Goal: Task Accomplishment & Management: Manage account settings

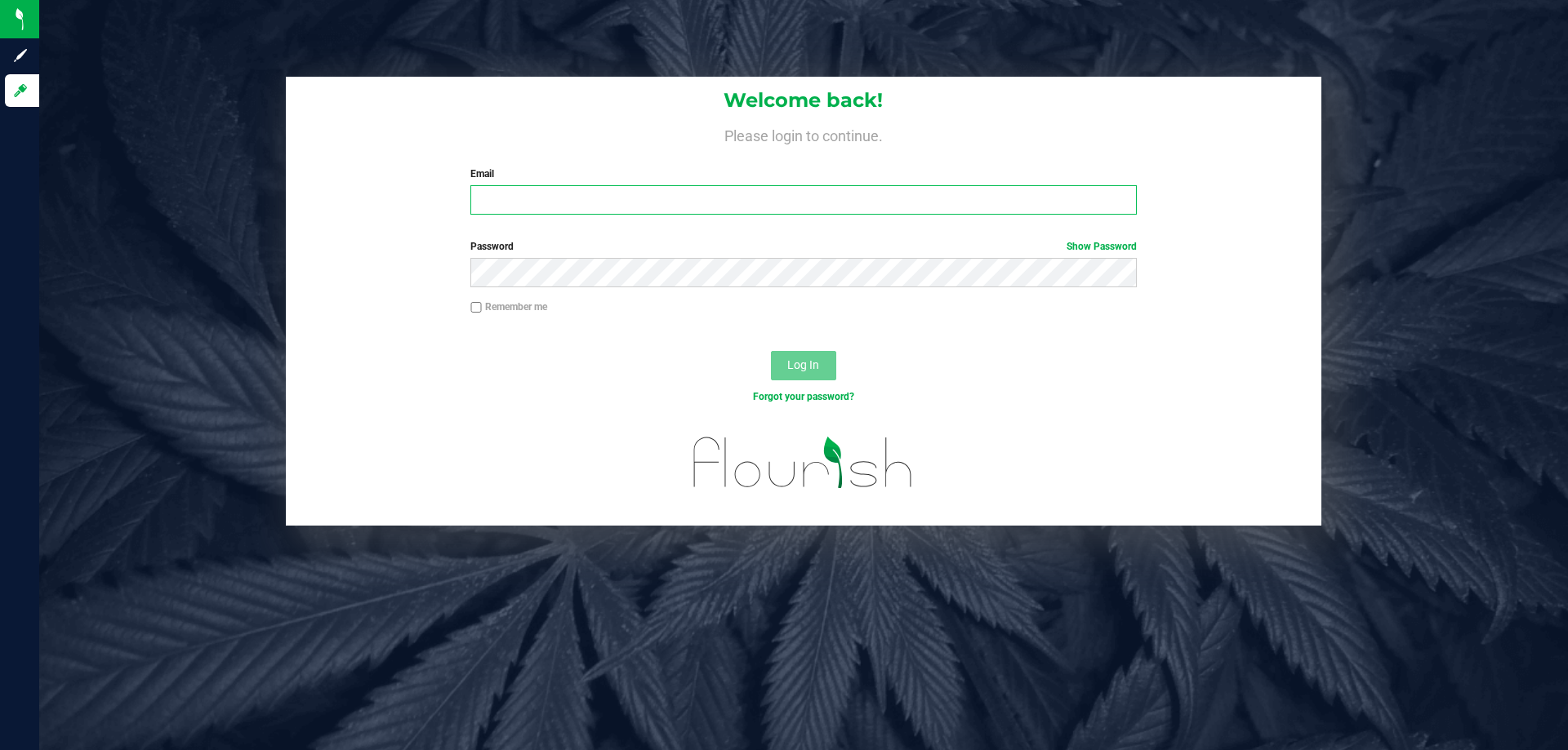
click at [652, 207] on input "Email" at bounding box center [803, 200] width 665 height 29
type input "[EMAIL_ADDRESS][DOMAIN_NAME]"
click at [771, 351] on button "Log In" at bounding box center [803, 366] width 65 height 29
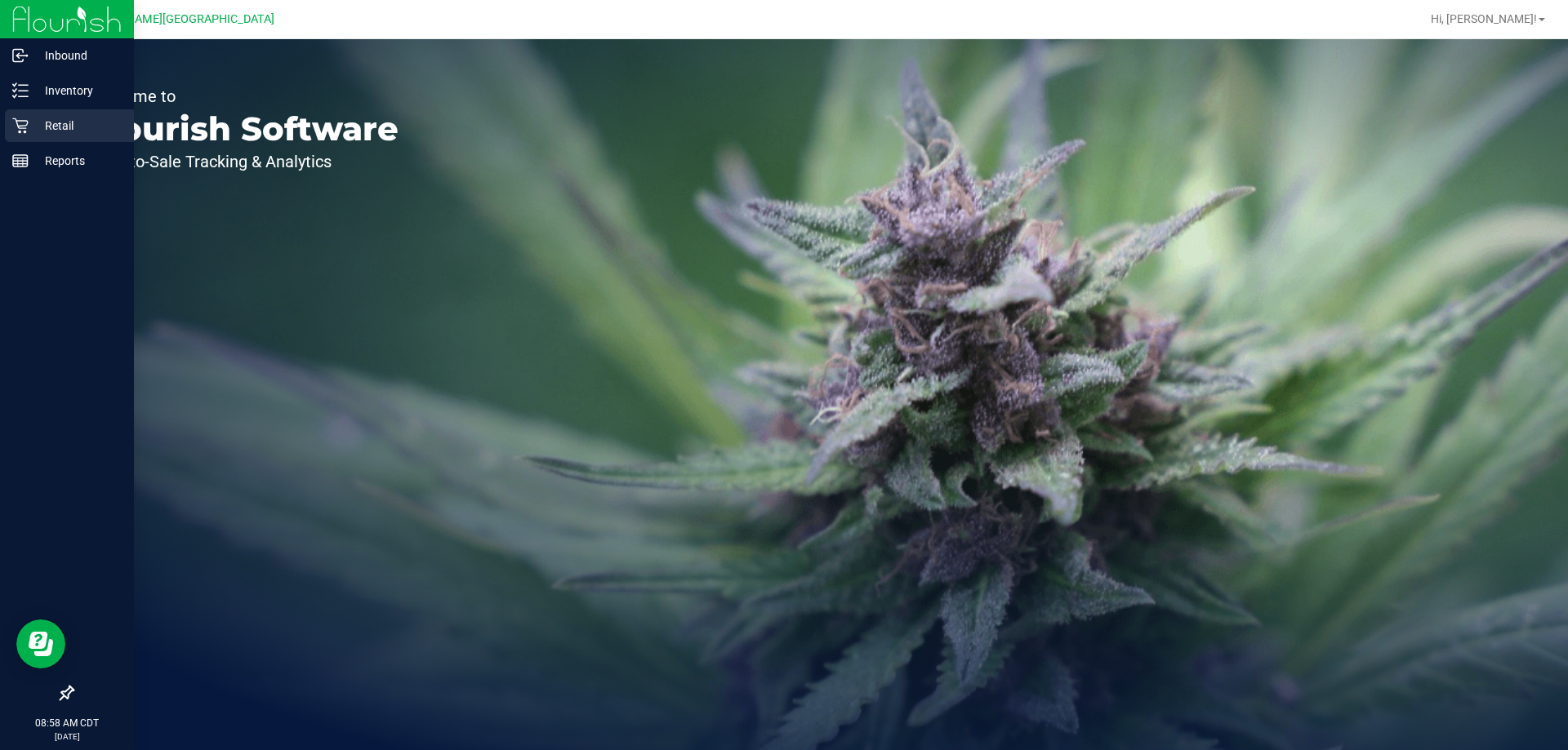
click at [41, 133] on p "Retail" at bounding box center [78, 126] width 98 height 20
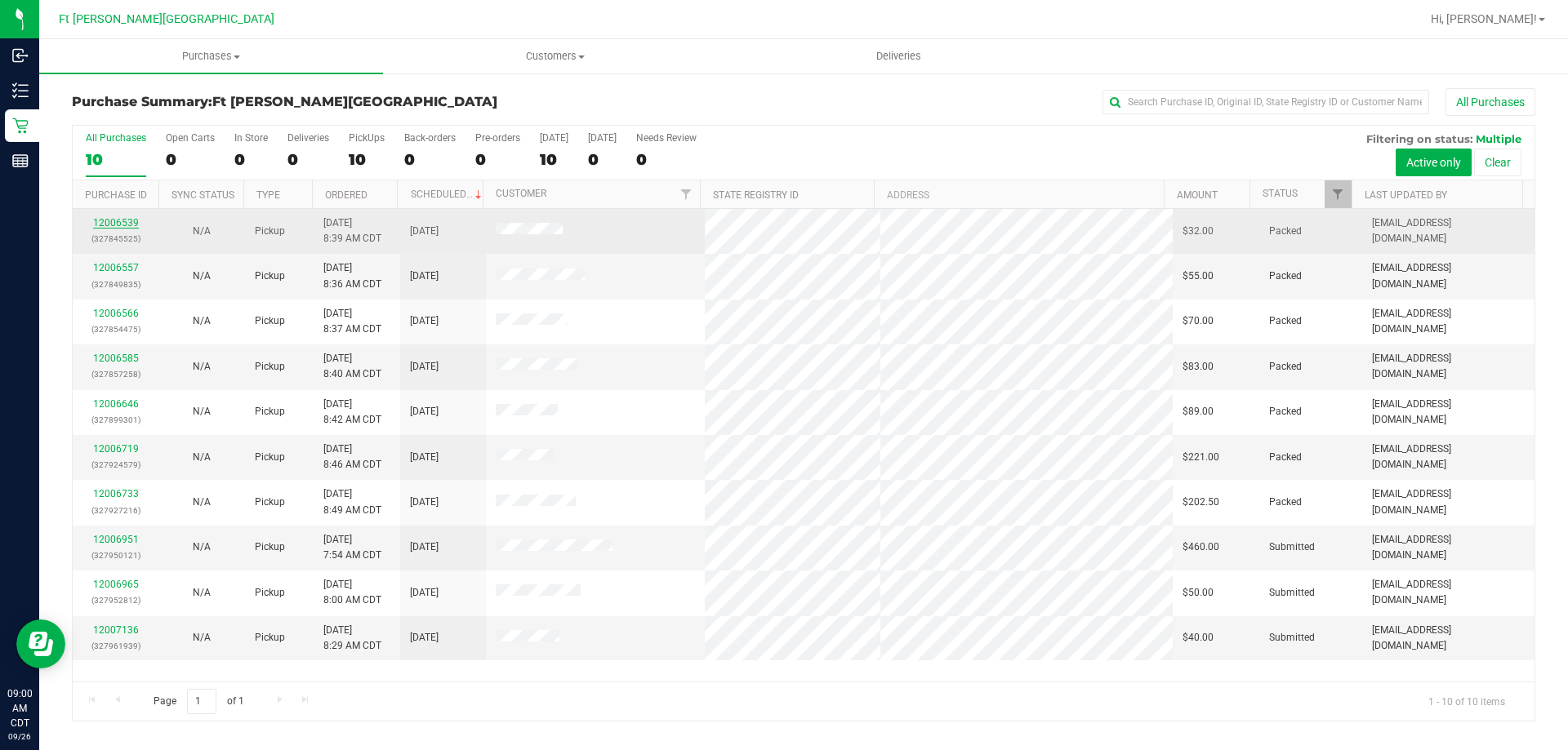
click at [119, 225] on link "12006539" at bounding box center [116, 223] width 46 height 12
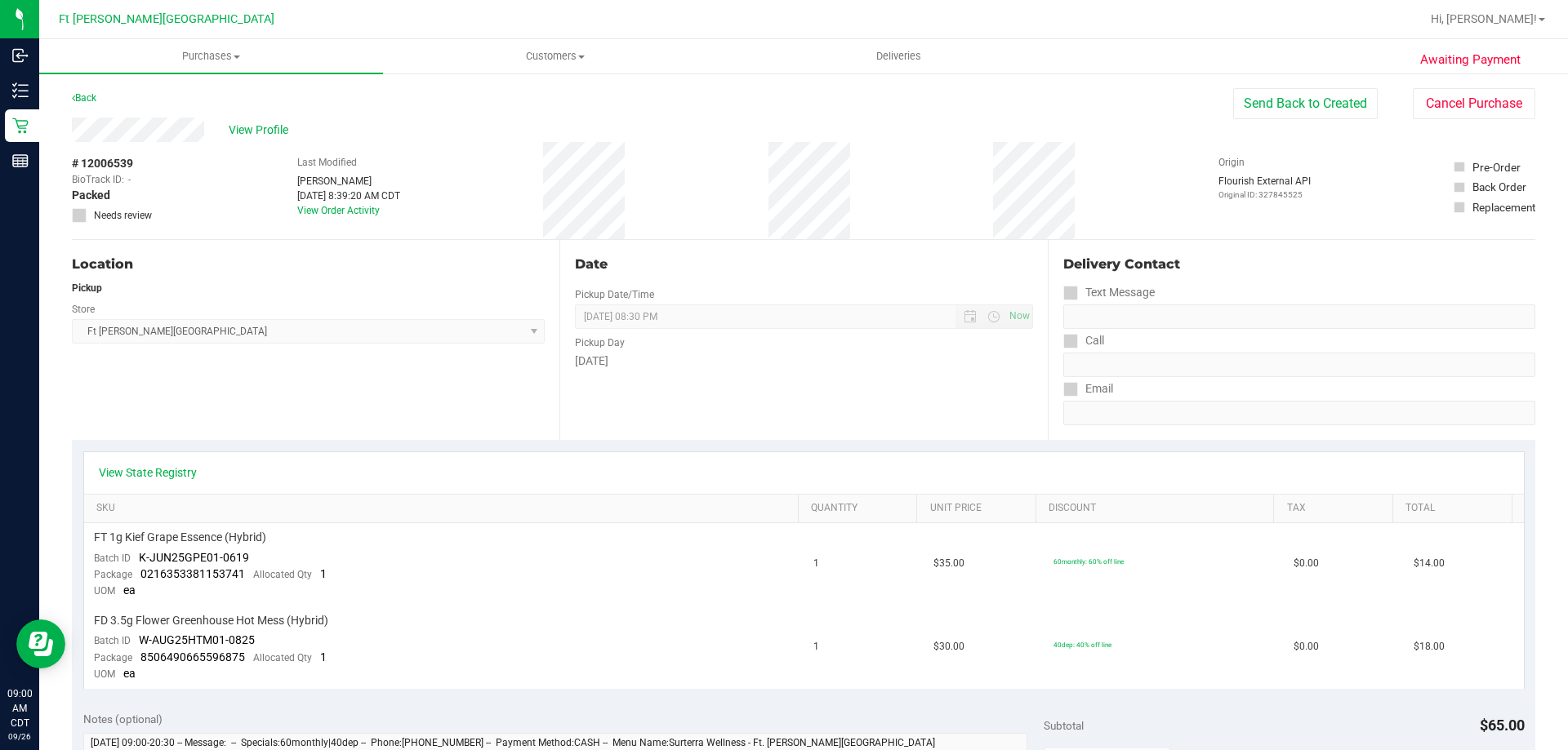
click at [76, 108] on div "Back Send Back to Created Cancel Purchase" at bounding box center [803, 102] width 1463 height 29
click at [86, 98] on link "Back" at bounding box center [83, 98] width 24 height 12
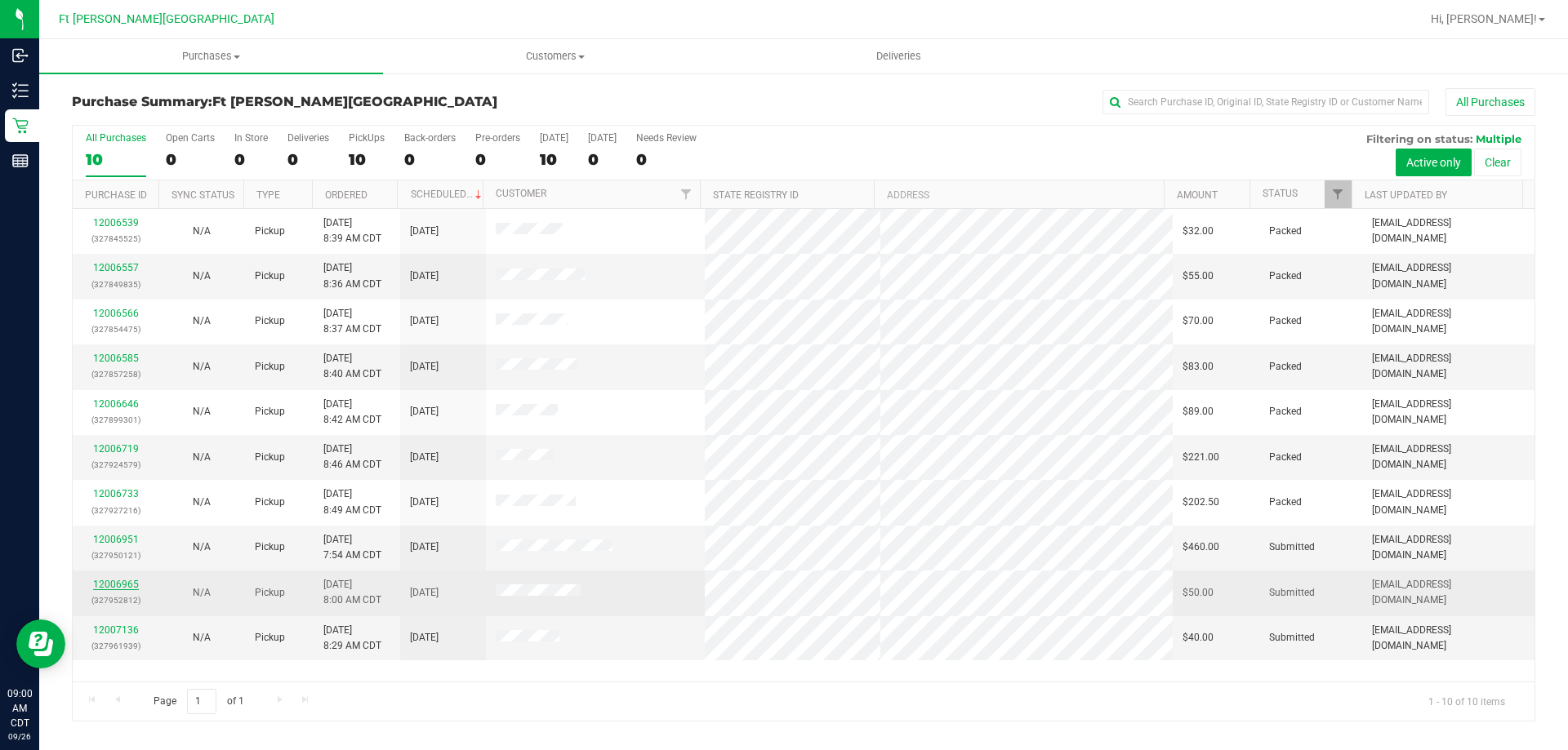
click at [122, 584] on link "12006965" at bounding box center [116, 584] width 46 height 12
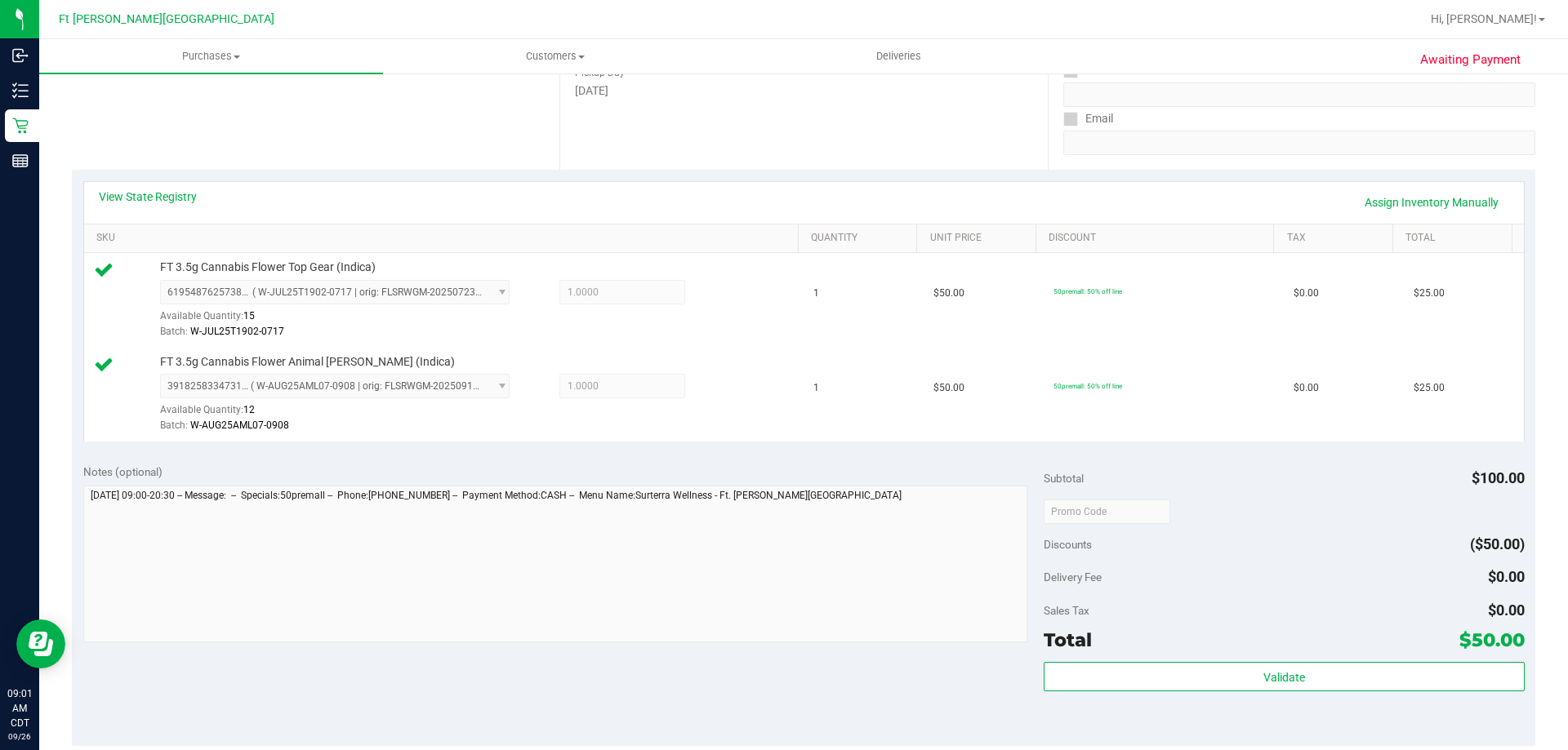
scroll to position [327, 0]
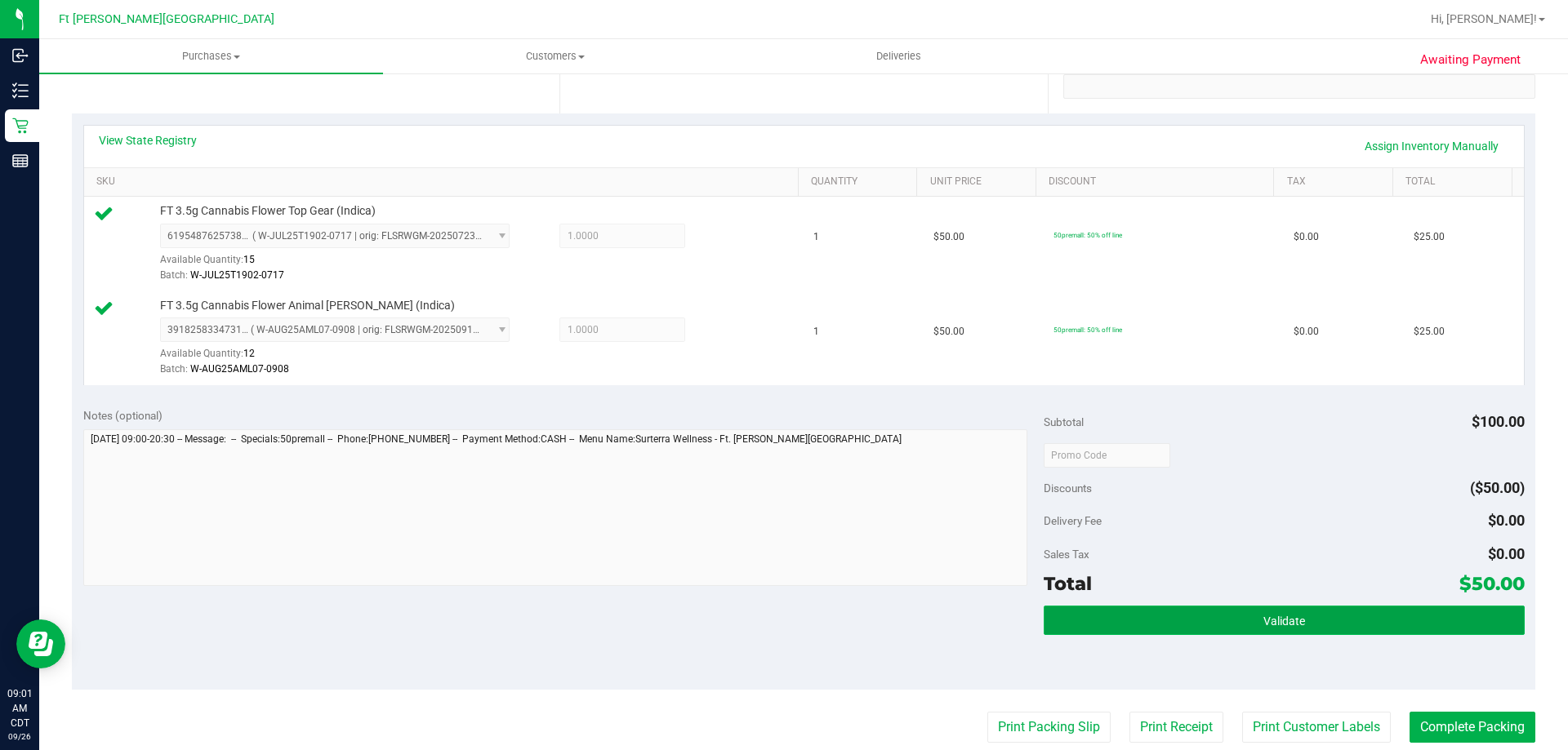
click at [1224, 612] on button "Validate" at bounding box center [1283, 621] width 480 height 29
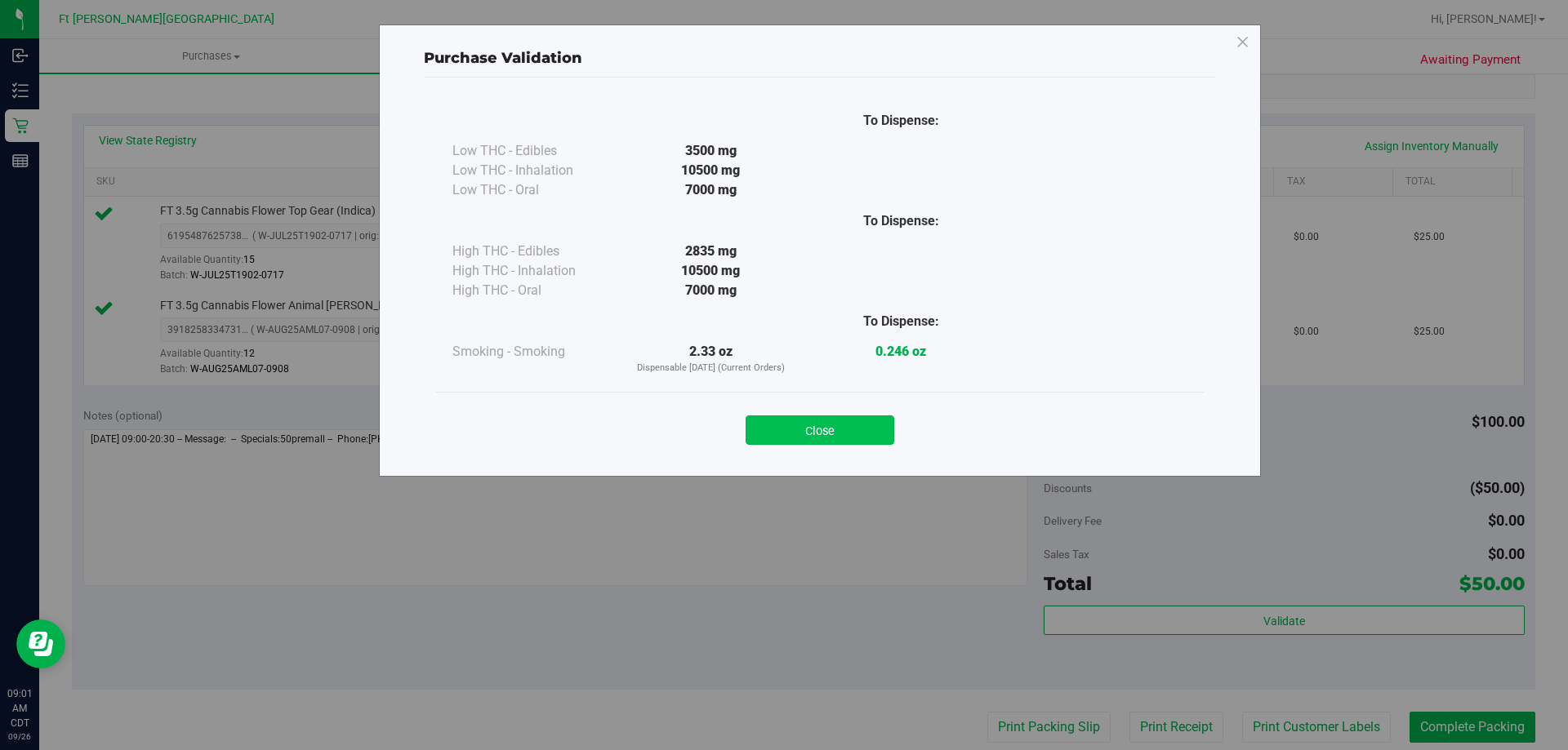
click at [814, 425] on button "Close" at bounding box center [820, 430] width 148 height 29
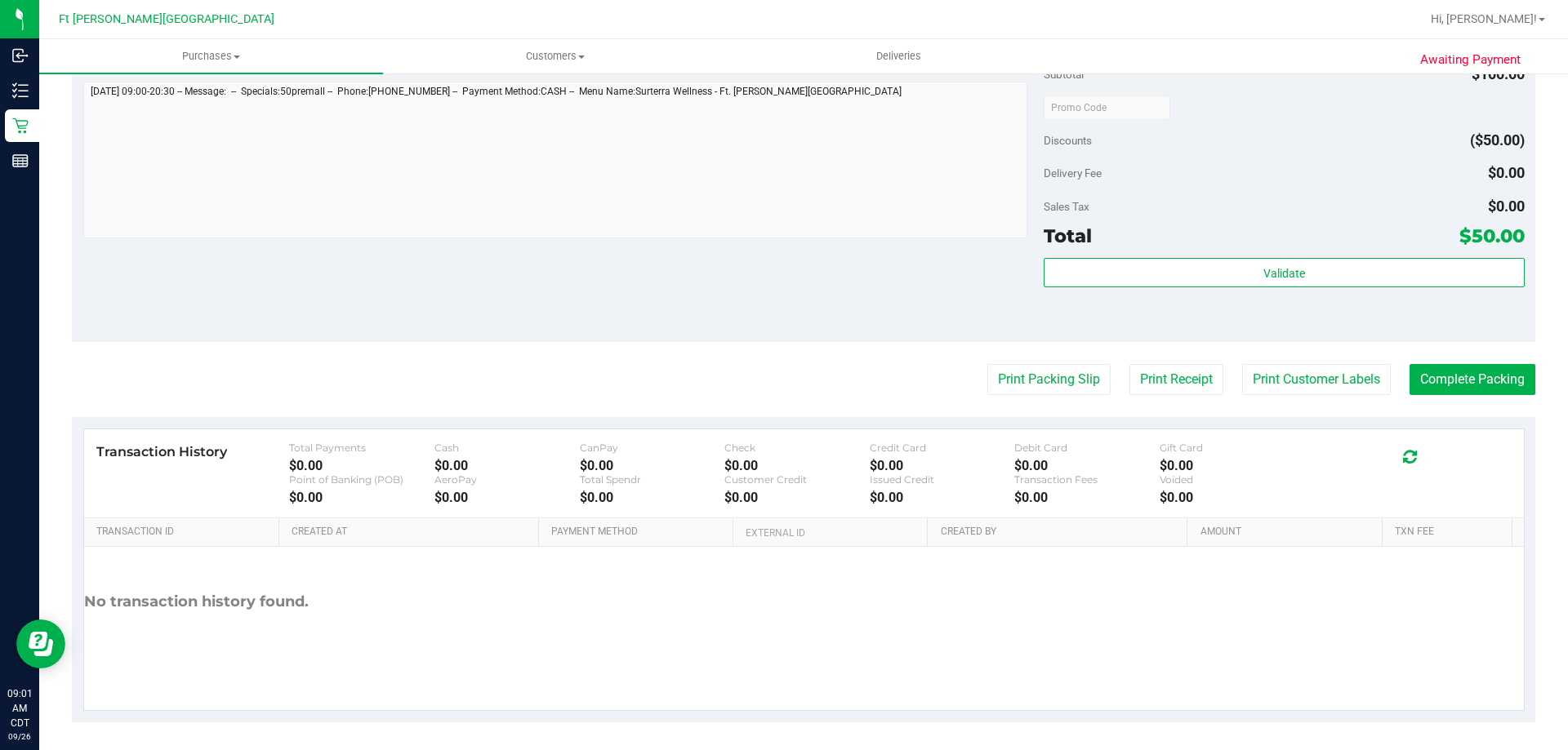
scroll to position [679, 0]
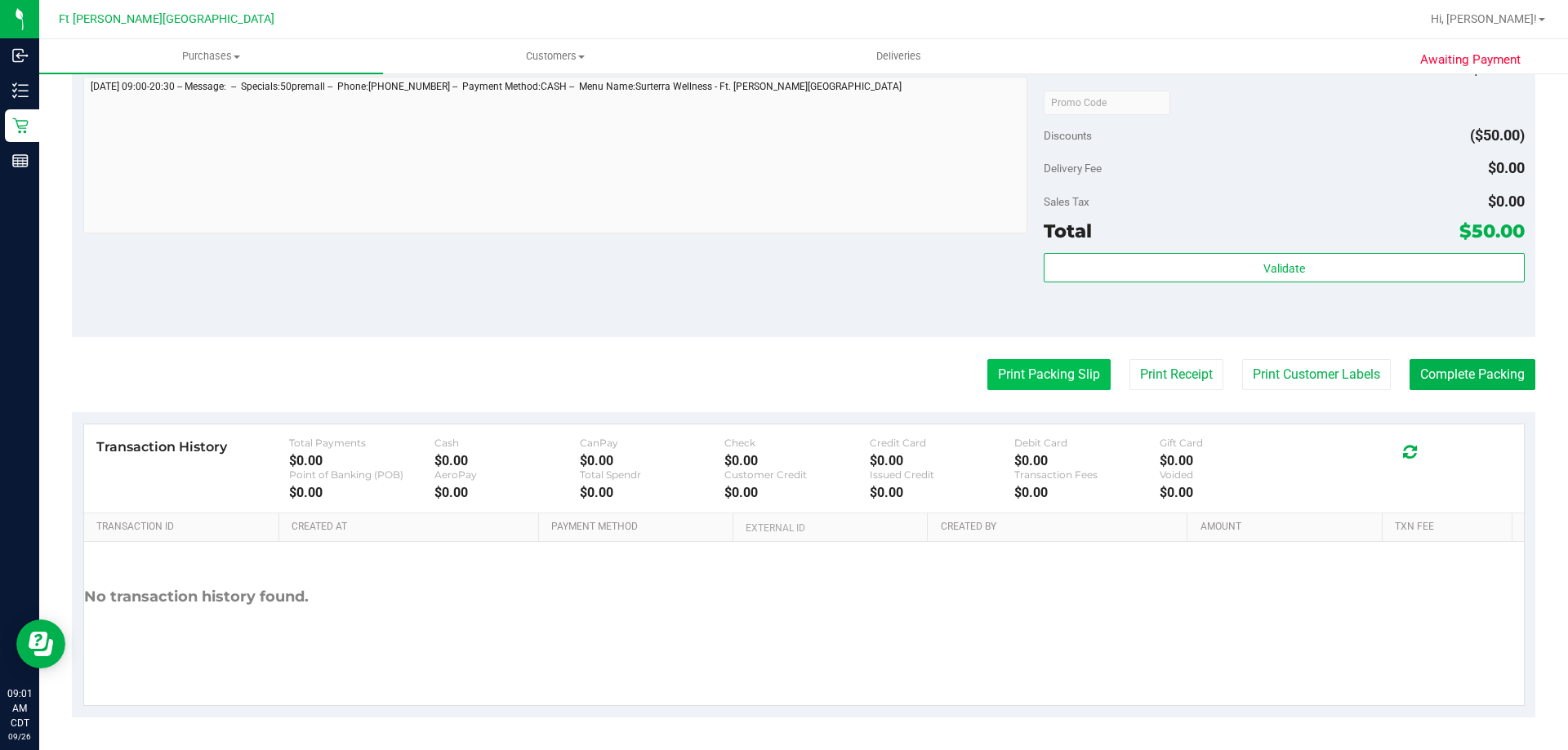
click at [1022, 384] on button "Print Packing Slip" at bounding box center [1049, 375] width 123 height 31
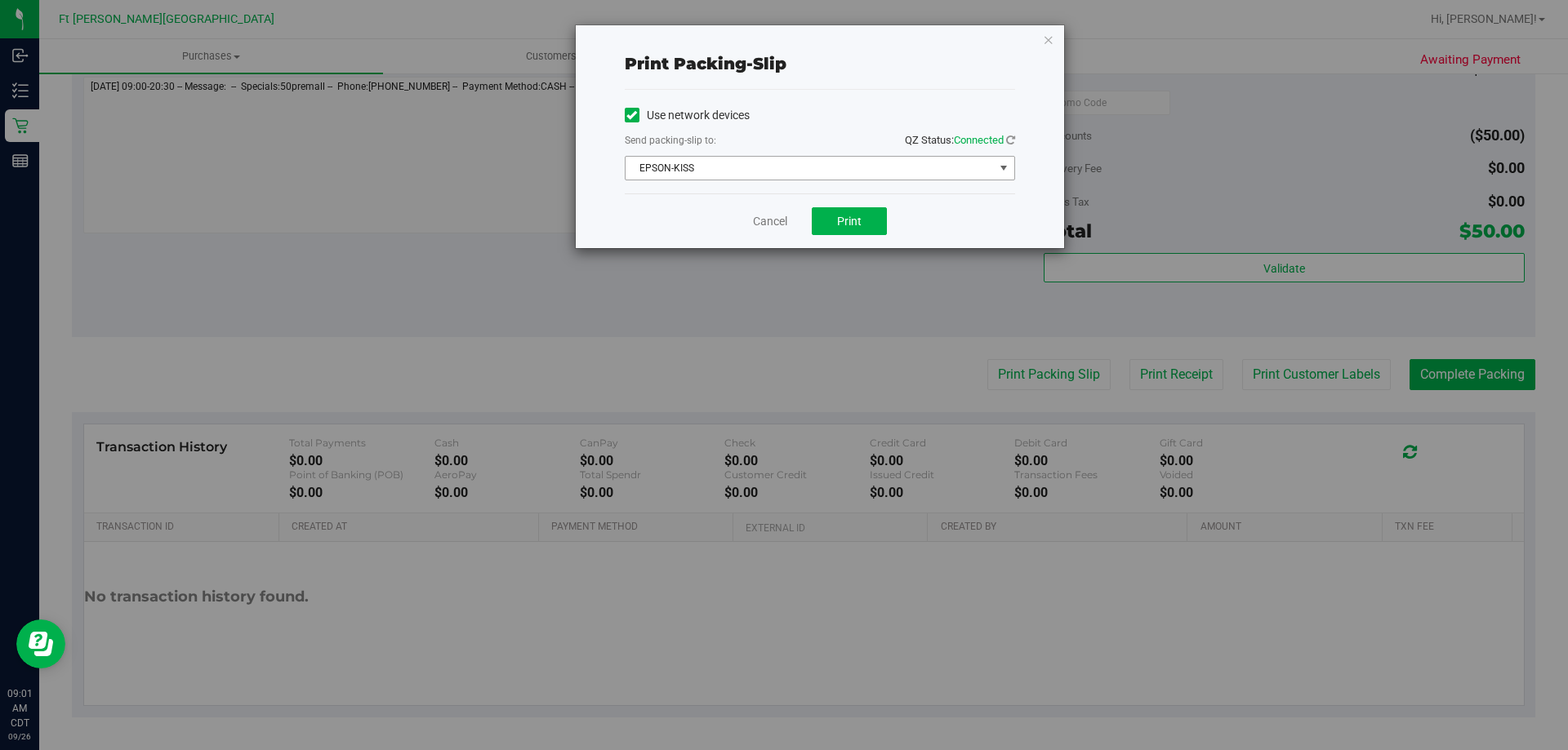
click at [830, 172] on span "EPSON-KISS" at bounding box center [809, 167] width 368 height 23
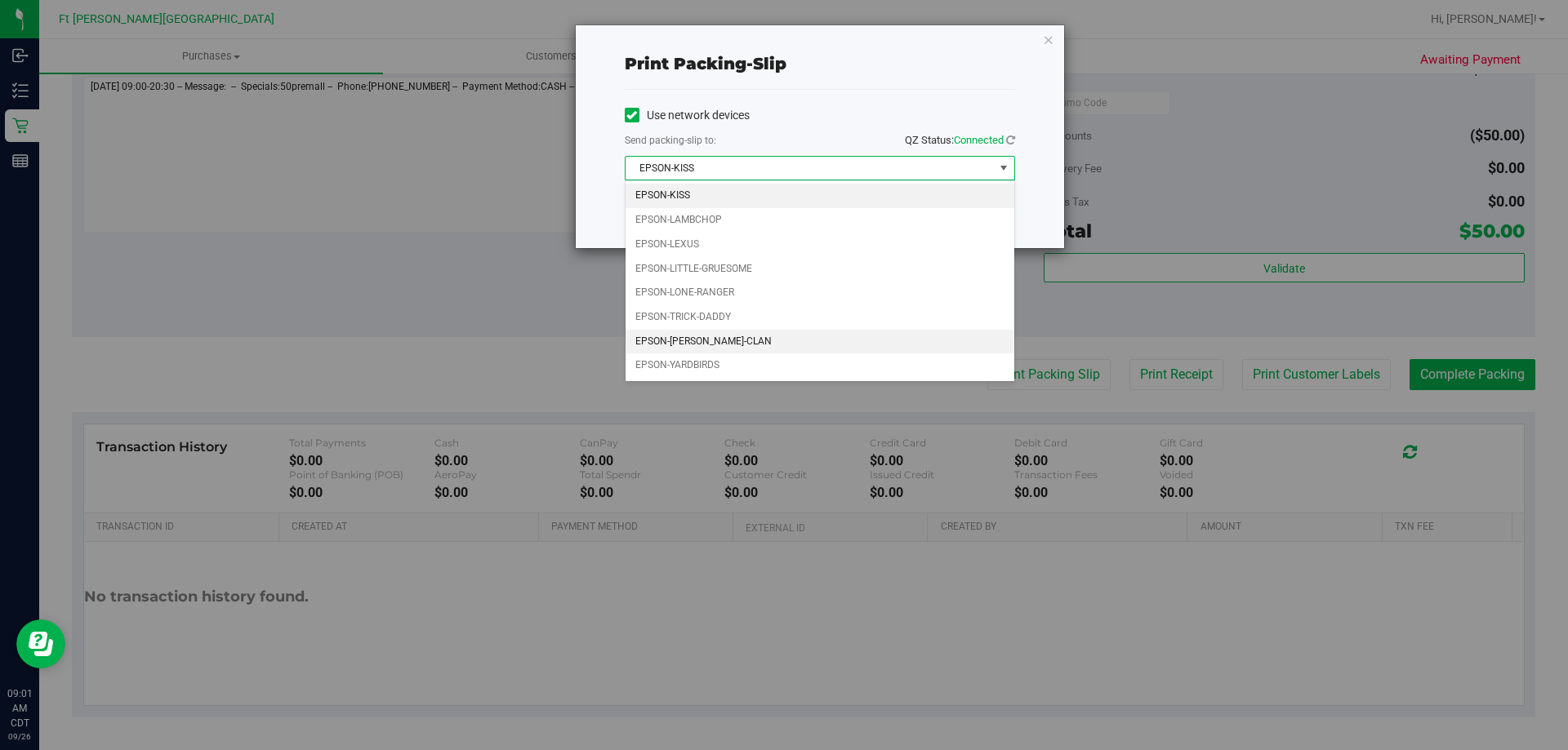
click at [832, 336] on li "EPSON-[PERSON_NAME]-CLAN" at bounding box center [820, 342] width 389 height 24
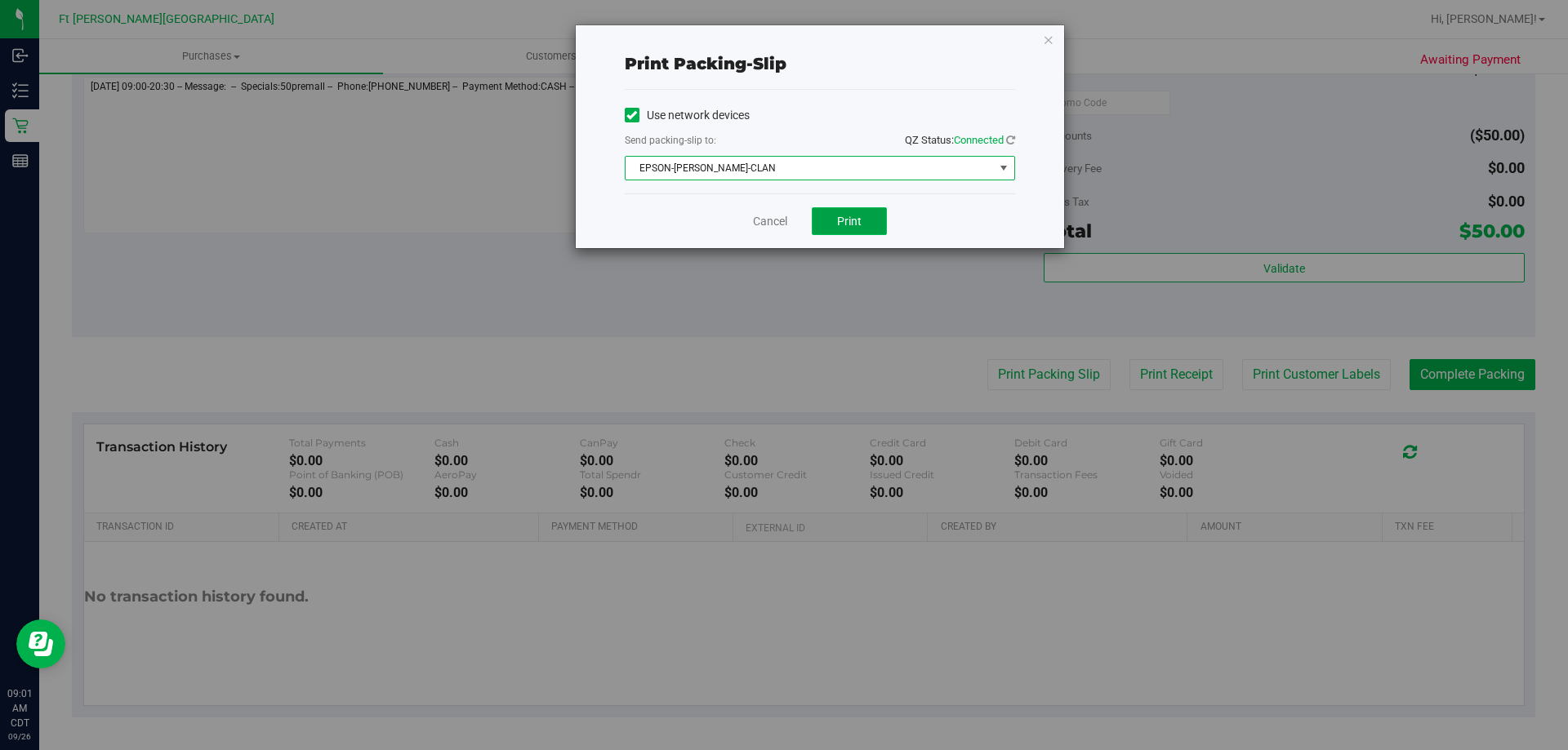
click at [851, 224] on span "Print" at bounding box center [849, 221] width 24 height 13
click at [1435, 380] on div "Print packing-slip Use network devices Send packing-slip to: QZ Status: Connect…" at bounding box center [790, 375] width 1580 height 750
click at [1050, 38] on icon "button" at bounding box center [1048, 39] width 12 height 20
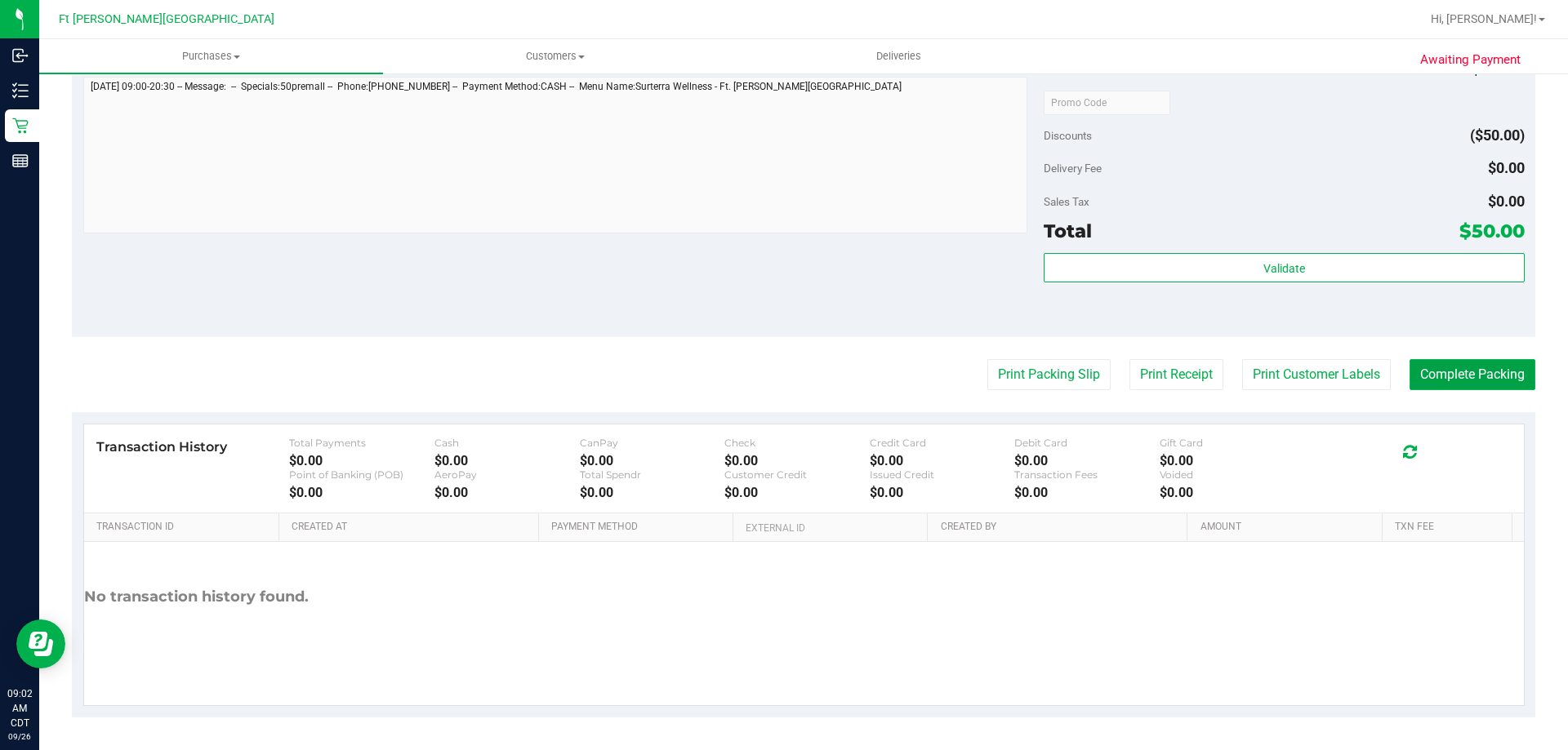
click at [1487, 382] on button "Complete Packing" at bounding box center [1472, 375] width 126 height 31
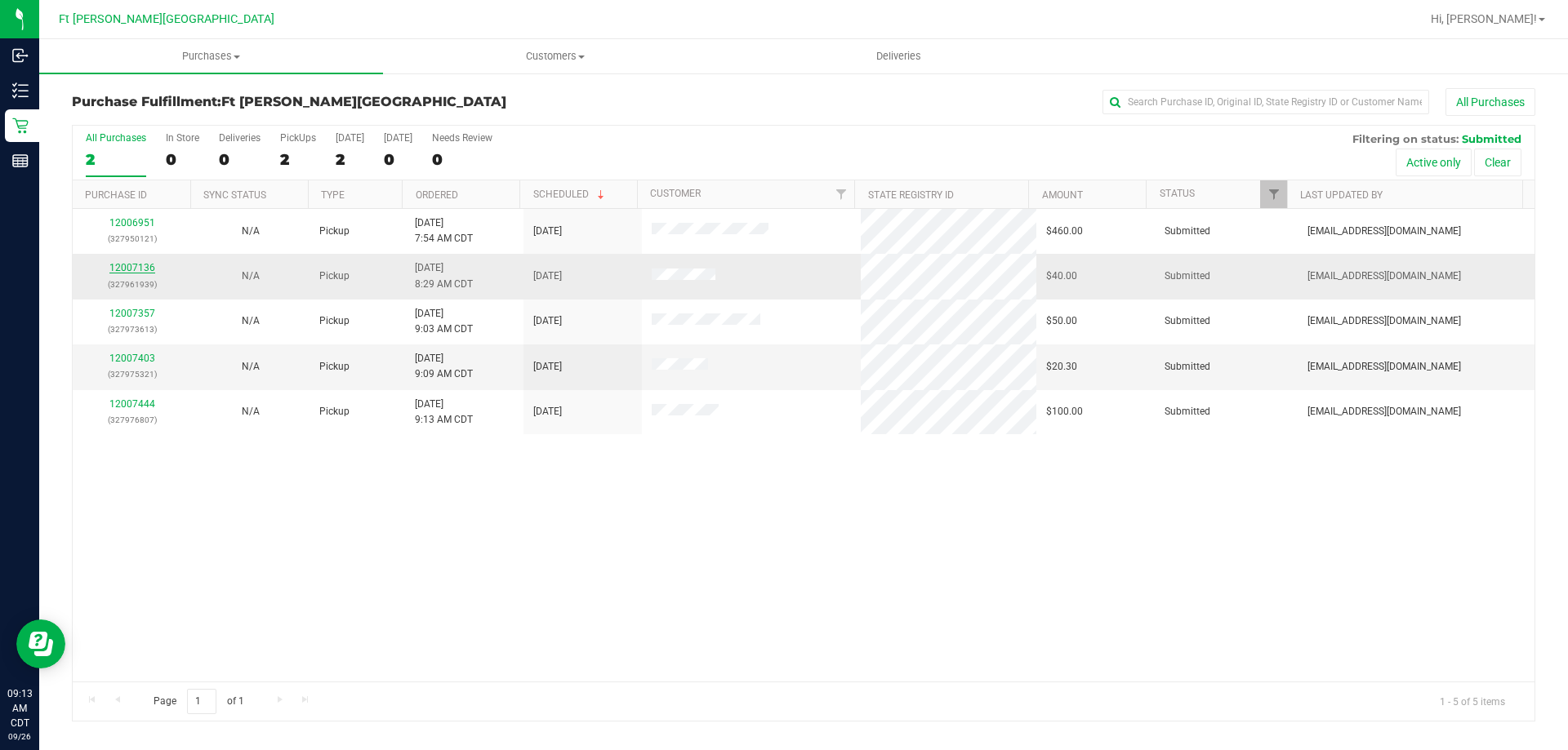
click at [127, 268] on link "12007136" at bounding box center [132, 268] width 46 height 12
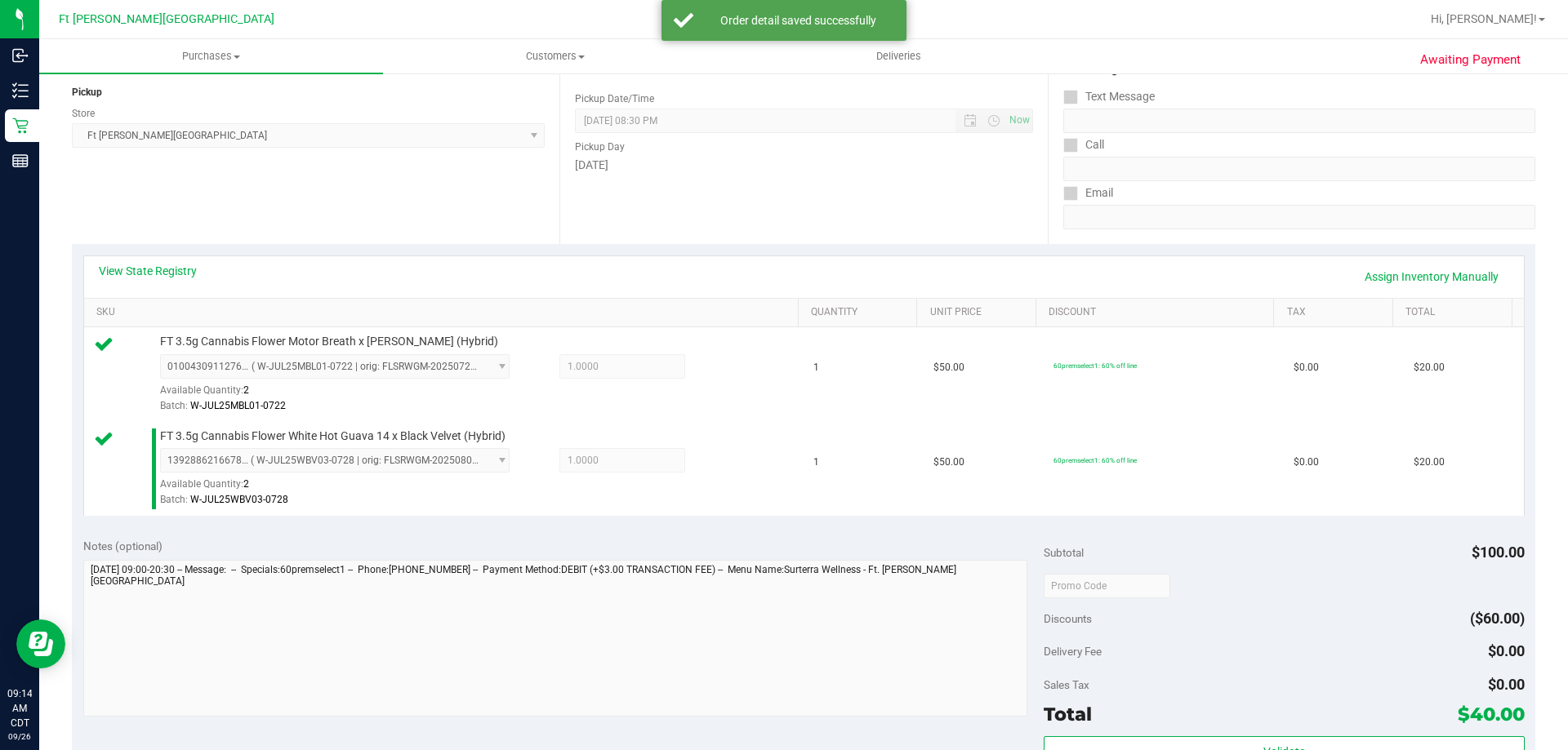
scroll to position [327, 0]
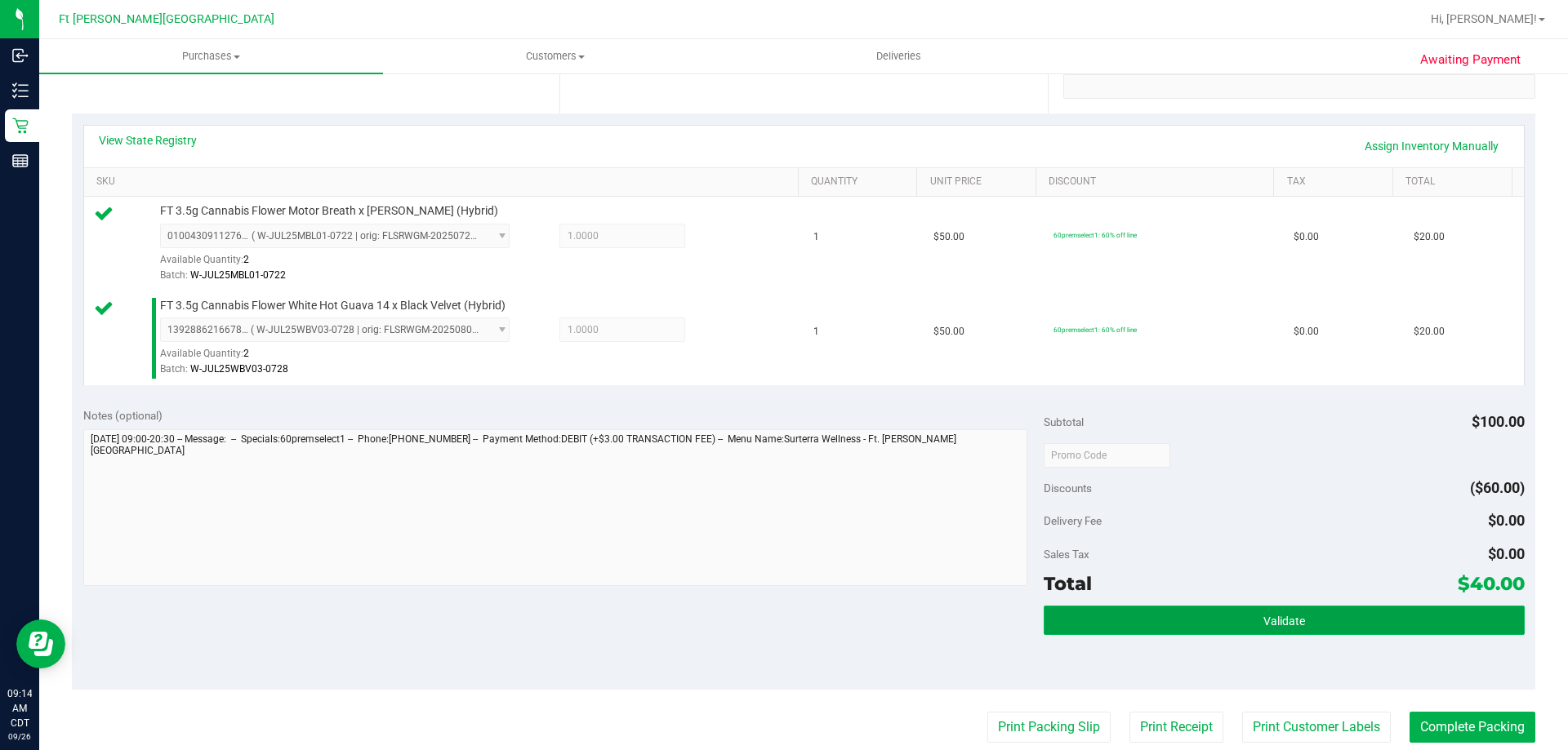
click at [1180, 607] on button "Validate" at bounding box center [1283, 621] width 480 height 29
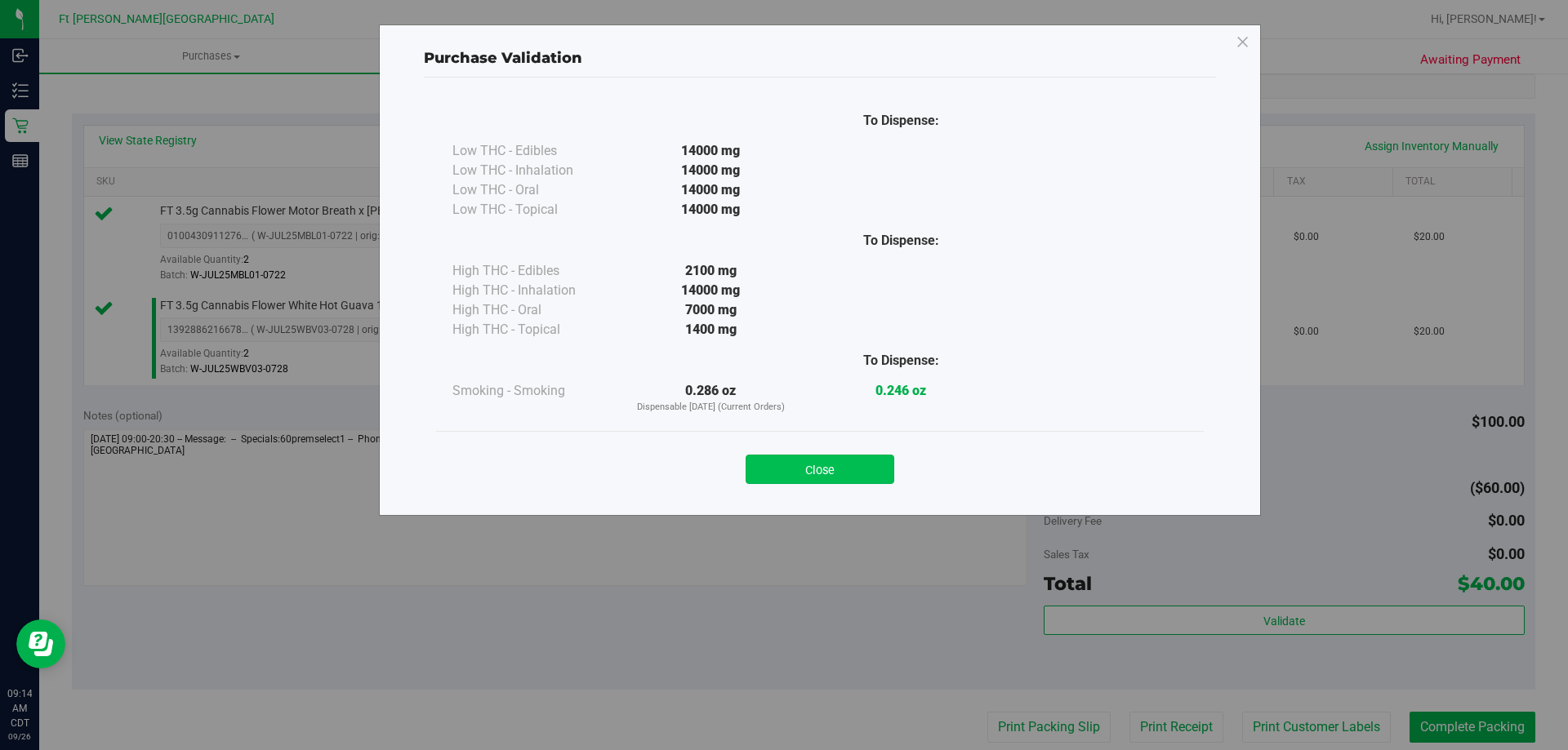
click at [830, 464] on button "Close" at bounding box center [820, 470] width 148 height 29
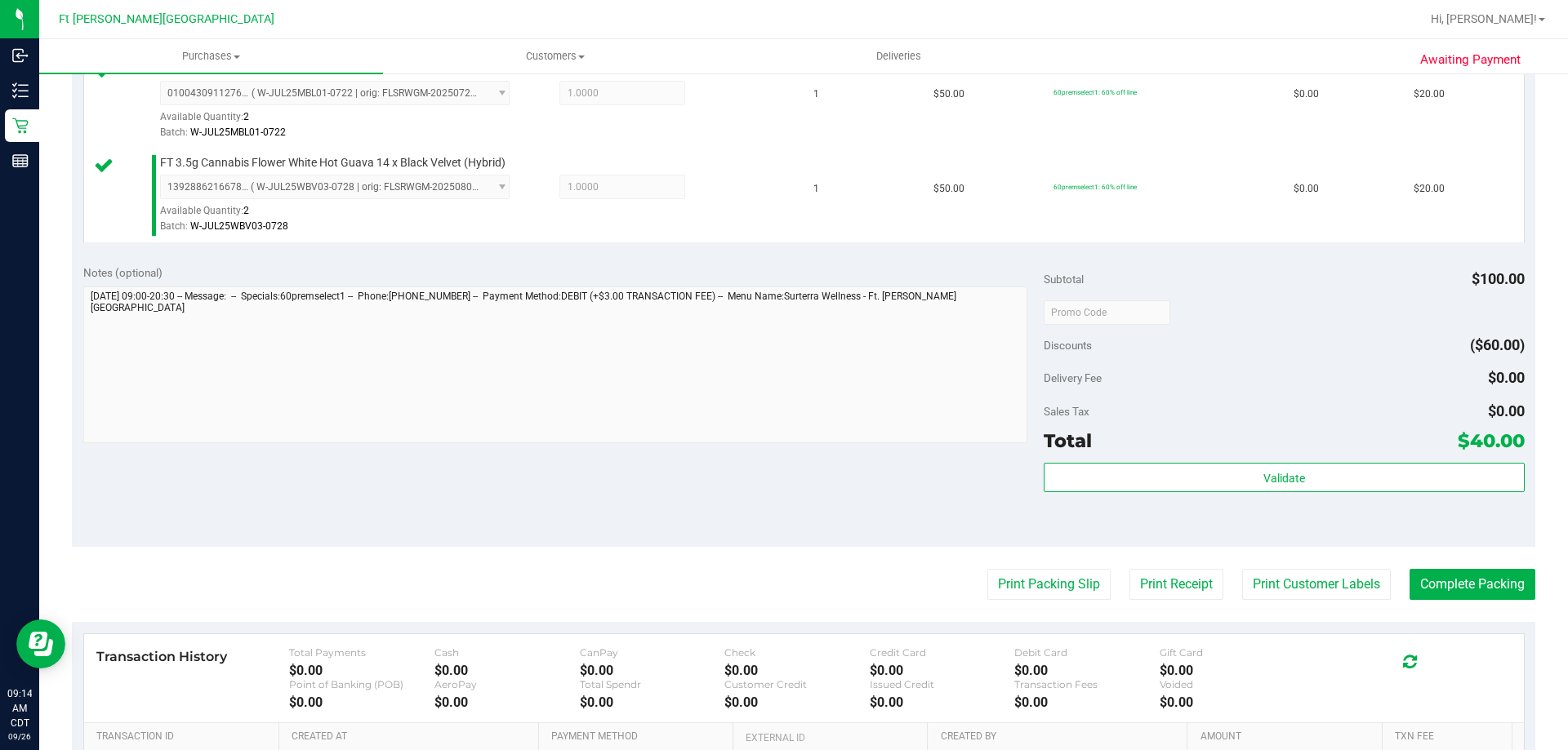
scroll to position [679, 0]
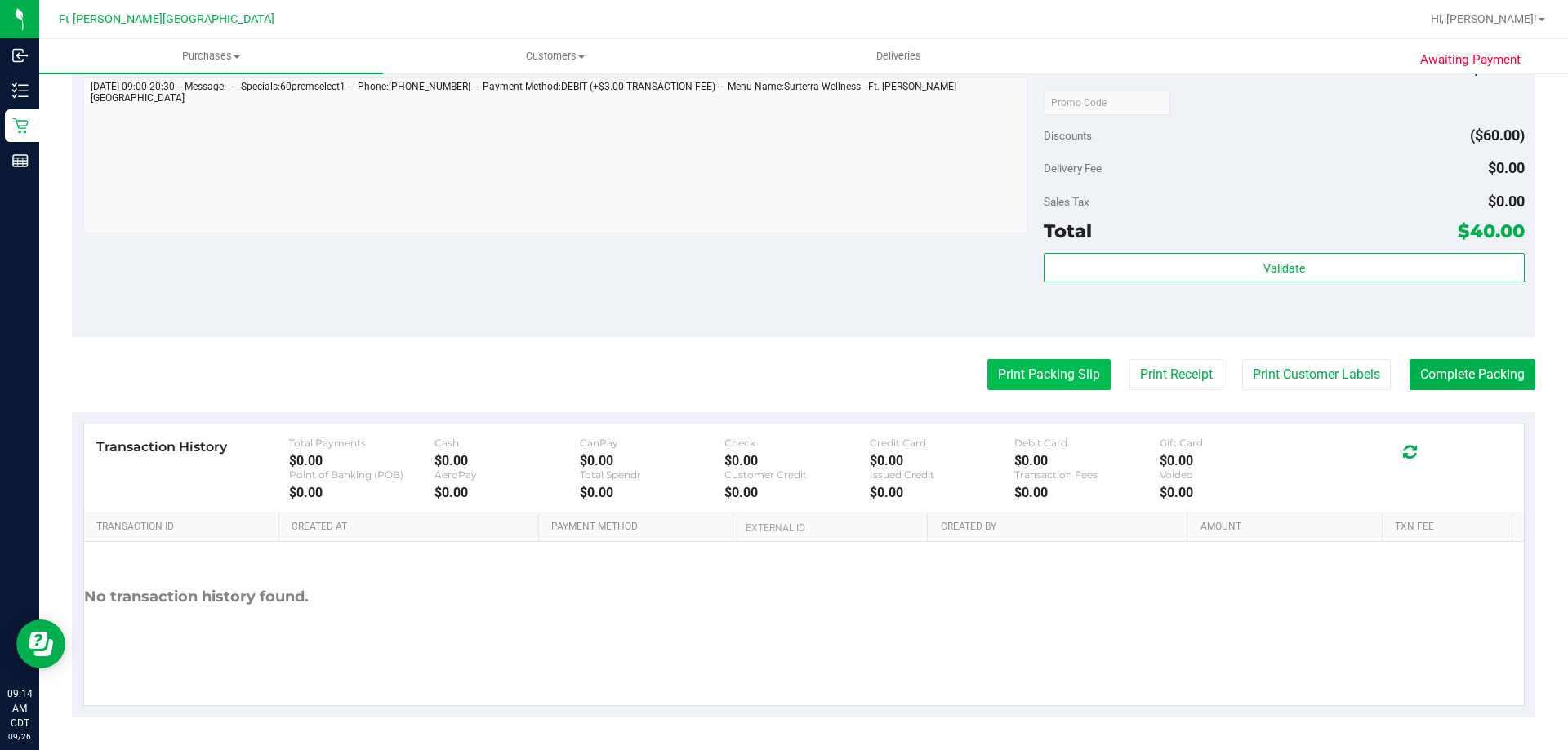
click at [996, 373] on button "Print Packing Slip" at bounding box center [1049, 375] width 123 height 31
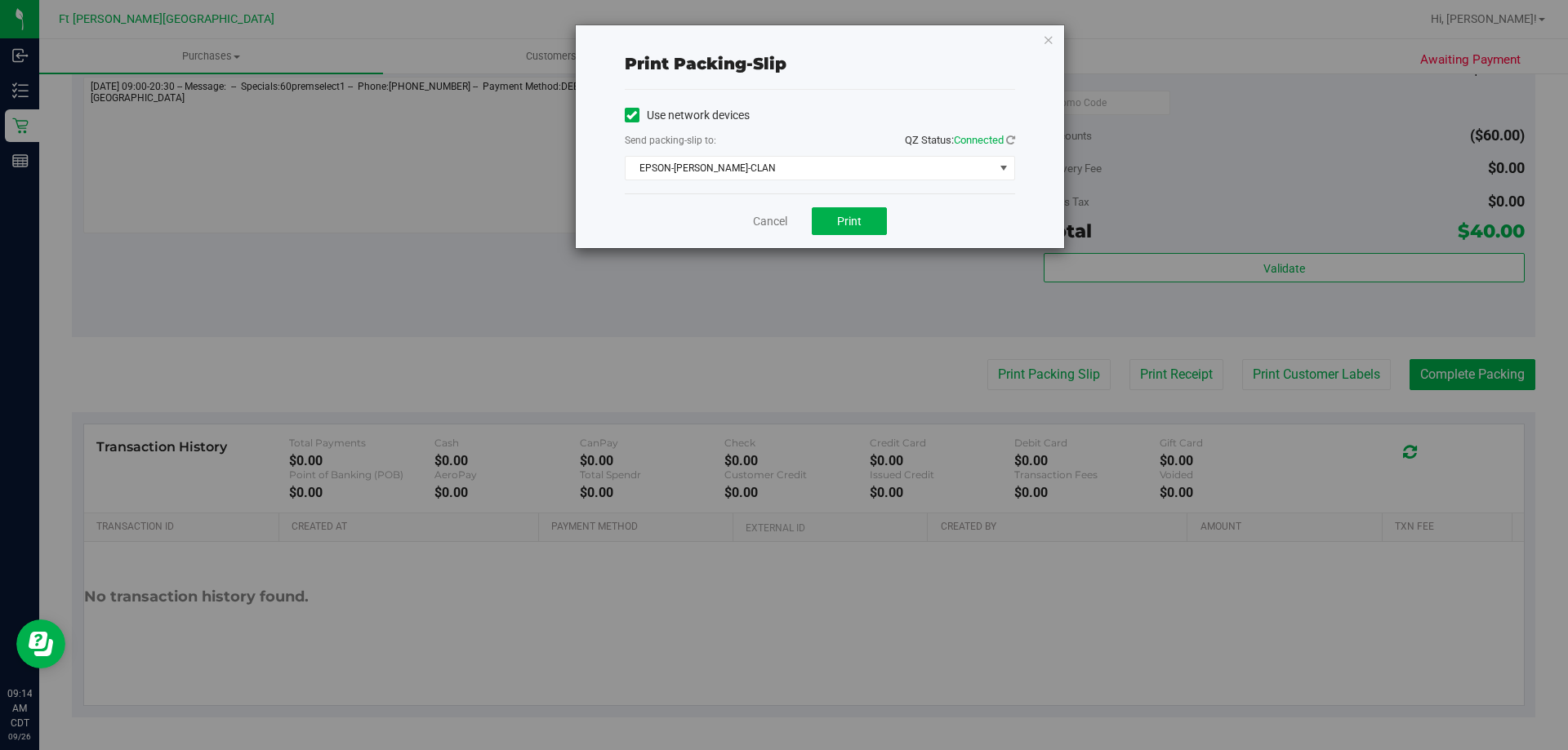
click at [843, 204] on div "Cancel Print" at bounding box center [819, 221] width 390 height 54
click at [850, 217] on span "Print" at bounding box center [849, 221] width 24 height 13
click at [765, 218] on link "Cancel" at bounding box center [770, 222] width 34 height 17
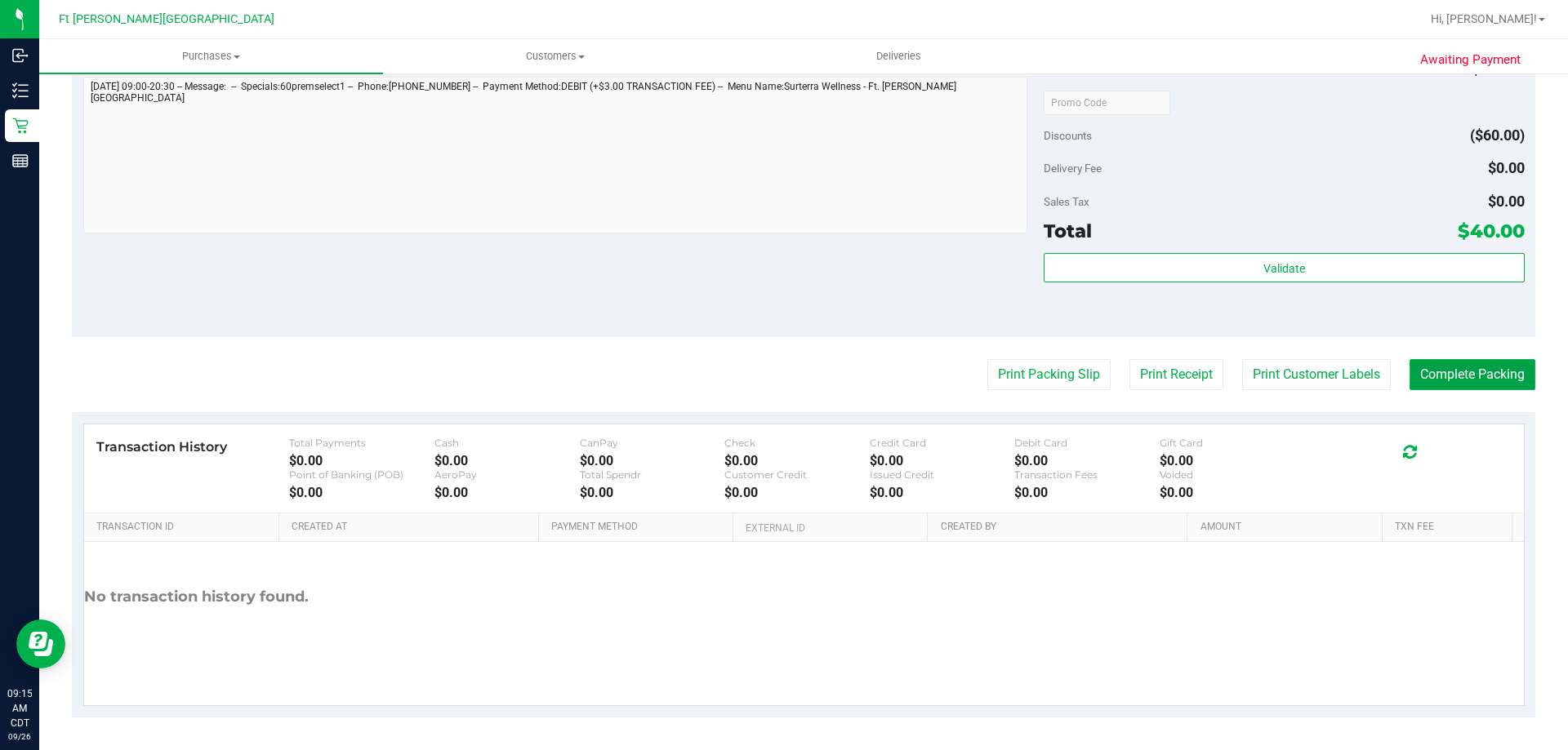
click at [1466, 378] on button "Complete Packing" at bounding box center [1472, 375] width 126 height 31
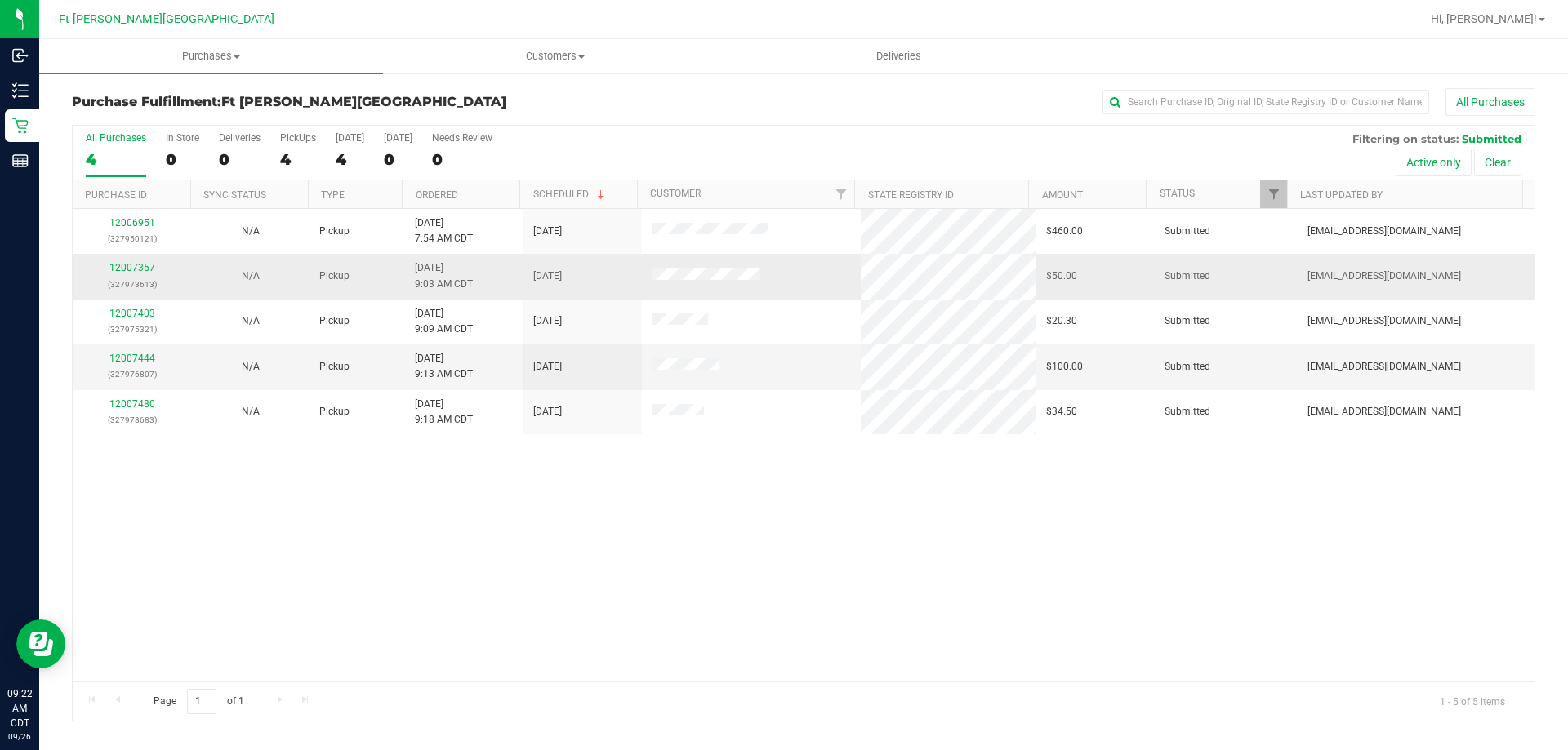
click at [142, 269] on link "12007357" at bounding box center [132, 268] width 46 height 12
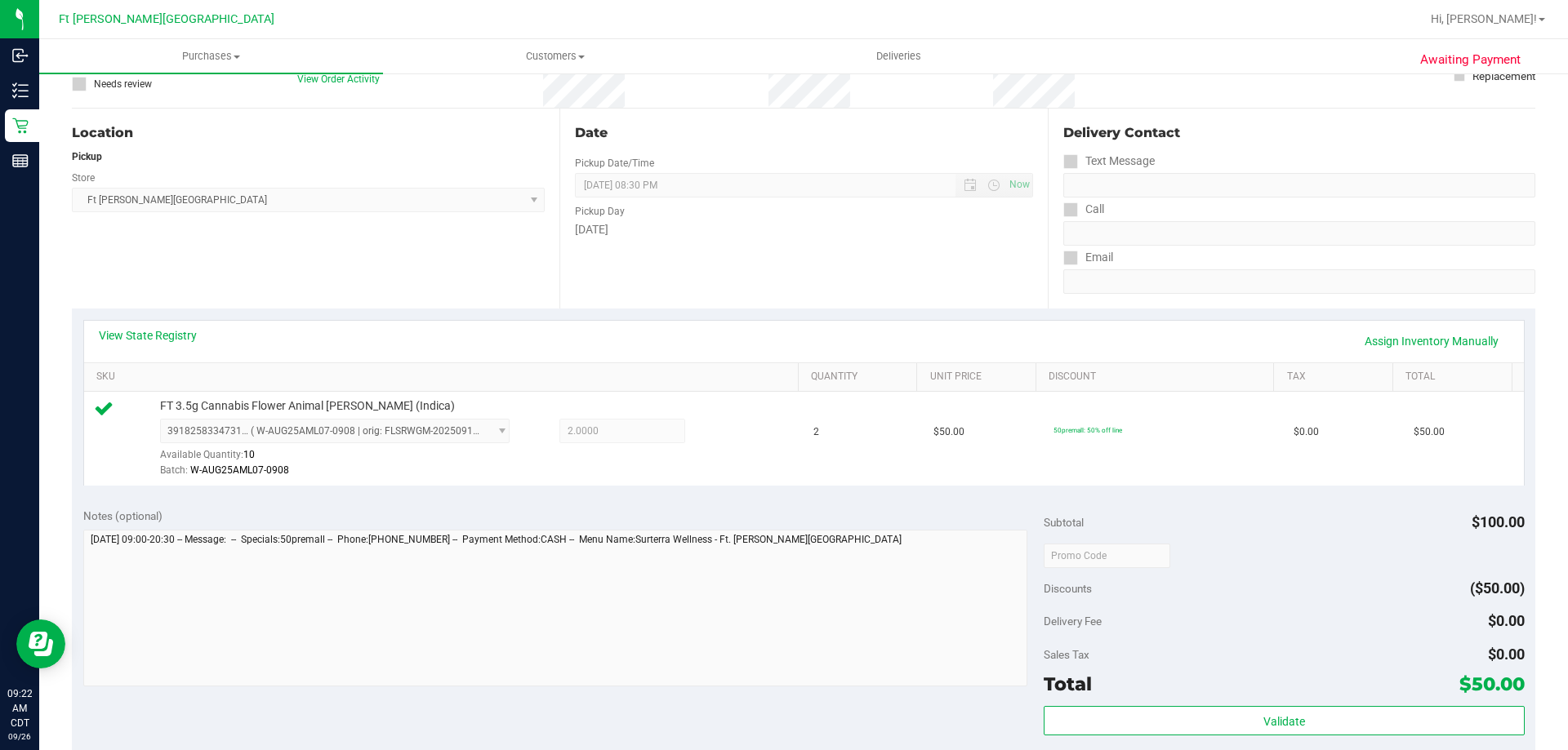
scroll to position [327, 0]
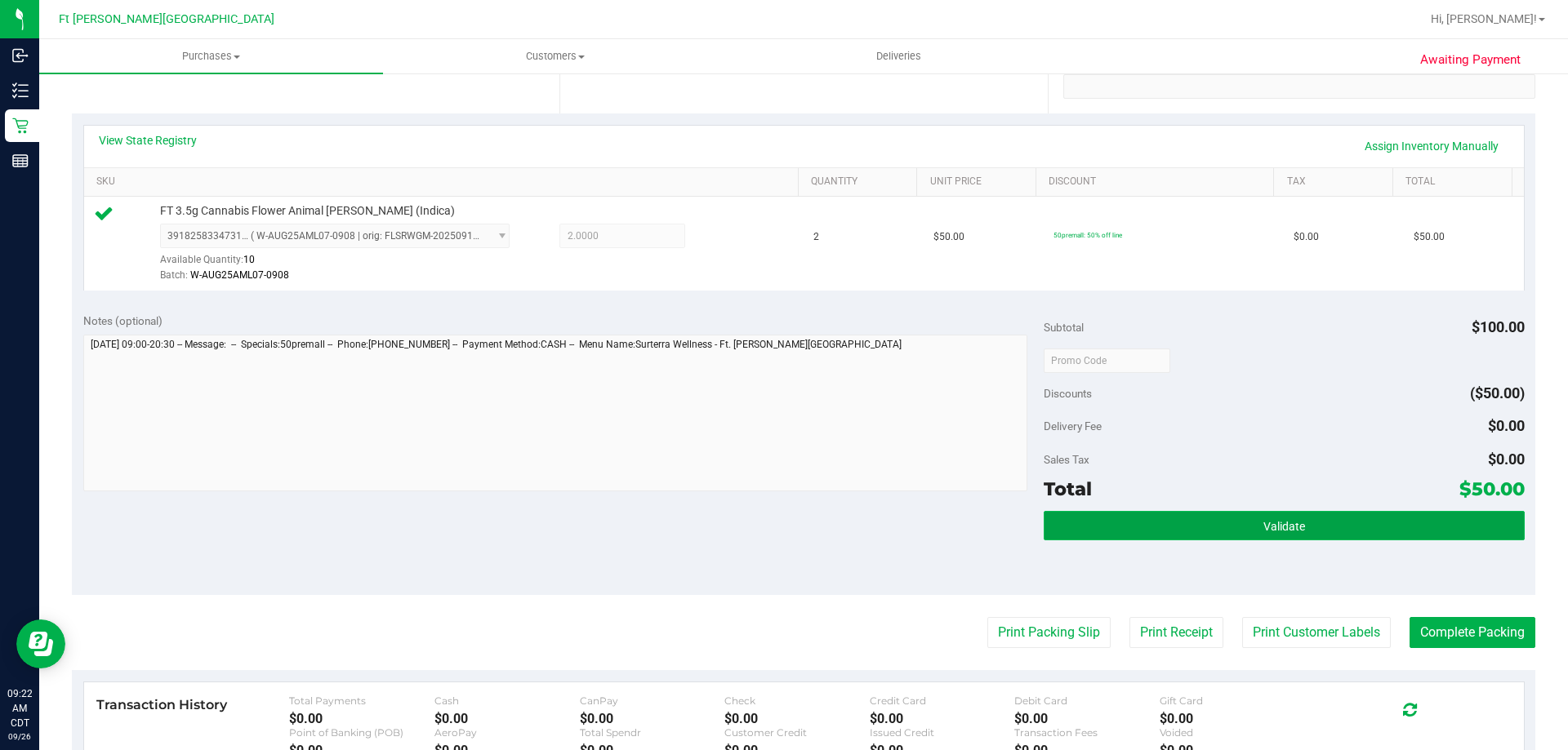
click at [1073, 519] on button "Validate" at bounding box center [1283, 526] width 480 height 29
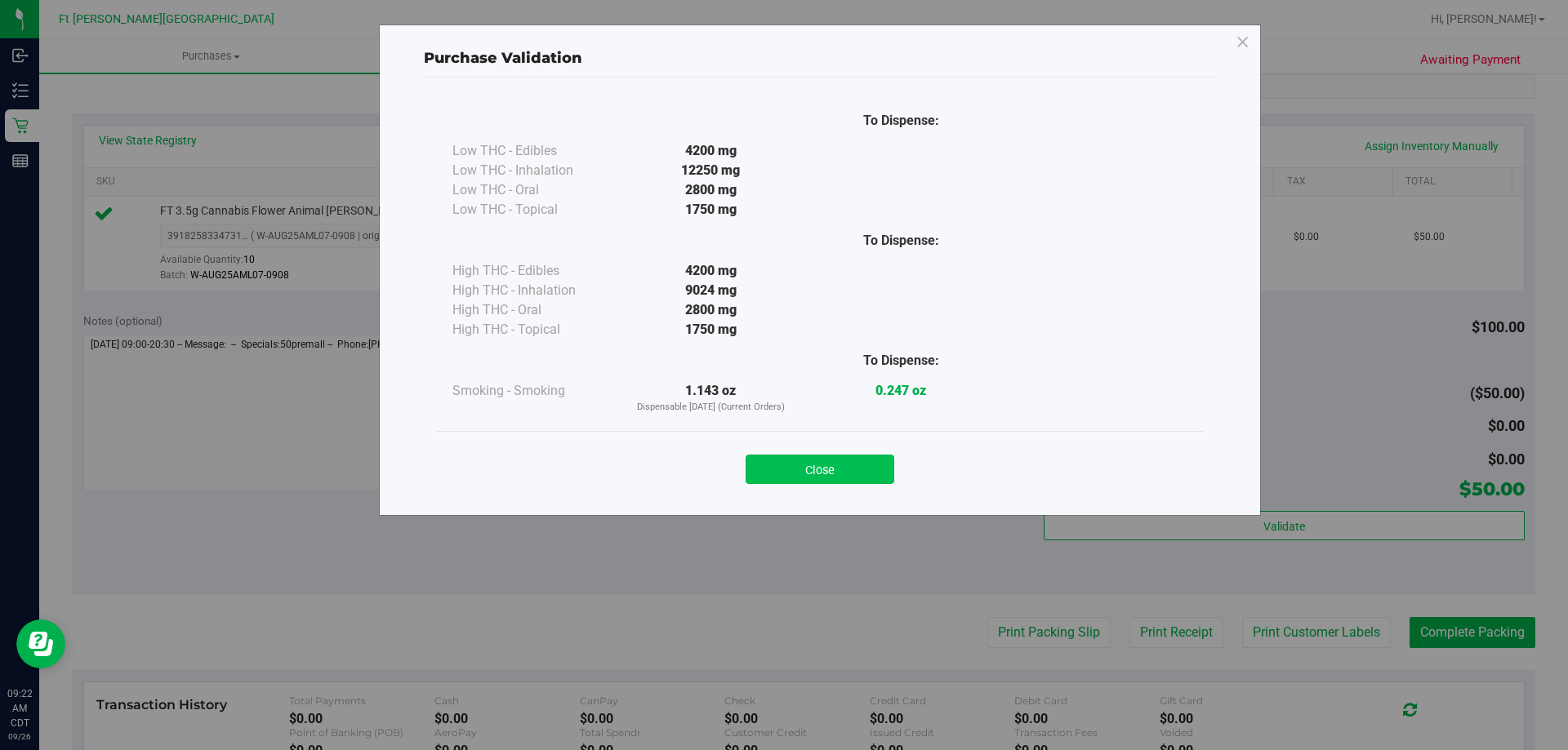
click at [809, 473] on button "Close" at bounding box center [820, 470] width 148 height 29
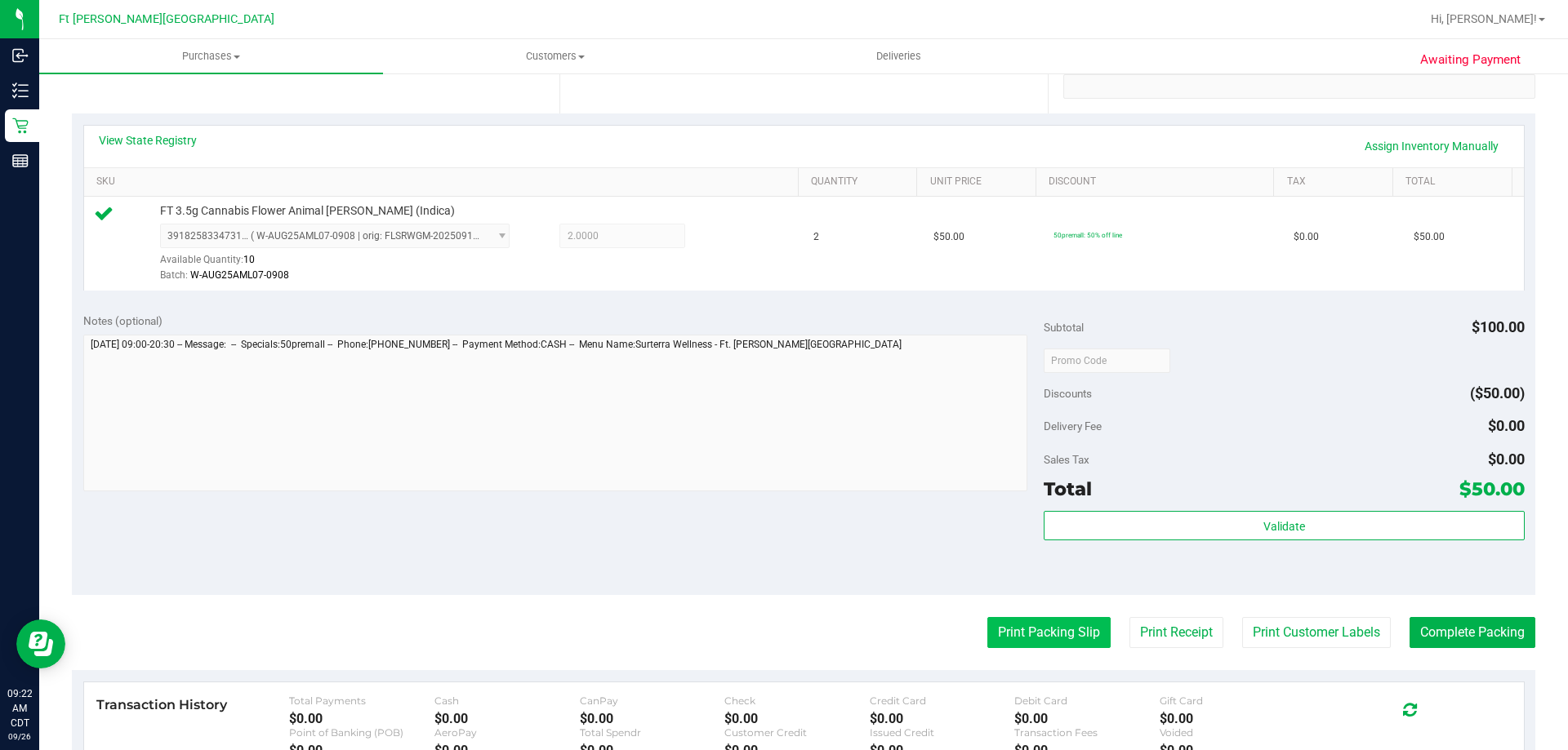
click at [1011, 622] on button "Print Packing Slip" at bounding box center [1049, 632] width 123 height 31
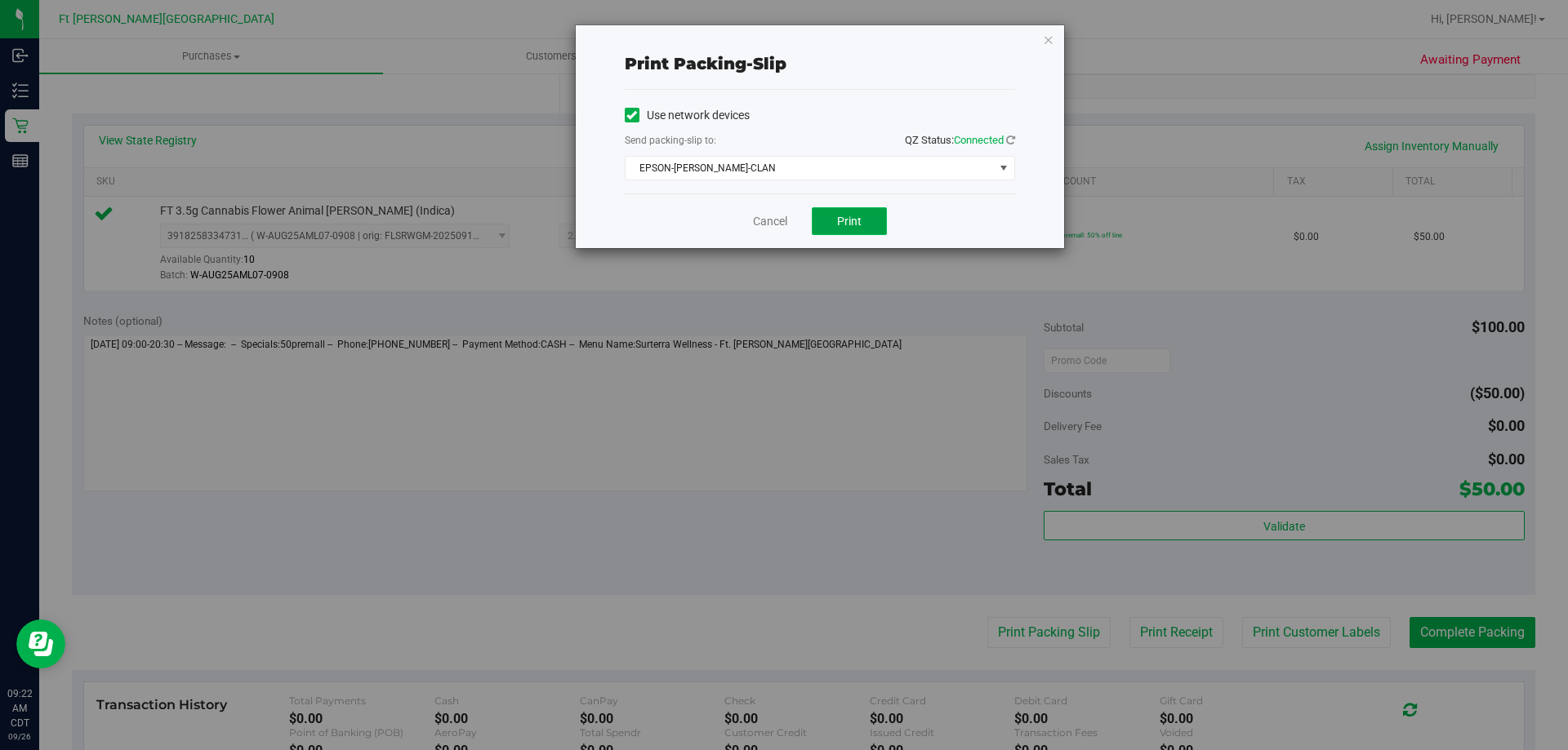
click at [849, 221] on span "Print" at bounding box center [849, 221] width 24 height 13
click at [1047, 40] on icon "button" at bounding box center [1048, 39] width 12 height 20
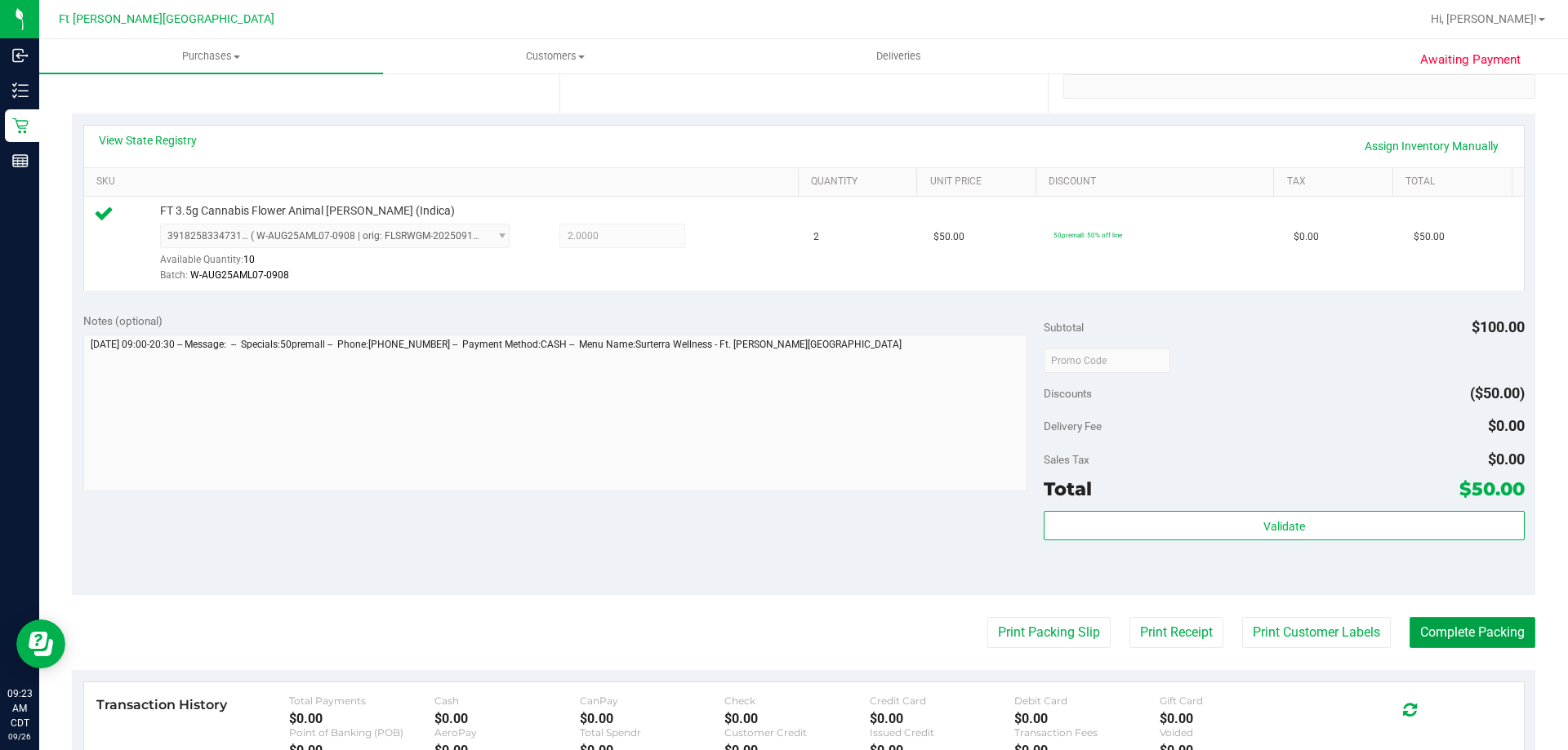
click at [1411, 637] on button "Complete Packing" at bounding box center [1472, 632] width 126 height 31
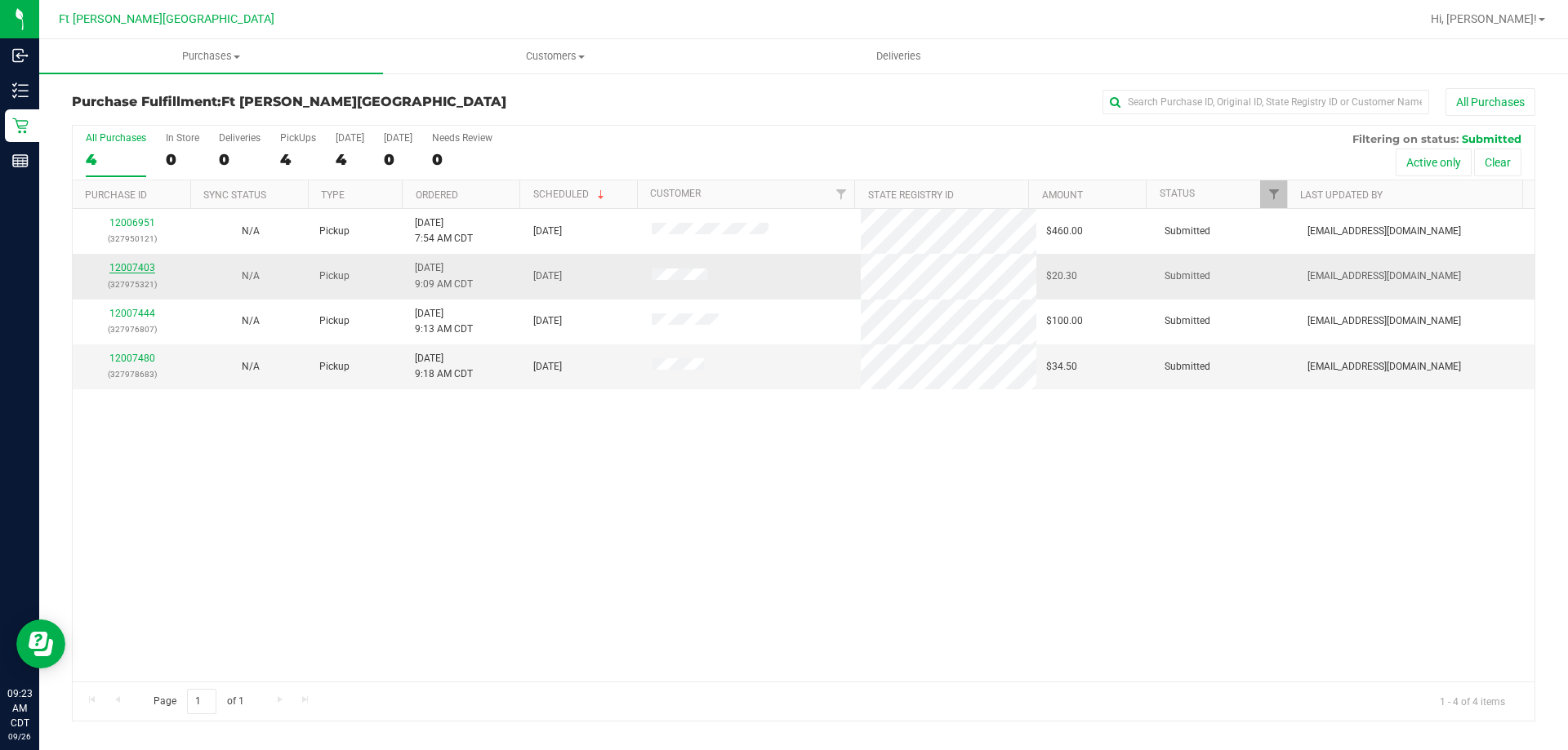
click at [133, 272] on link "12007403" at bounding box center [132, 268] width 46 height 12
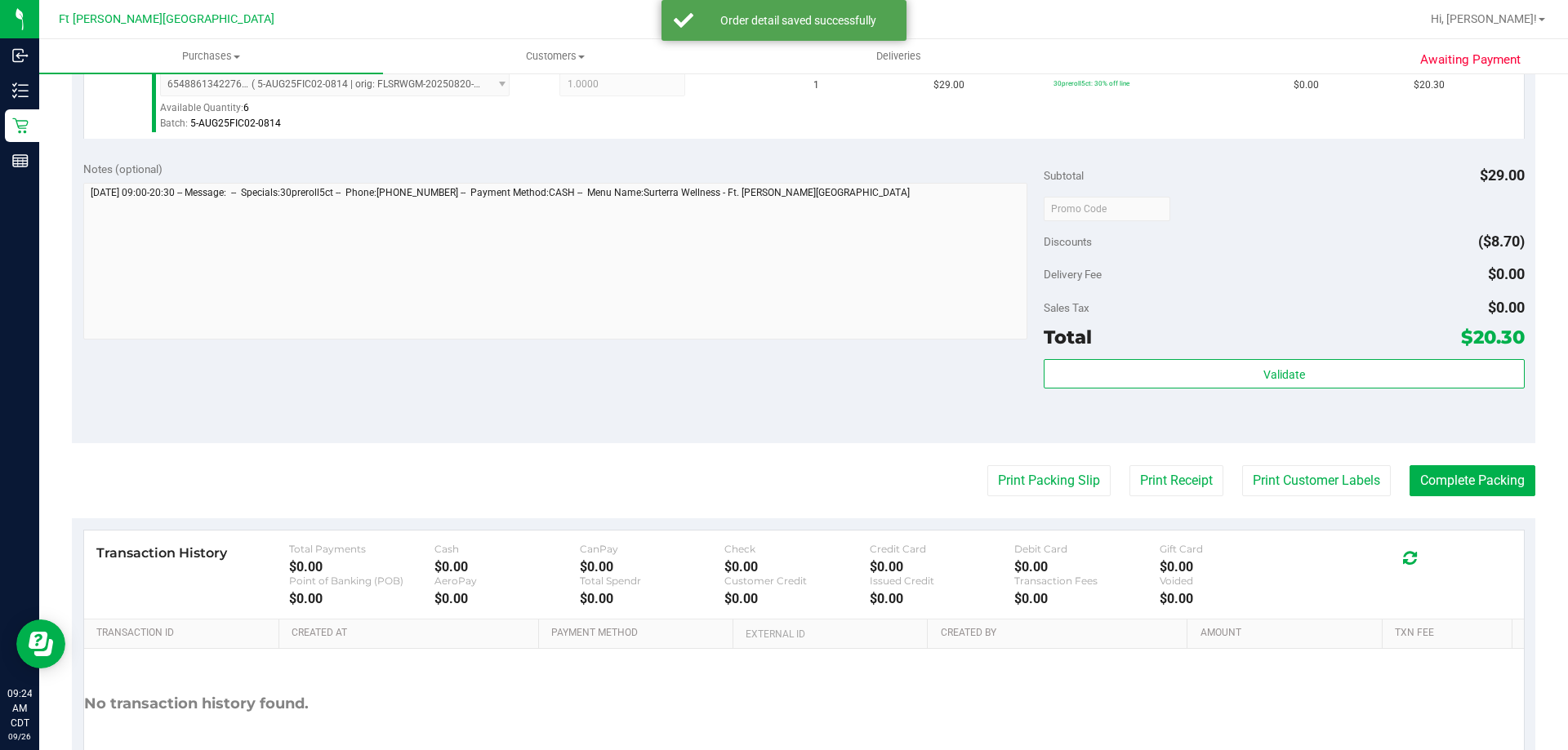
scroll to position [489, 0]
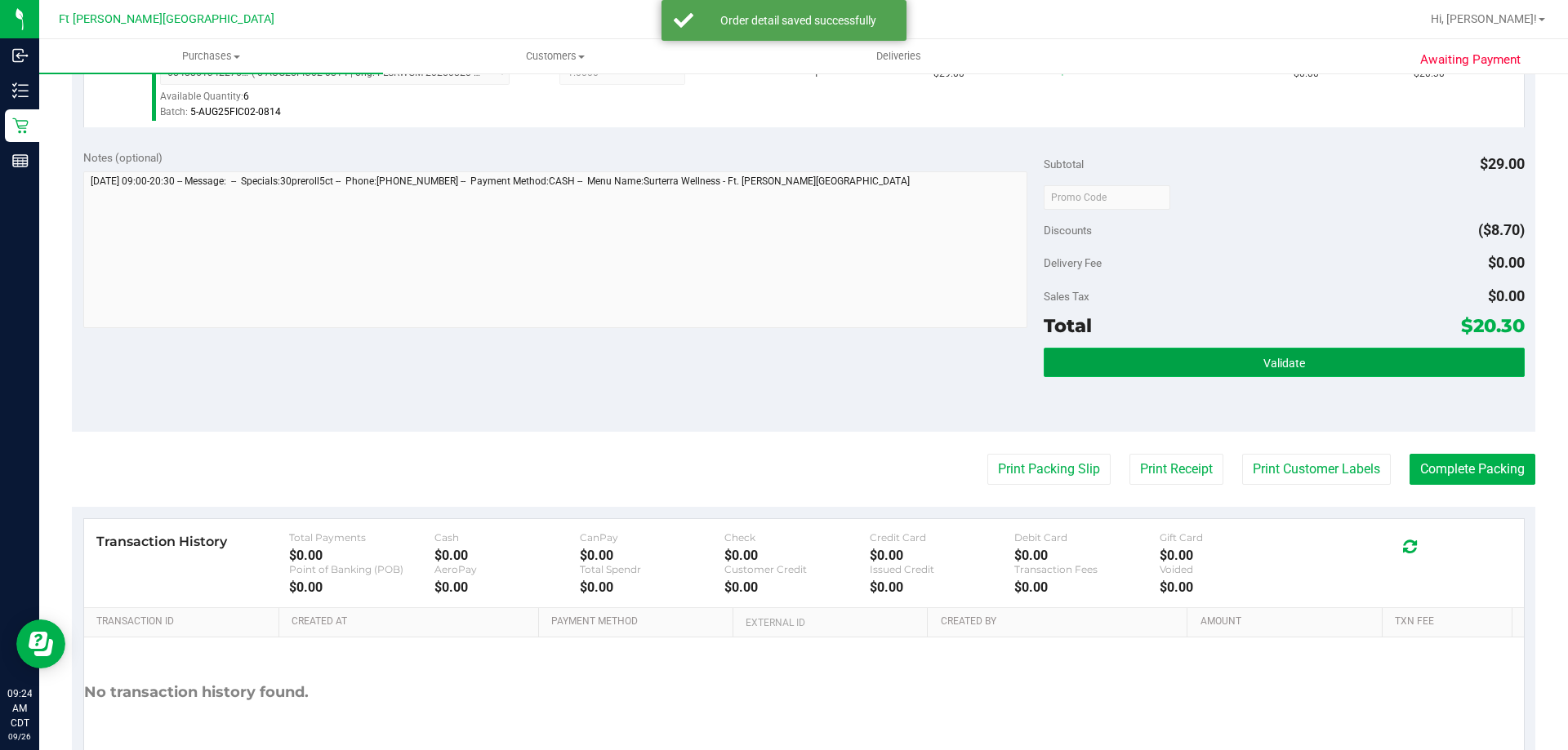
click at [1271, 377] on button "Validate" at bounding box center [1283, 362] width 480 height 29
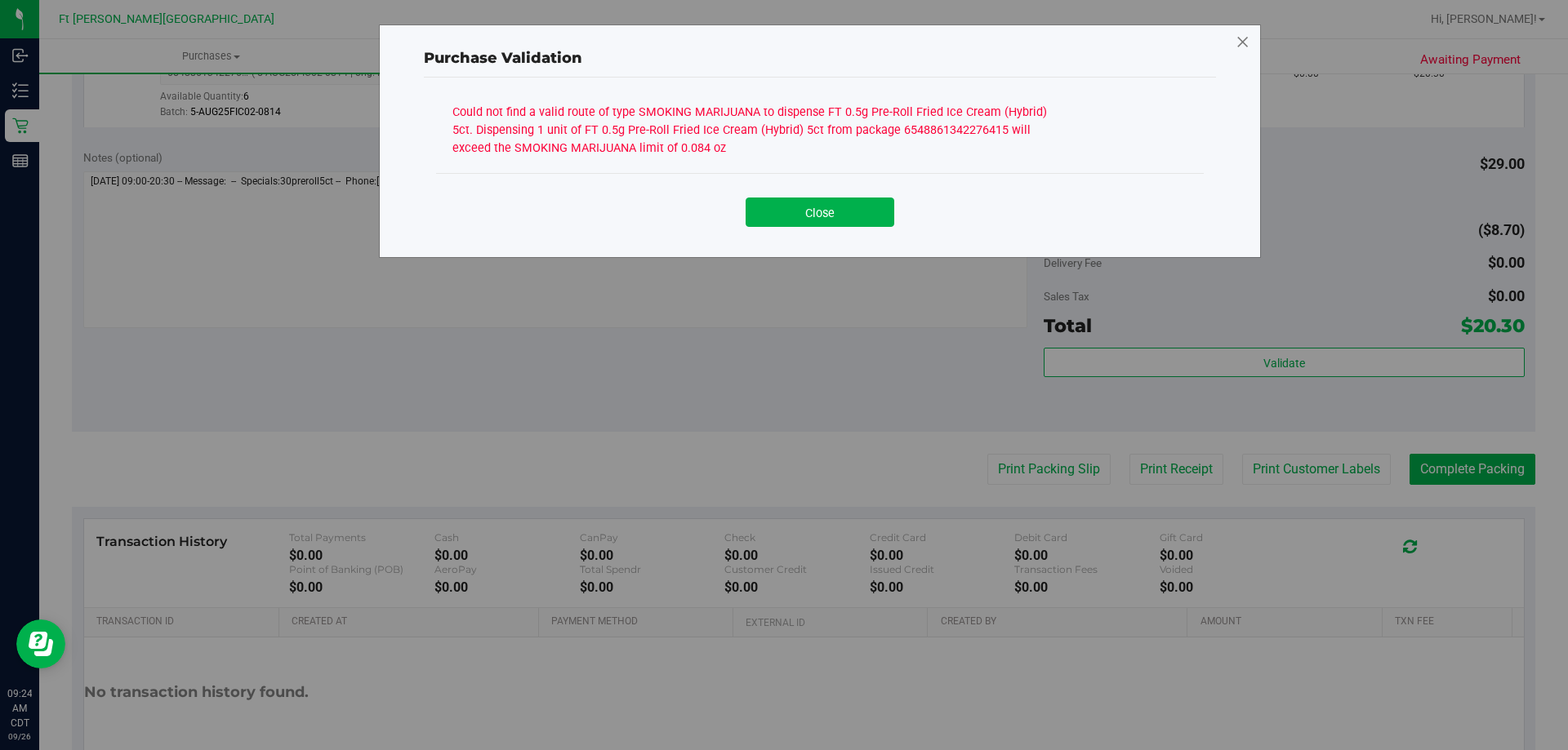
click at [1248, 38] on icon at bounding box center [1242, 42] width 14 height 26
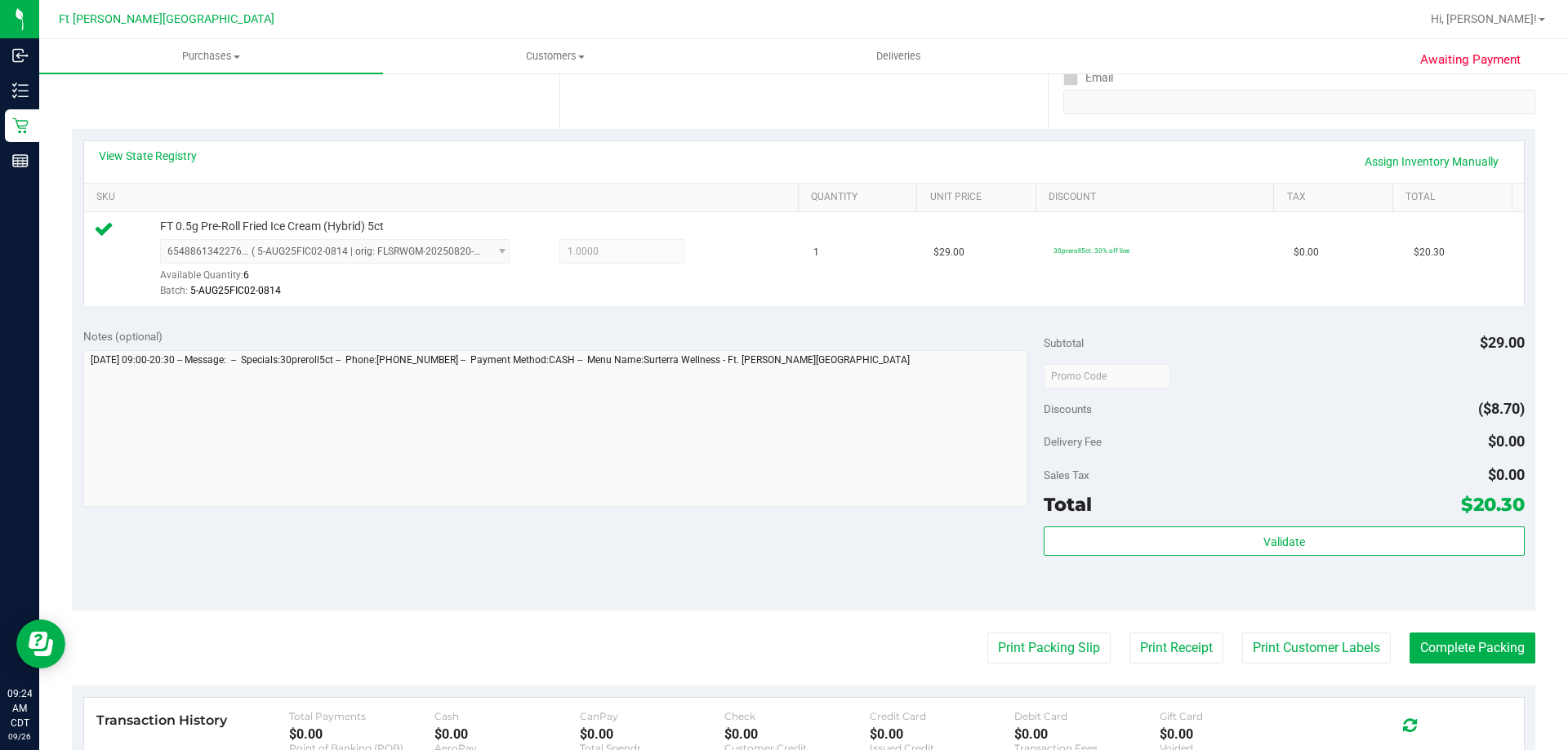
scroll to position [81, 0]
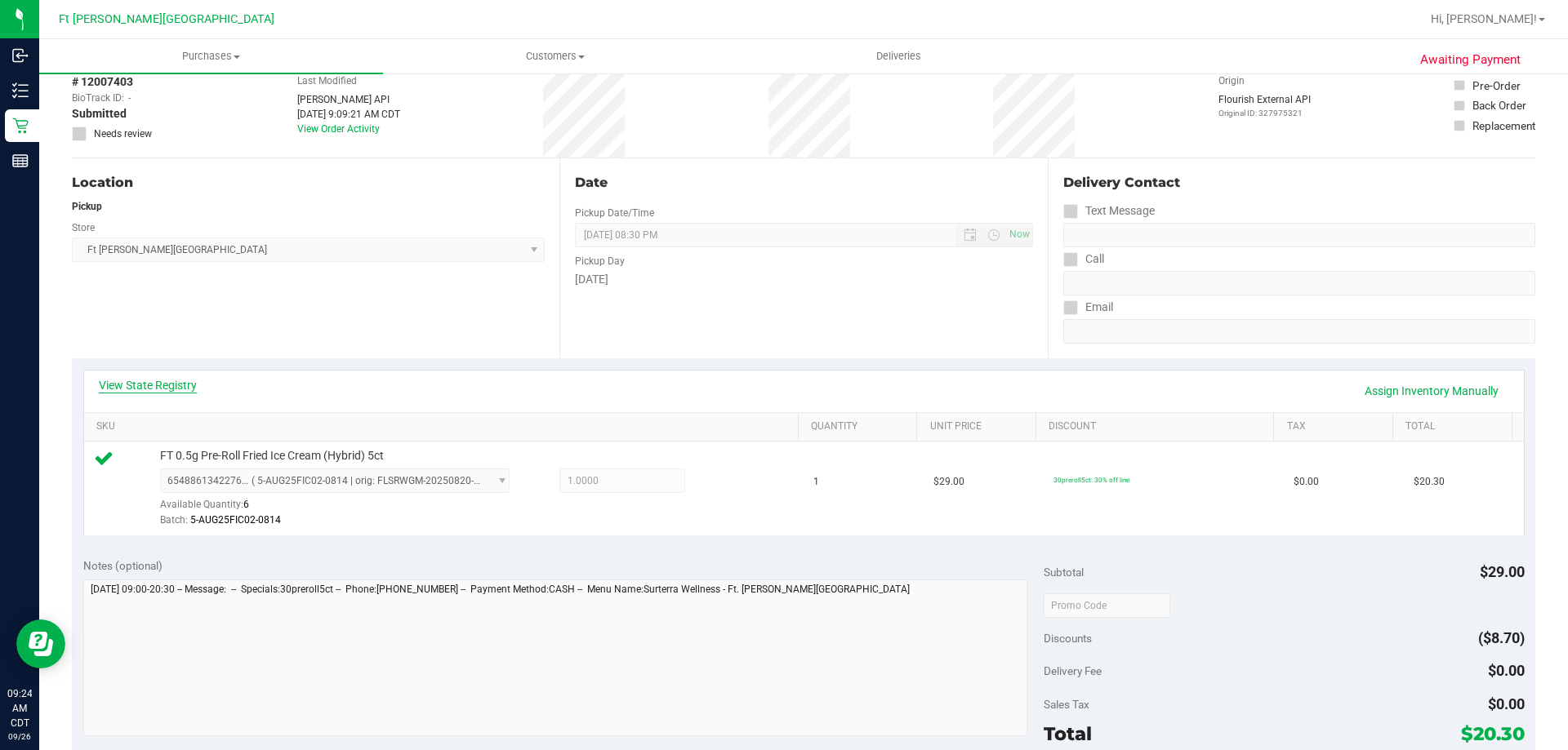
click at [131, 381] on link "View State Registry" at bounding box center [147, 385] width 98 height 16
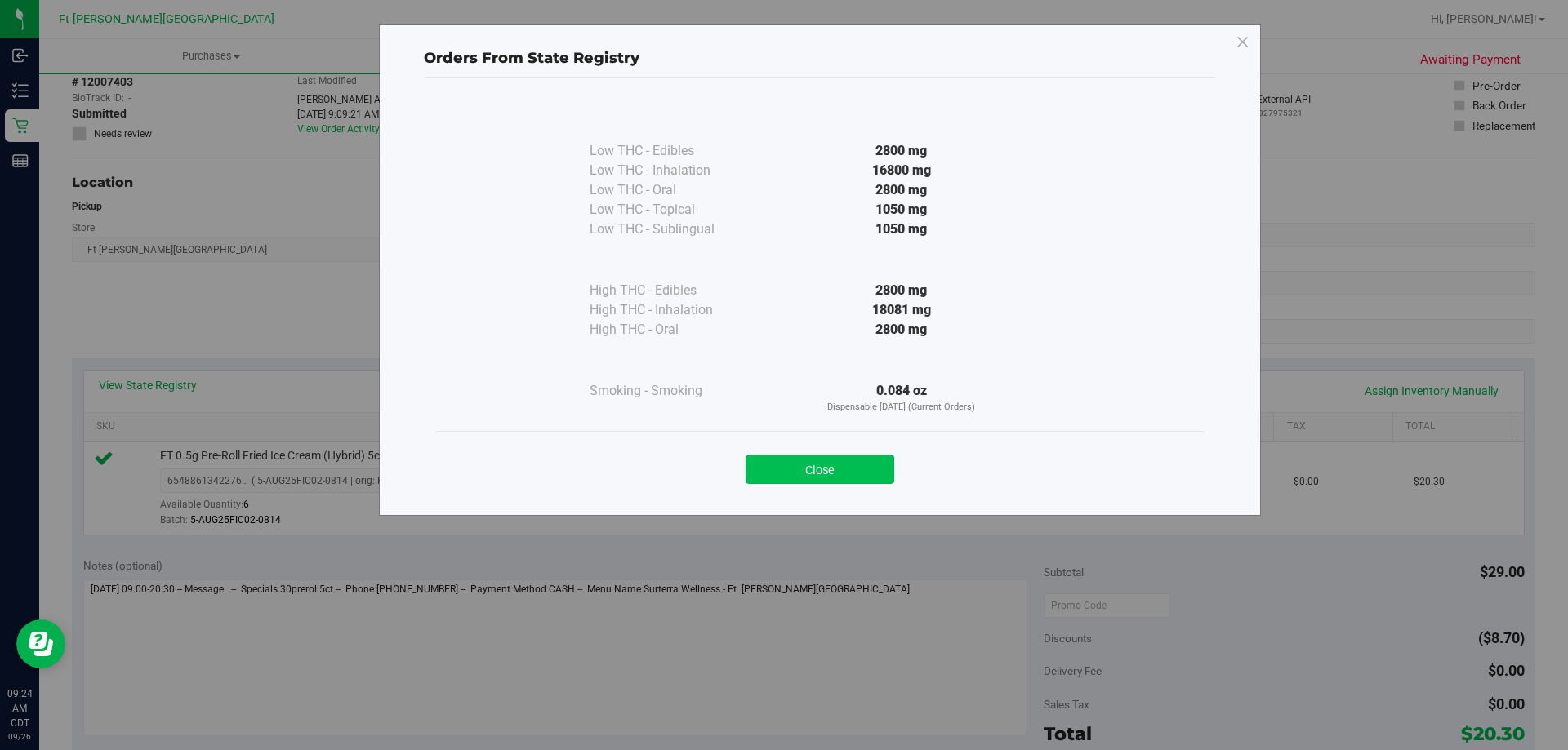
click at [815, 463] on button "Close" at bounding box center [820, 470] width 148 height 29
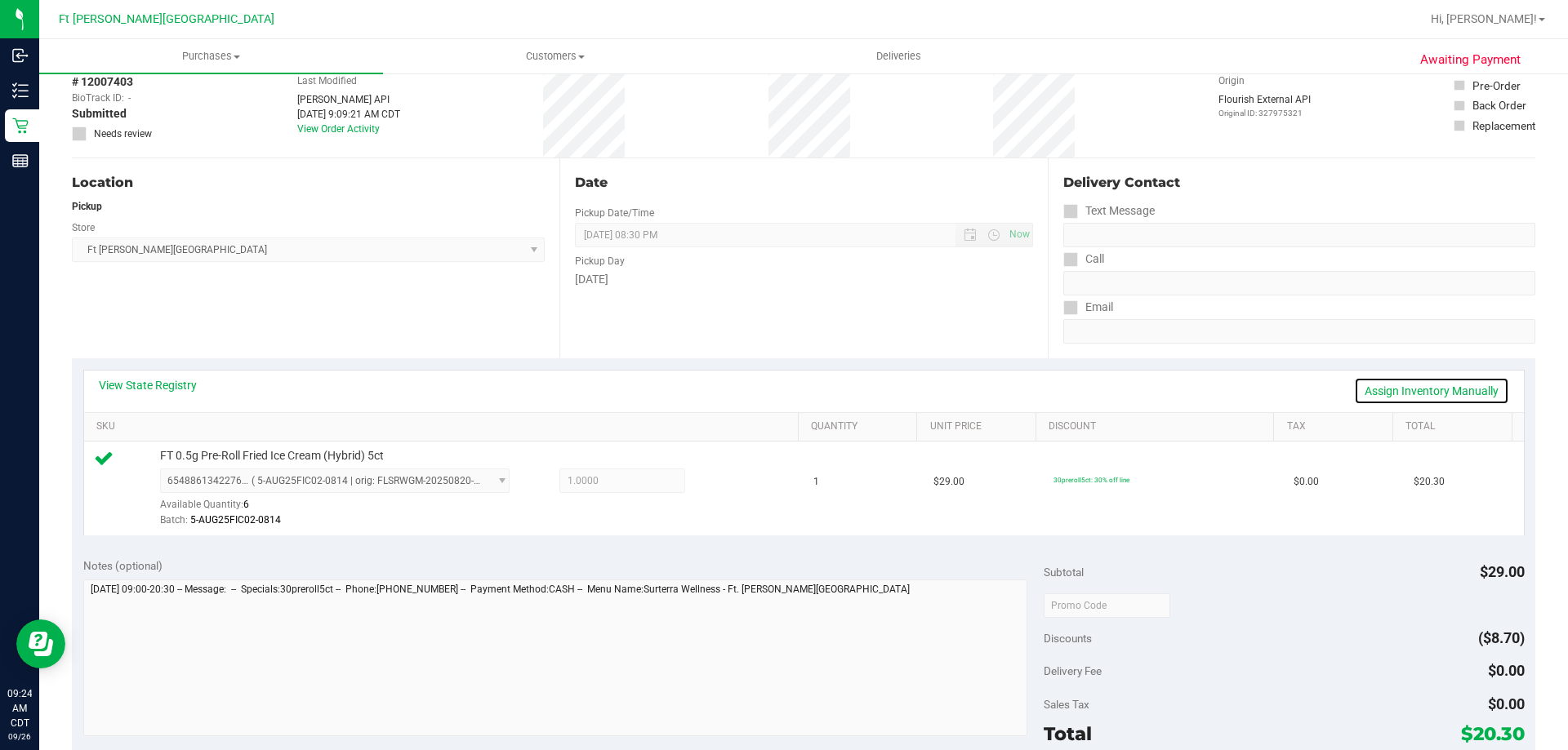
click at [1440, 394] on link "Assign Inventory Manually" at bounding box center [1430, 391] width 155 height 28
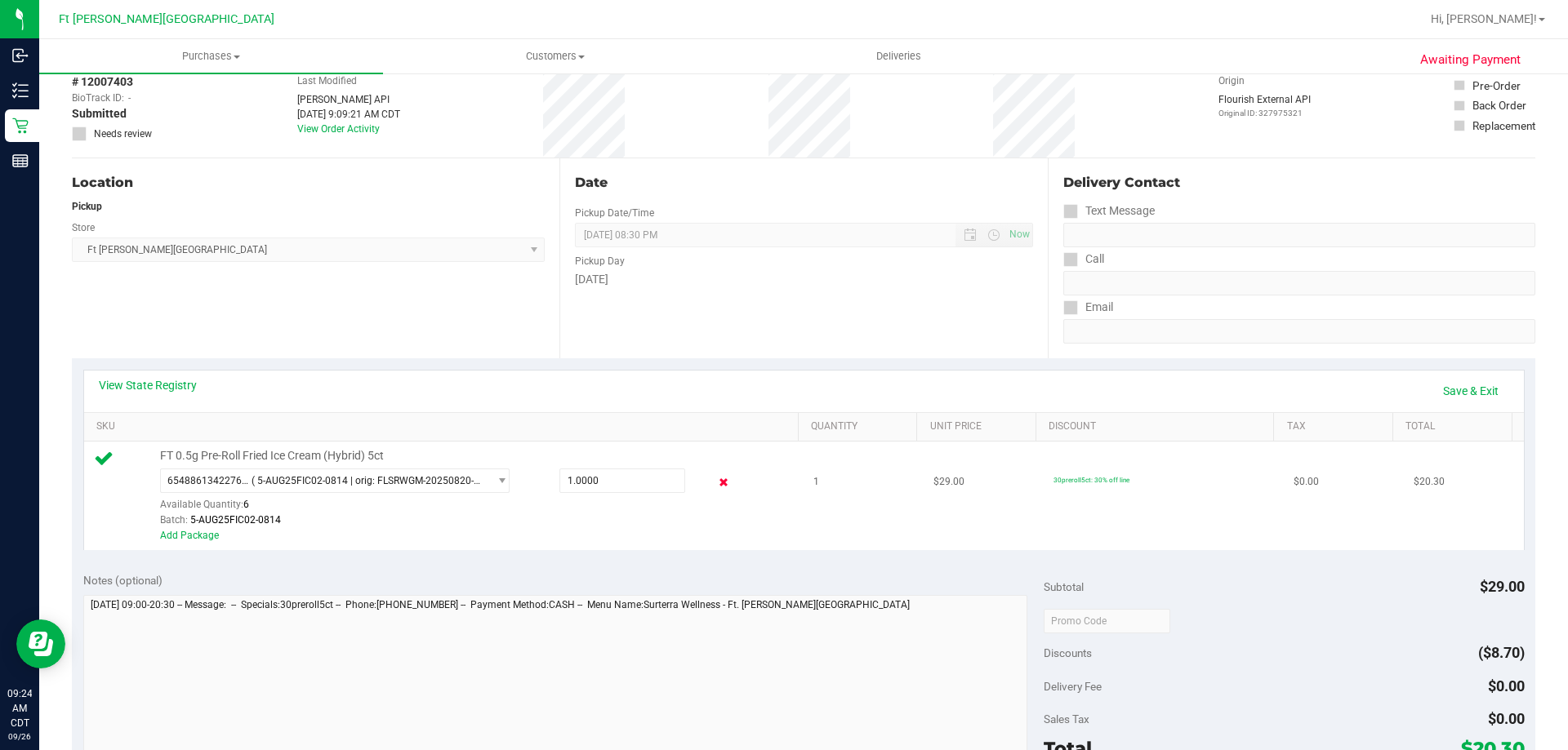
click at [716, 477] on icon at bounding box center [724, 482] width 17 height 19
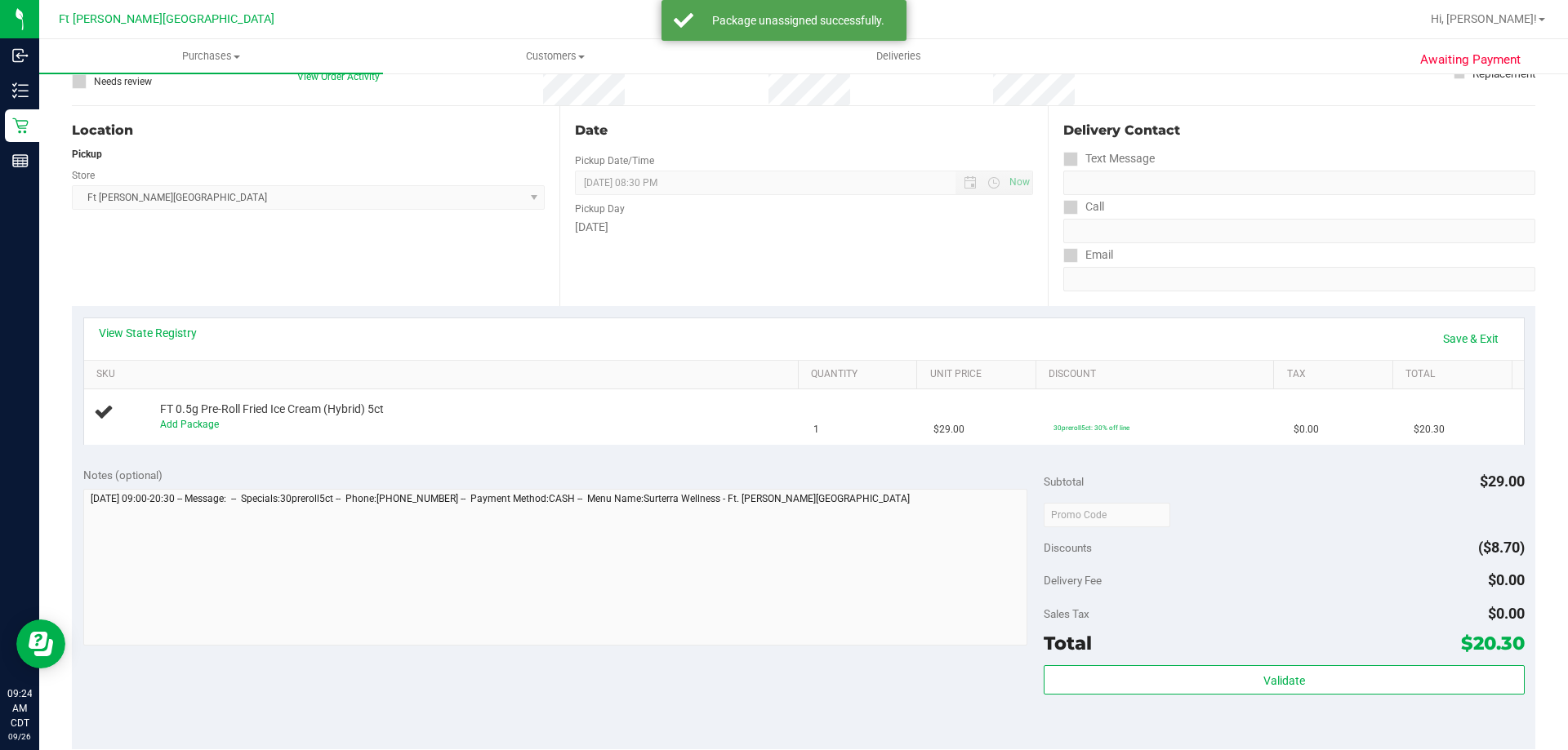
scroll to position [163, 0]
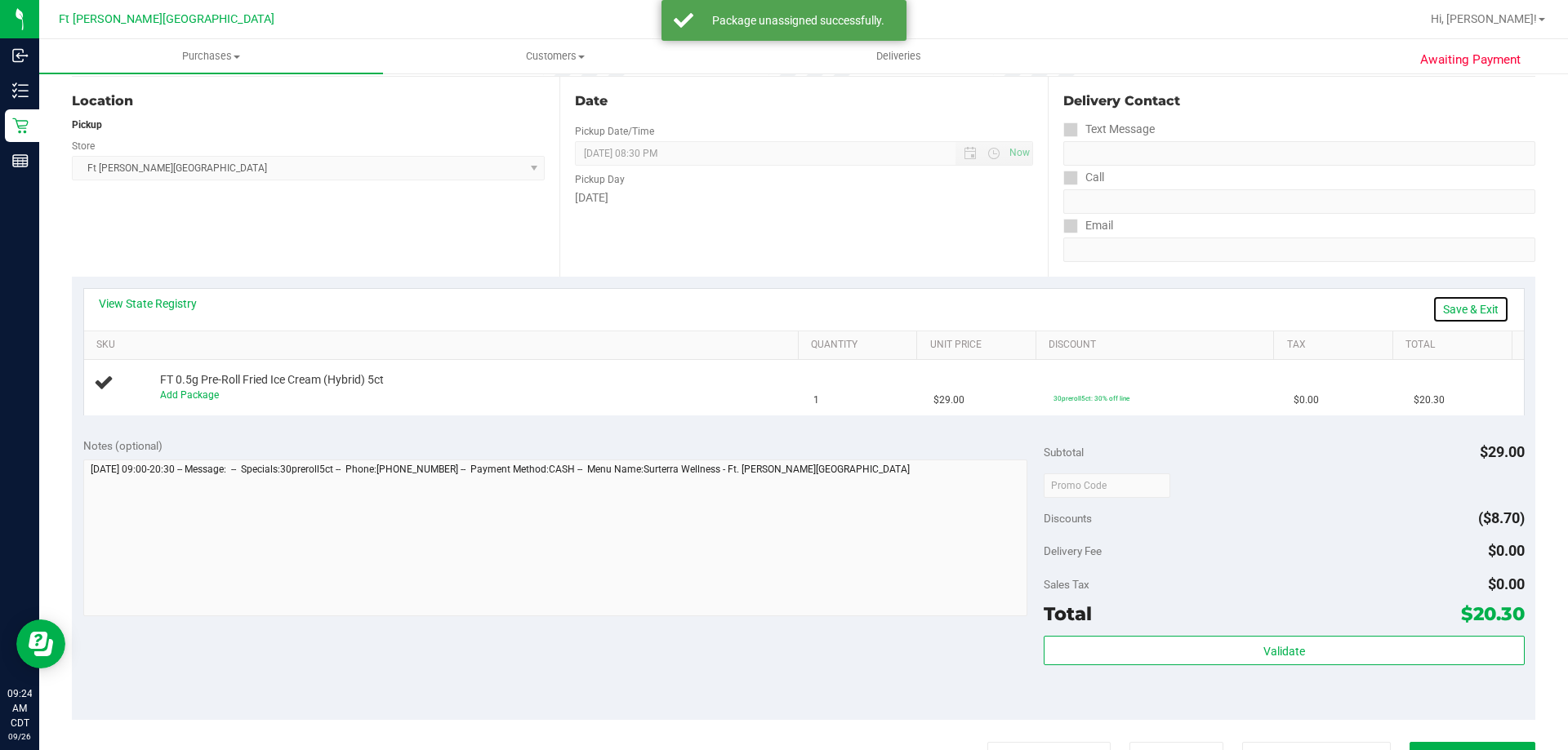
click at [1452, 309] on link "Save & Exit" at bounding box center [1470, 309] width 77 height 28
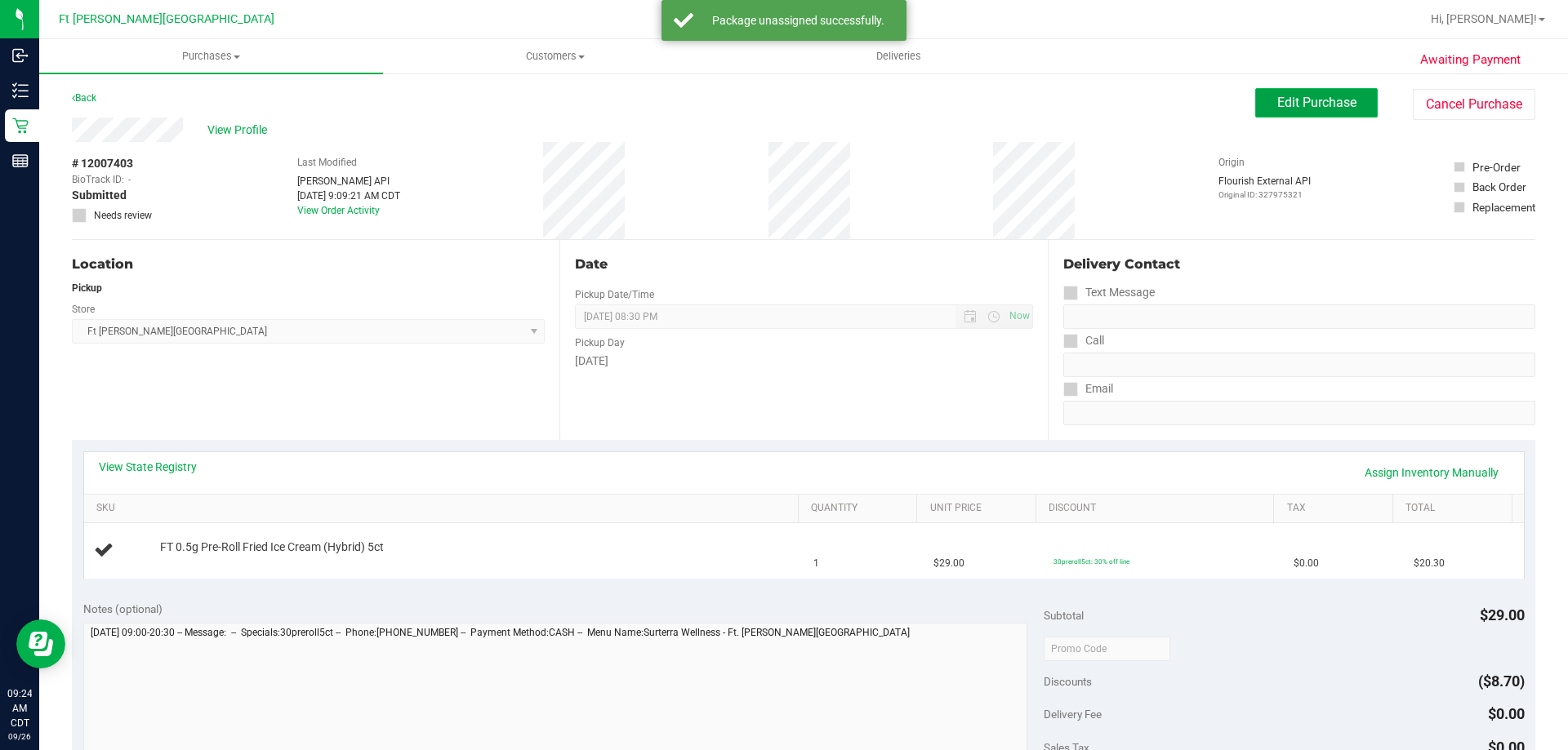
click at [1277, 103] on span "Edit Purchase" at bounding box center [1316, 102] width 80 height 15
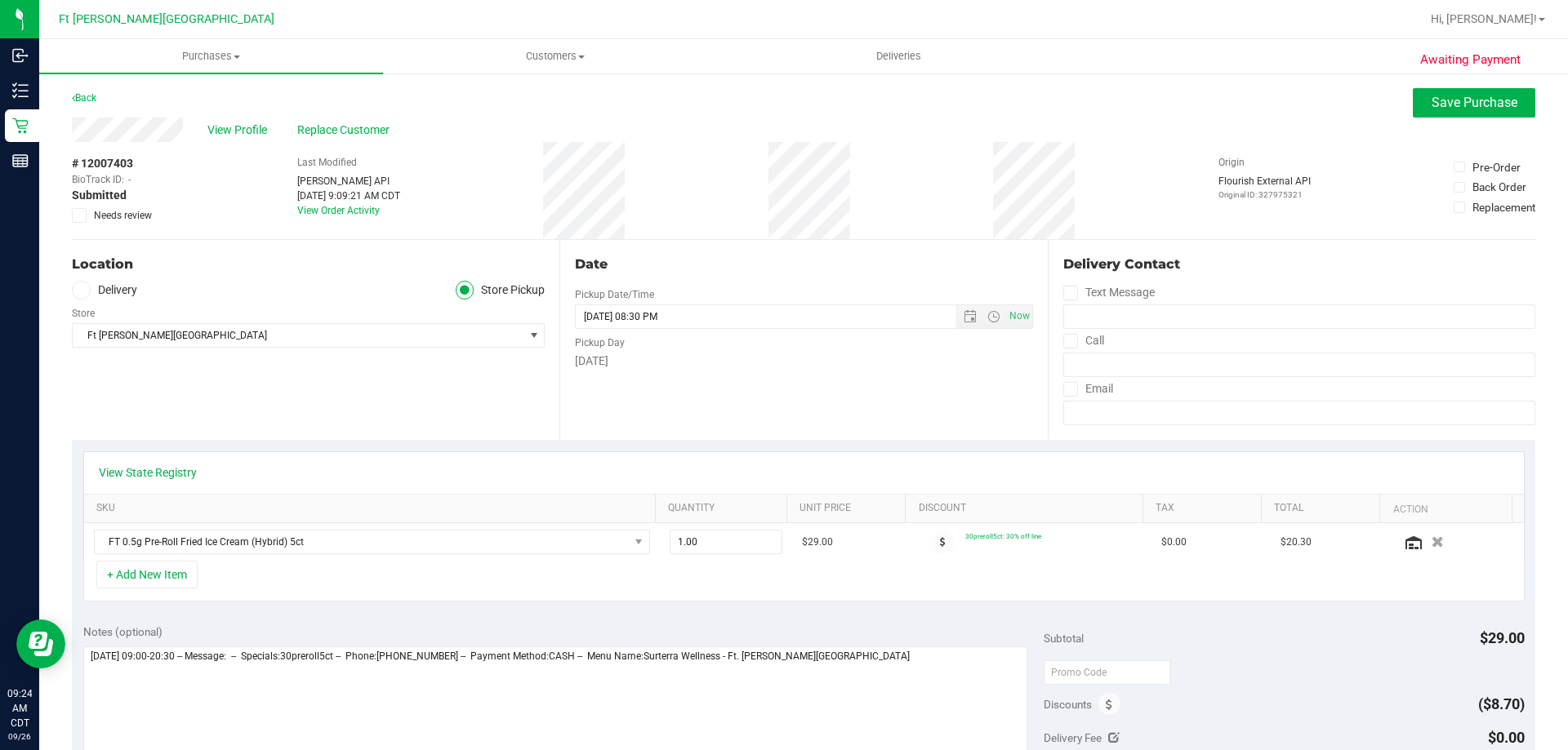
click at [81, 215] on icon at bounding box center [80, 215] width 11 height 0
click at [0, 0] on input "Needs review" at bounding box center [0, 0] width 0 height 0
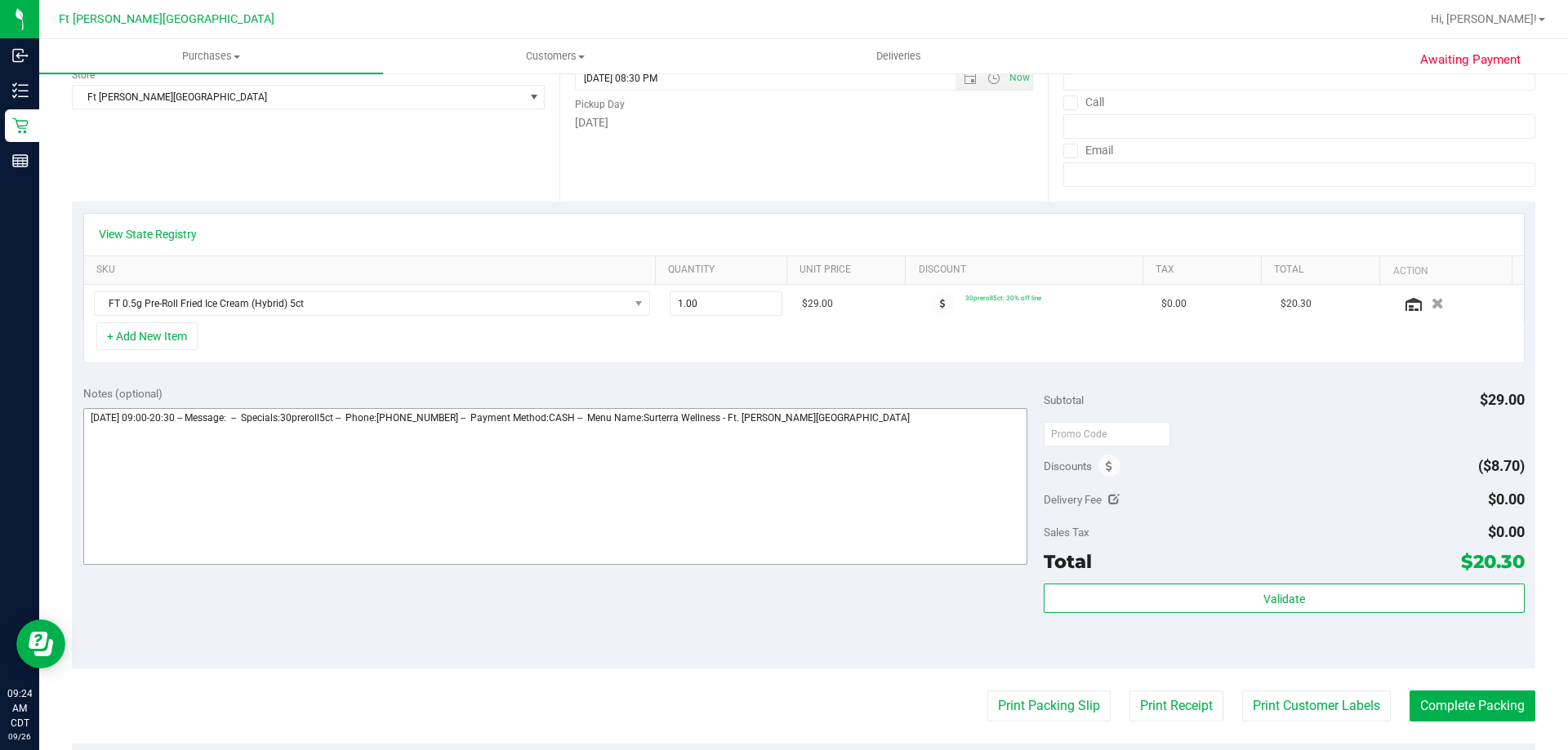
scroll to position [245, 0]
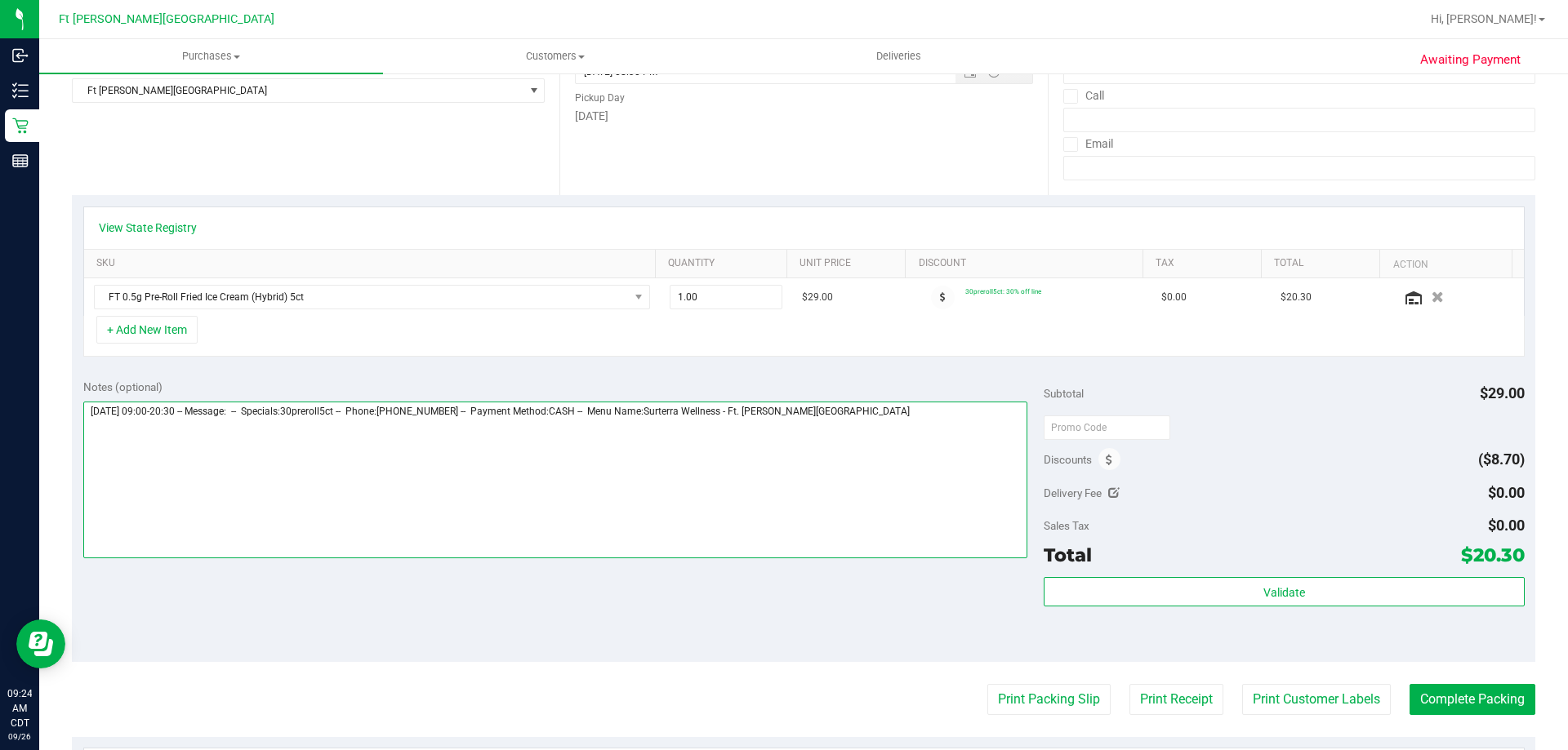
click at [853, 408] on textarea at bounding box center [556, 479] width 945 height 157
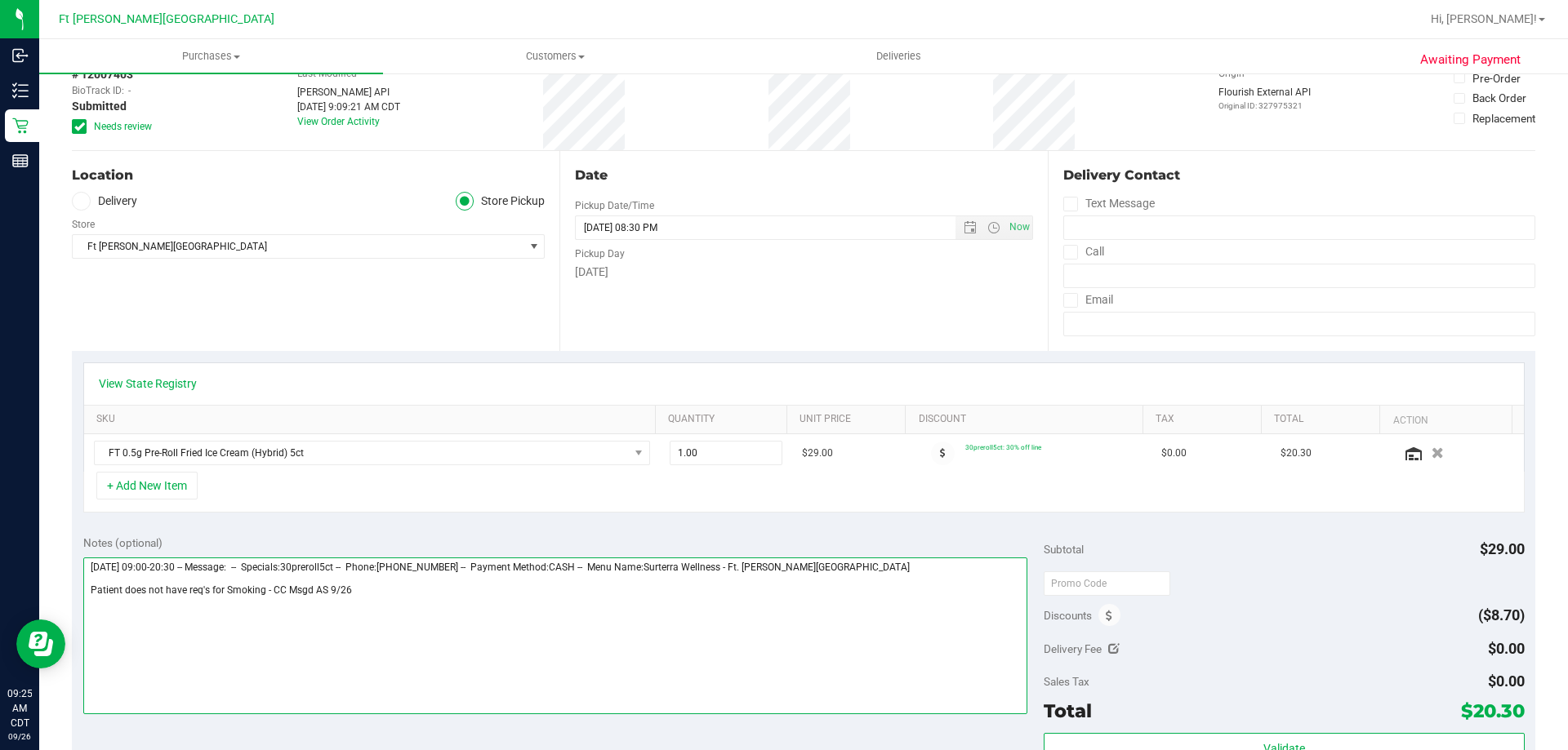
scroll to position [0, 0]
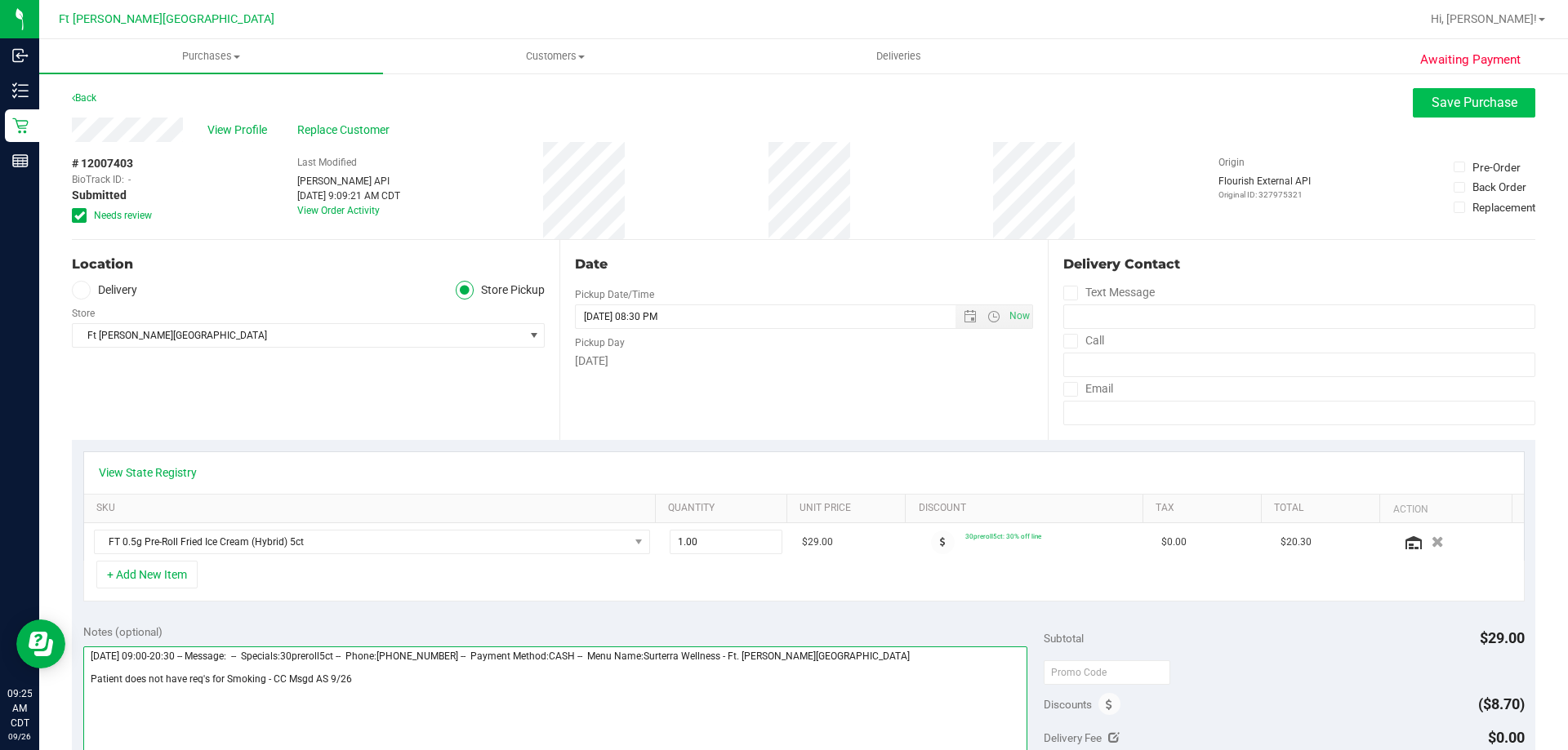
type textarea "[DATE] 09:00-20:30 -- Message: -- Specials:30preroll5ct -- Phone:[PHONE_NUMBER]…"
click at [1437, 100] on span "Save Purchase" at bounding box center [1474, 102] width 86 height 15
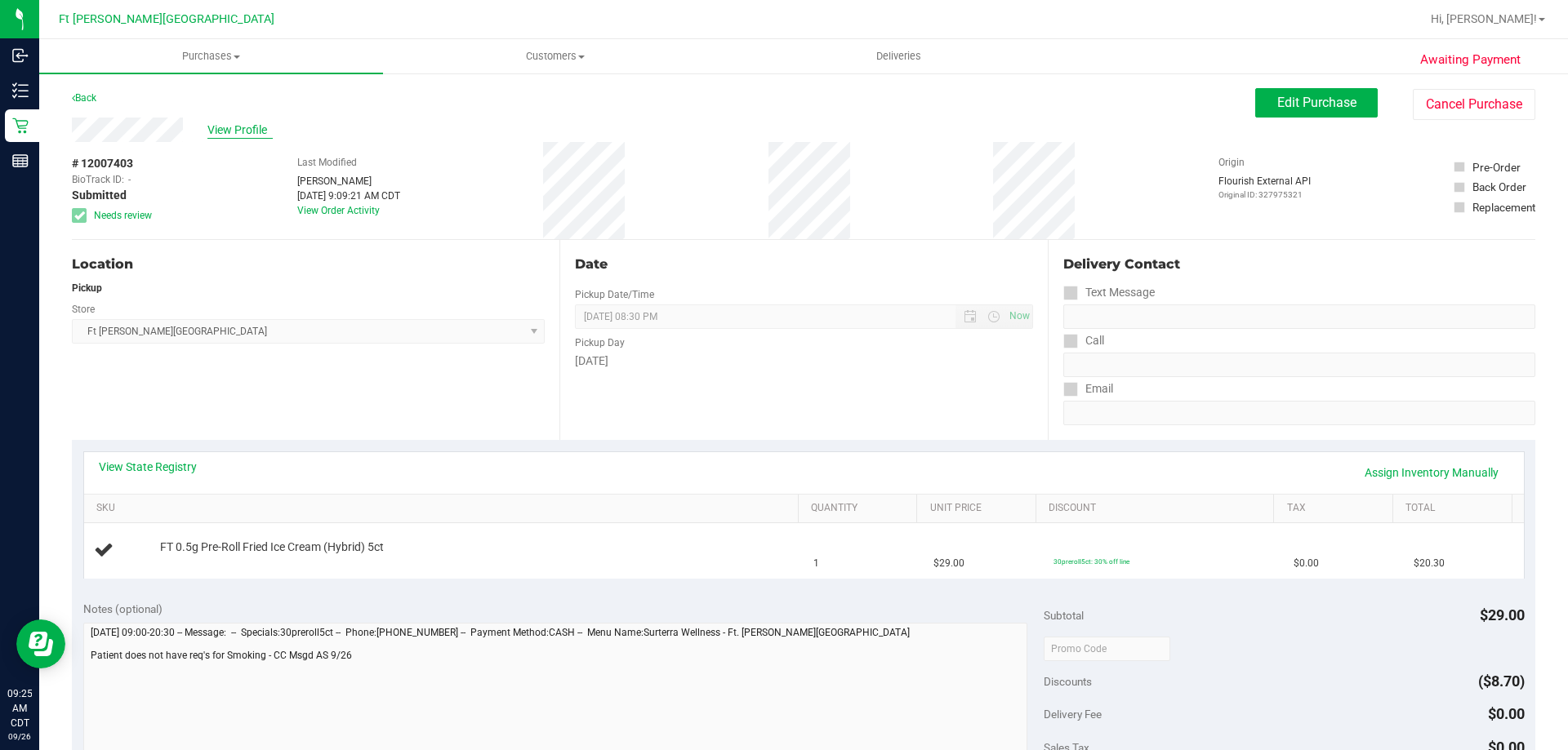
click at [221, 127] on span "View Profile" at bounding box center [240, 129] width 65 height 17
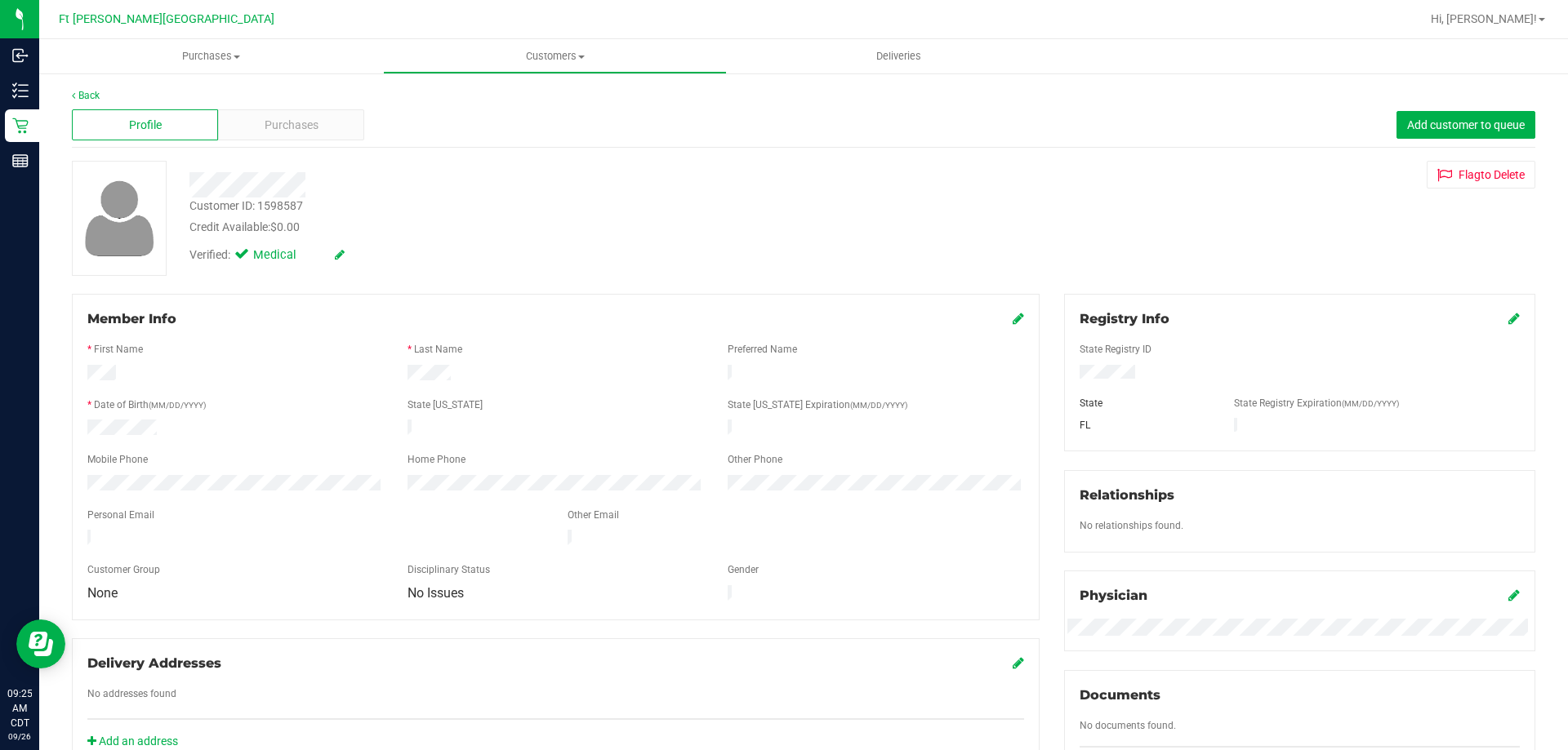
click at [264, 208] on div "Customer ID: 1598587" at bounding box center [245, 205] width 113 height 17
copy div "Customer ID: 1598587"
click at [1031, 128] on div "Profile Purchases Add customer to queue" at bounding box center [803, 126] width 1463 height 45
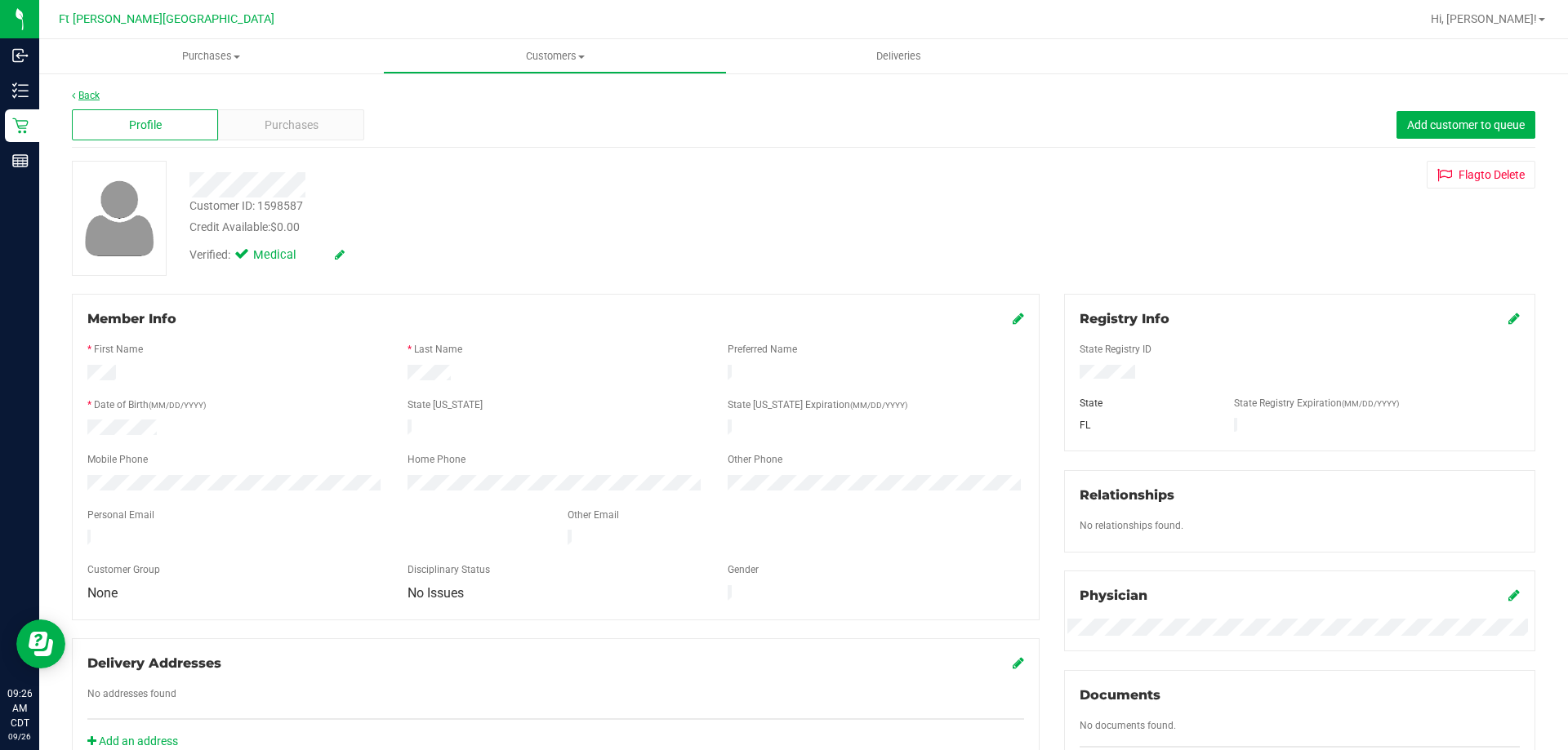
click at [92, 96] on link "Back" at bounding box center [85, 95] width 28 height 12
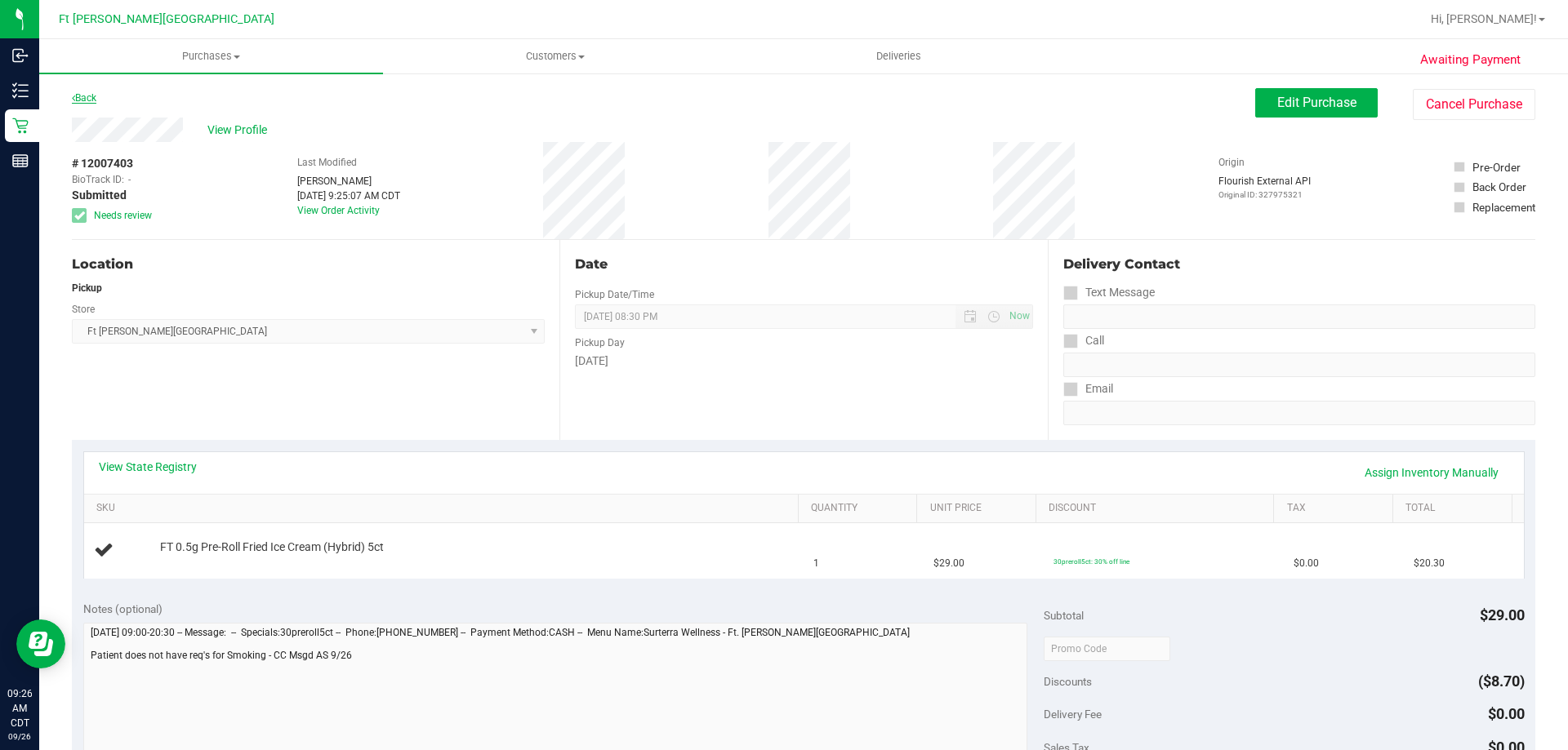
click at [96, 94] on link "Back" at bounding box center [83, 98] width 24 height 12
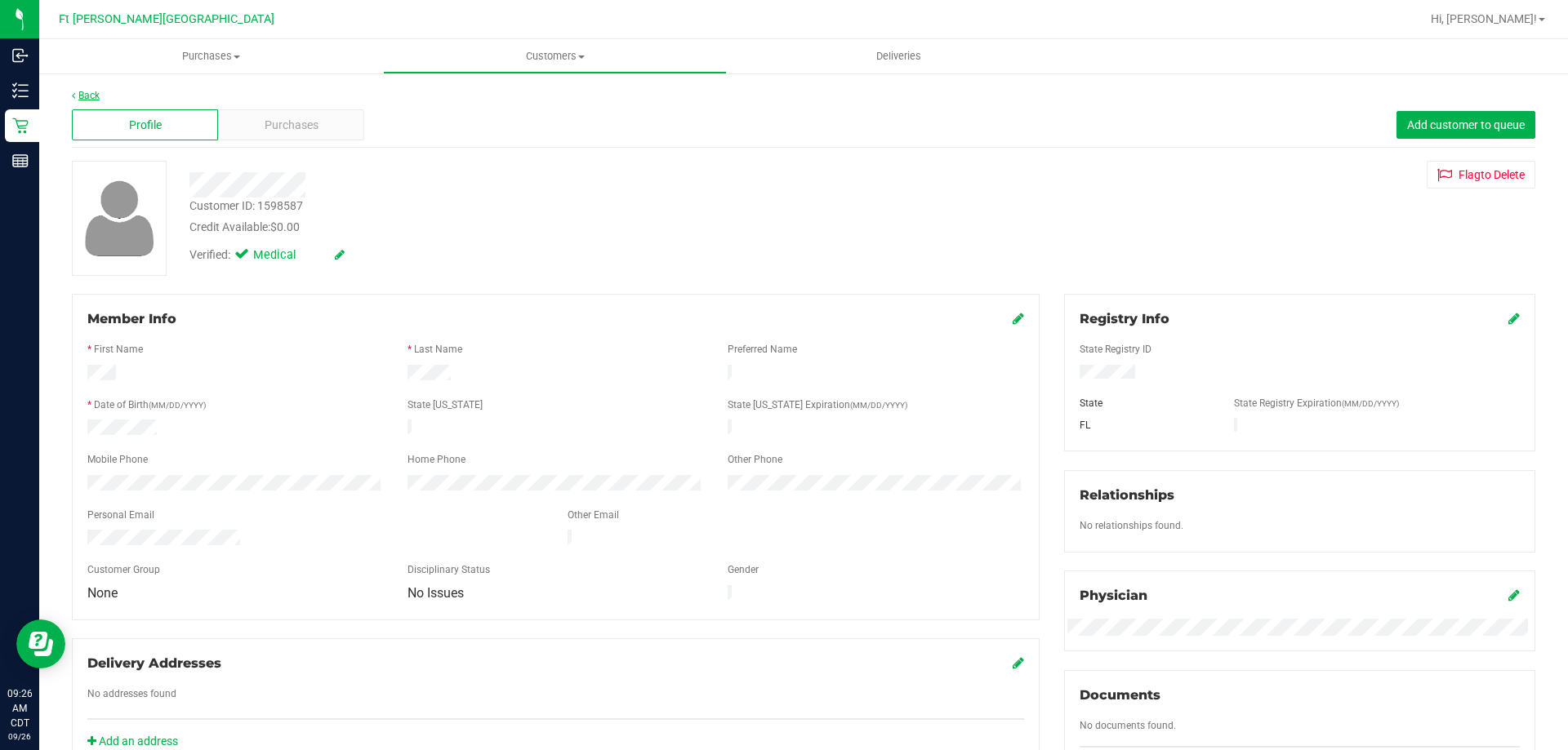
click at [85, 90] on link "Back" at bounding box center [85, 95] width 28 height 12
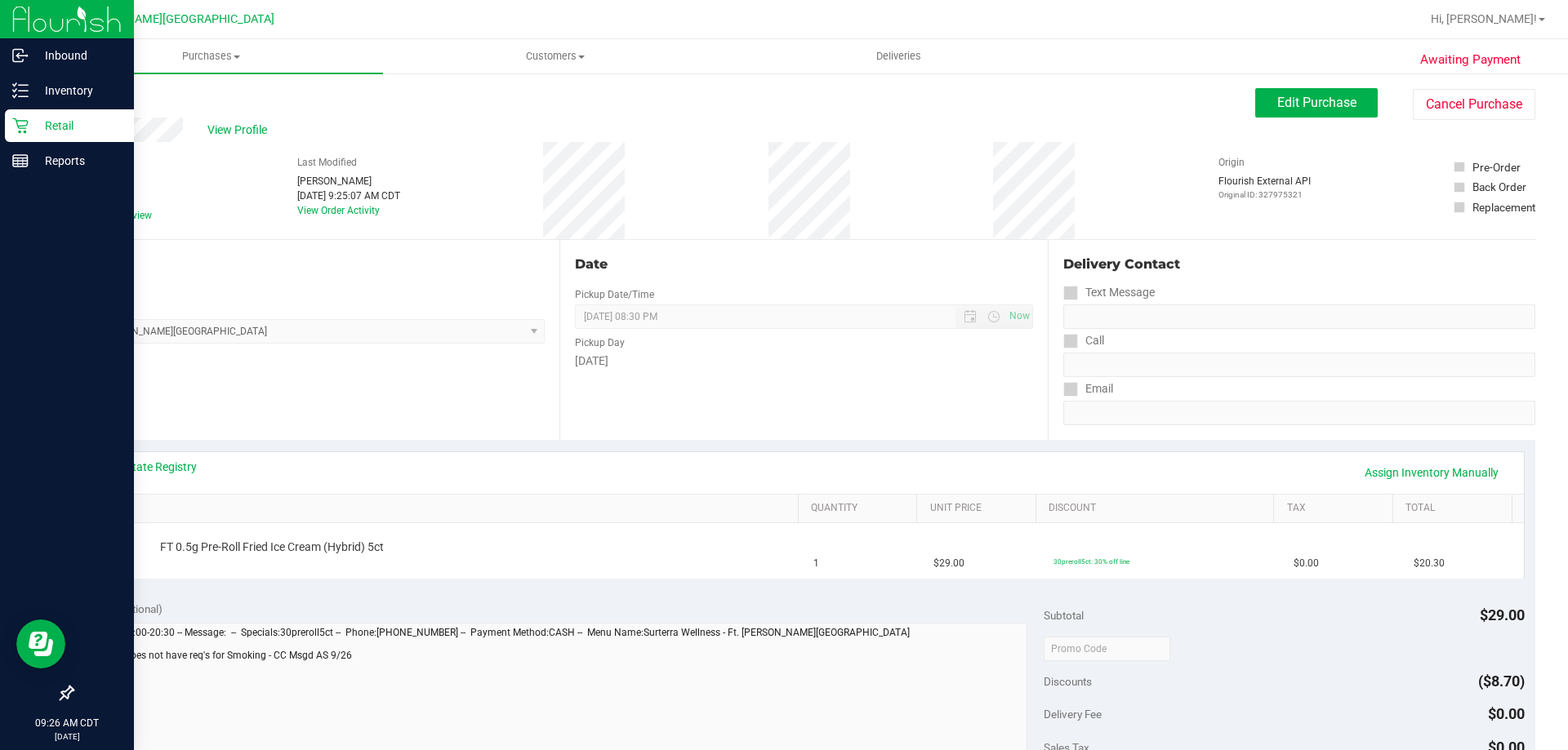
click at [29, 129] on p "Retail" at bounding box center [78, 126] width 98 height 20
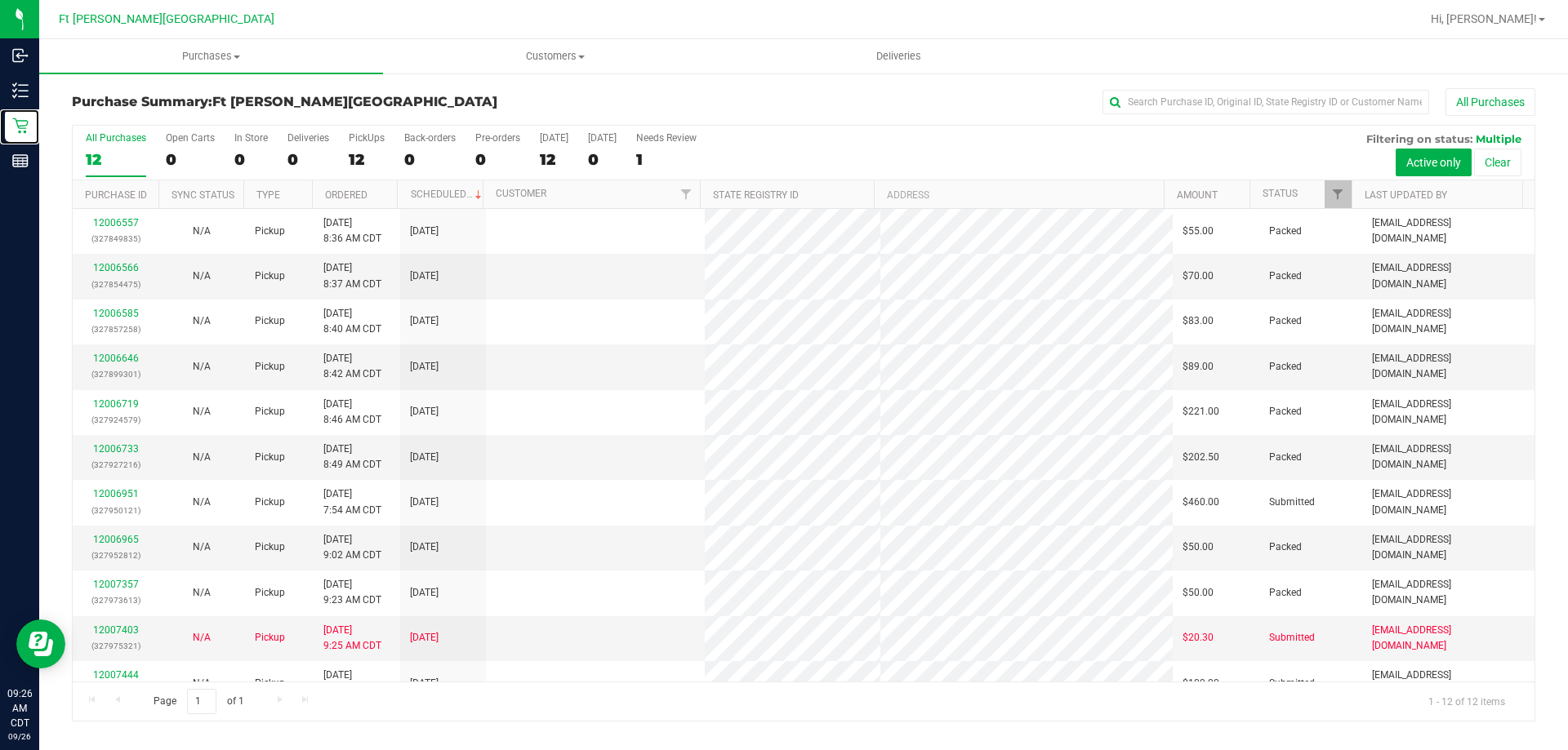
scroll to position [70, 0]
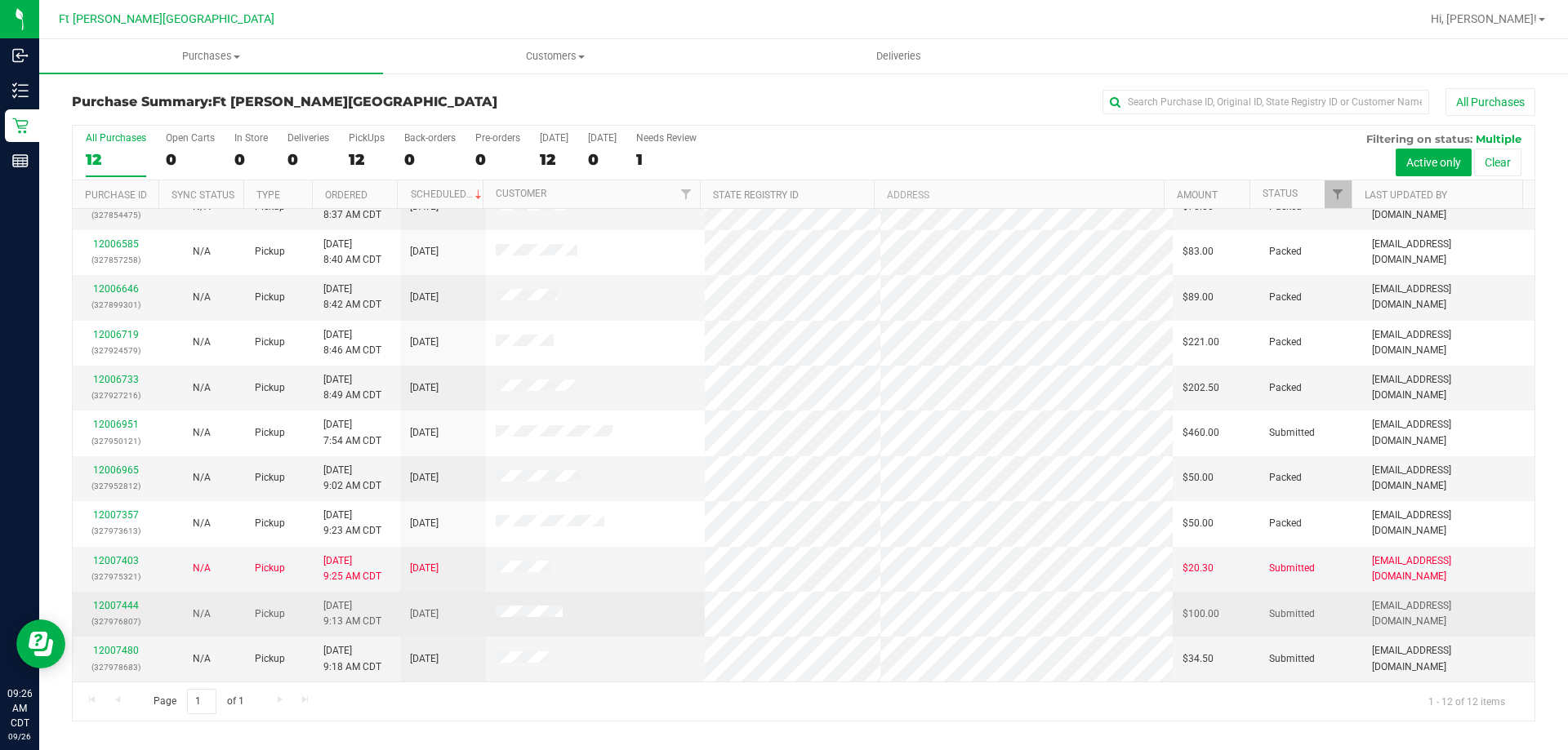
click at [122, 598] on td "12007444 (327976807)" at bounding box center [115, 614] width 86 height 45
click at [123, 604] on link "12007444" at bounding box center [116, 605] width 46 height 12
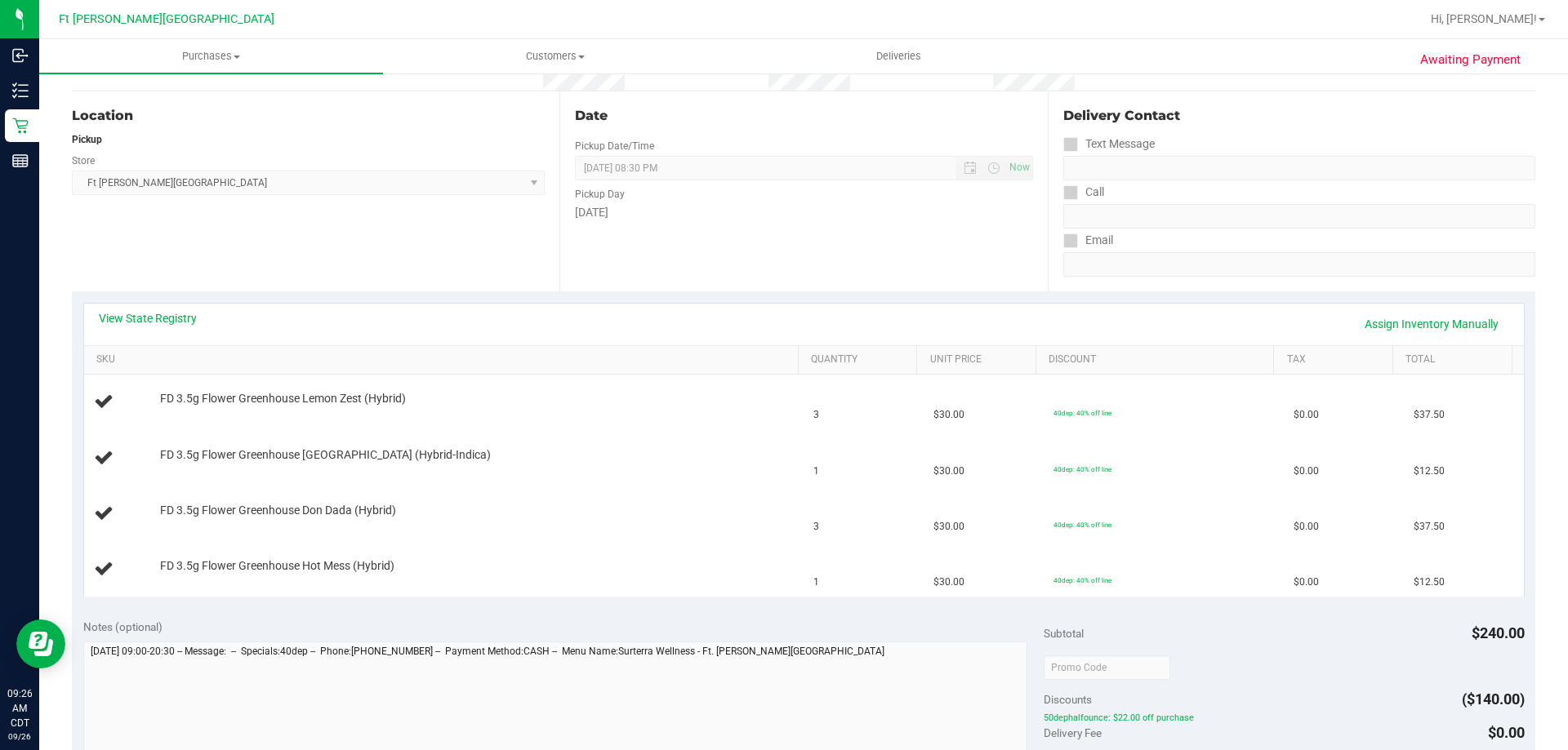
scroll to position [163, 0]
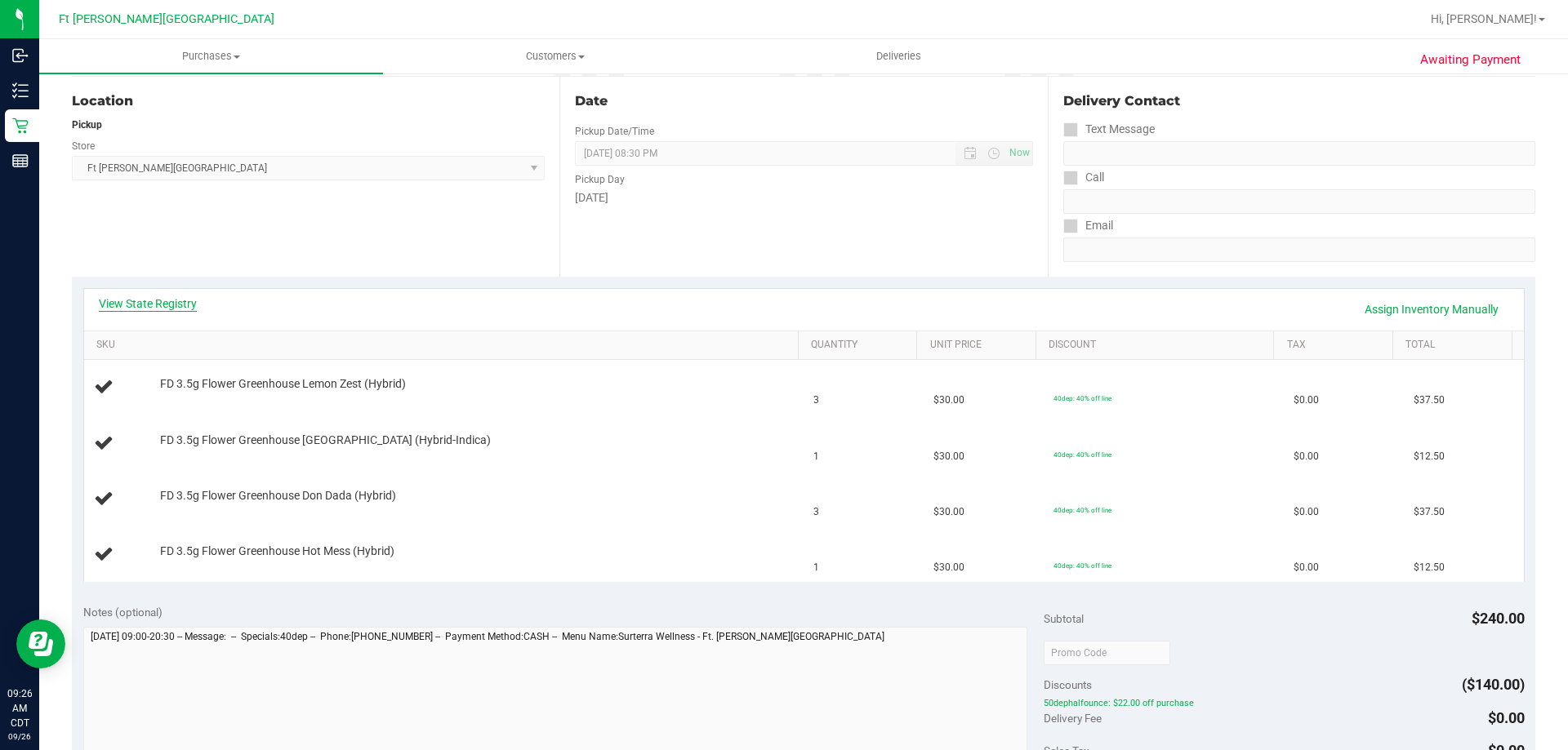
click at [168, 305] on link "View State Registry" at bounding box center [147, 304] width 98 height 16
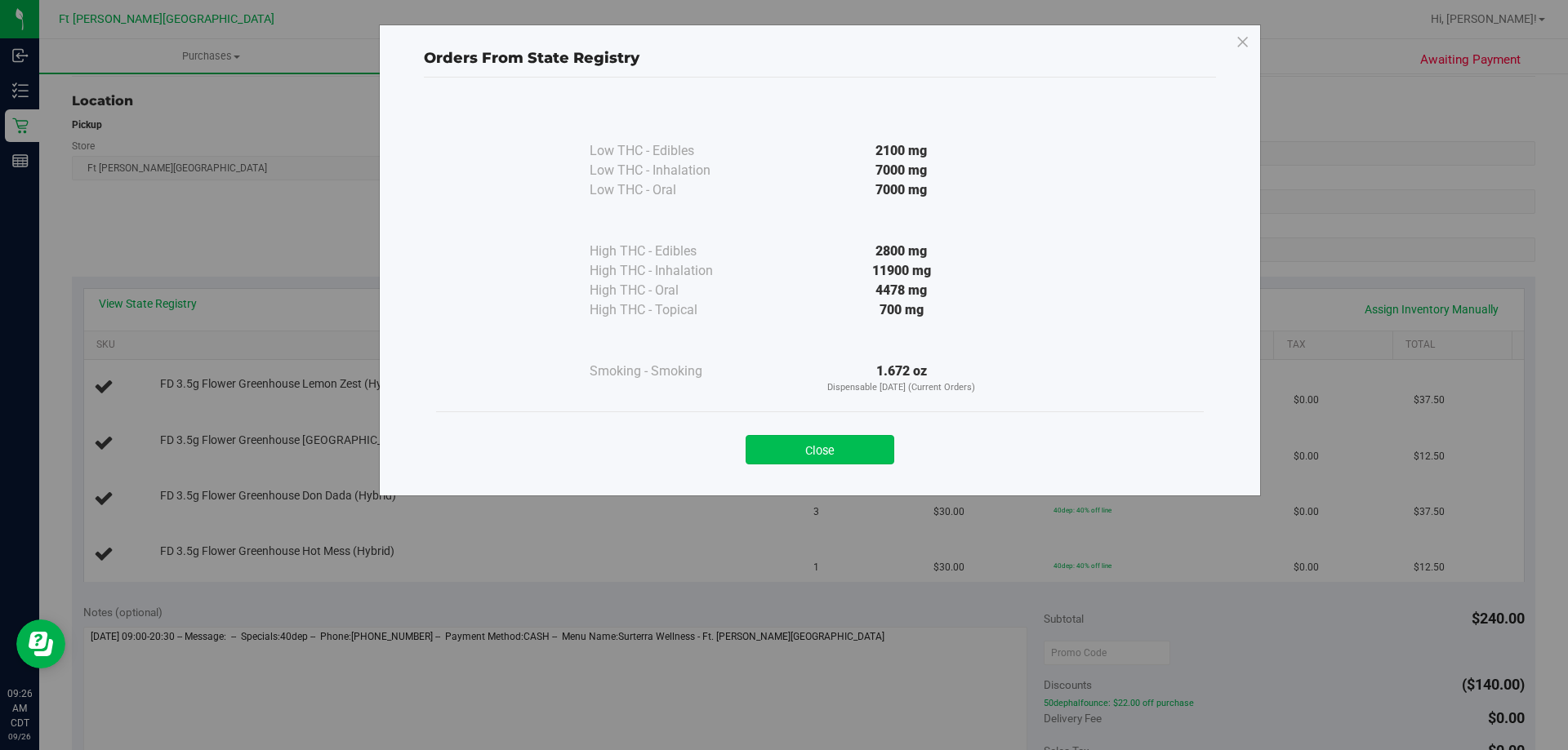
click at [791, 456] on button "Close" at bounding box center [820, 450] width 148 height 29
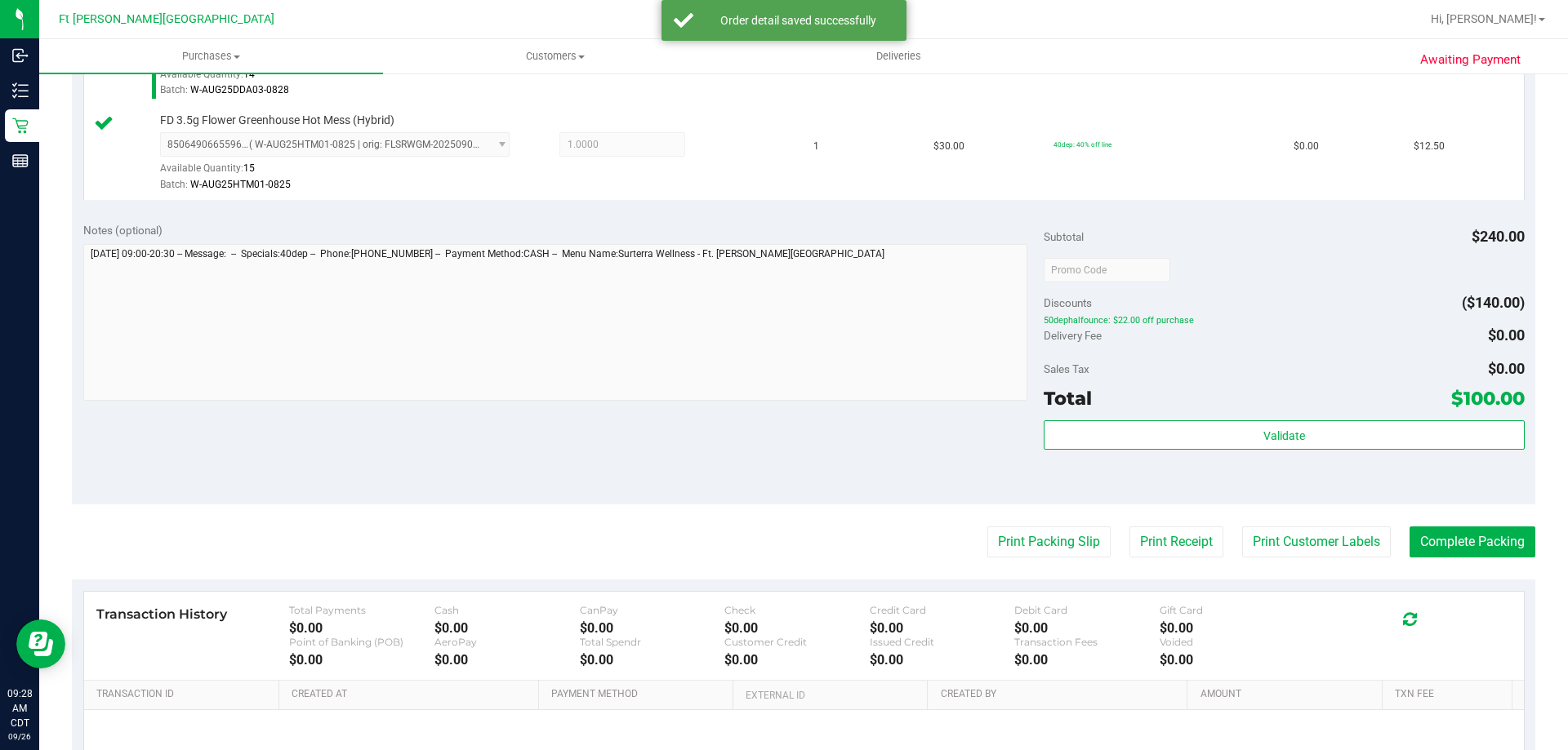
scroll to position [735, 0]
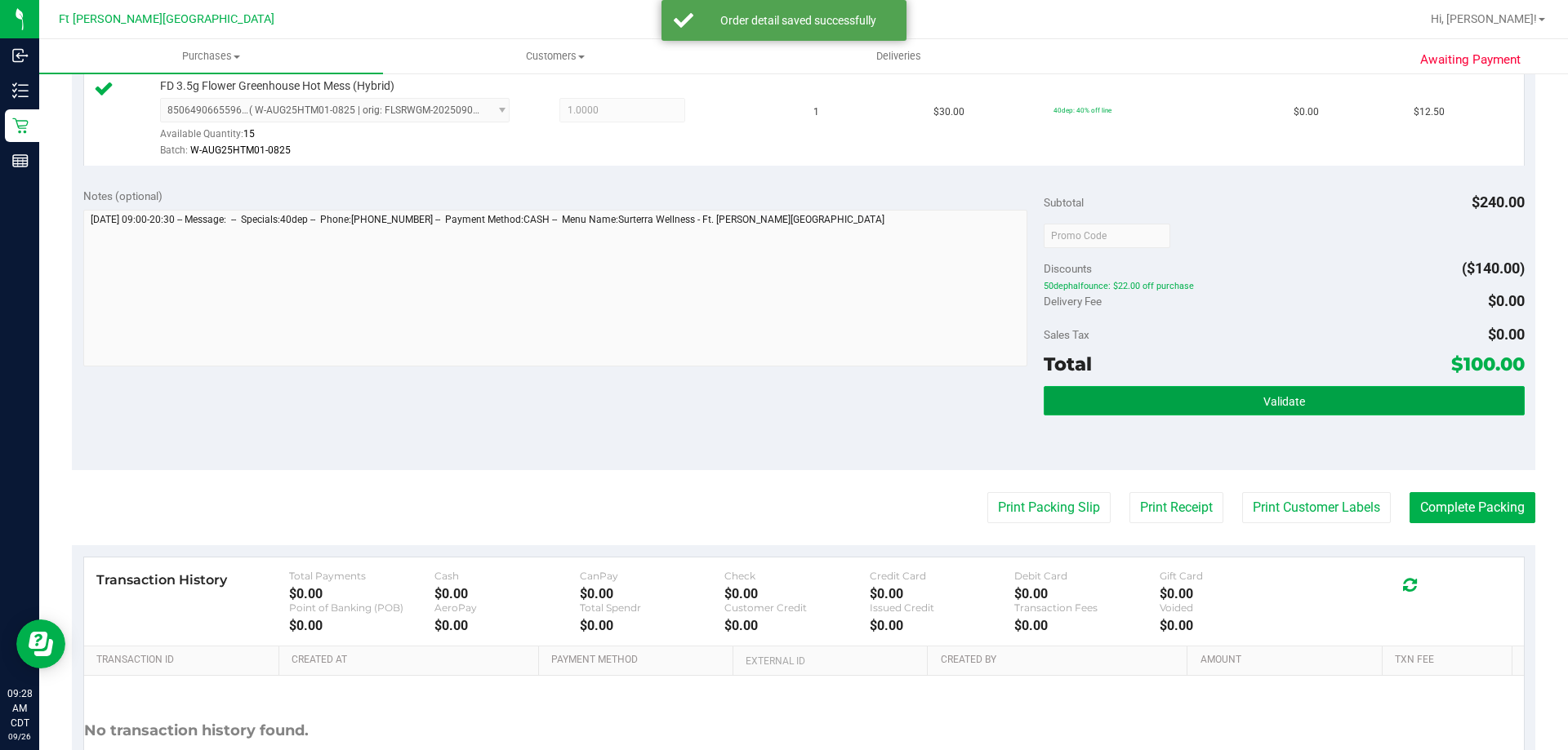
click at [1129, 402] on button "Validate" at bounding box center [1283, 401] width 480 height 29
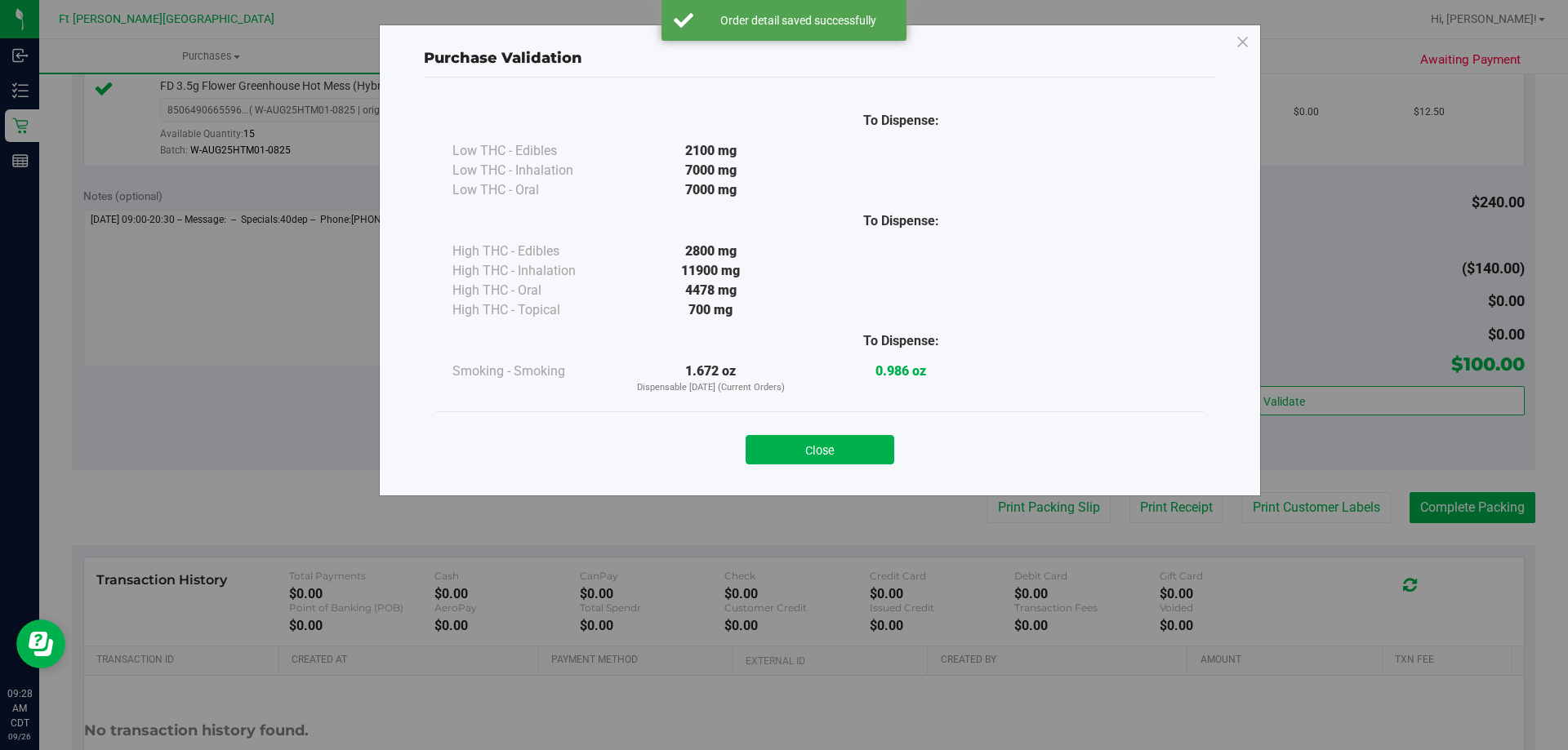
click at [823, 467] on div "Close" at bounding box center [820, 444] width 767 height 66
click at [823, 458] on button "Close" at bounding box center [820, 450] width 148 height 29
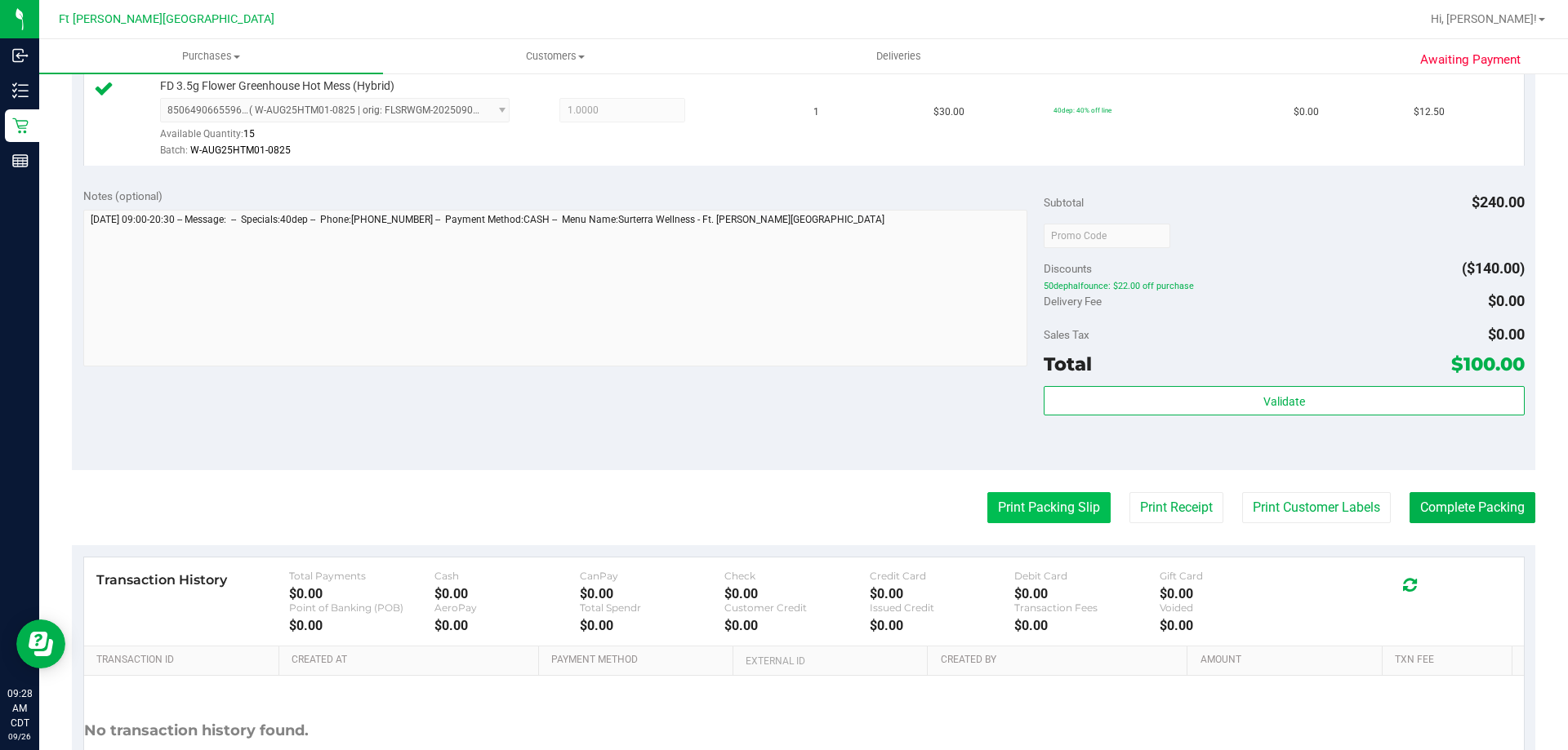
click at [1063, 498] on button "Print Packing Slip" at bounding box center [1049, 508] width 123 height 31
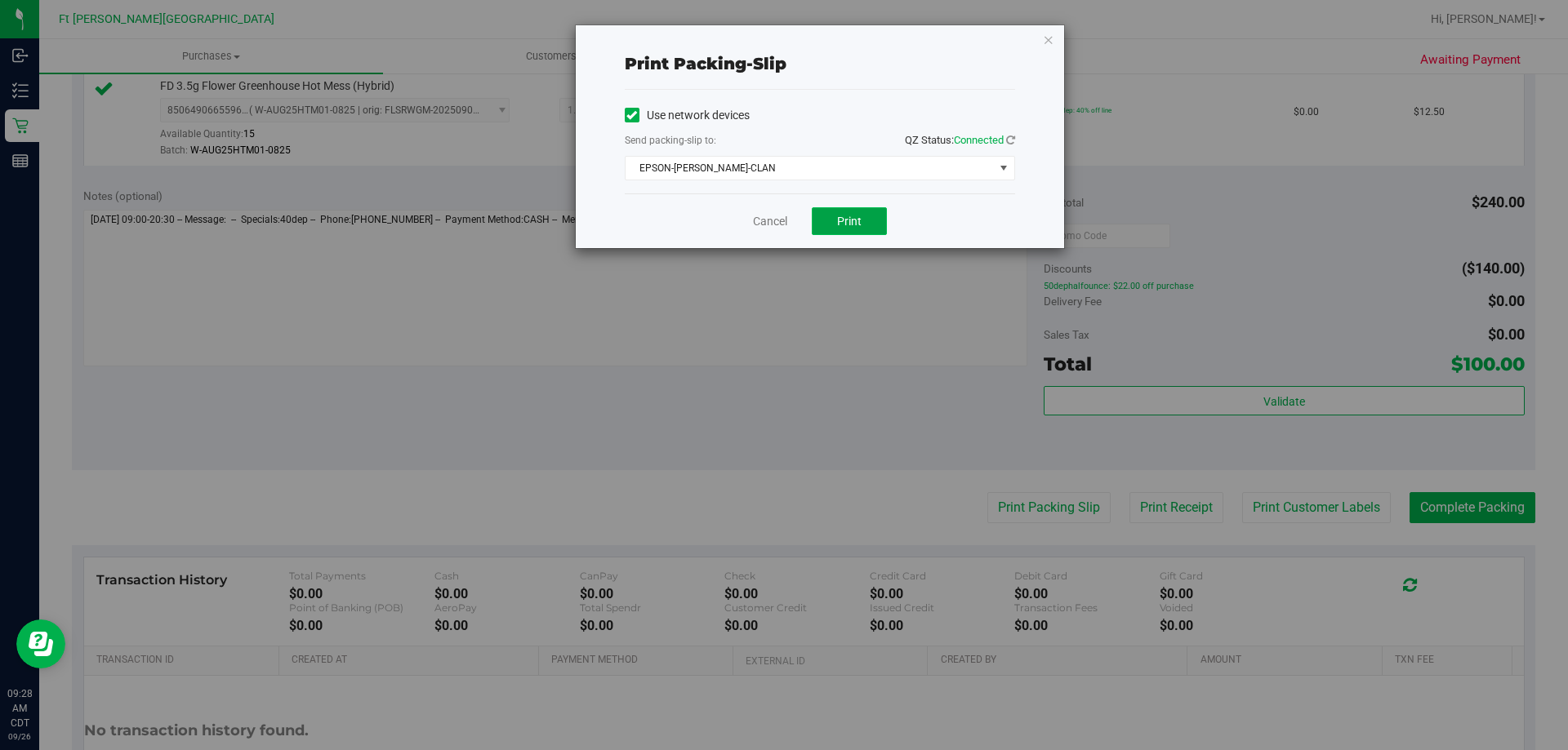
click at [877, 216] on button "Print" at bounding box center [849, 221] width 75 height 28
click at [763, 224] on link "Cancel" at bounding box center [770, 222] width 34 height 17
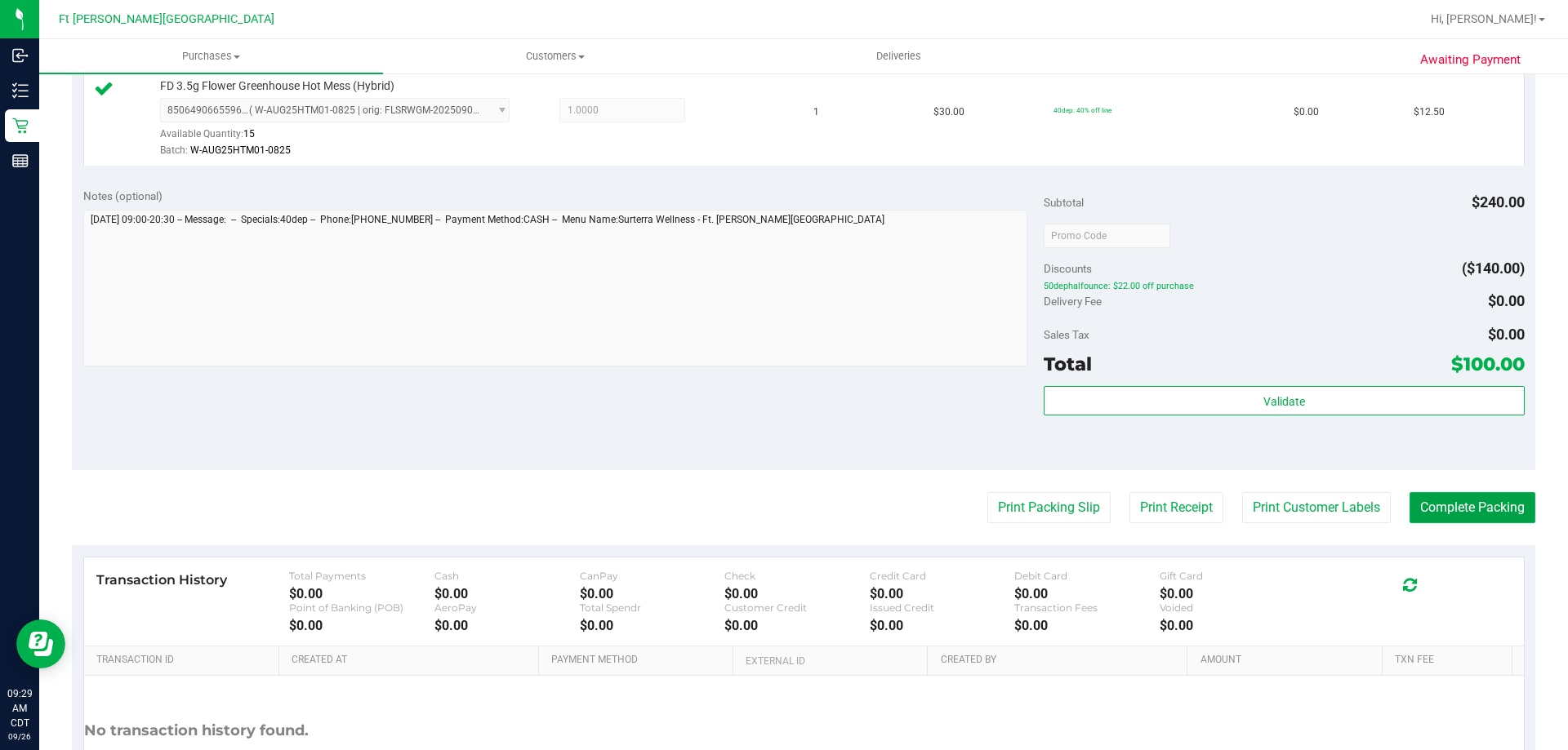
click at [1444, 502] on button "Complete Packing" at bounding box center [1472, 508] width 126 height 31
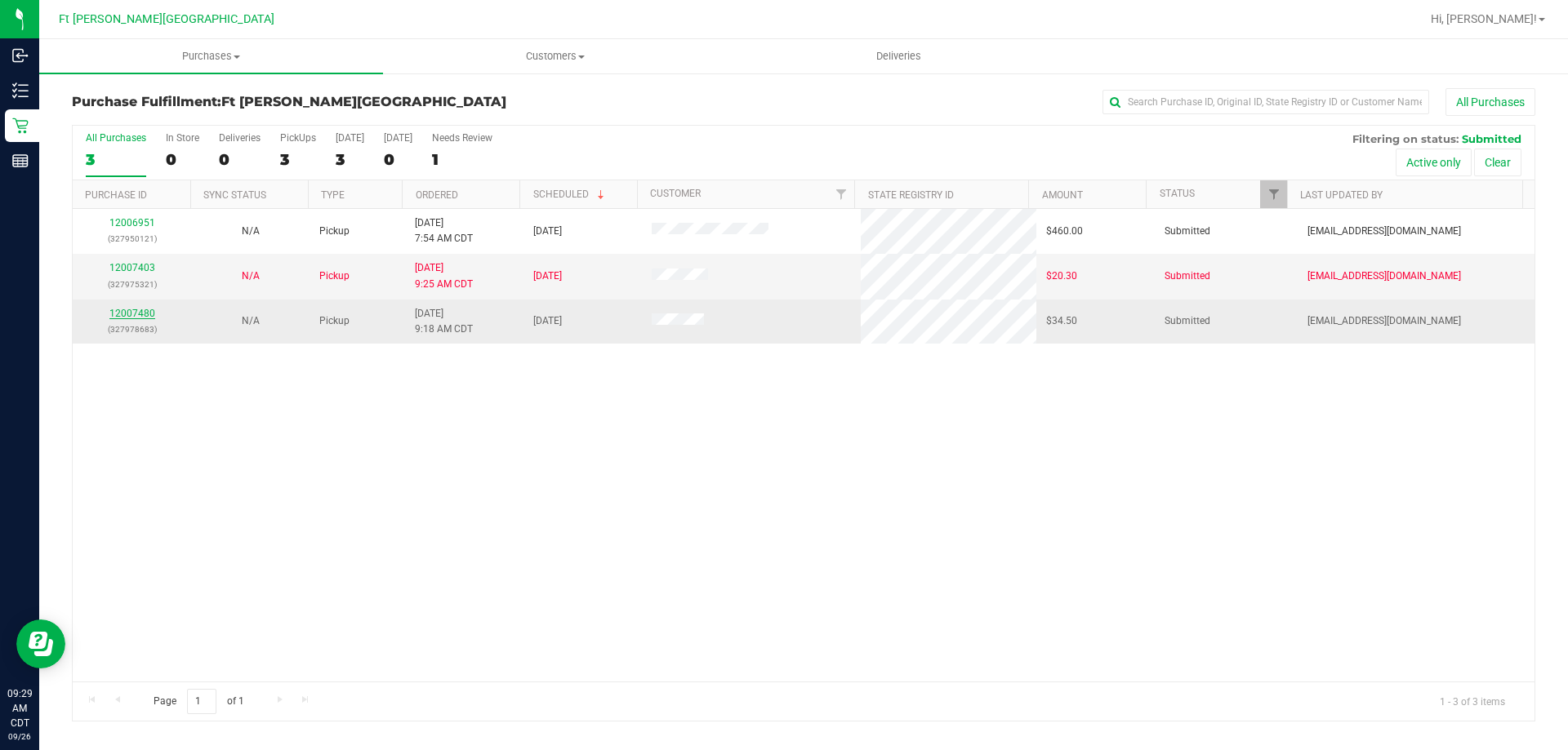
click at [128, 309] on link "12007480" at bounding box center [132, 313] width 46 height 12
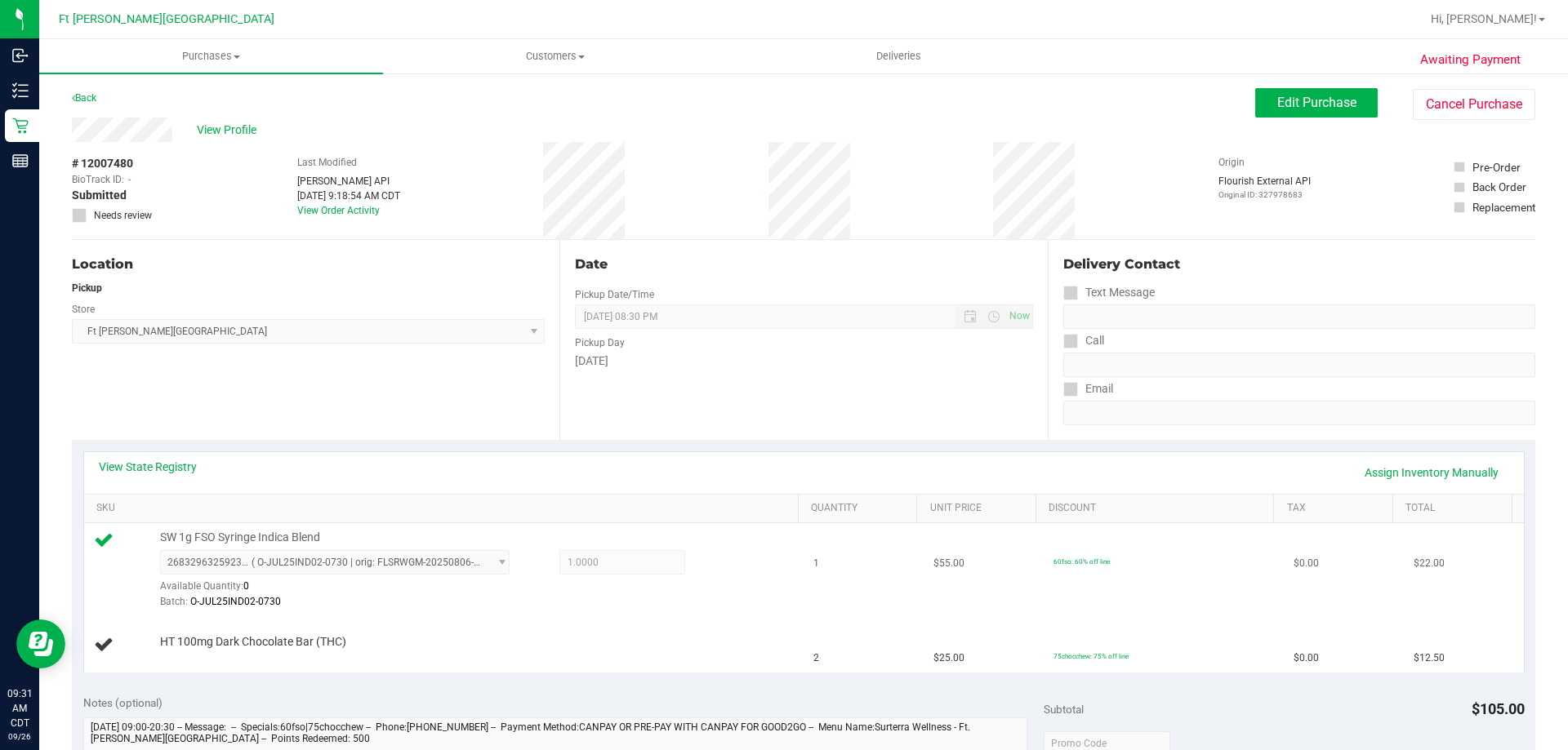
click at [975, 590] on td "$55.00" at bounding box center [984, 570] width 120 height 95
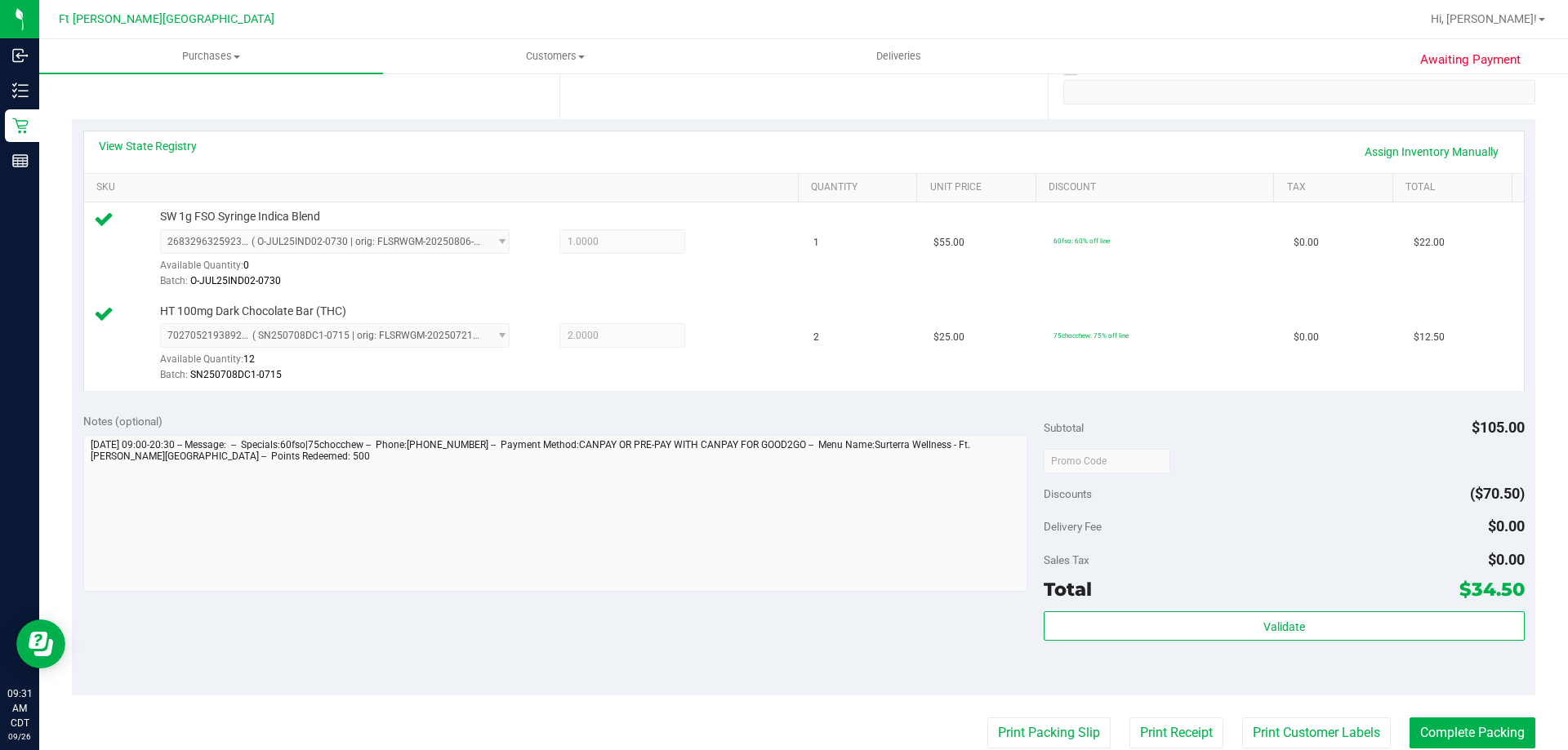
scroll to position [327, 0]
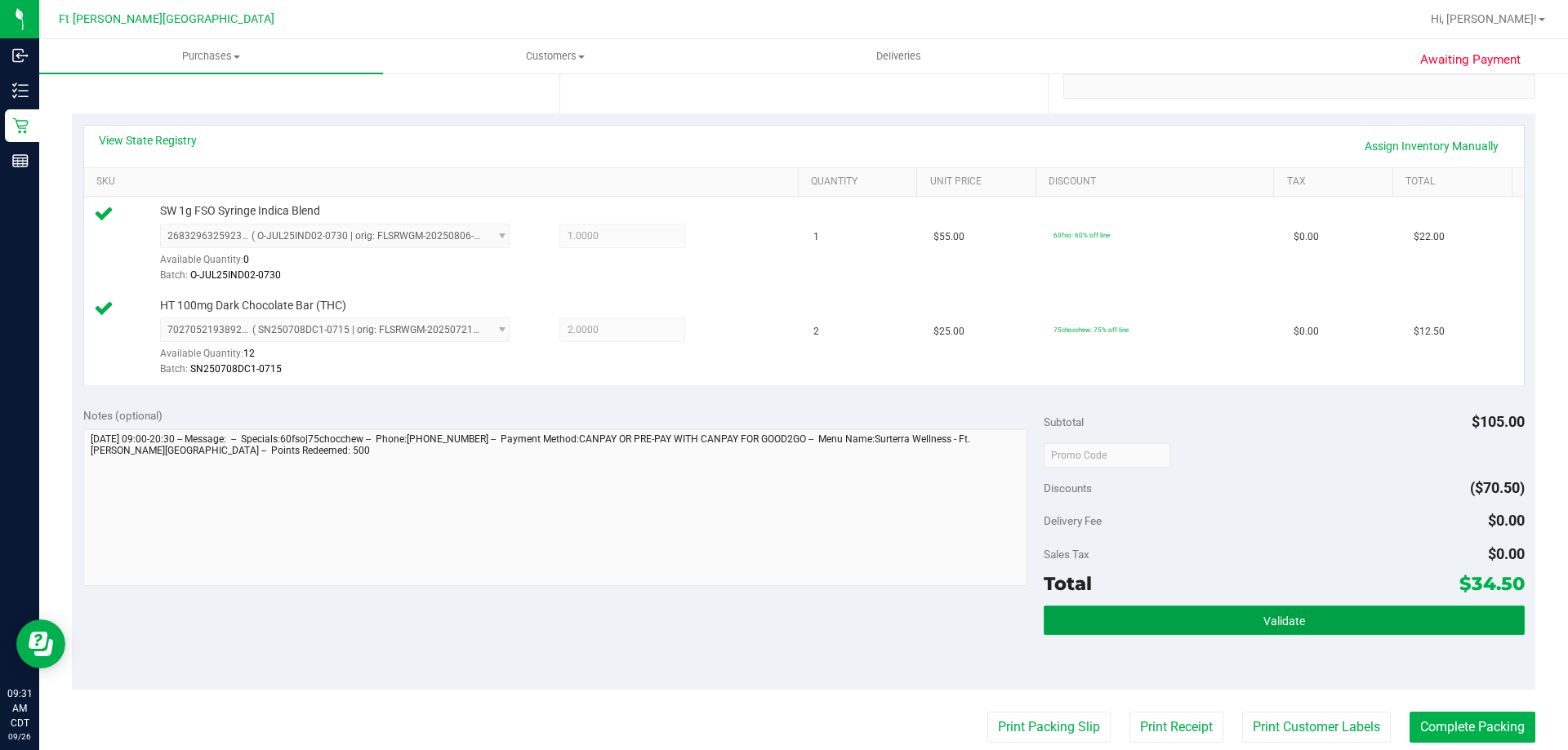
click at [1263, 622] on span "Validate" at bounding box center [1284, 622] width 42 height 13
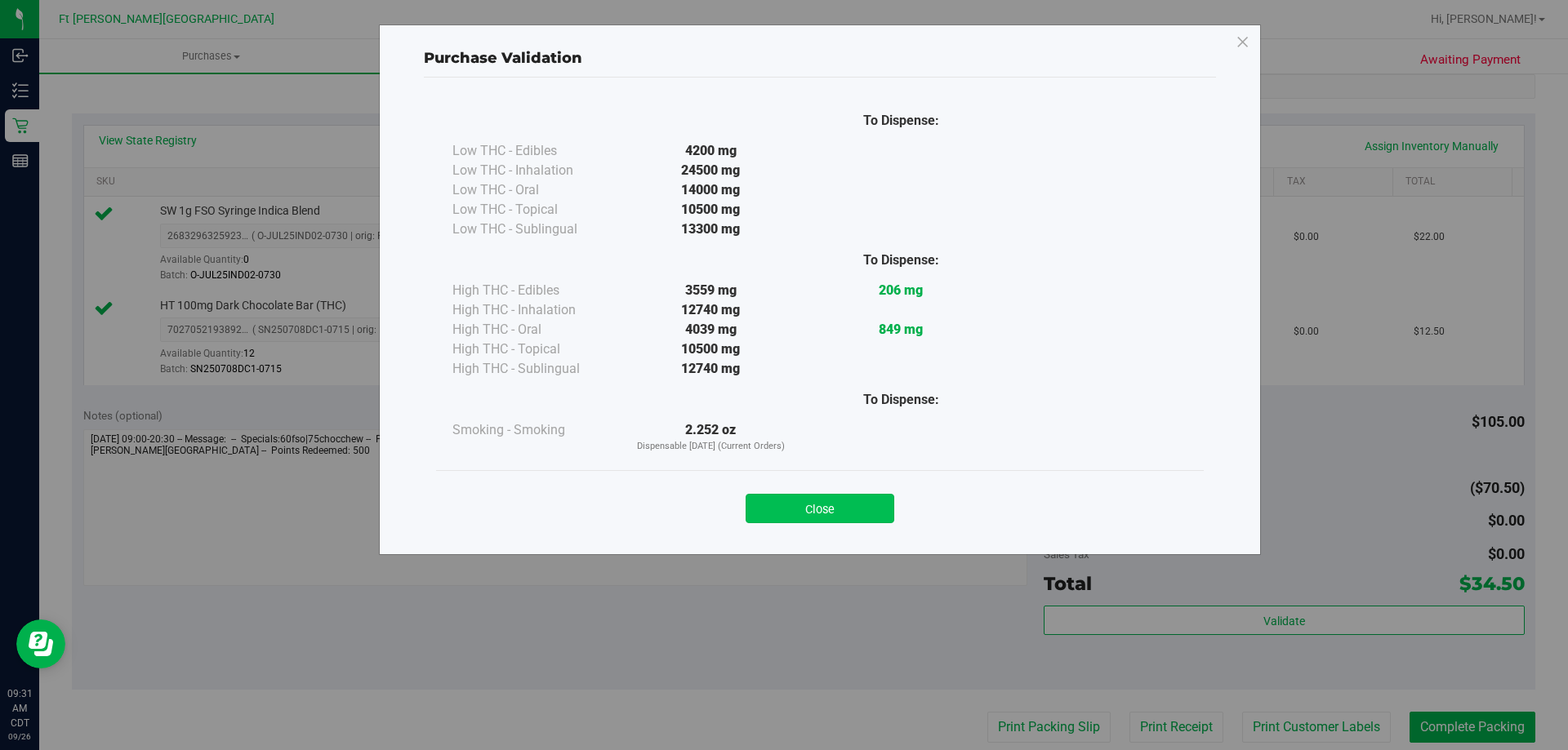
click at [851, 503] on button "Close" at bounding box center [820, 508] width 148 height 29
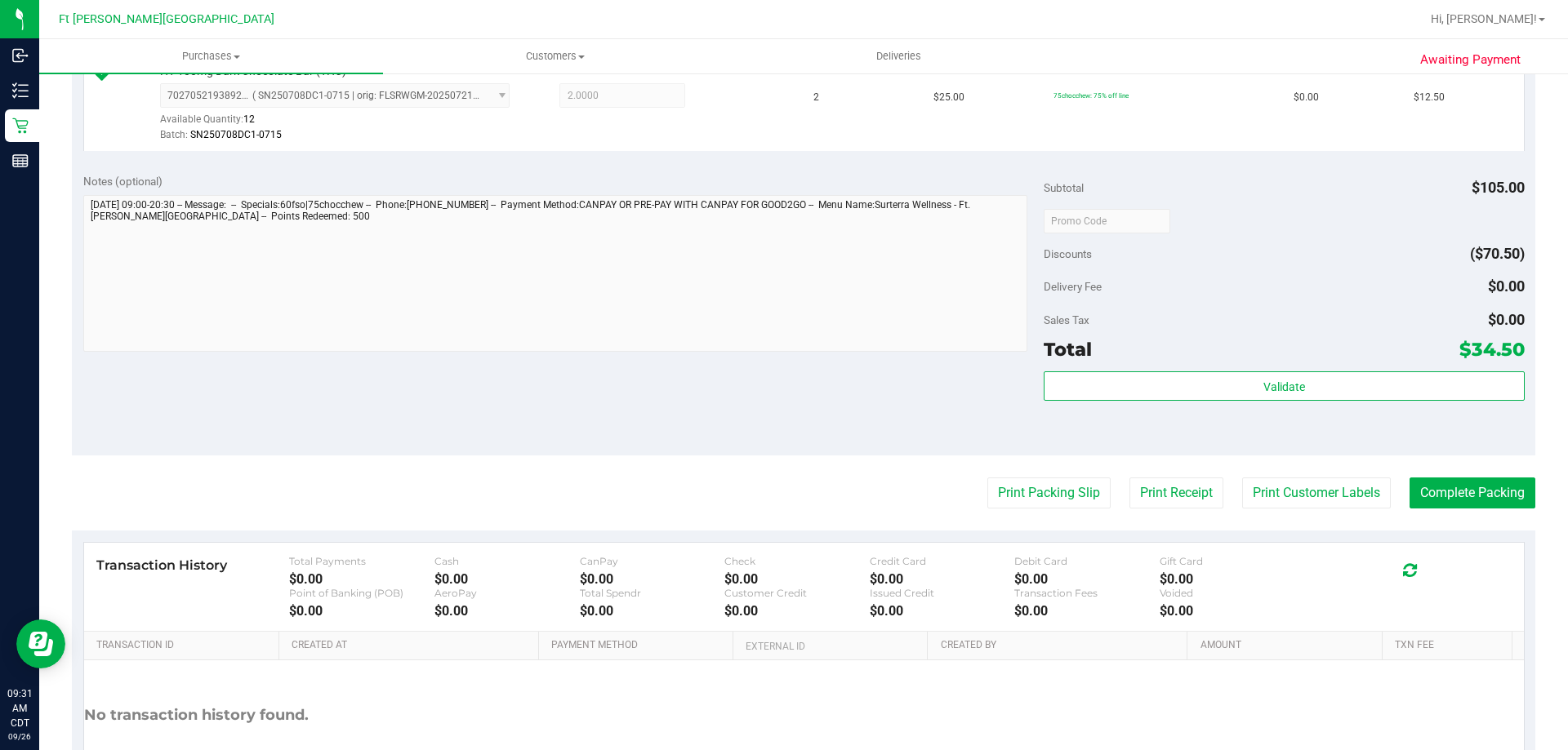
scroll to position [572, 0]
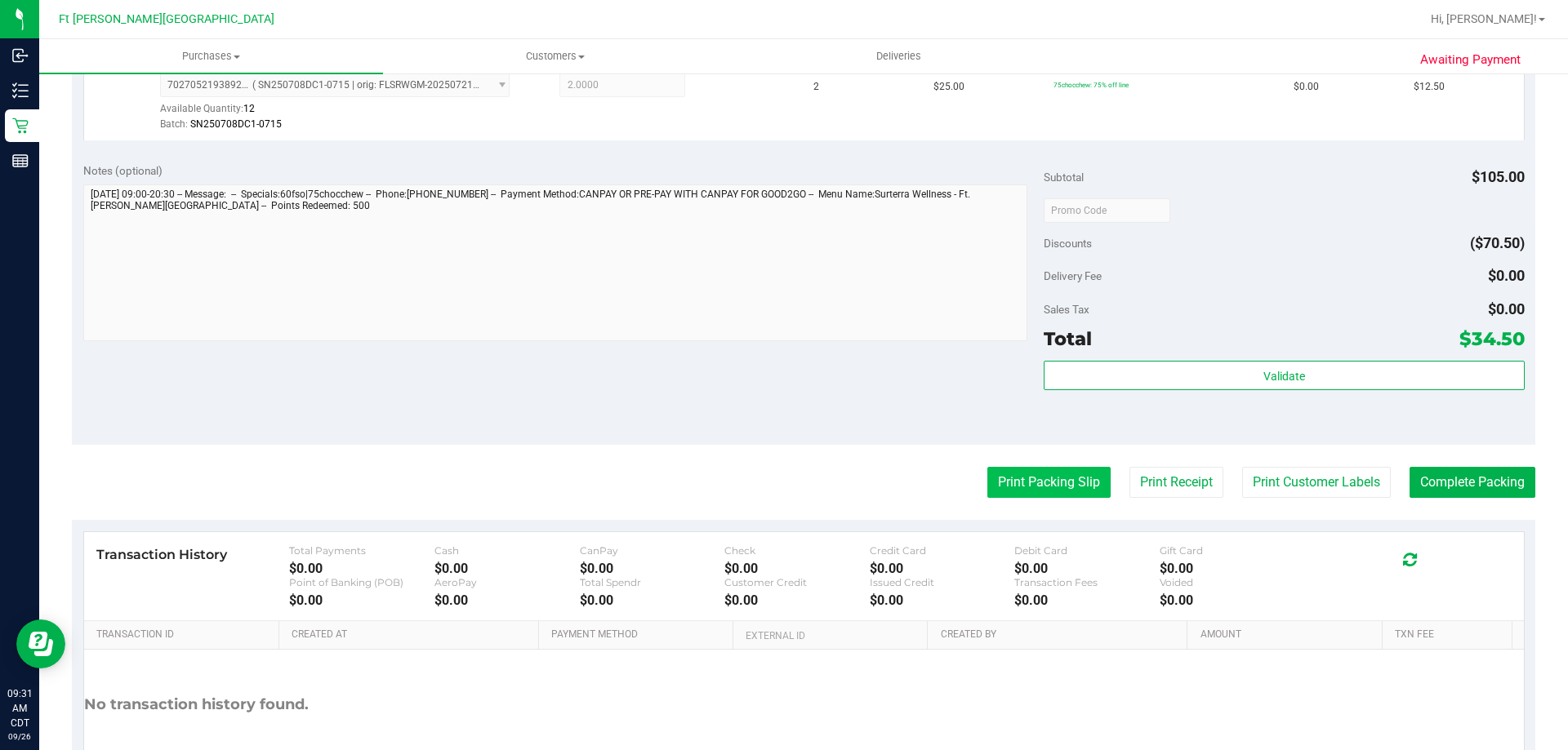
click at [1034, 479] on button "Print Packing Slip" at bounding box center [1049, 482] width 123 height 31
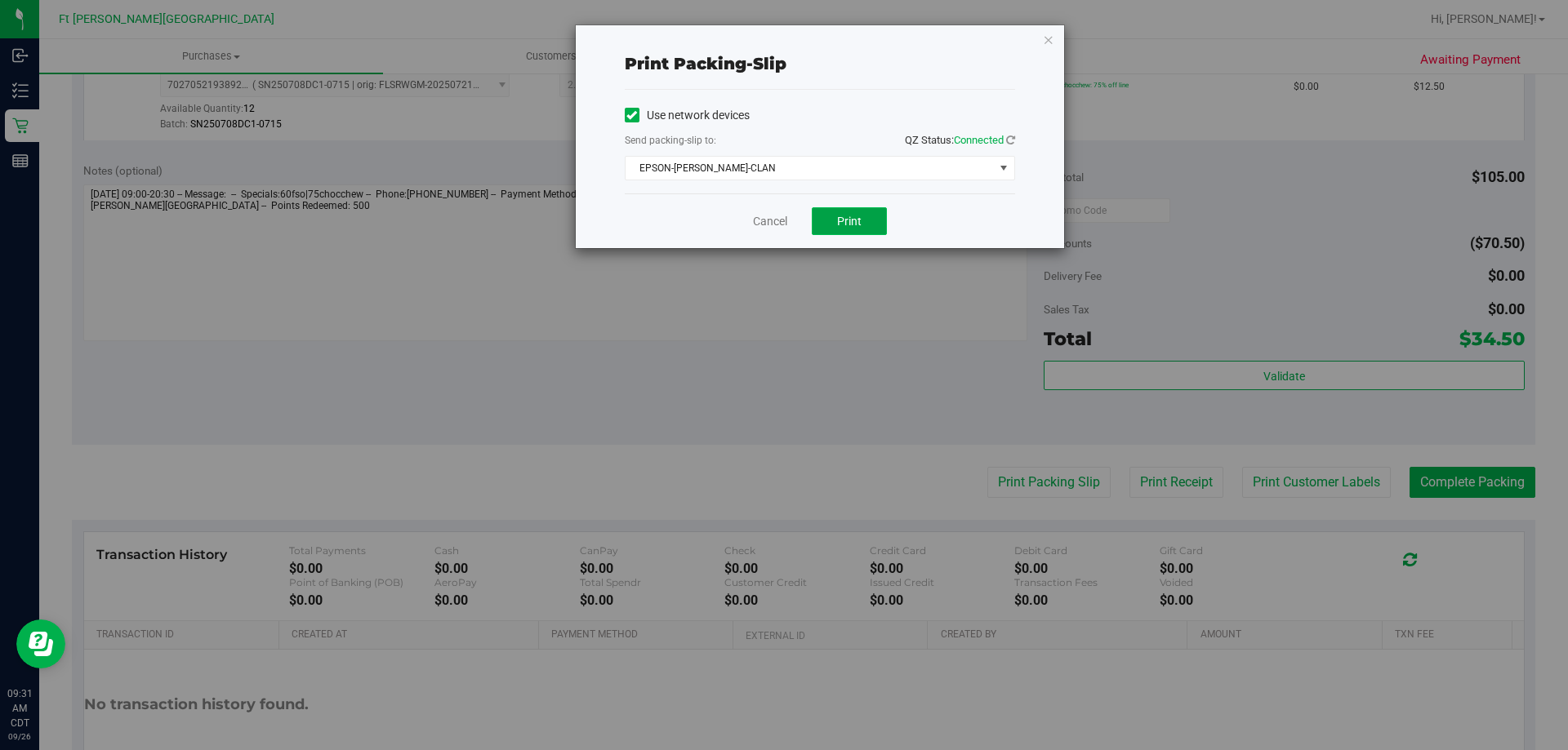
click at [851, 222] on span "Print" at bounding box center [849, 221] width 24 height 13
click at [768, 217] on link "Cancel" at bounding box center [770, 222] width 34 height 17
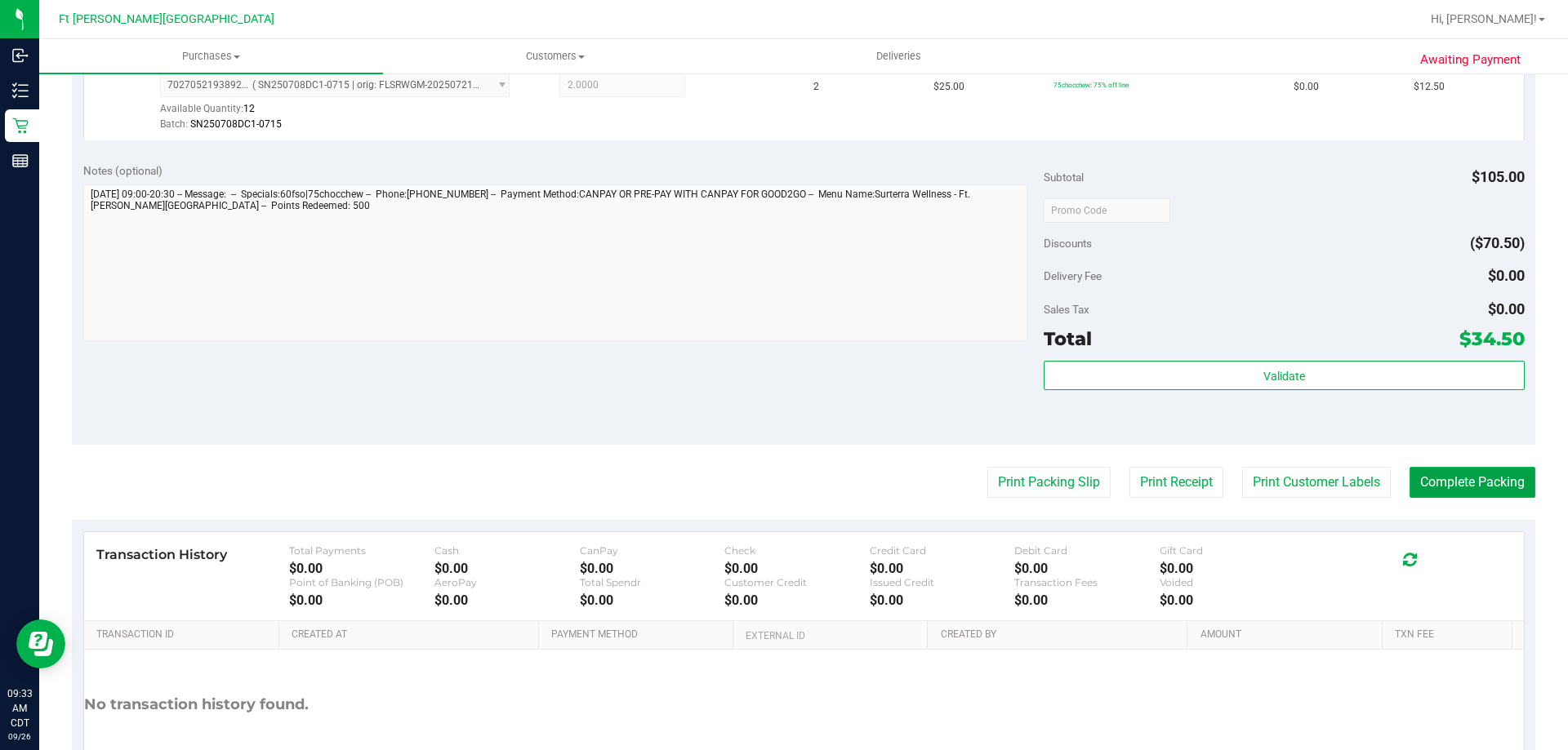
click at [1427, 496] on button "Complete Packing" at bounding box center [1472, 482] width 126 height 31
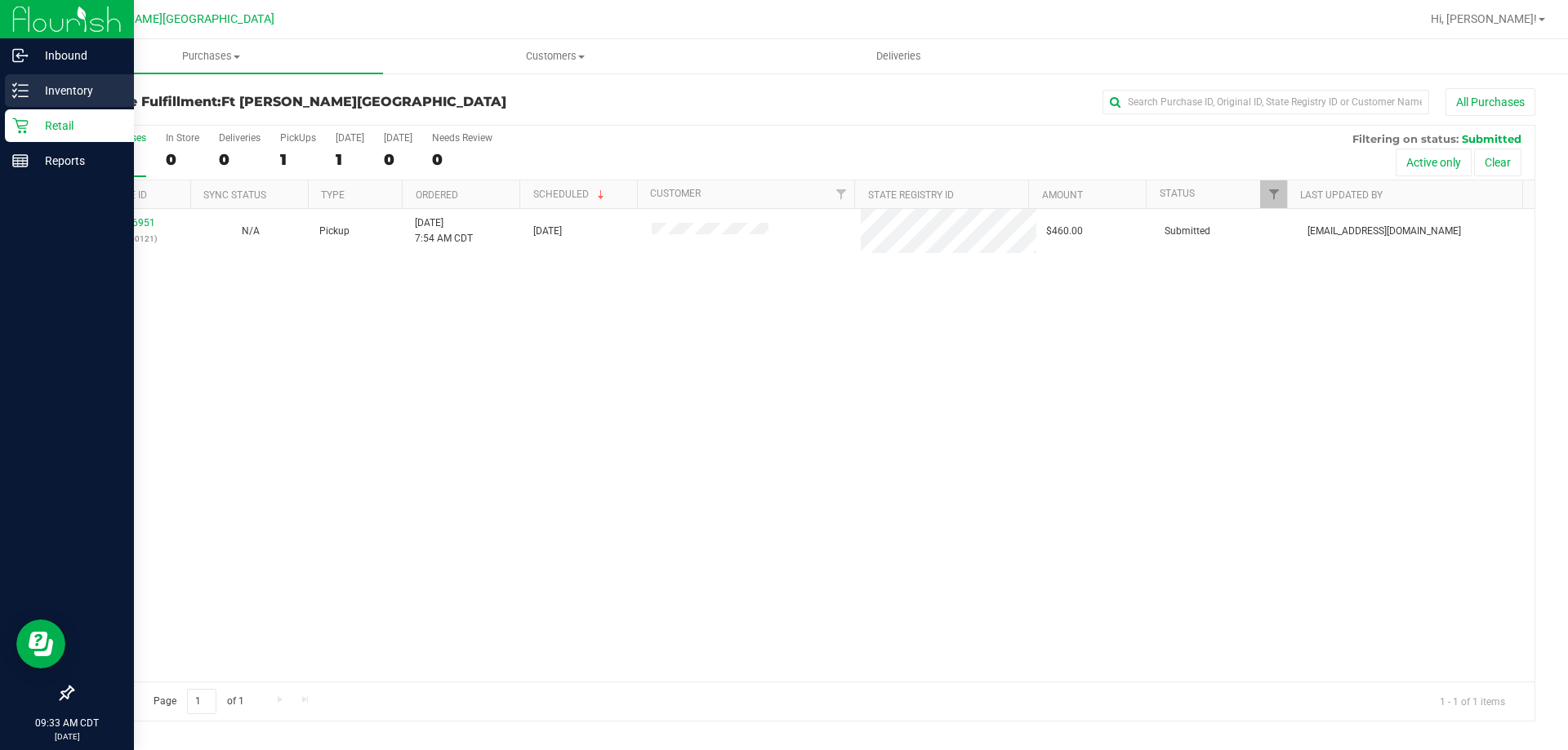
click at [28, 92] on icon at bounding box center [21, 90] width 16 height 16
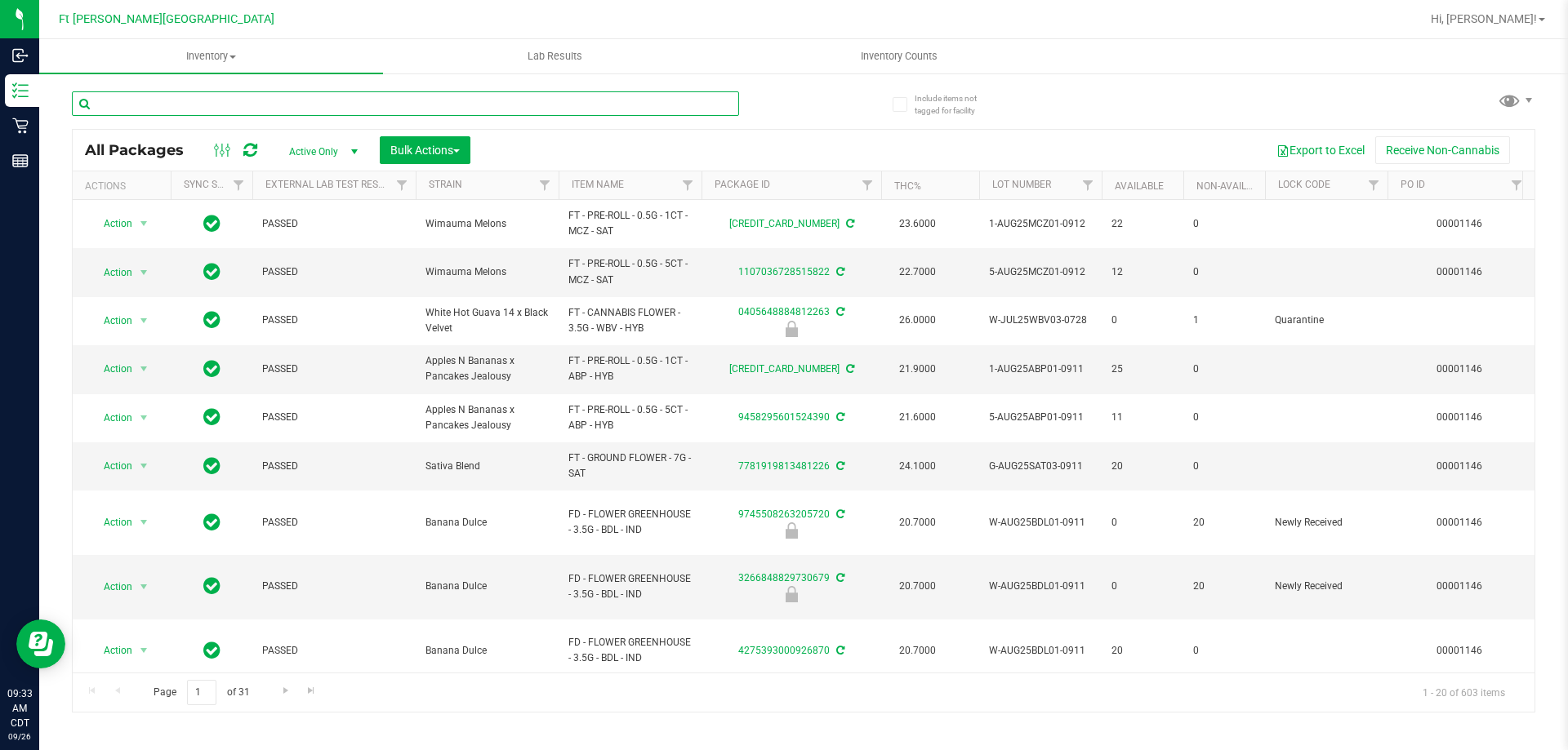
click at [246, 97] on input "text" at bounding box center [404, 103] width 667 height 24
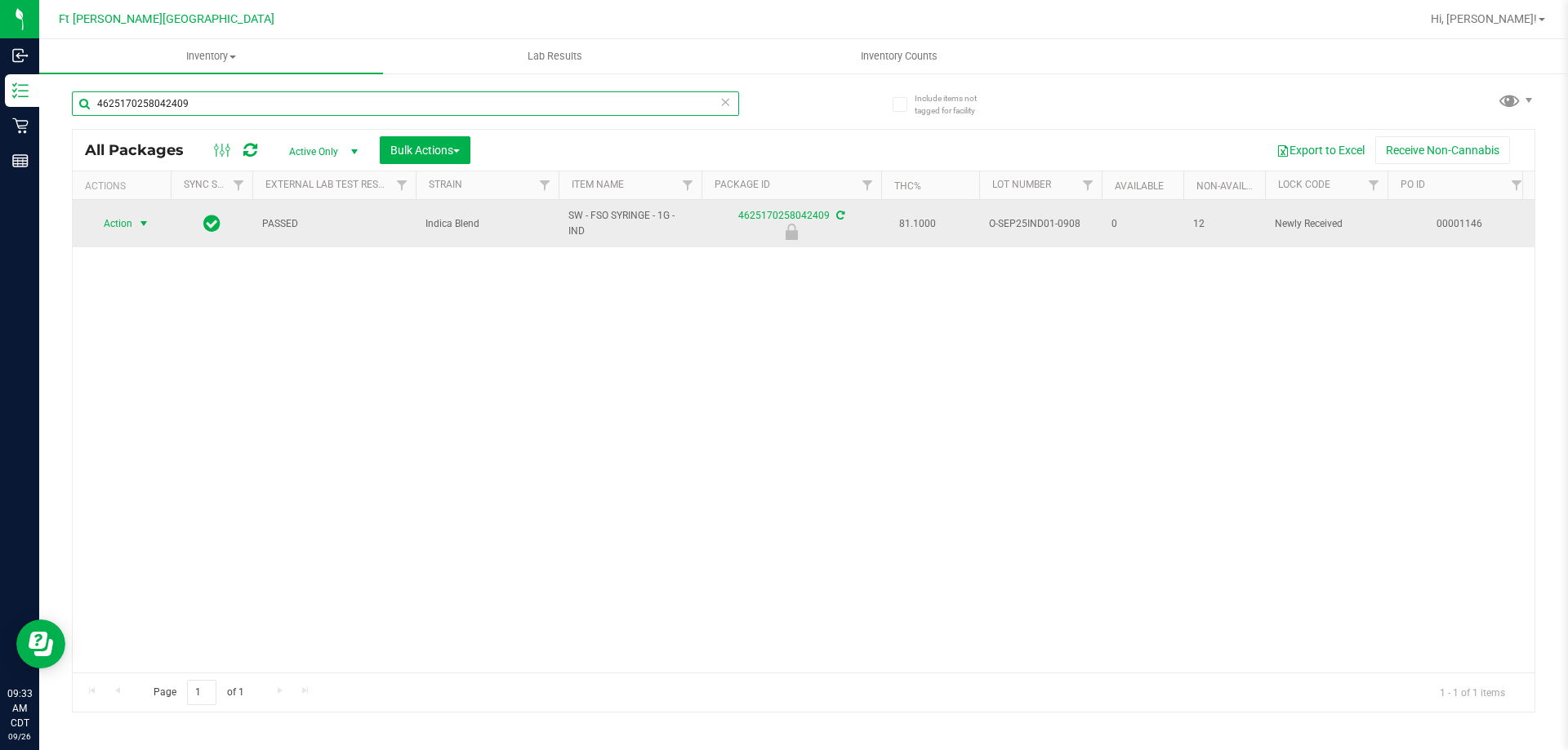
type input "4625170258042409"
click at [146, 227] on span "select" at bounding box center [144, 223] width 13 height 13
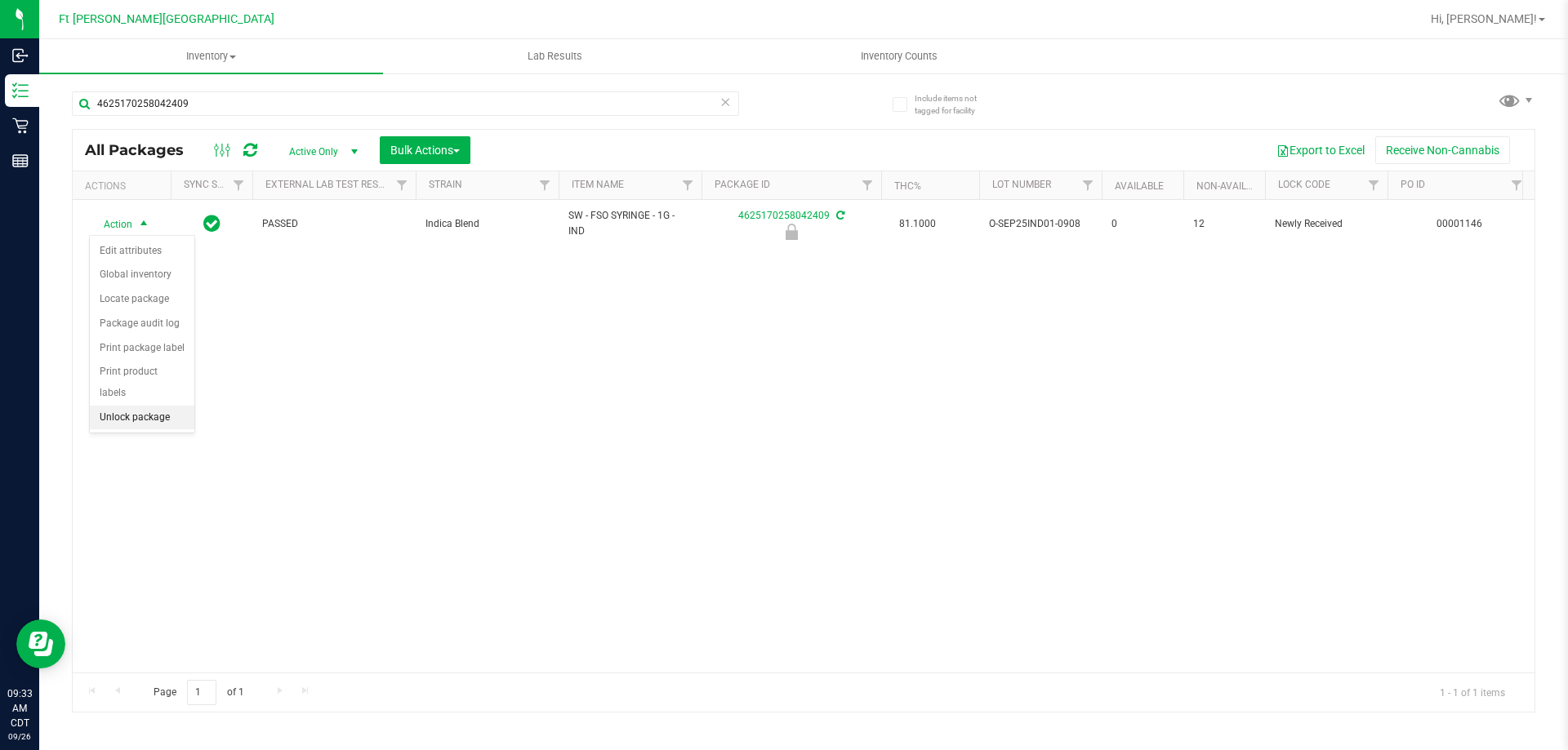
click at [124, 406] on li "Unlock package" at bounding box center [142, 418] width 105 height 24
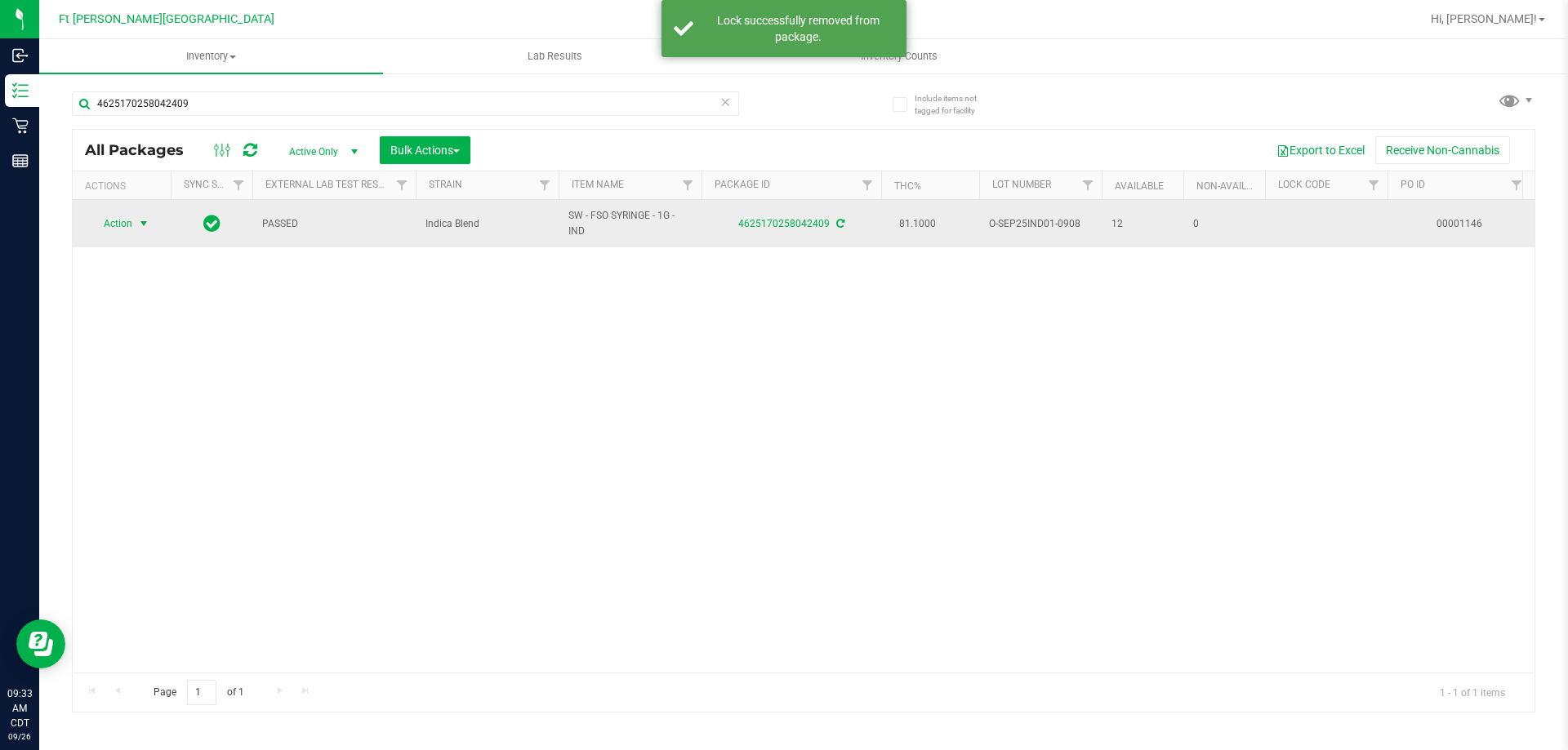
click at [126, 224] on span "Action" at bounding box center [110, 223] width 44 height 23
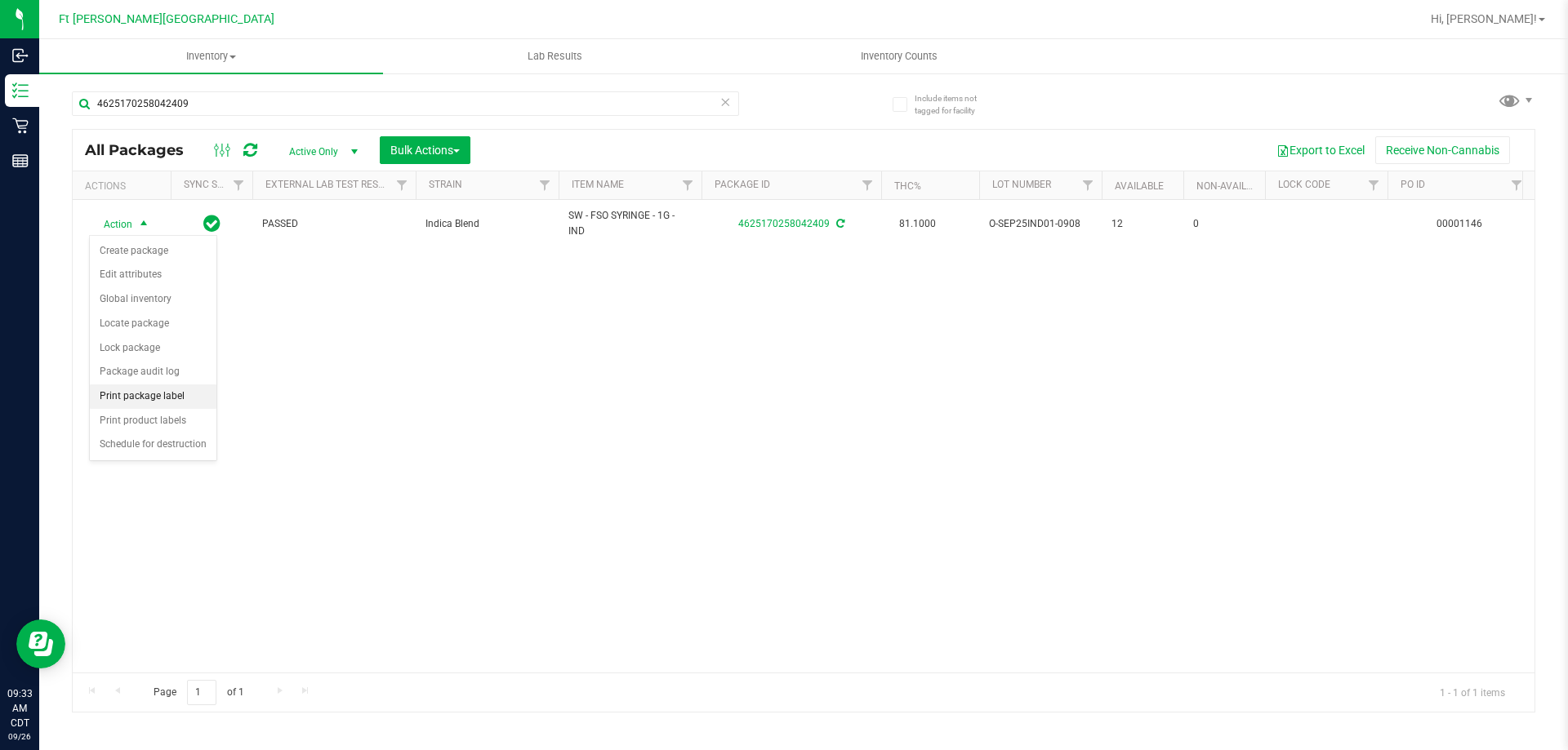
click at [192, 403] on li "Print package label" at bounding box center [153, 396] width 127 height 24
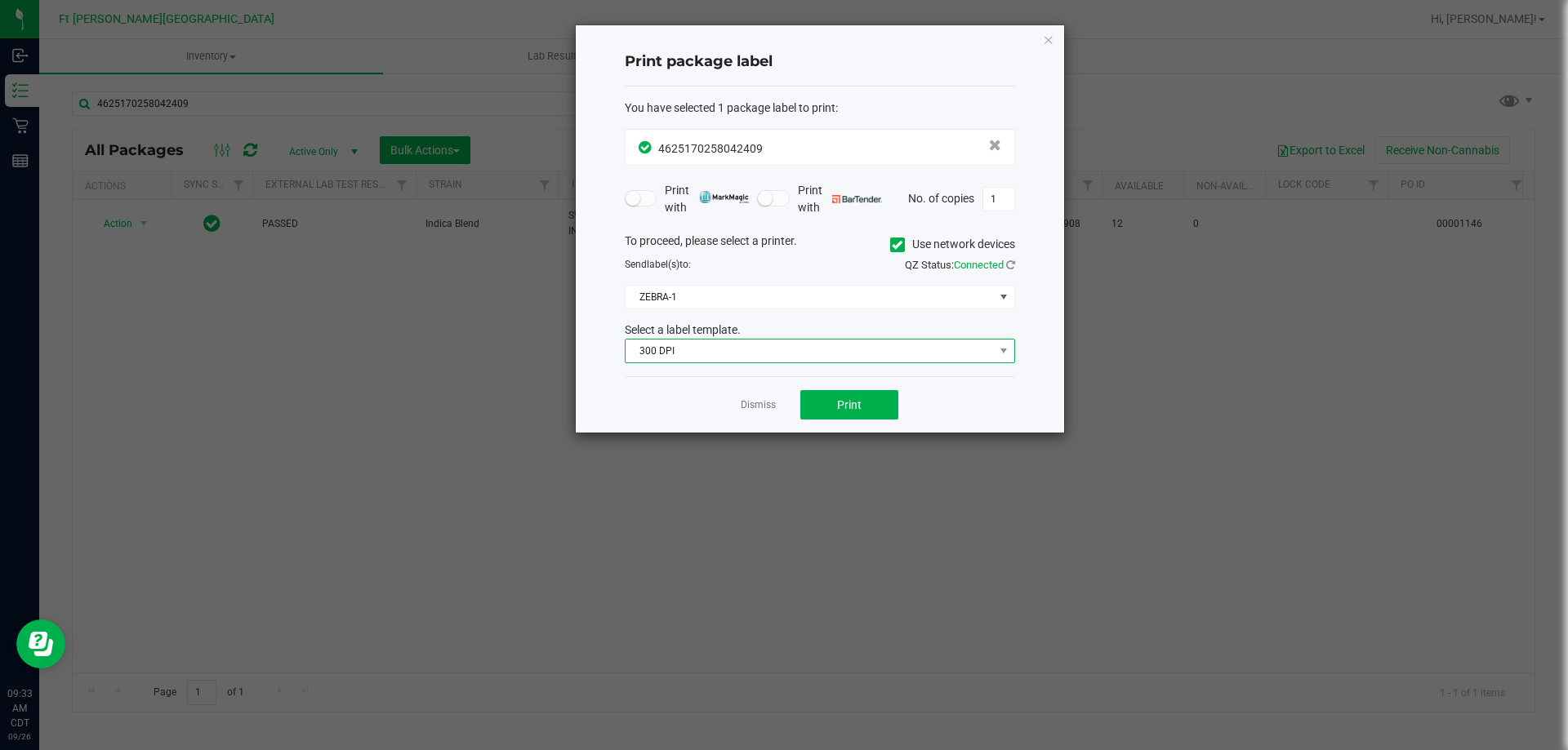
click at [783, 347] on span "300 DPI" at bounding box center [809, 350] width 368 height 23
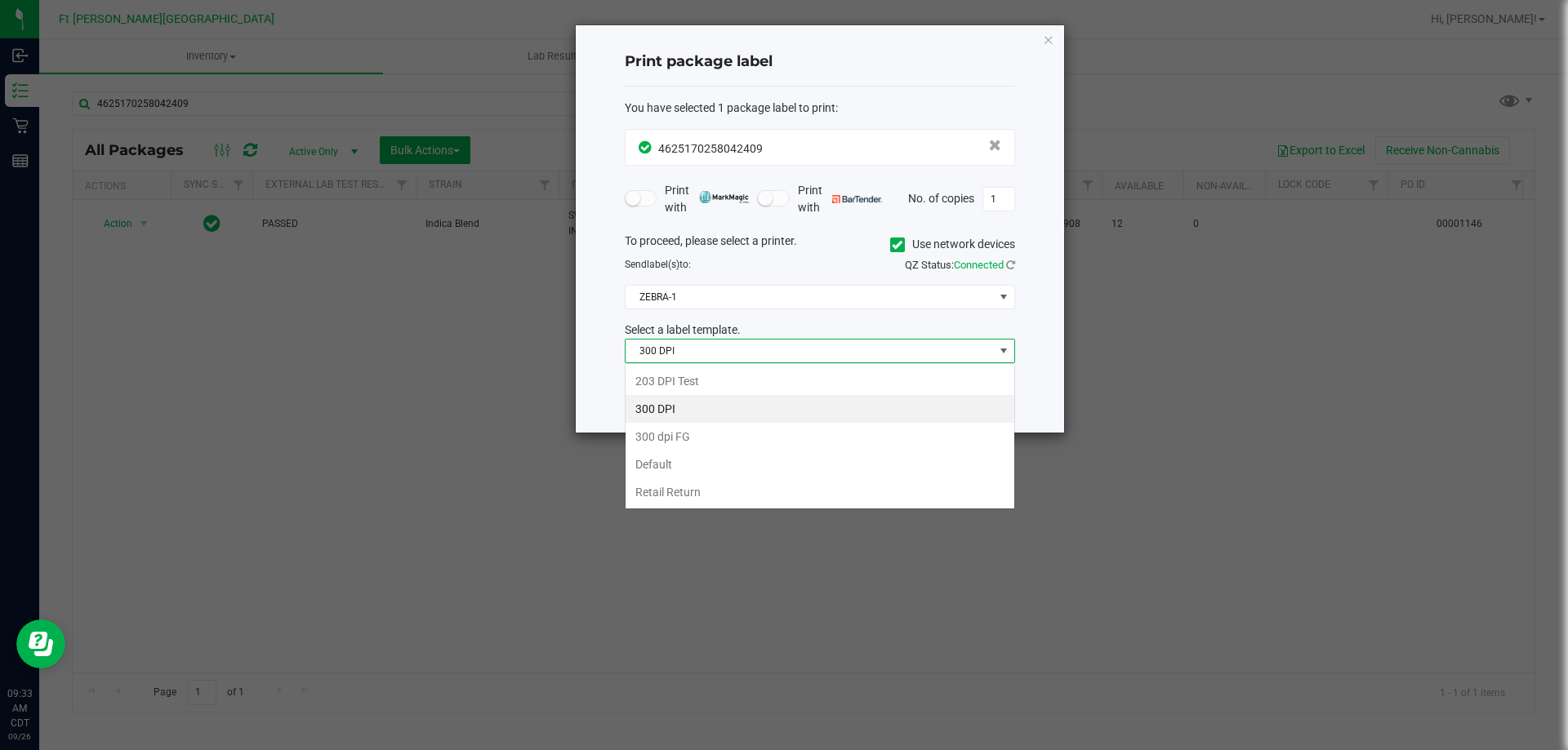
scroll to position [24, 390]
click at [770, 386] on li "203 DPI Test" at bounding box center [820, 381] width 389 height 28
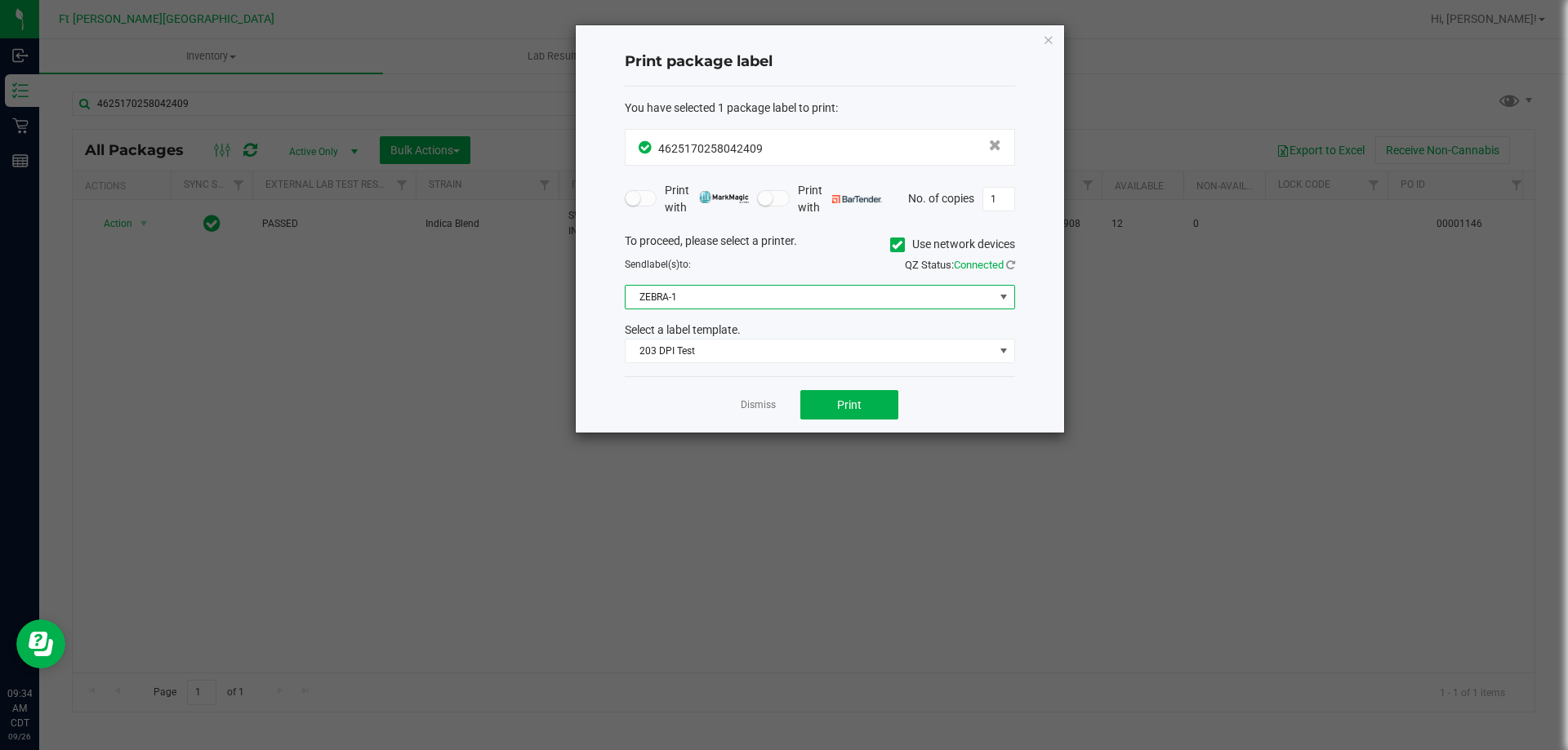
click at [737, 293] on span "ZEBRA-1" at bounding box center [809, 297] width 368 height 23
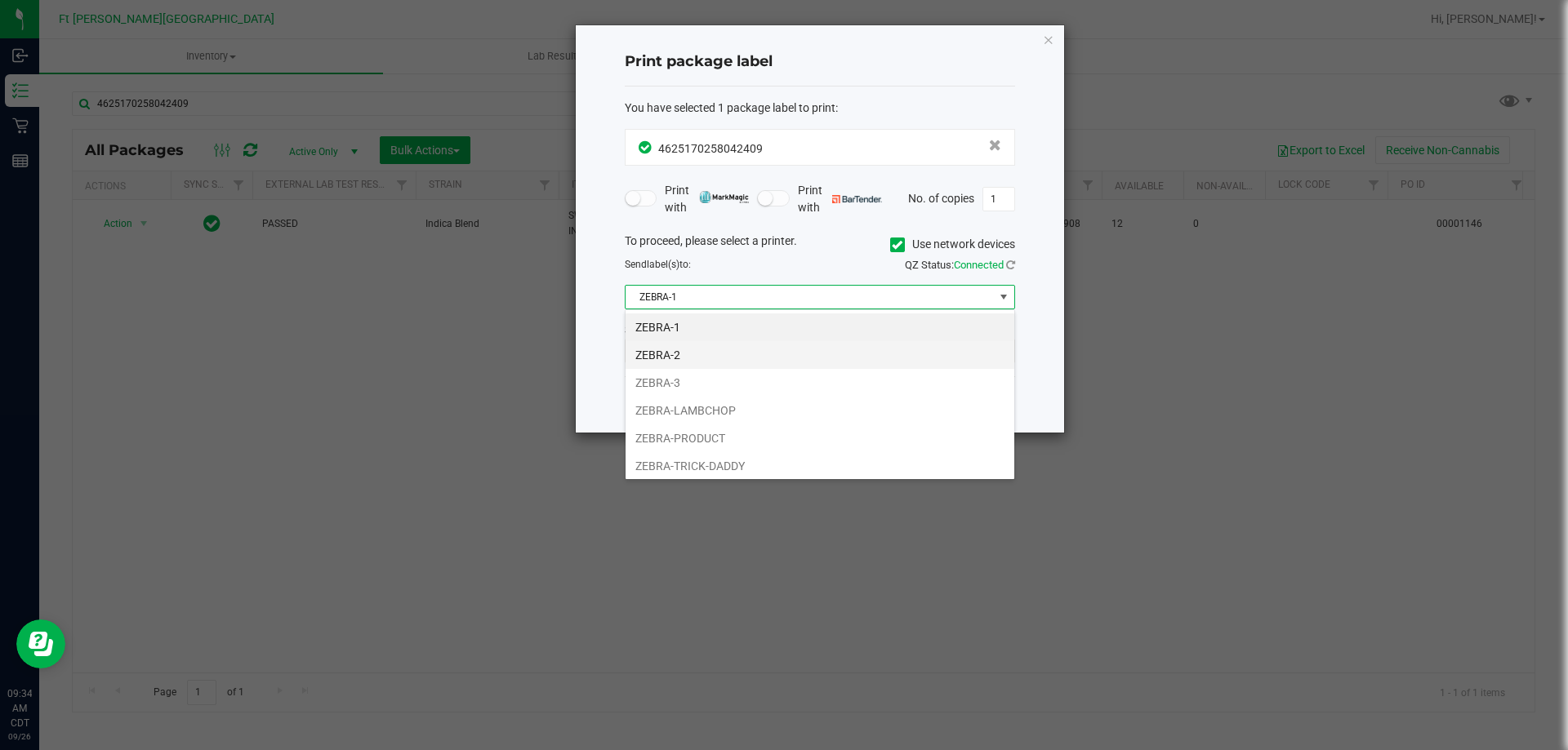
click at [732, 363] on li "ZEBRA-2" at bounding box center [820, 355] width 389 height 28
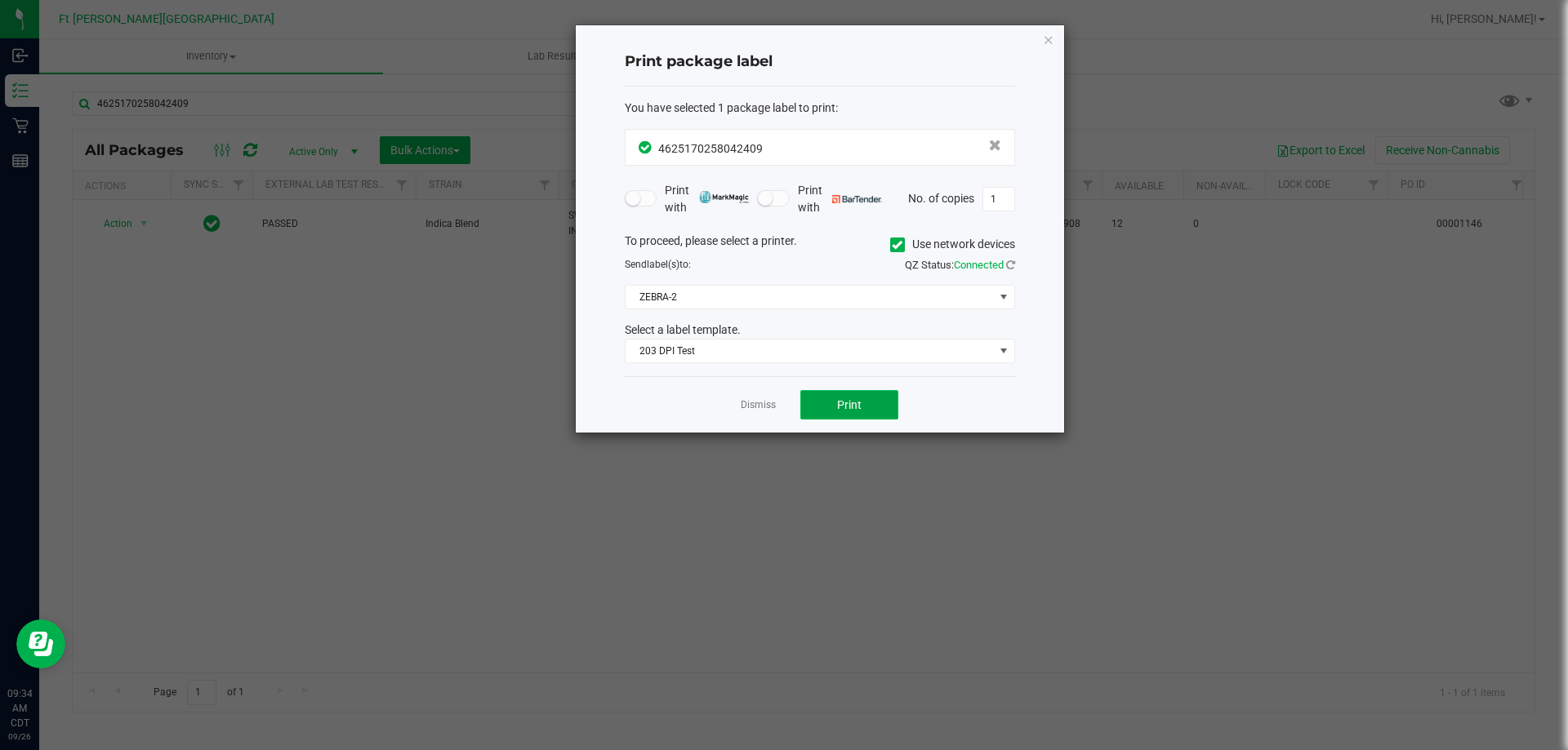
click at [824, 400] on button "Print" at bounding box center [849, 404] width 98 height 29
click at [752, 403] on link "Dismiss" at bounding box center [758, 404] width 35 height 14
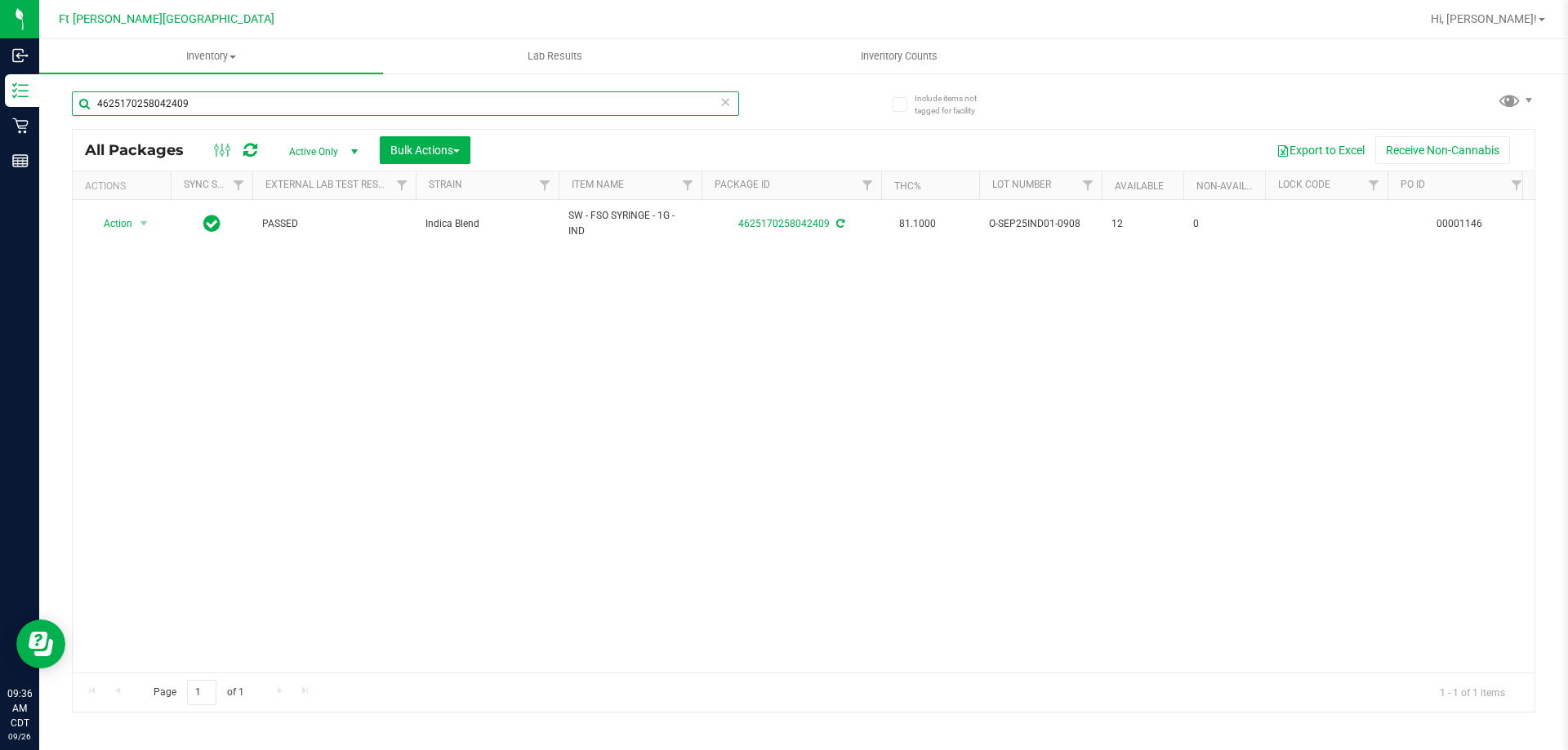
click at [263, 101] on input "4625170258042409" at bounding box center [404, 103] width 667 height 24
type input "fic"
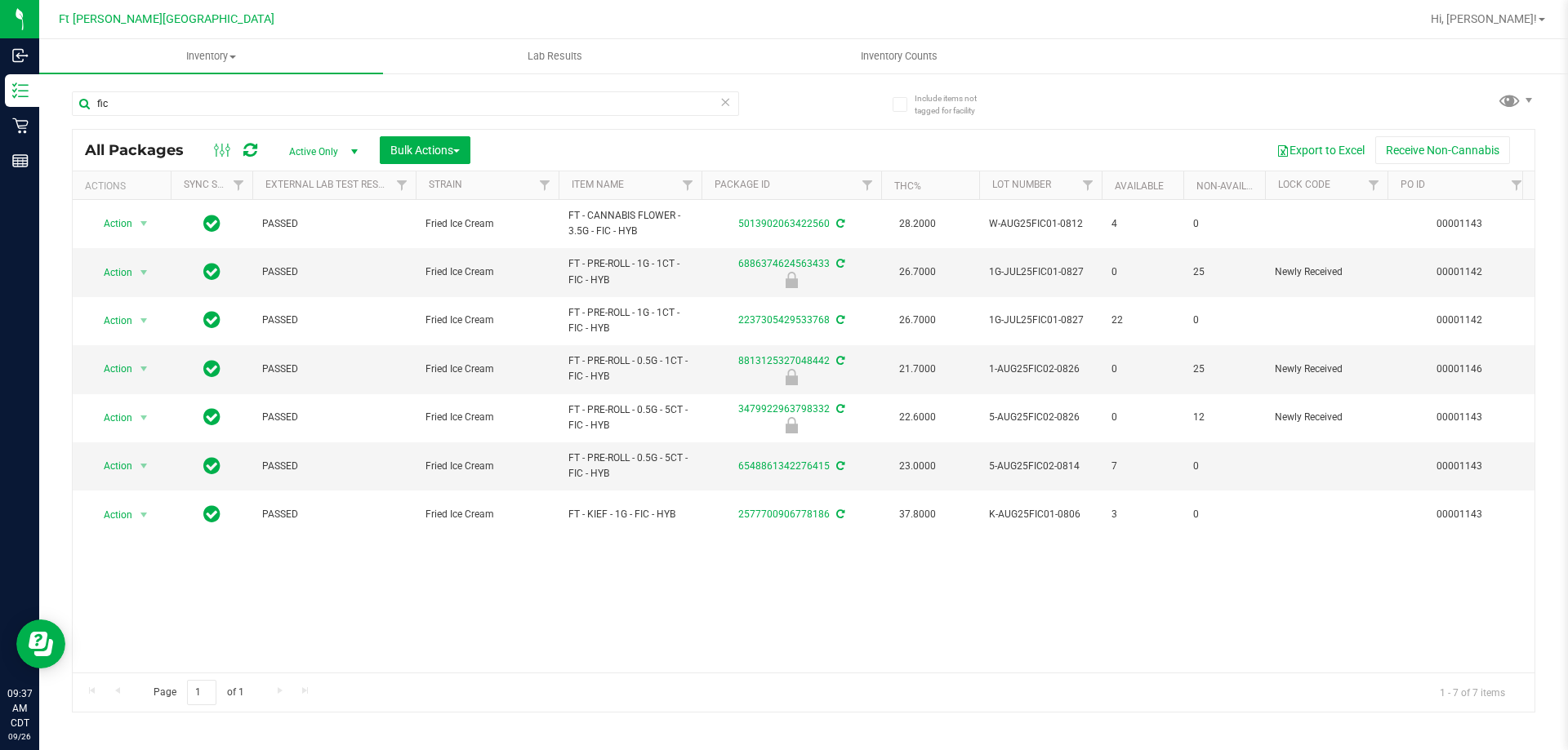
click at [151, 116] on div "fic" at bounding box center [404, 110] width 667 height 38
click at [144, 105] on input "fic" at bounding box center [404, 103] width 667 height 24
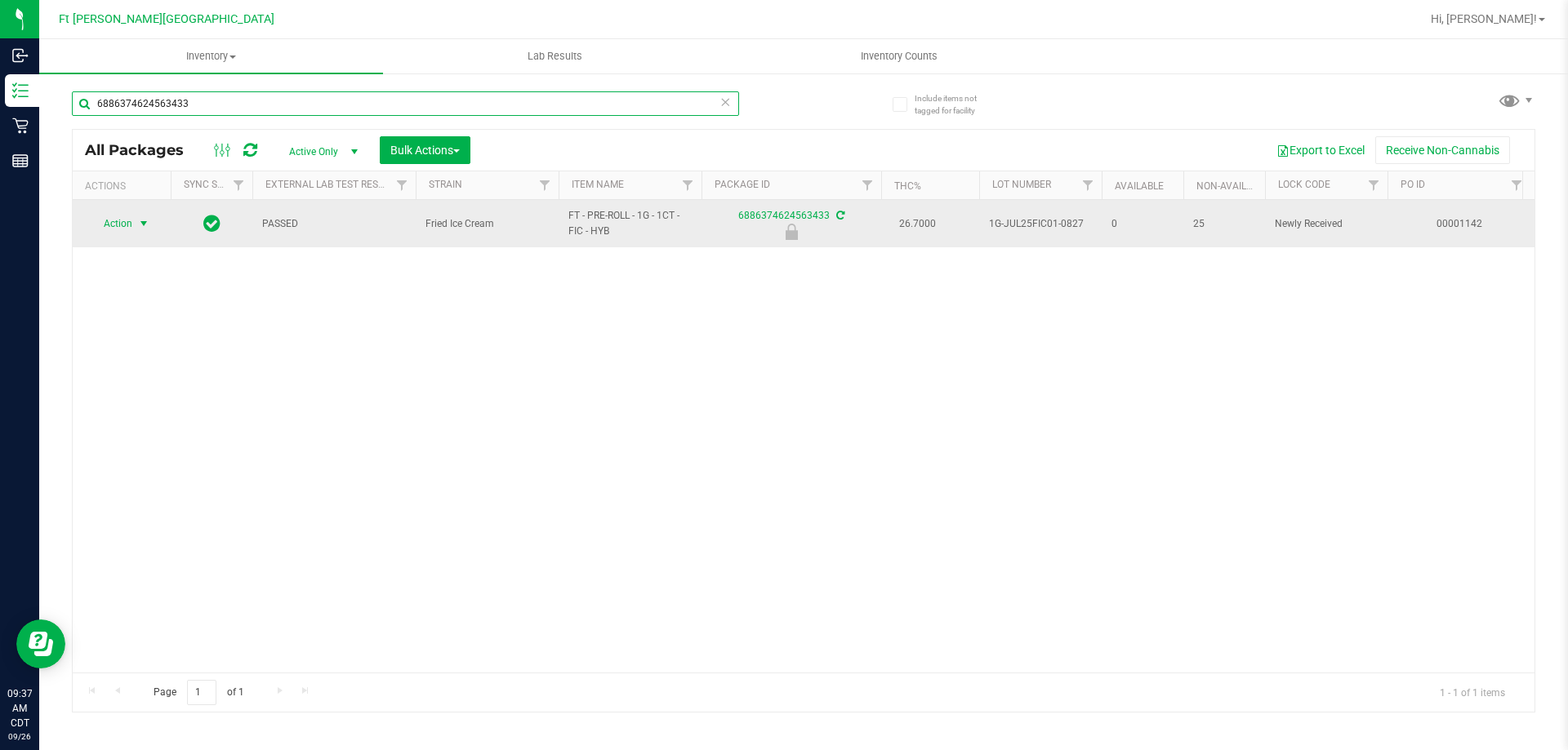
type input "6886374624563433"
click at [121, 230] on span "Action" at bounding box center [110, 223] width 44 height 23
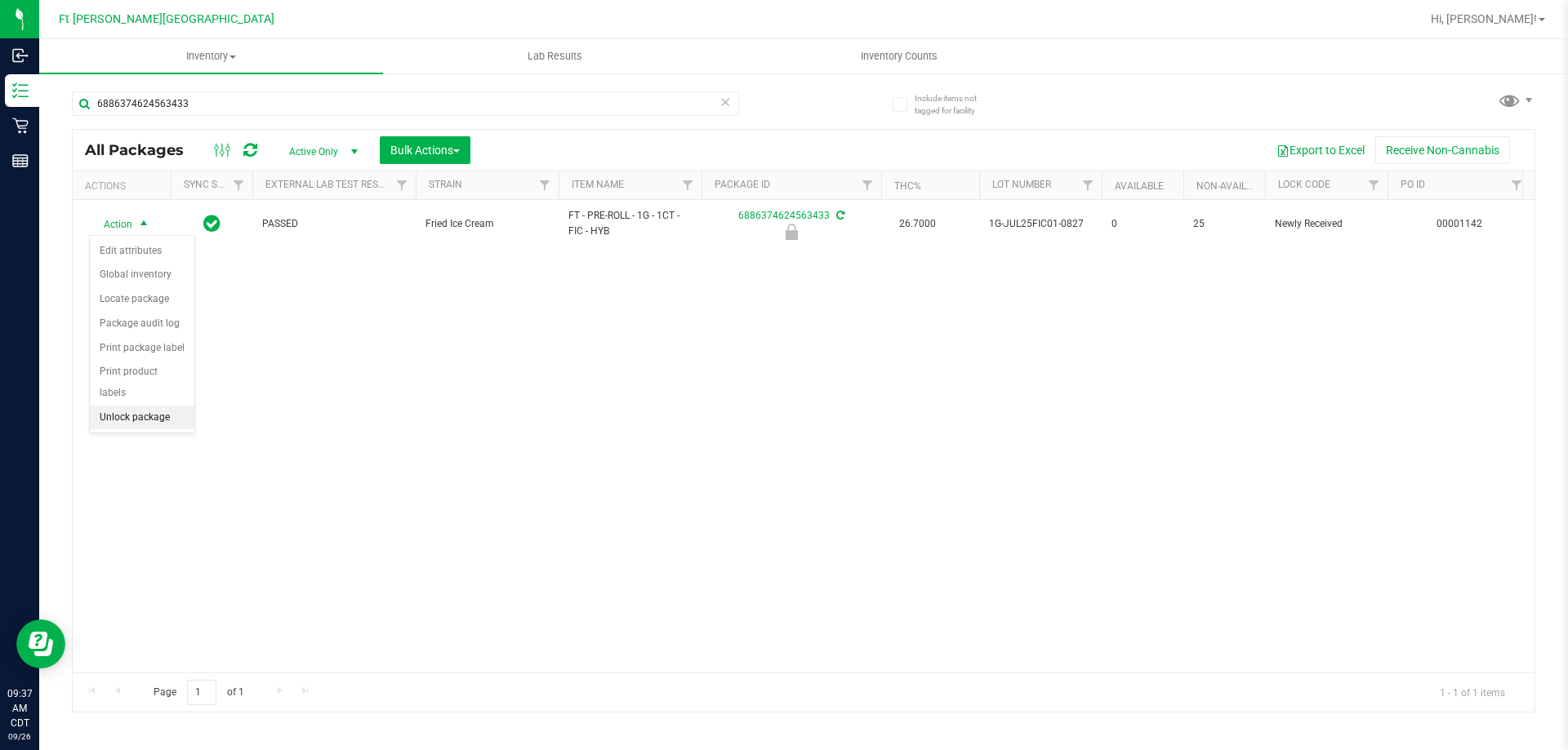
click at [147, 406] on li "Unlock package" at bounding box center [142, 418] width 105 height 24
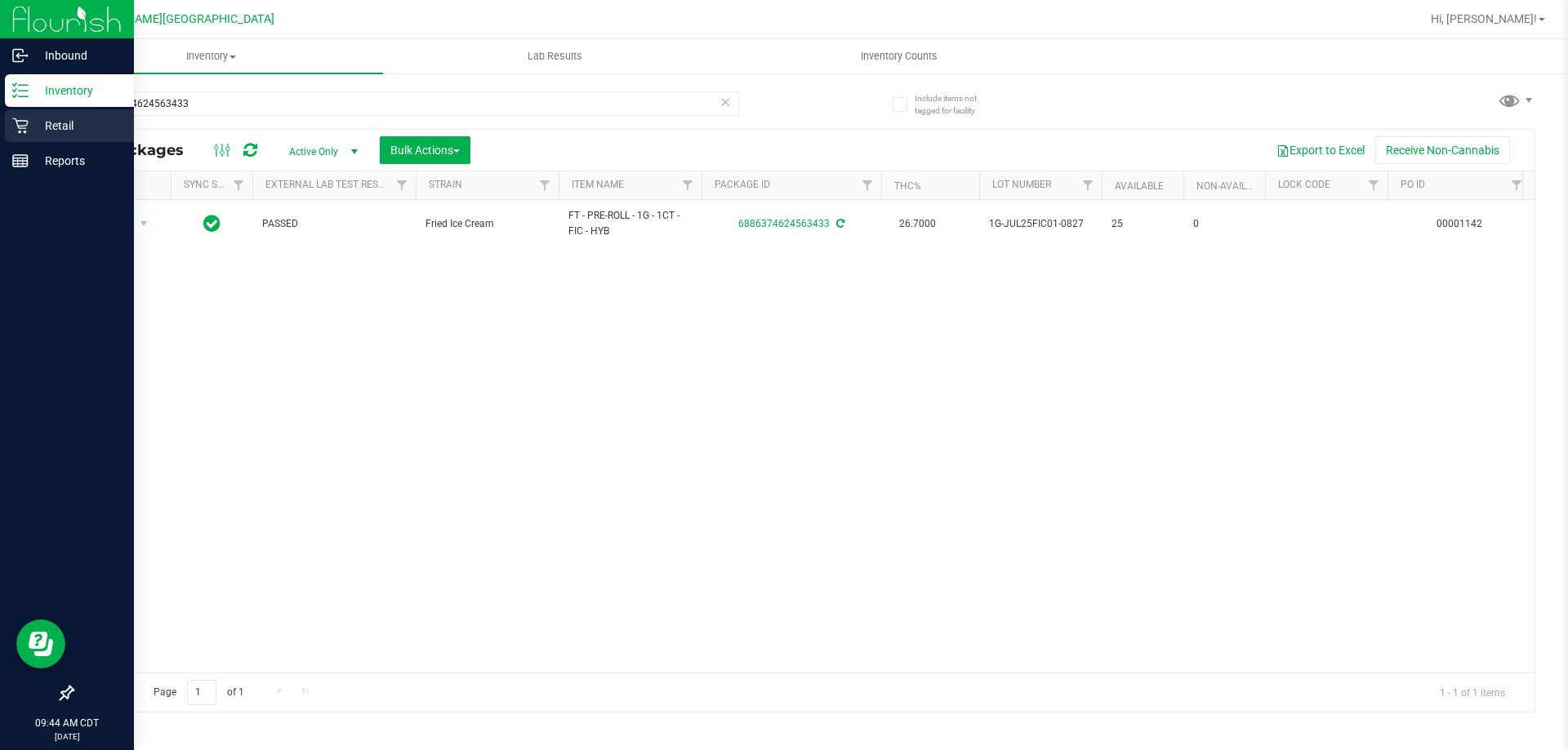
click at [20, 129] on icon at bounding box center [21, 126] width 16 height 16
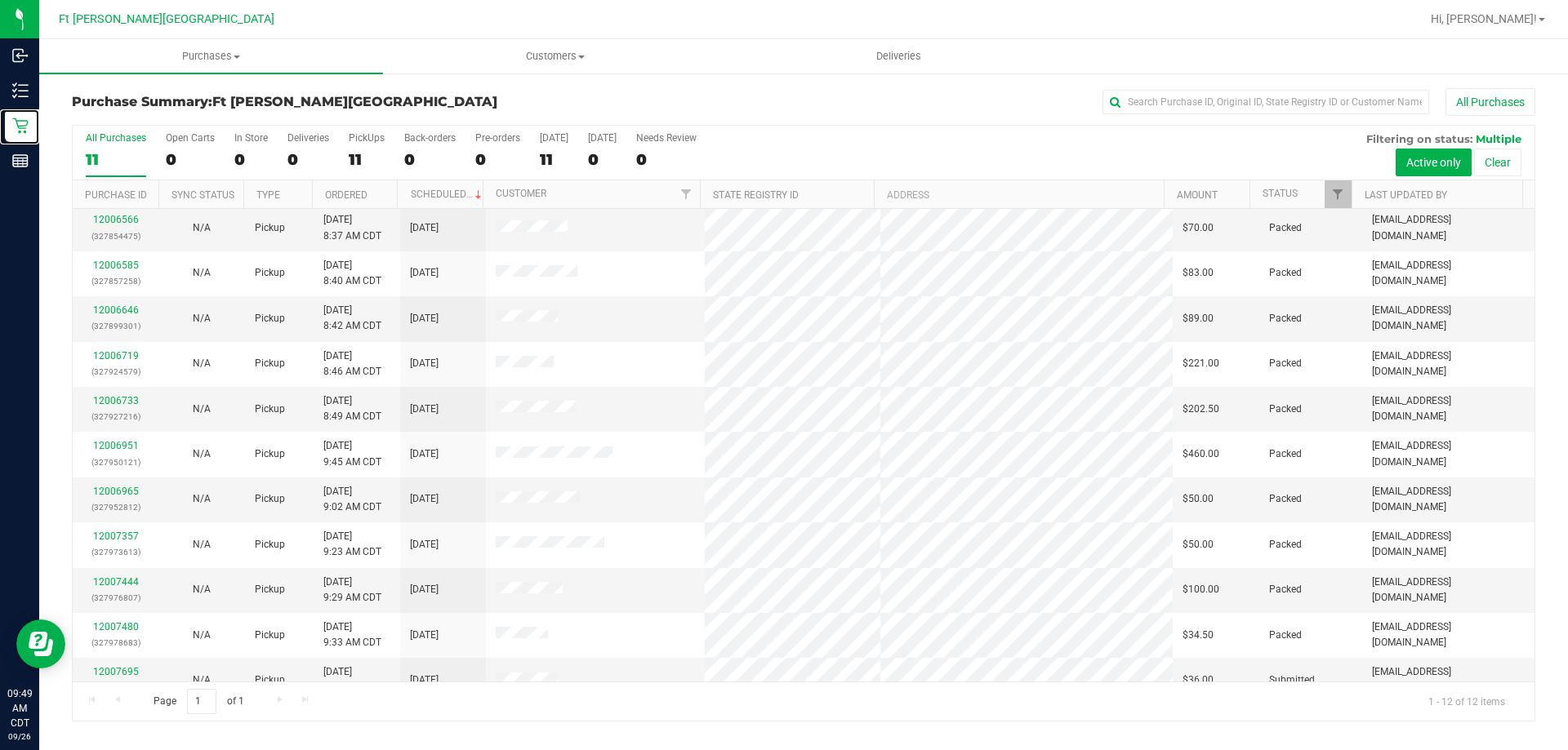
scroll to position [70, 0]
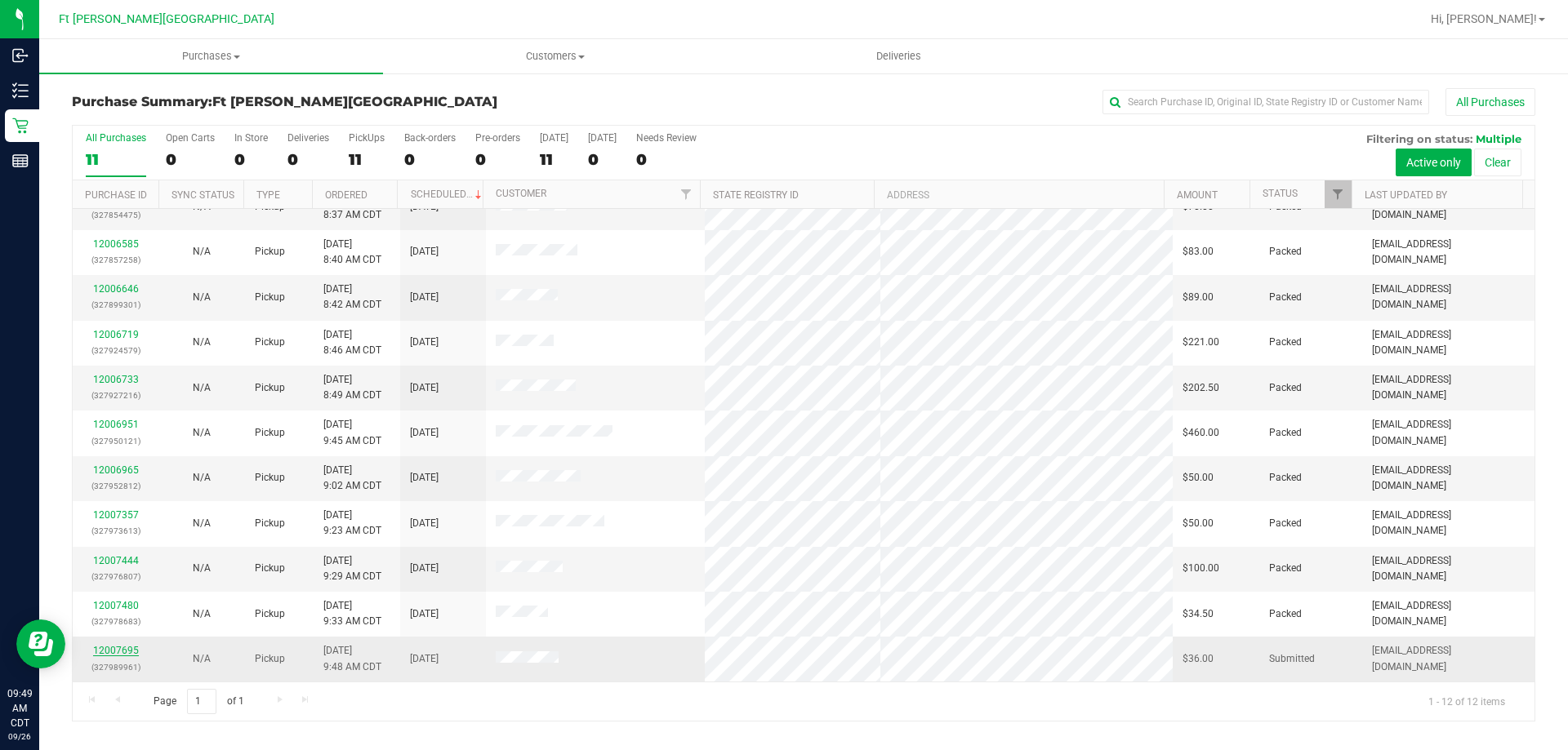
click at [109, 650] on link "12007695" at bounding box center [116, 650] width 46 height 12
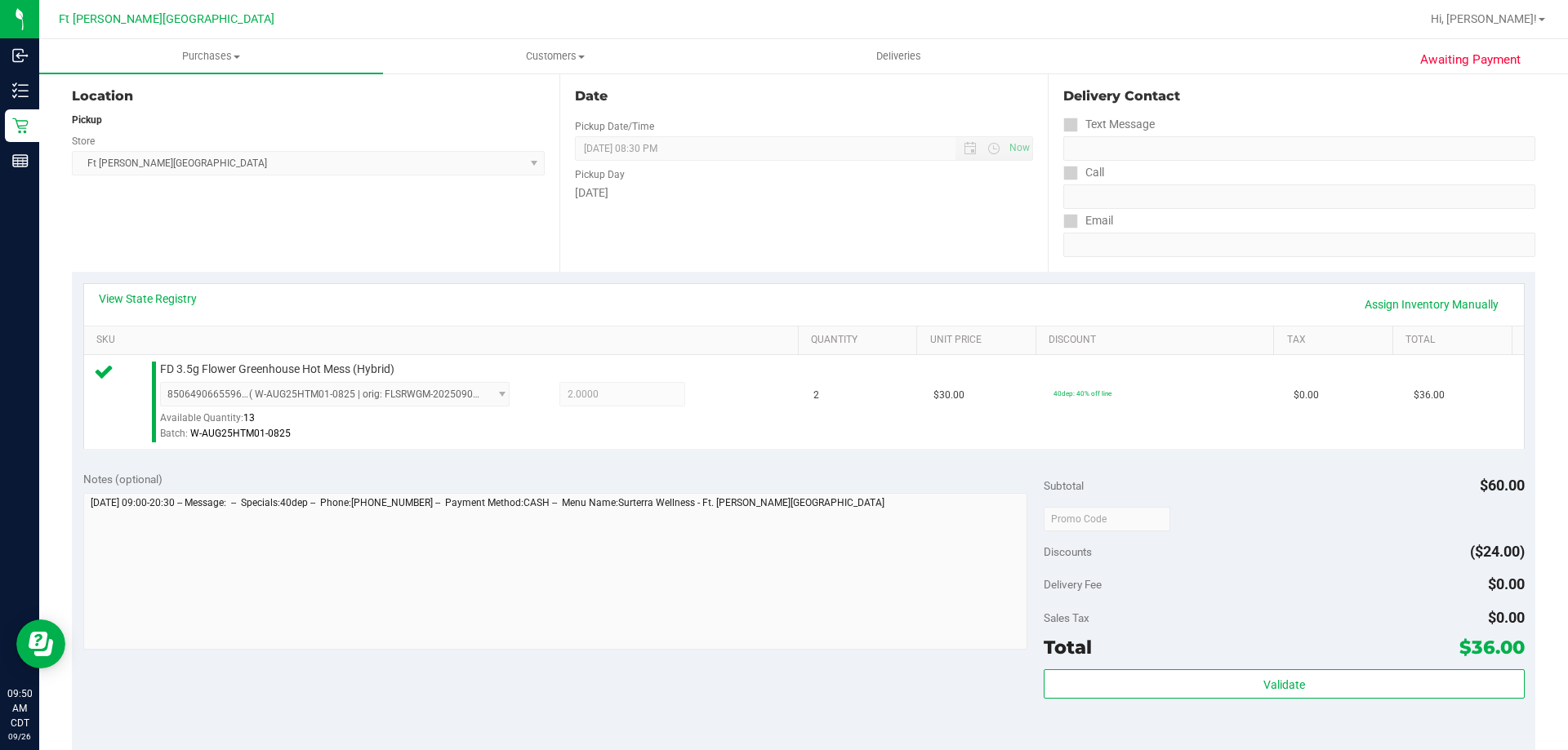
scroll to position [408, 0]
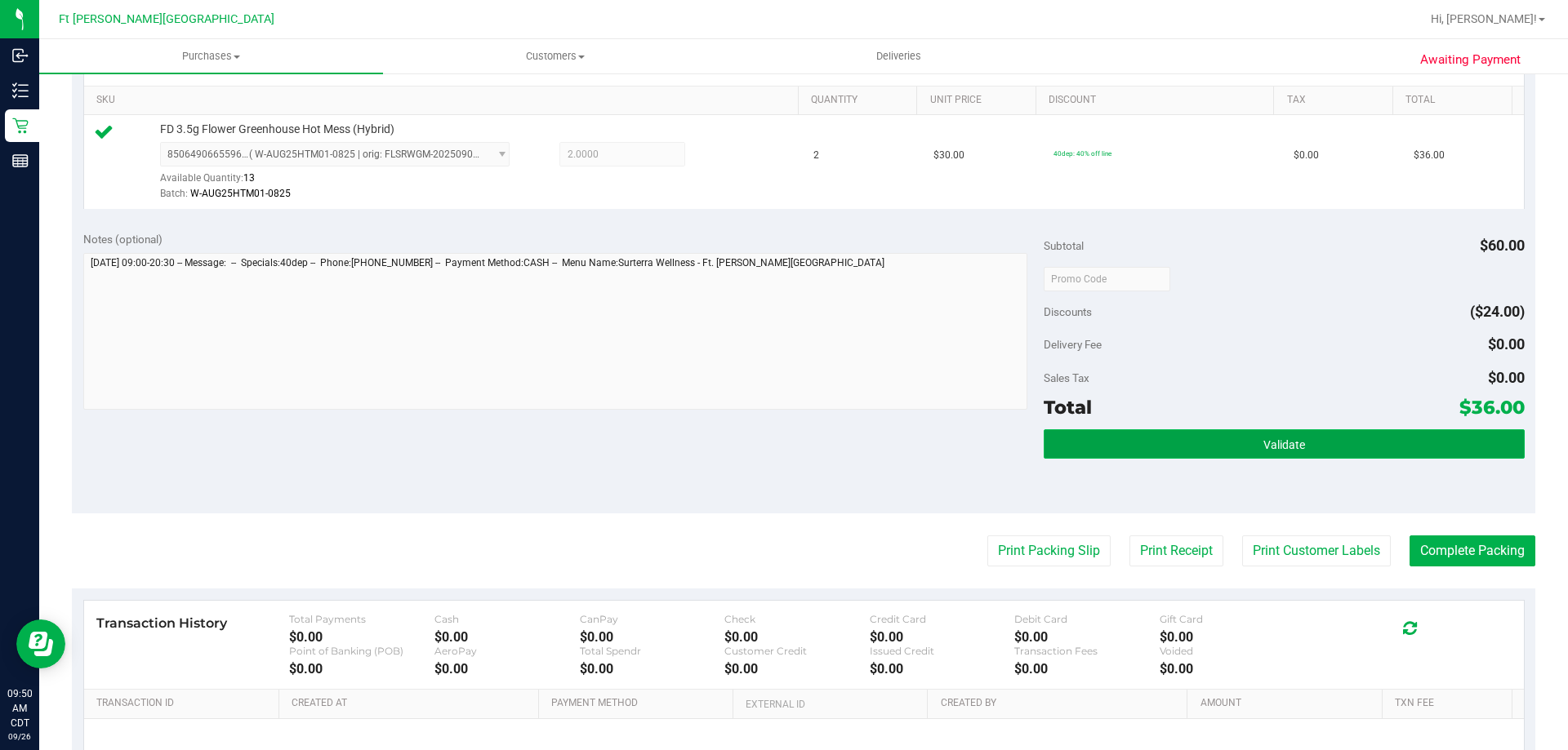
click at [1148, 448] on button "Validate" at bounding box center [1283, 444] width 480 height 29
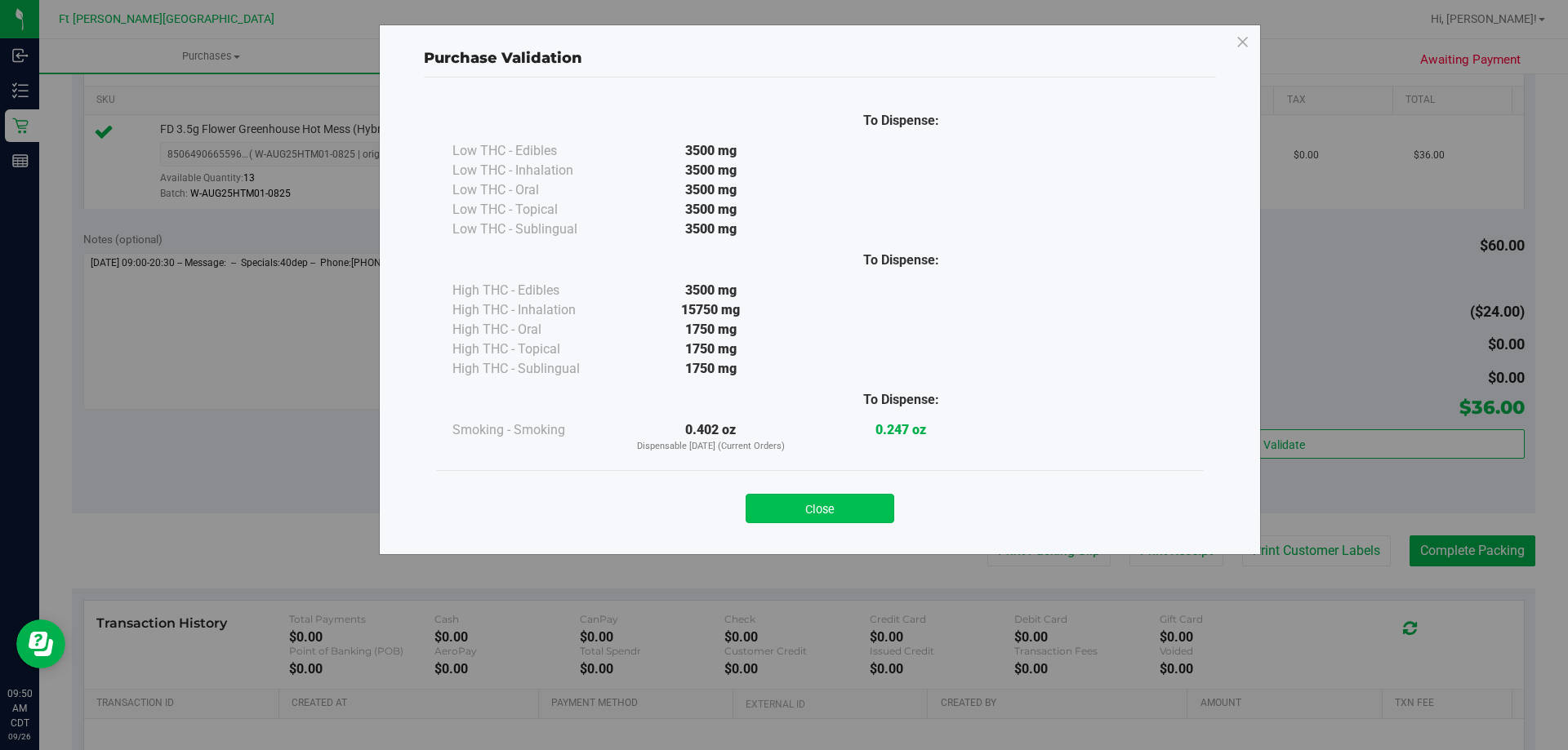
click at [851, 515] on button "Close" at bounding box center [820, 508] width 148 height 29
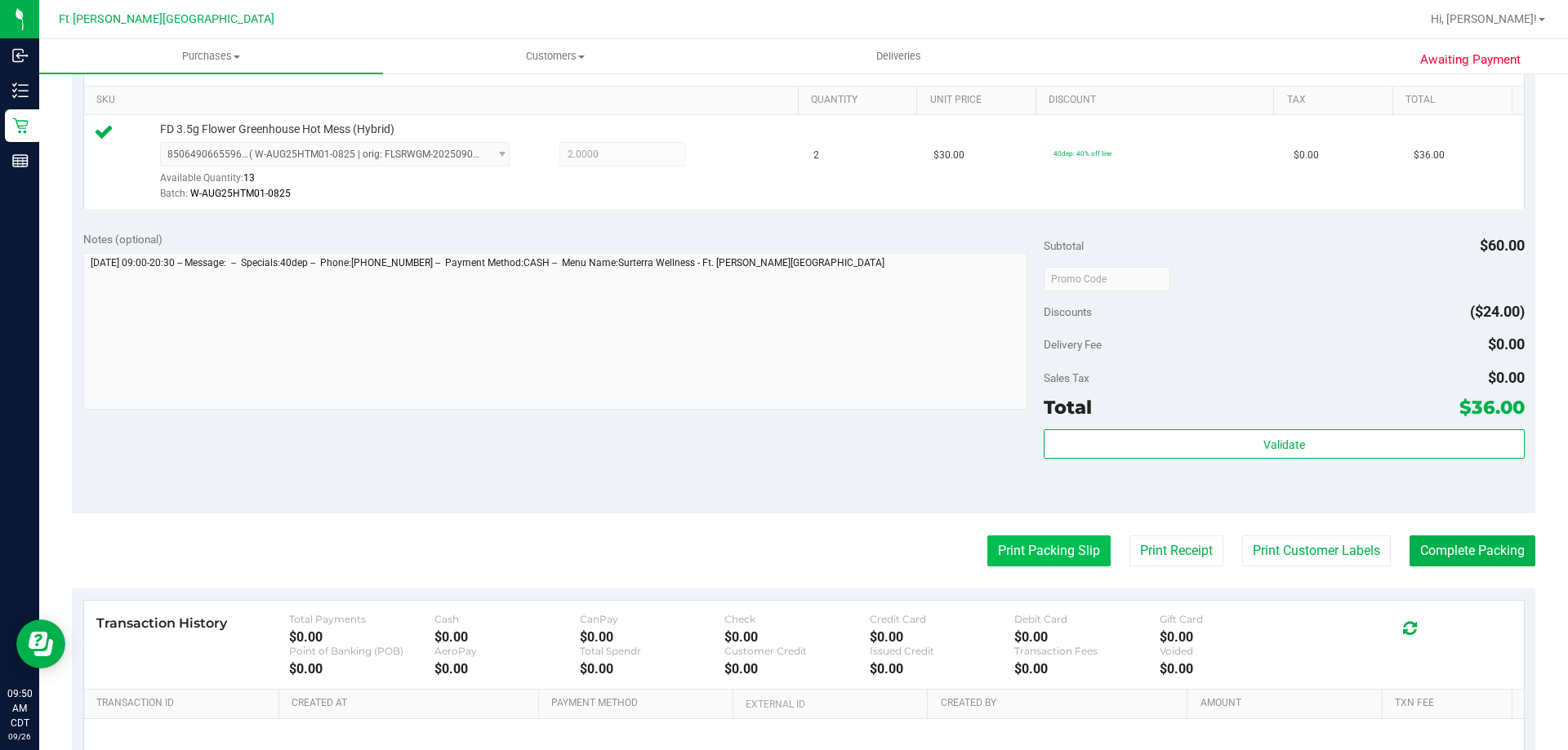
click at [1050, 559] on button "Print Packing Slip" at bounding box center [1049, 551] width 123 height 31
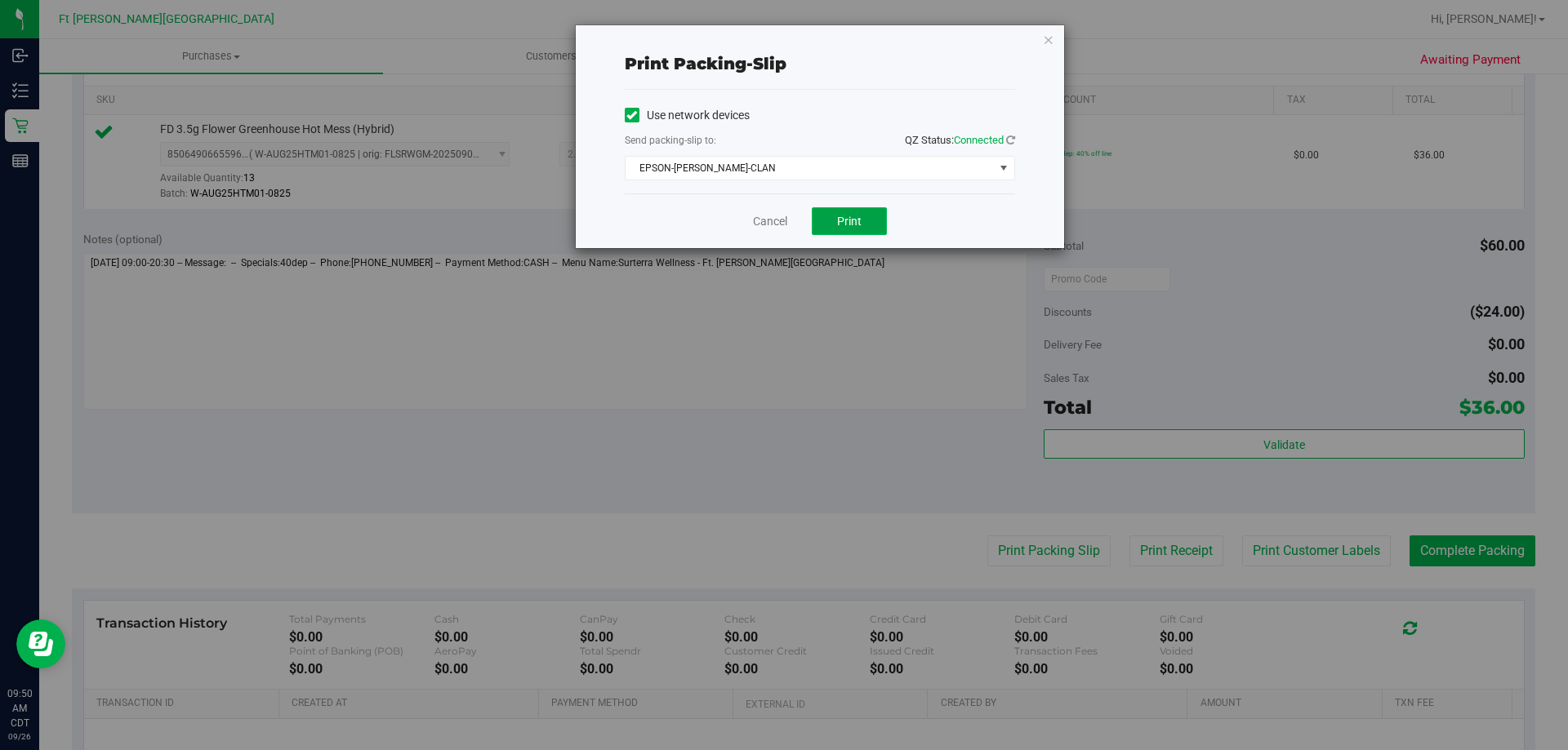
click at [814, 212] on button "Print" at bounding box center [849, 221] width 75 height 28
click at [771, 214] on link "Cancel" at bounding box center [770, 222] width 34 height 17
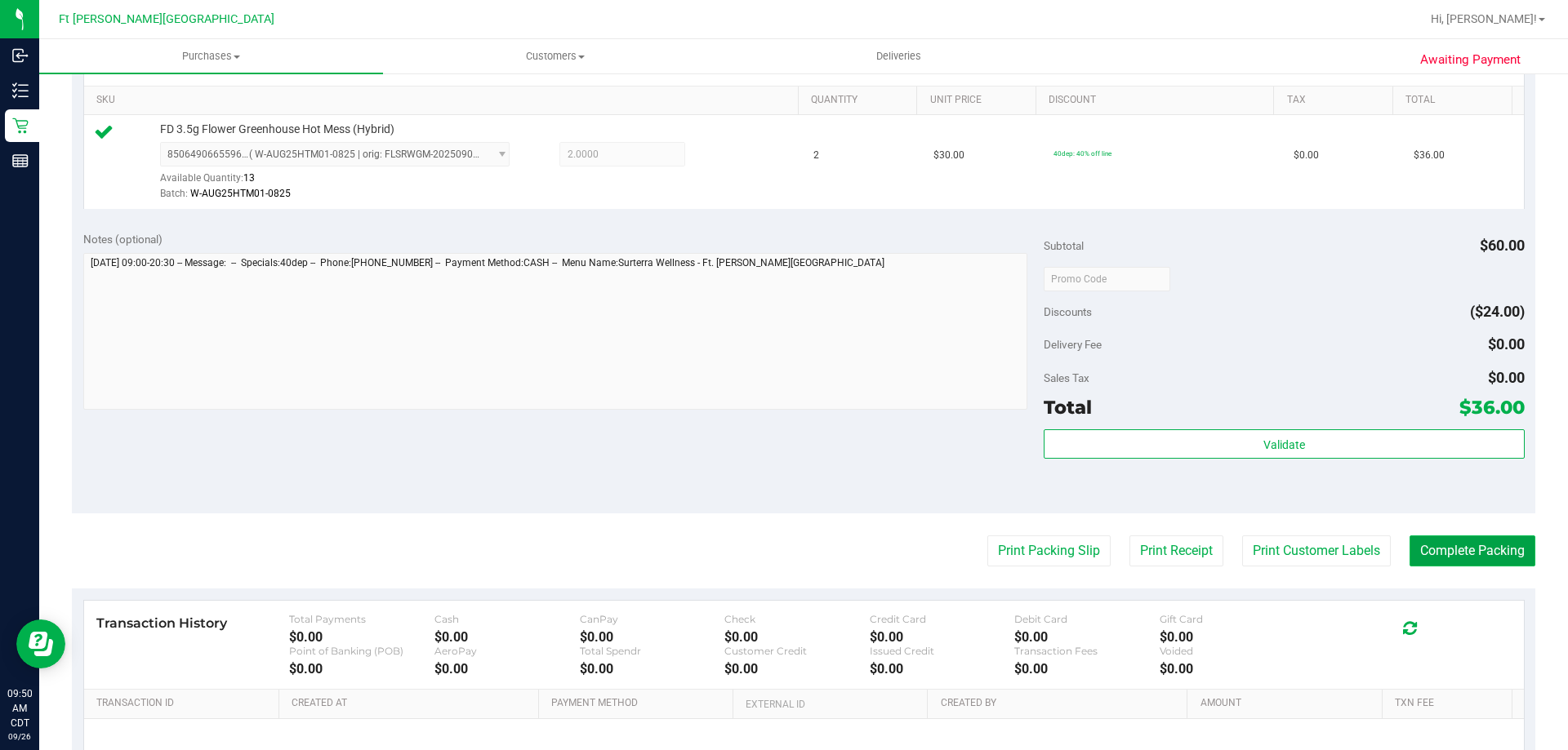
click at [1450, 557] on button "Complete Packing" at bounding box center [1472, 551] width 126 height 31
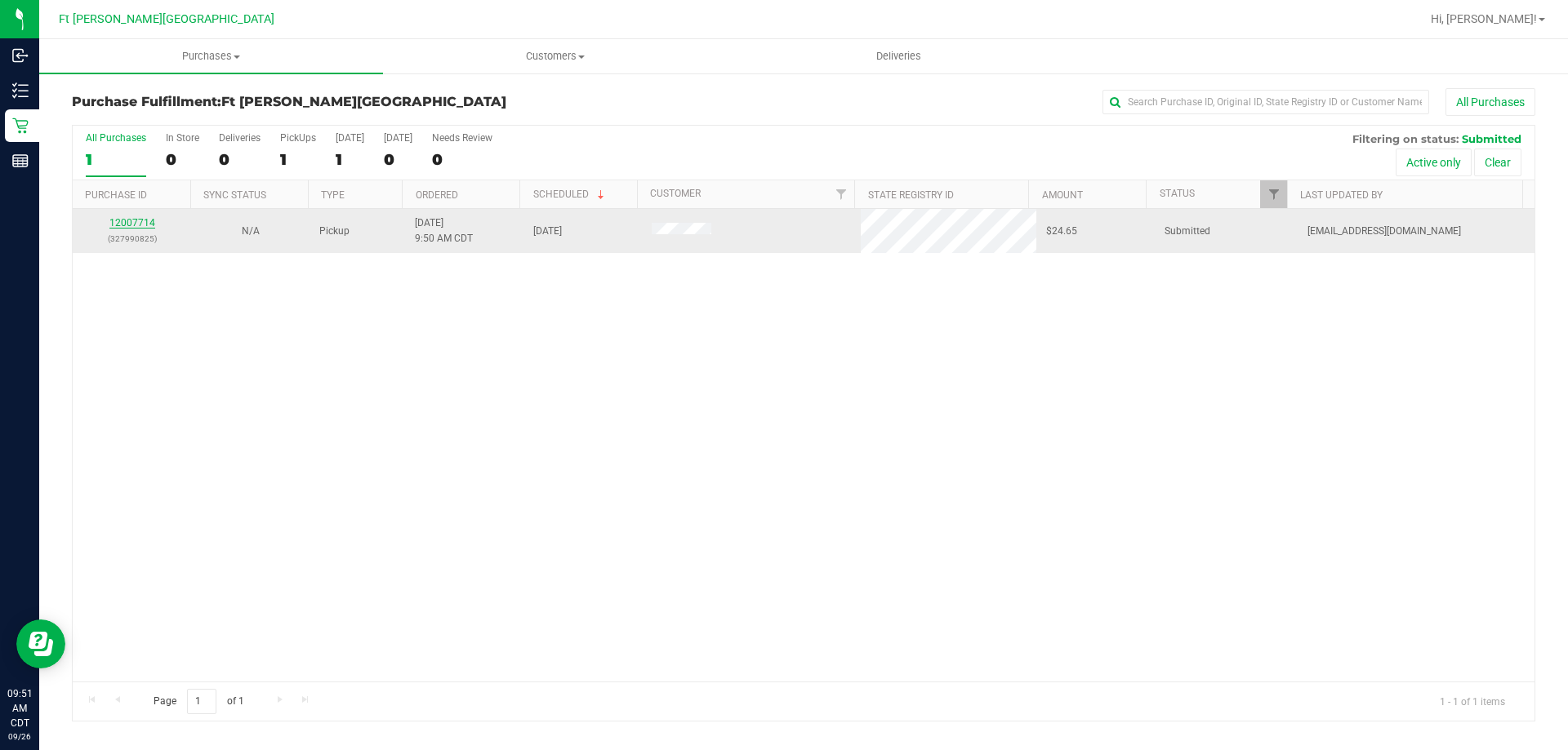
click at [126, 222] on link "12007714" at bounding box center [132, 223] width 46 height 12
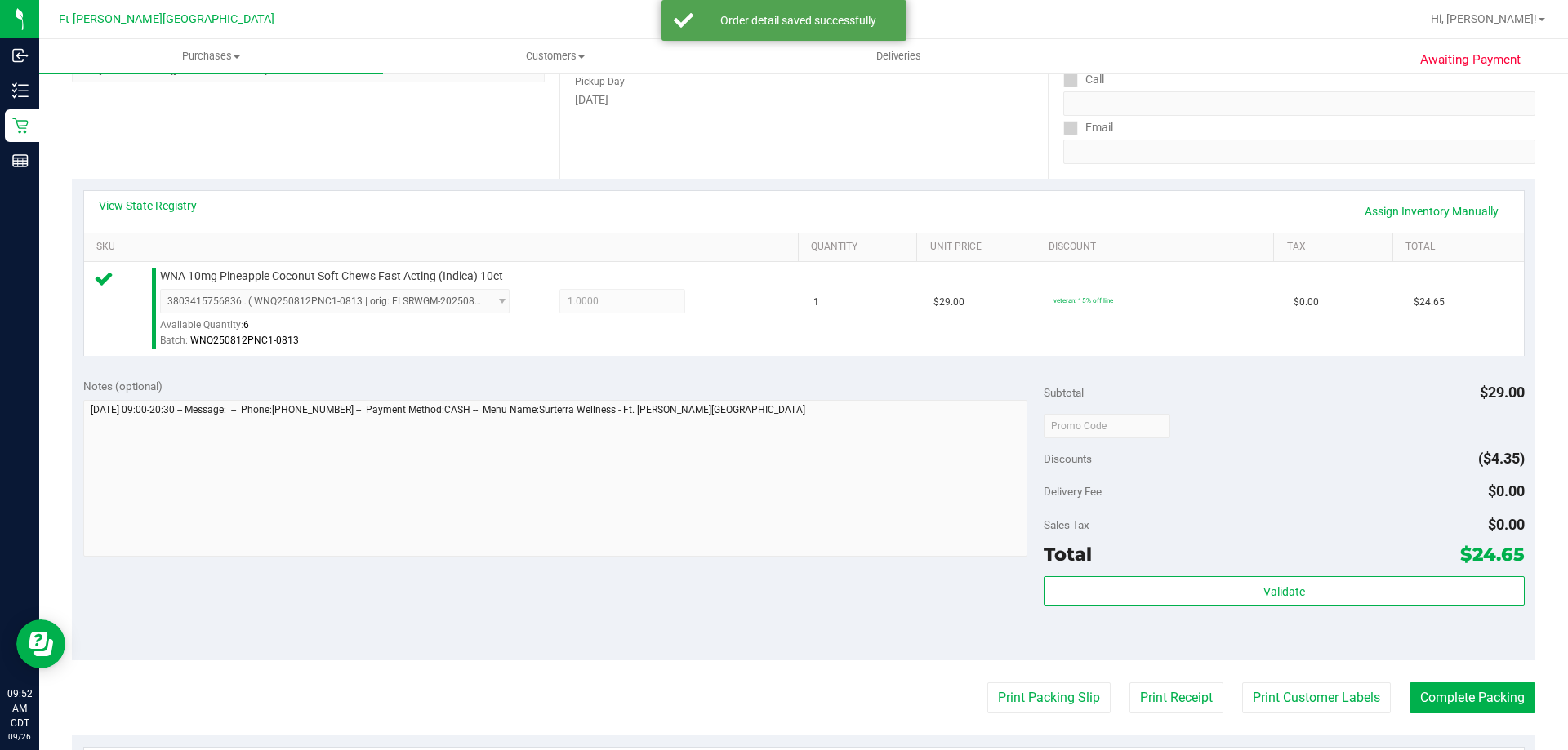
scroll to position [489, 0]
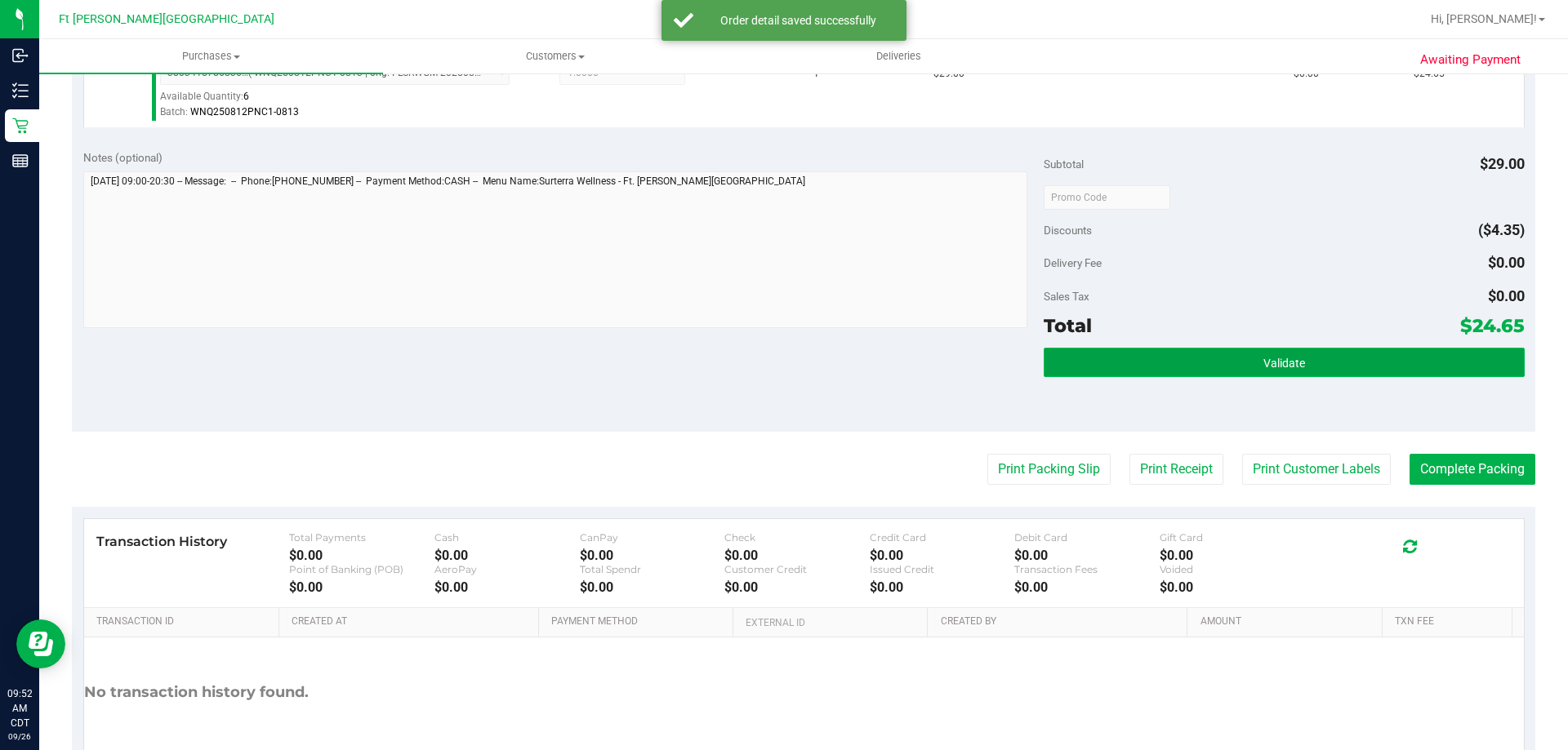
click at [1223, 371] on button "Validate" at bounding box center [1283, 362] width 480 height 29
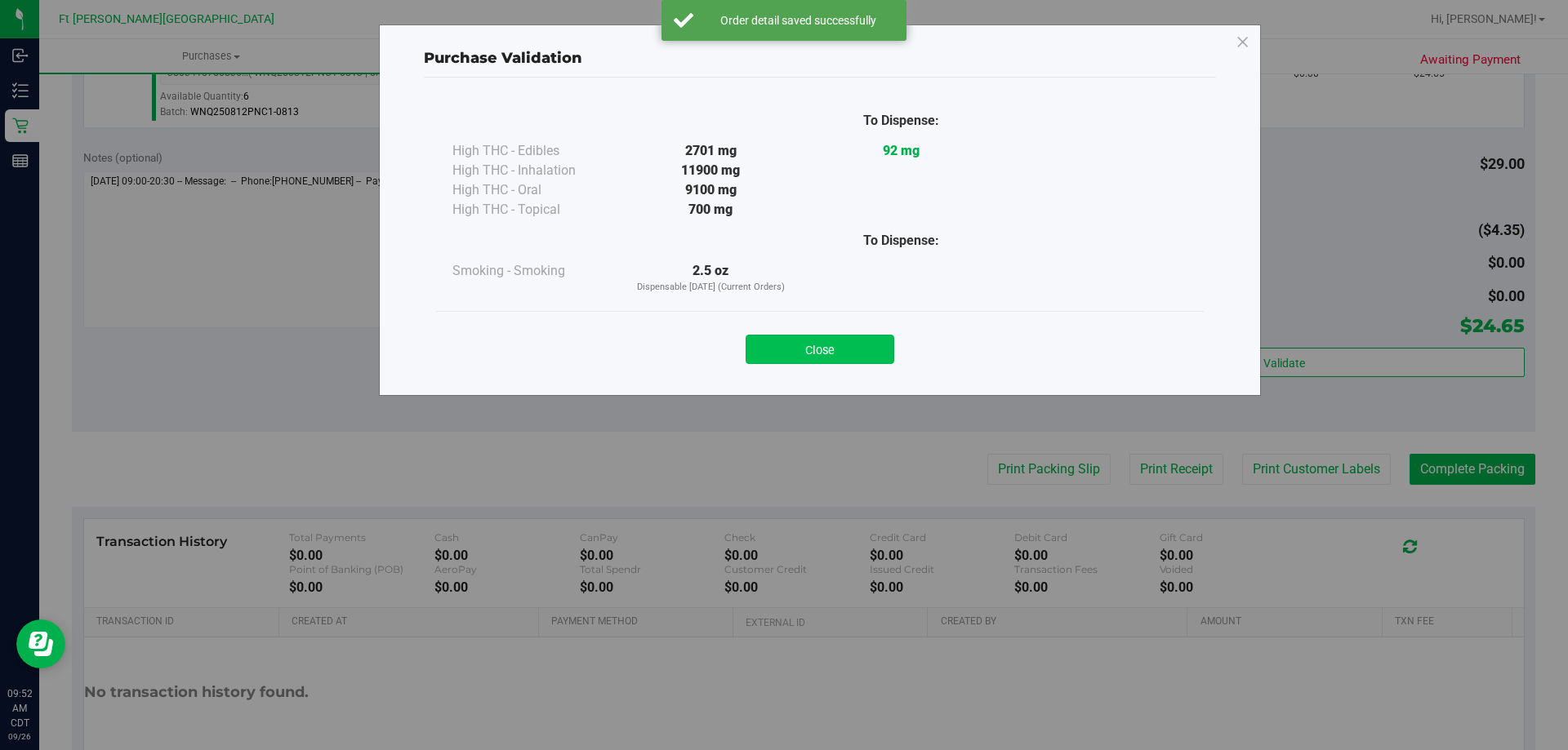
click at [783, 352] on button "Close" at bounding box center [820, 349] width 148 height 29
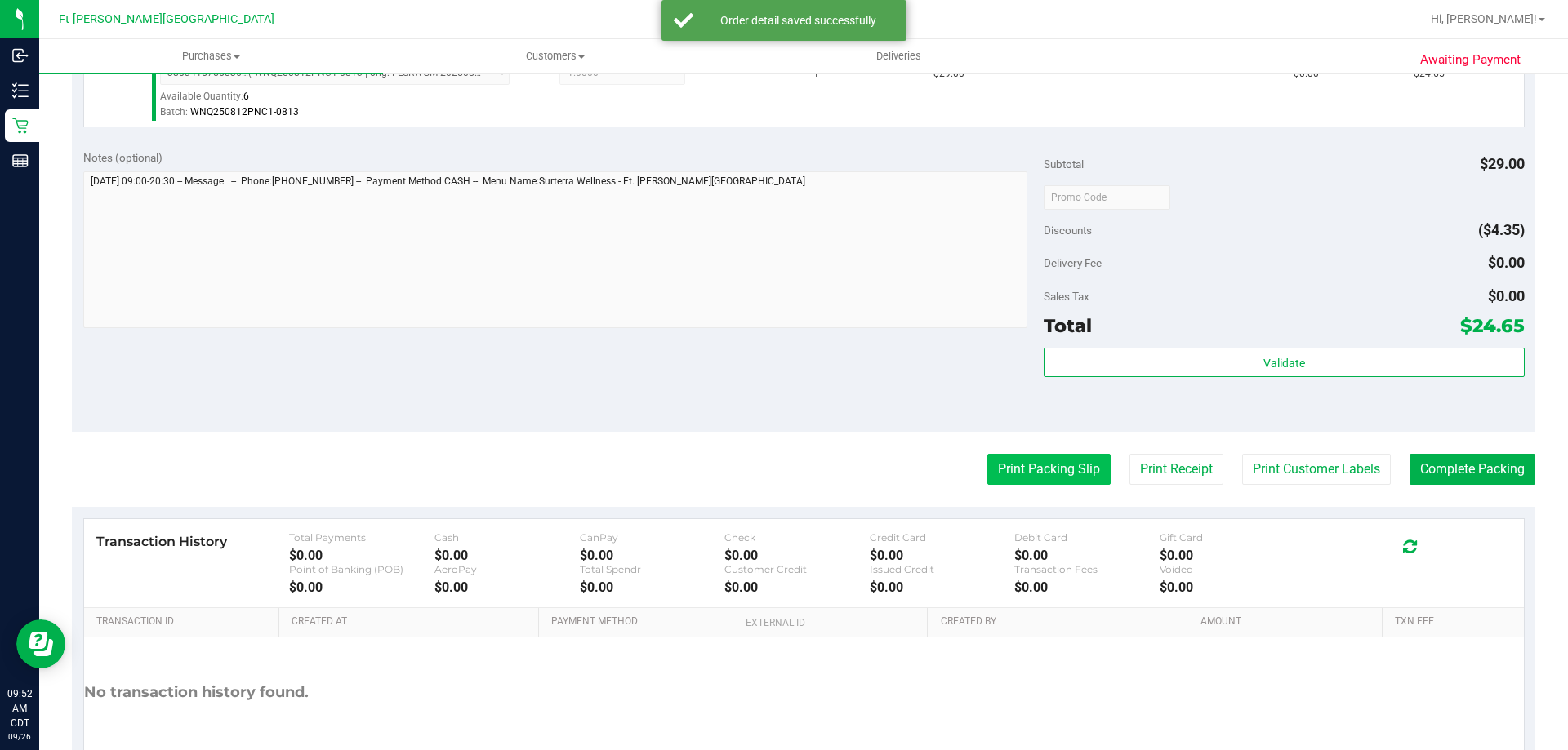
click at [1038, 471] on button "Print Packing Slip" at bounding box center [1049, 470] width 123 height 31
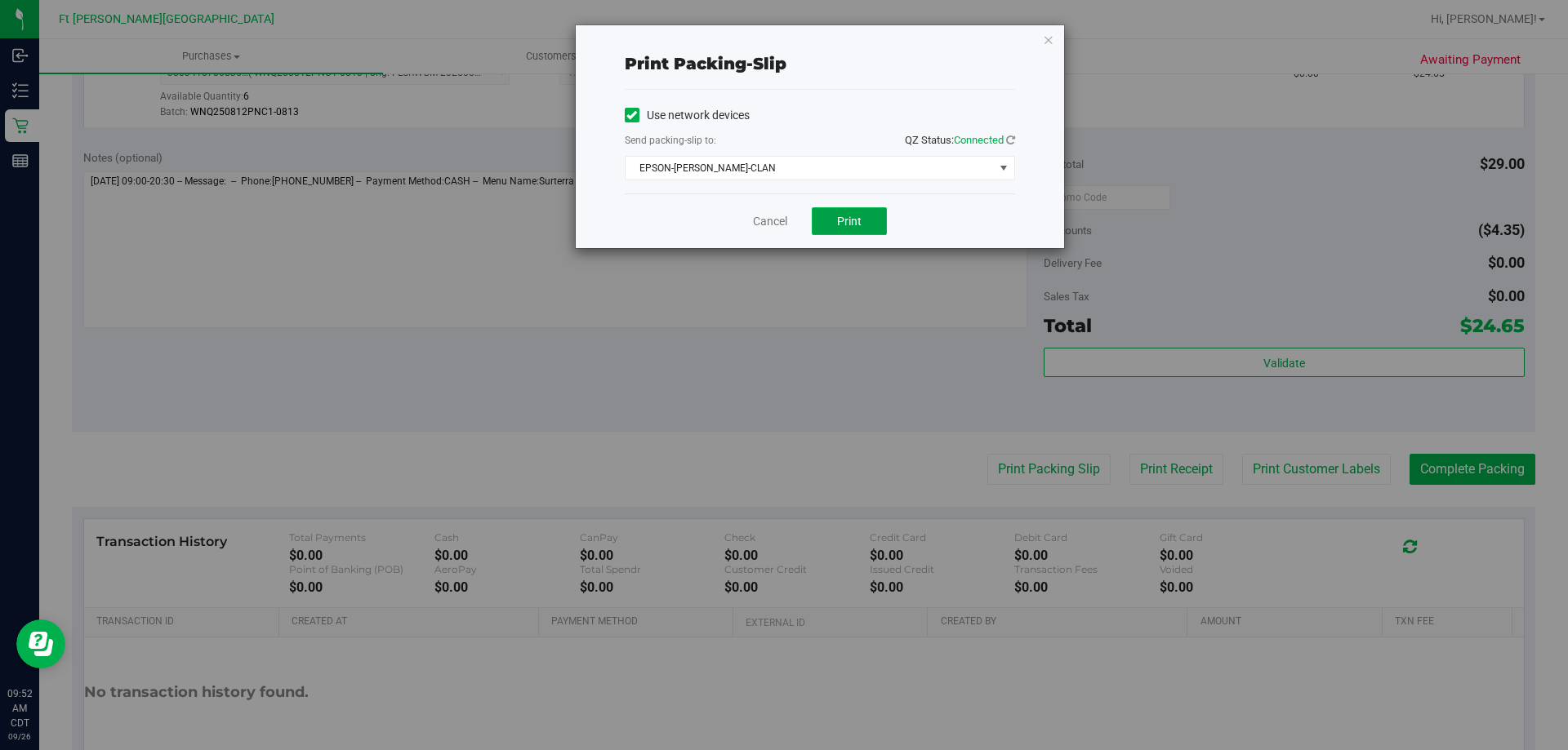
click at [839, 214] on span "Print" at bounding box center [849, 221] width 24 height 13
click at [759, 224] on link "Cancel" at bounding box center [770, 222] width 34 height 17
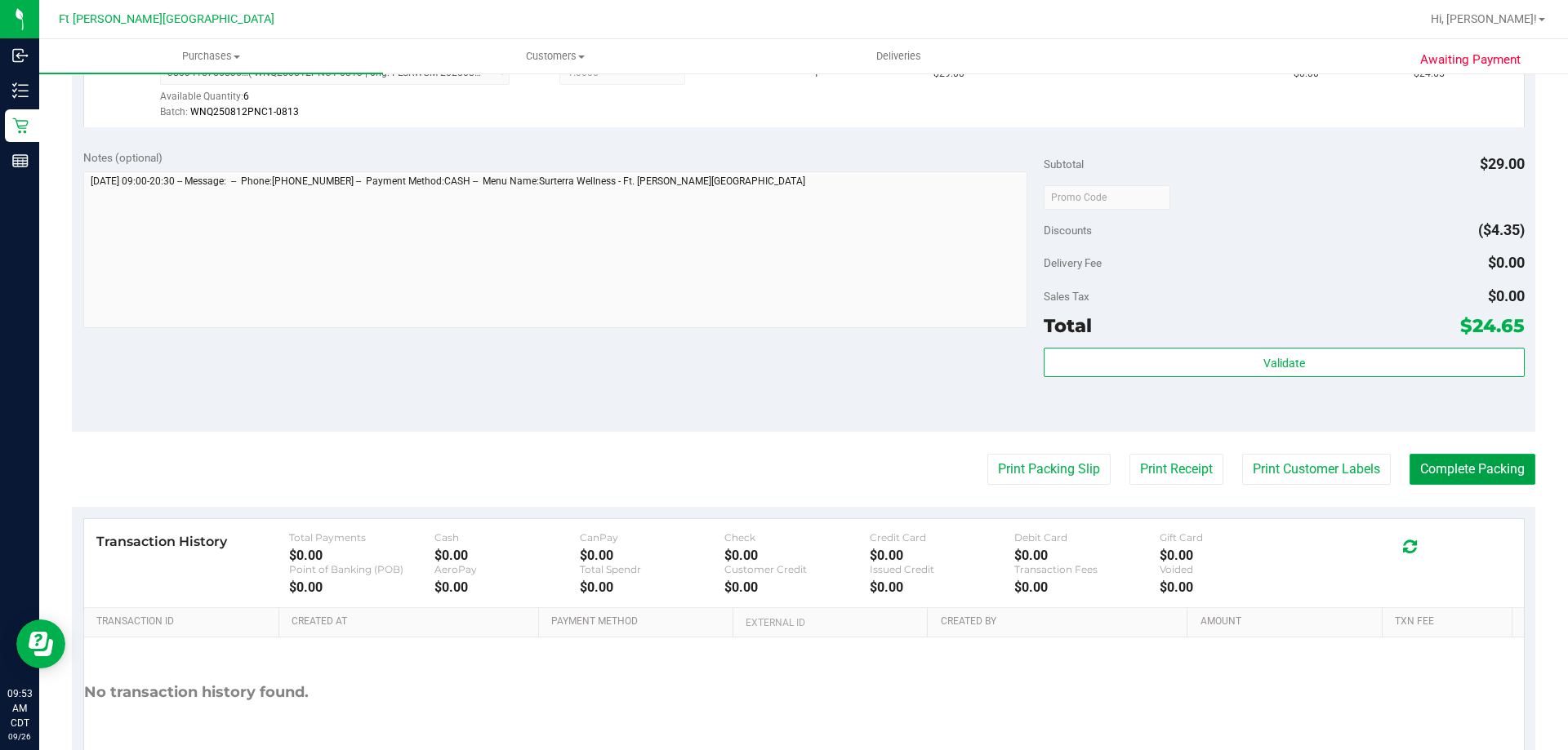
click at [1453, 480] on button "Complete Packing" at bounding box center [1472, 470] width 126 height 31
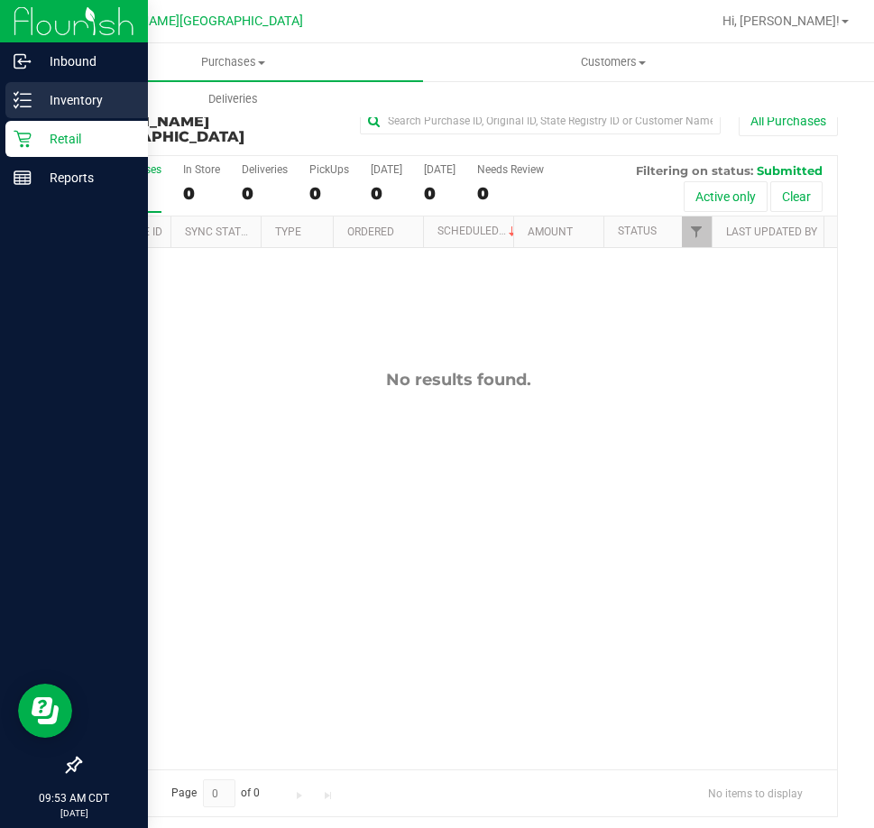
click at [10, 104] on div "Inventory" at bounding box center [76, 100] width 143 height 36
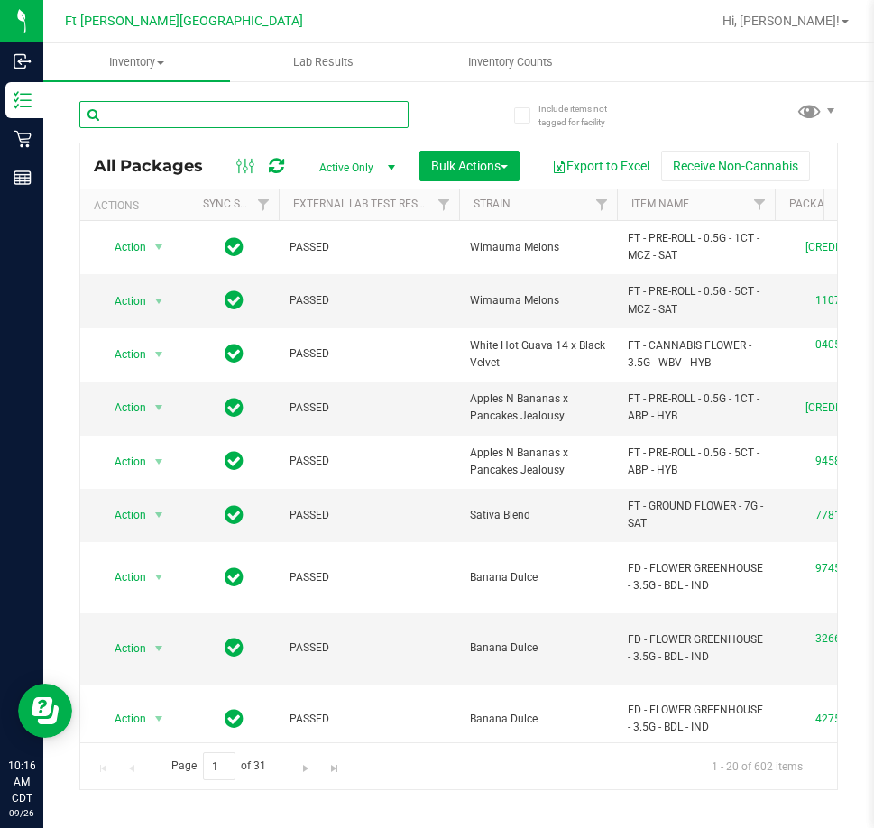
click at [135, 111] on input "text" at bounding box center [243, 114] width 329 height 27
type input "+"
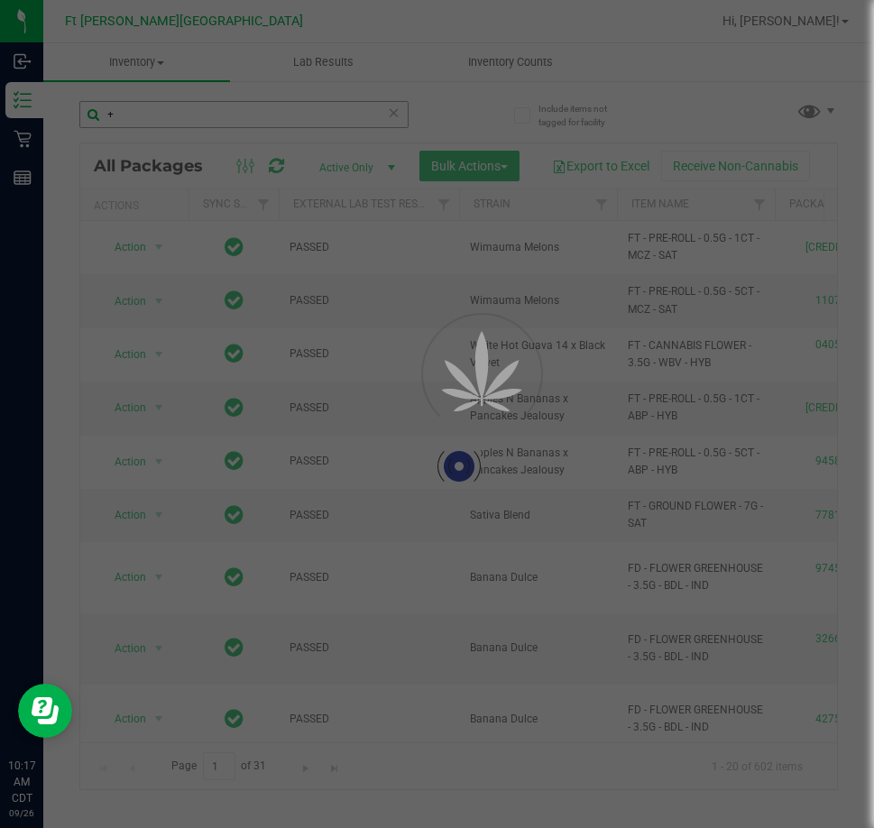
click at [135, 110] on div at bounding box center [437, 414] width 874 height 828
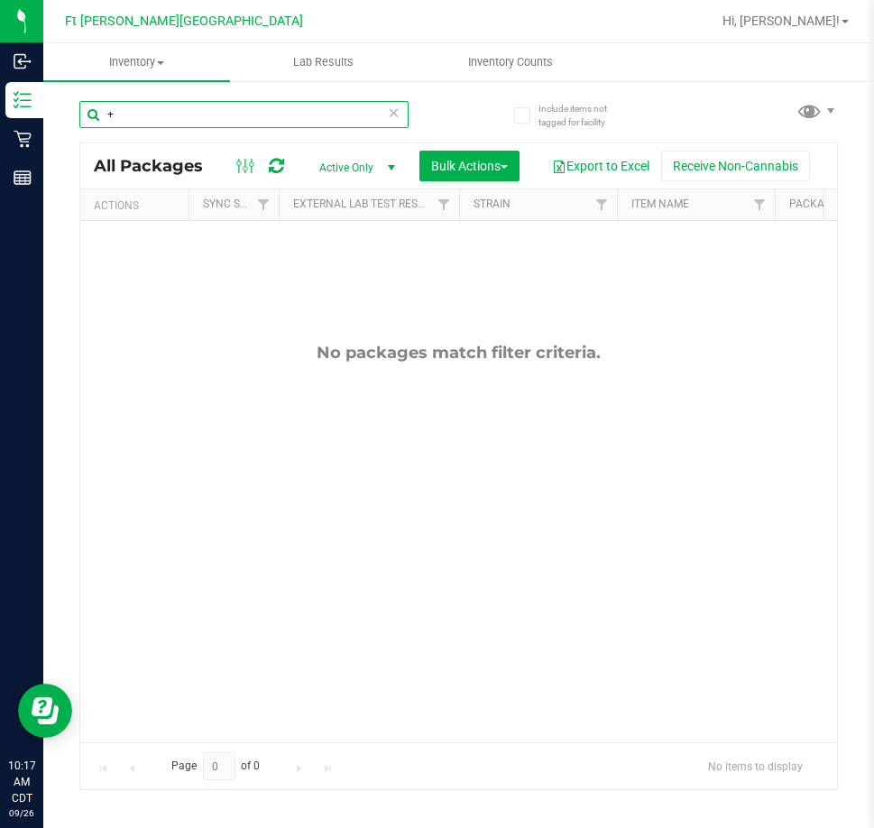
click at [192, 126] on input "+" at bounding box center [243, 114] width 329 height 27
click at [191, 126] on input "+" at bounding box center [243, 114] width 329 height 27
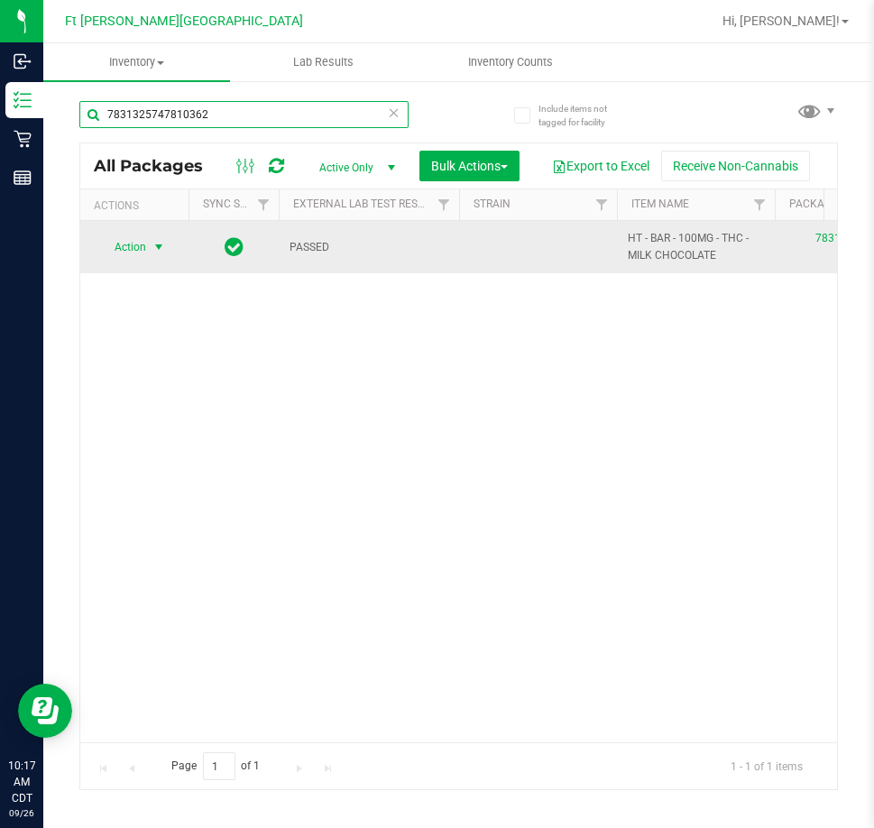
type input "7831325747810362"
click at [121, 248] on span "Action" at bounding box center [122, 247] width 49 height 25
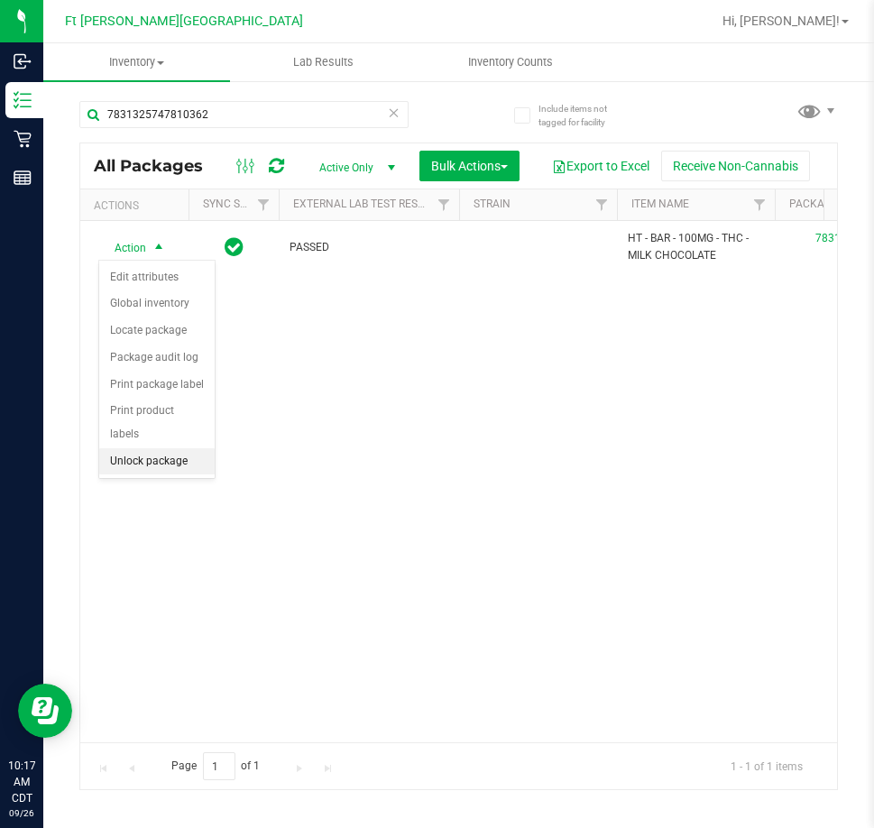
click at [175, 449] on li "Unlock package" at bounding box center [157, 462] width 116 height 27
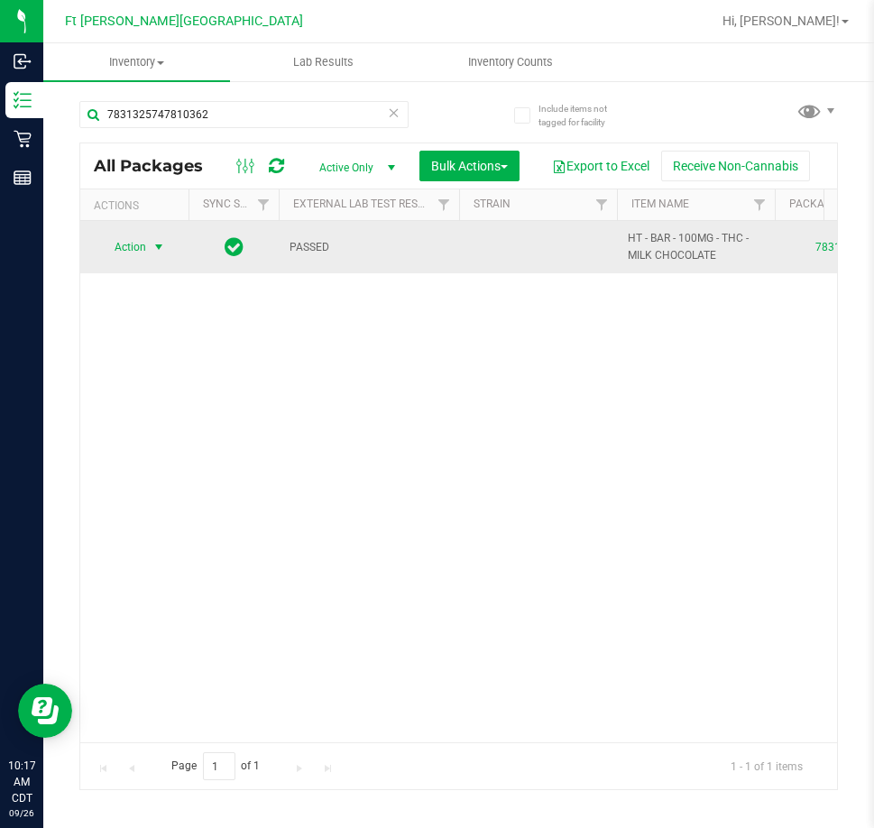
click at [122, 241] on span "Action" at bounding box center [122, 247] width 49 height 25
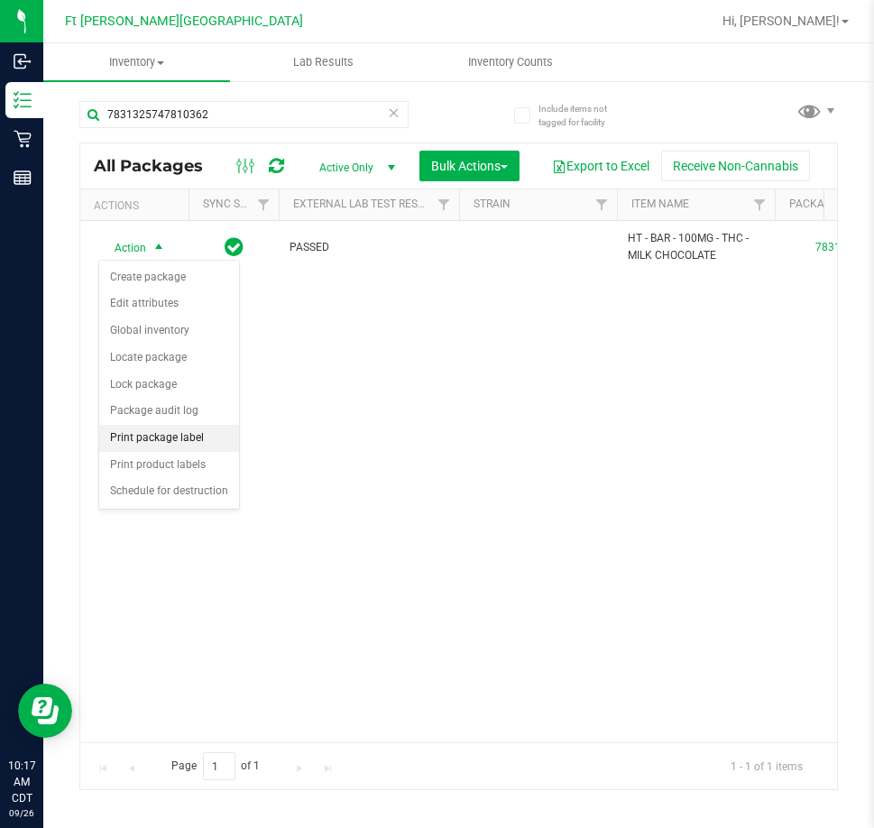
click at [197, 430] on li "Print package label" at bounding box center [169, 438] width 140 height 27
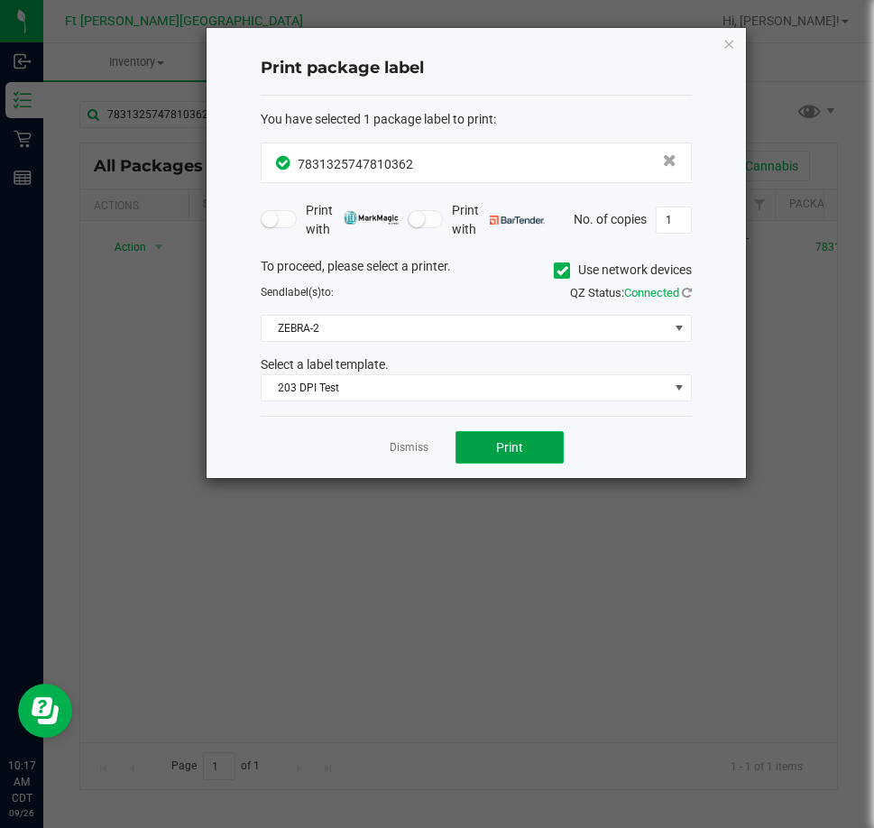
click at [515, 445] on span "Print" at bounding box center [509, 447] width 27 height 14
click at [412, 447] on link "Dismiss" at bounding box center [409, 447] width 39 height 15
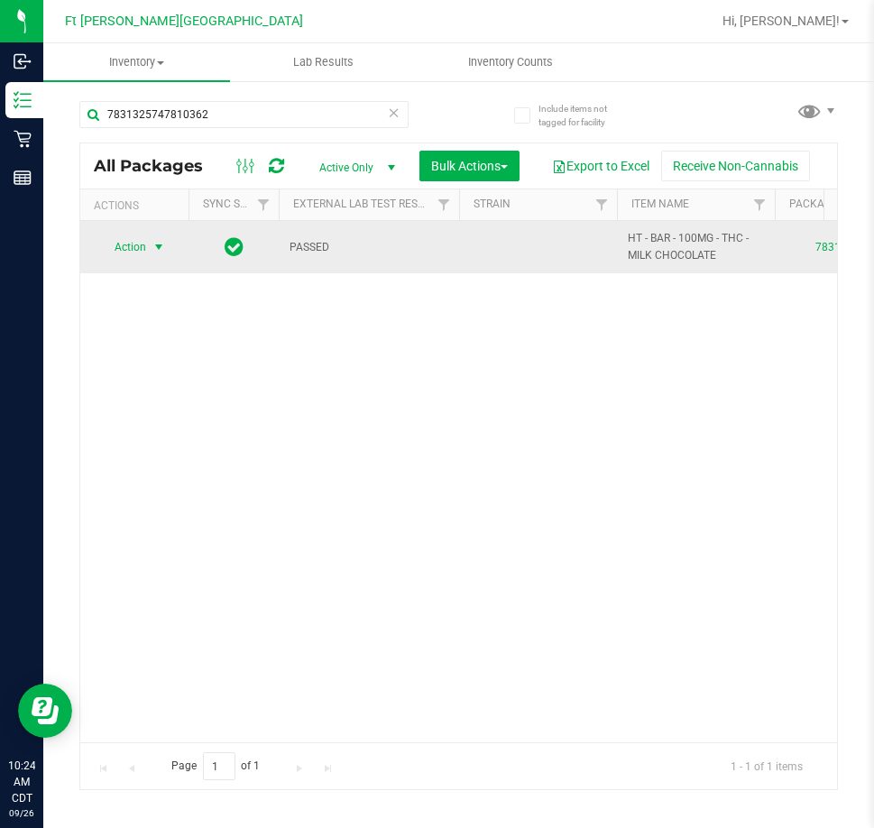
click at [150, 254] on span "select" at bounding box center [159, 247] width 23 height 25
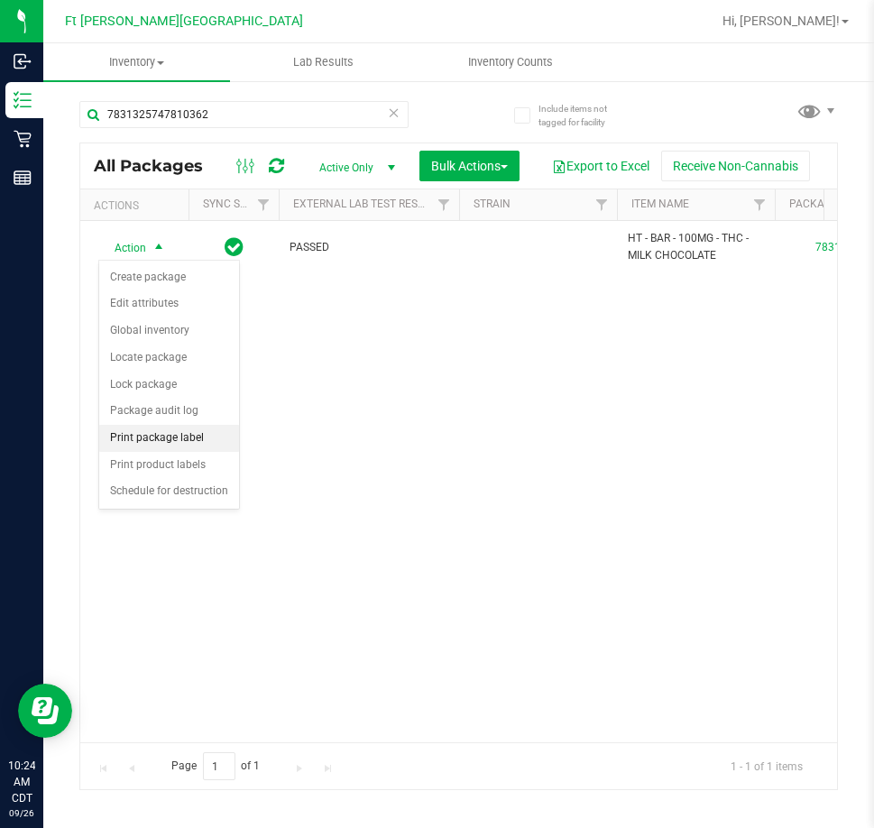
click at [199, 439] on li "Print package label" at bounding box center [169, 438] width 140 height 27
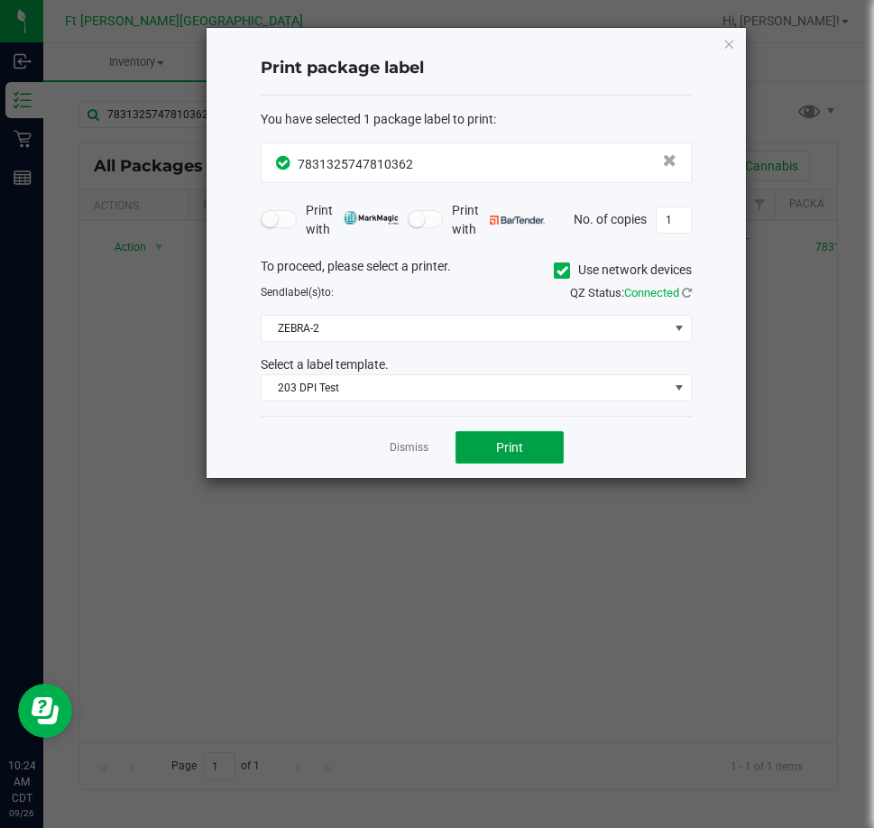
click at [485, 447] on button "Print" at bounding box center [510, 447] width 108 height 32
click at [414, 435] on div "Dismiss Print" at bounding box center [476, 447] width 431 height 62
click at [419, 442] on link "Dismiss" at bounding box center [409, 447] width 39 height 15
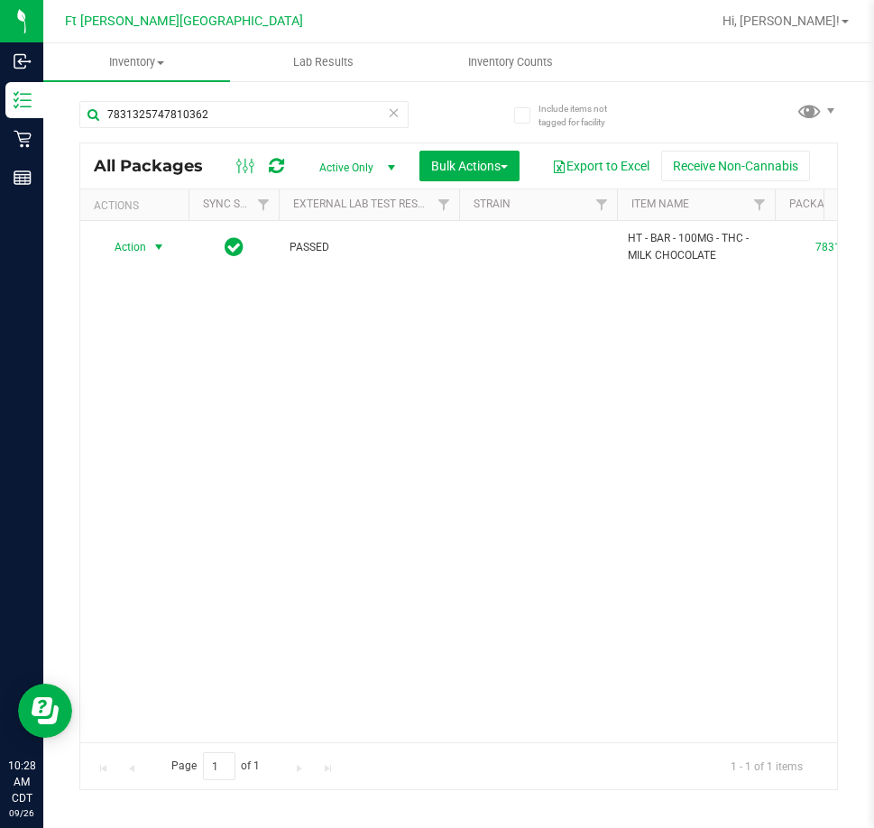
click at [413, 439] on div "Action Action Create package Edit attributes Global inventory Locate package Lo…" at bounding box center [458, 482] width 757 height 522
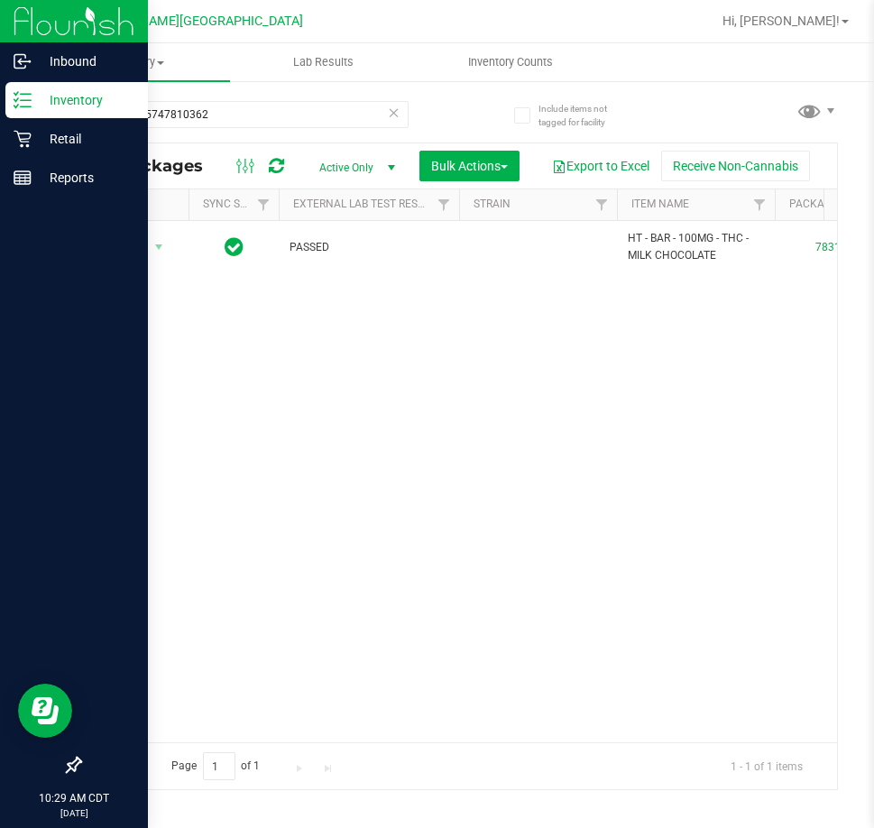
click at [52, 96] on p "Inventory" at bounding box center [86, 100] width 108 height 22
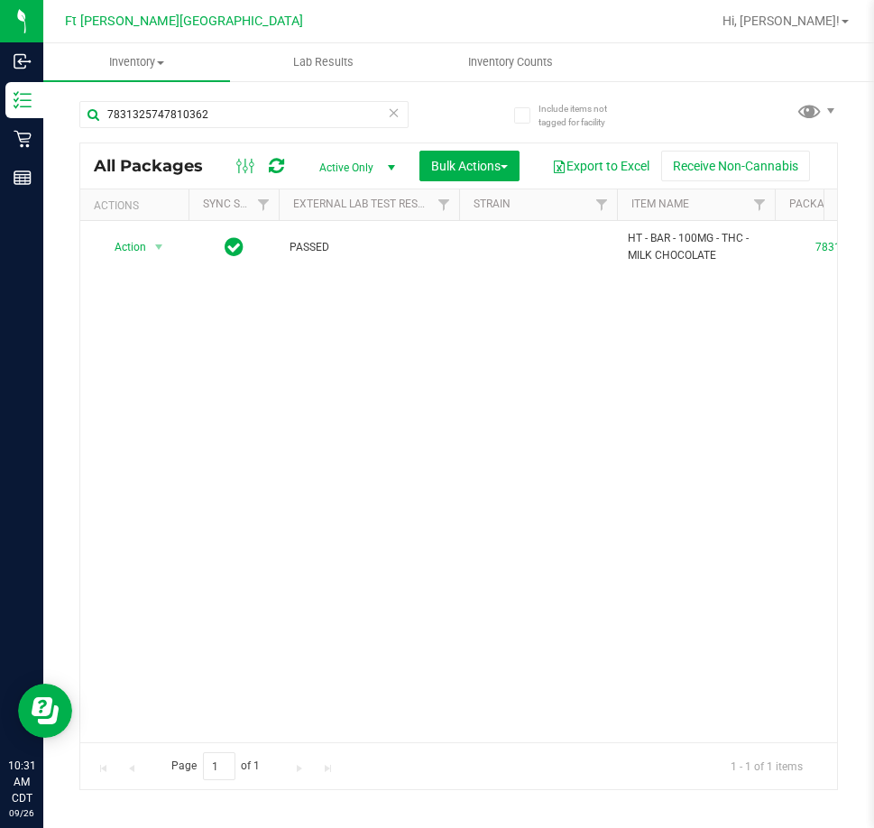
click at [321, 376] on div "Action Action Create package Edit attributes Global inventory Locate package Lo…" at bounding box center [458, 482] width 757 height 522
click at [292, 115] on input "7831325747810362" at bounding box center [243, 114] width 329 height 27
click at [293, 116] on input "7831325747810362" at bounding box center [243, 114] width 329 height 27
click at [295, 116] on input "7831325747810362" at bounding box center [243, 114] width 329 height 27
type input "trop"
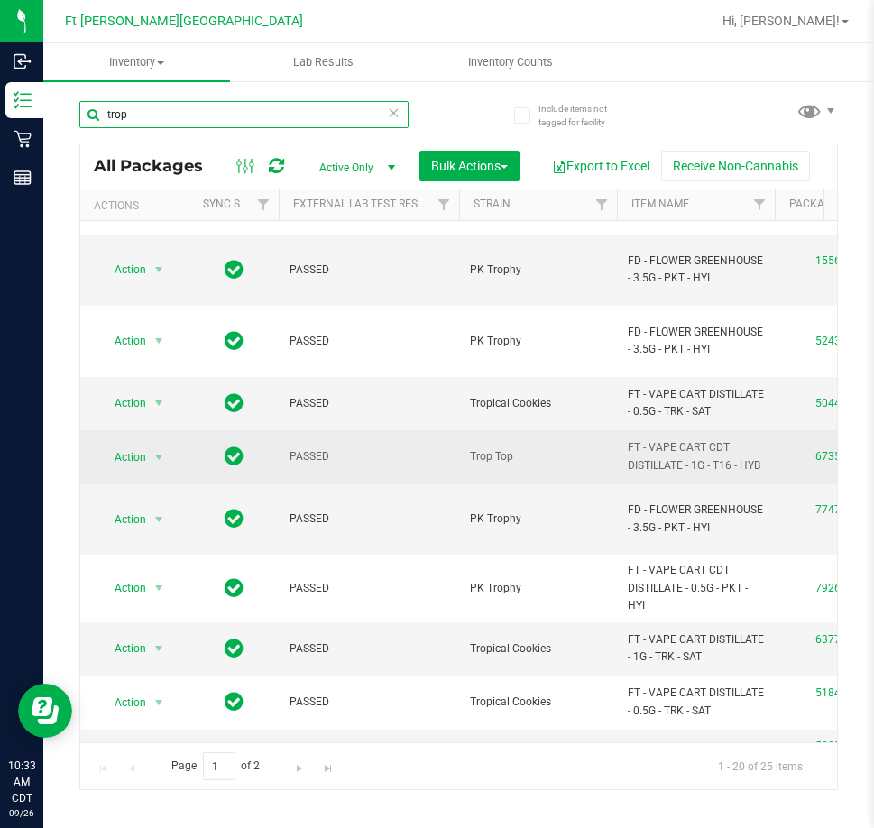
scroll to position [595, 0]
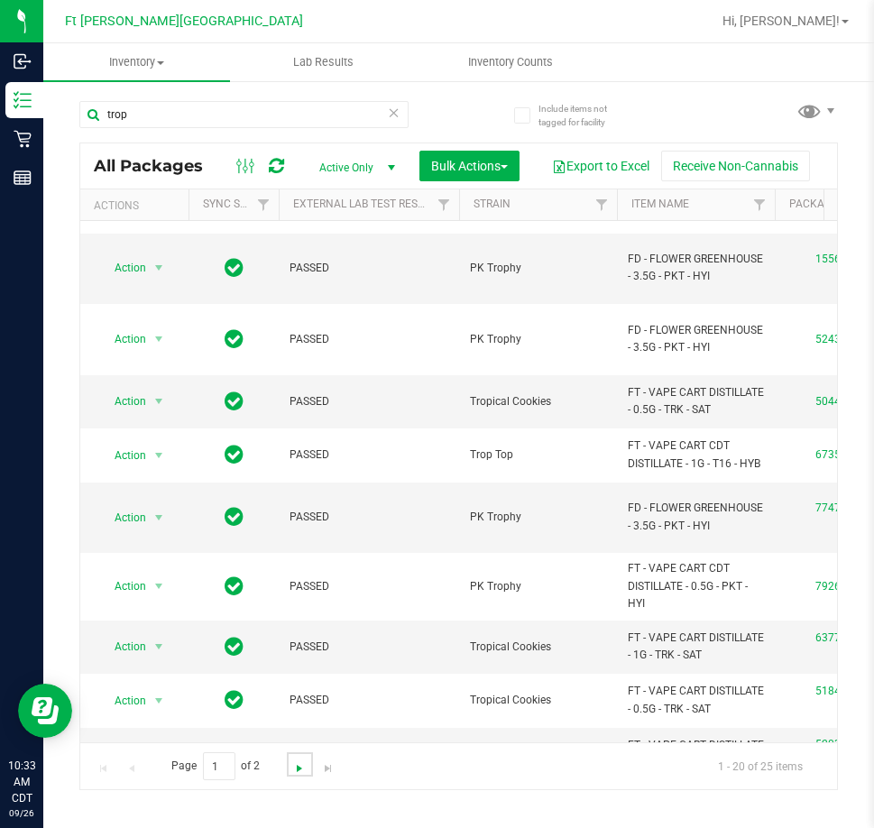
click at [293, 769] on span "Go to the next page" at bounding box center [299, 769] width 14 height 14
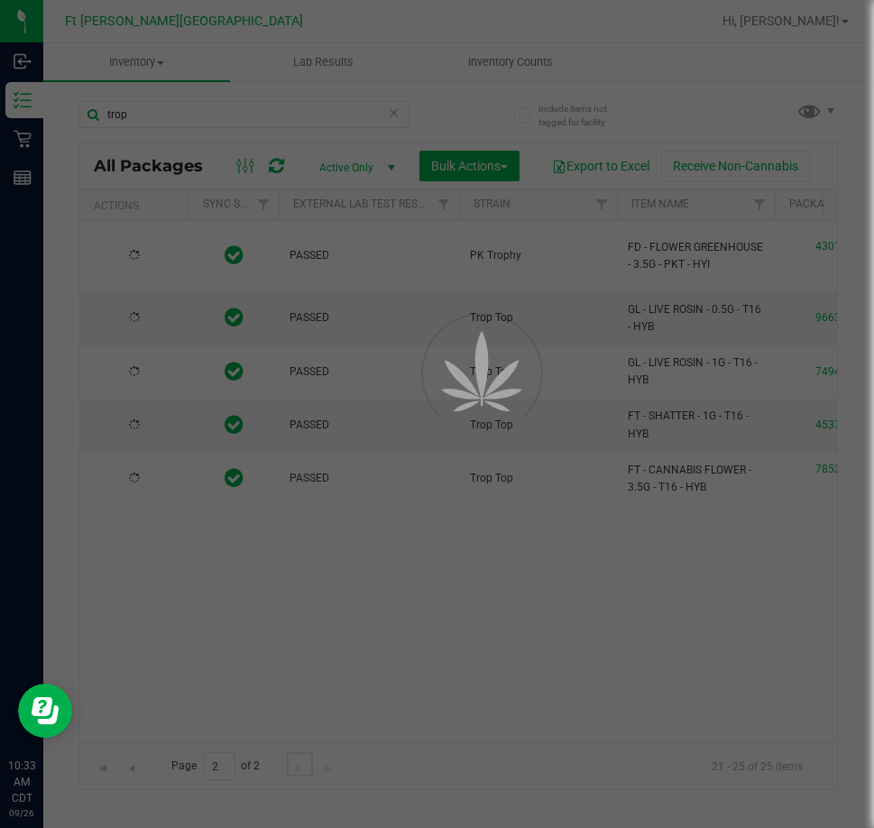
scroll to position [0, 0]
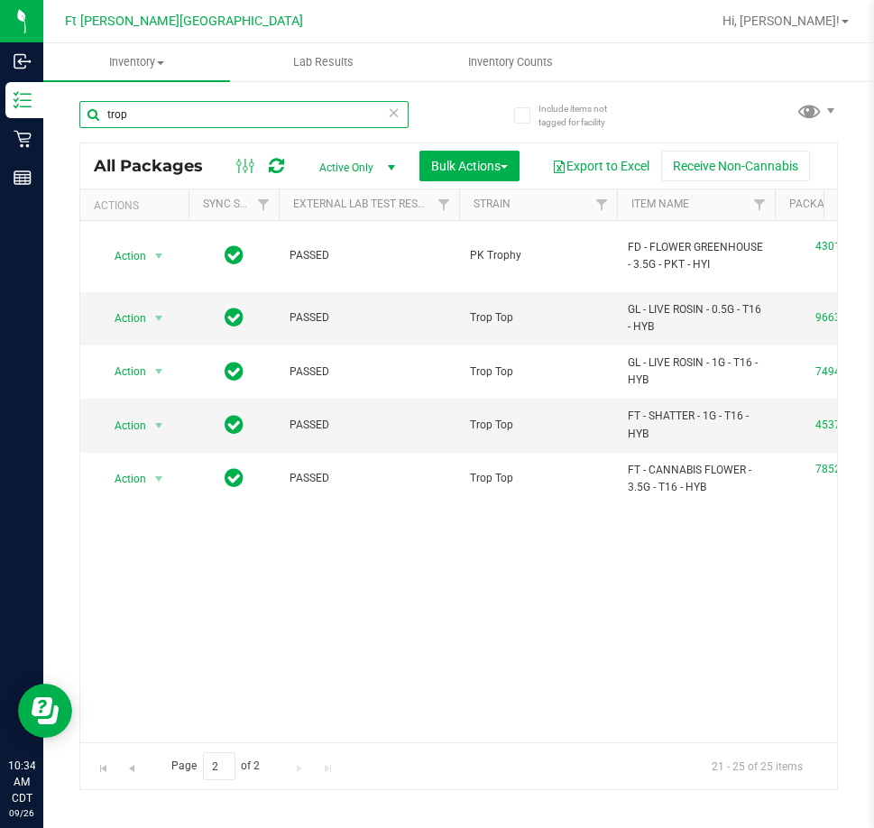
click at [183, 117] on input "trop" at bounding box center [243, 114] width 329 height 27
click at [184, 117] on input "trop" at bounding box center [243, 114] width 329 height 27
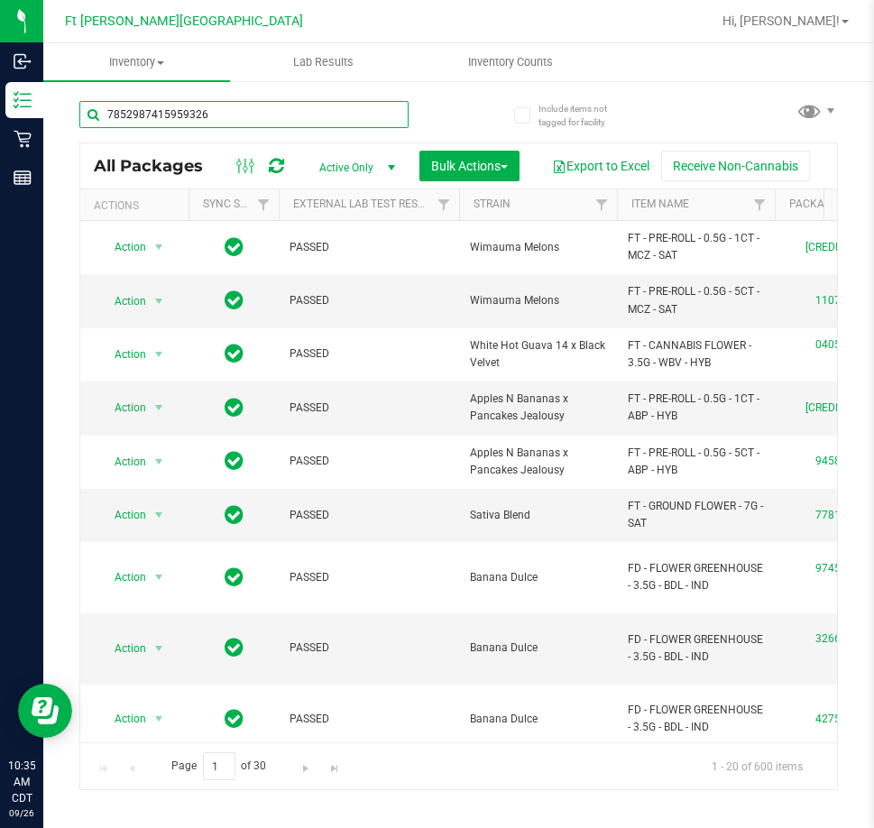
drag, startPoint x: 188, startPoint y: 114, endPoint x: 188, endPoint y: 161, distance: 46.9
click at [188, 161] on div "7852987415959326 All Packages Active Only Active Only Lab Samples Locked All Ex…" at bounding box center [458, 437] width 759 height 707
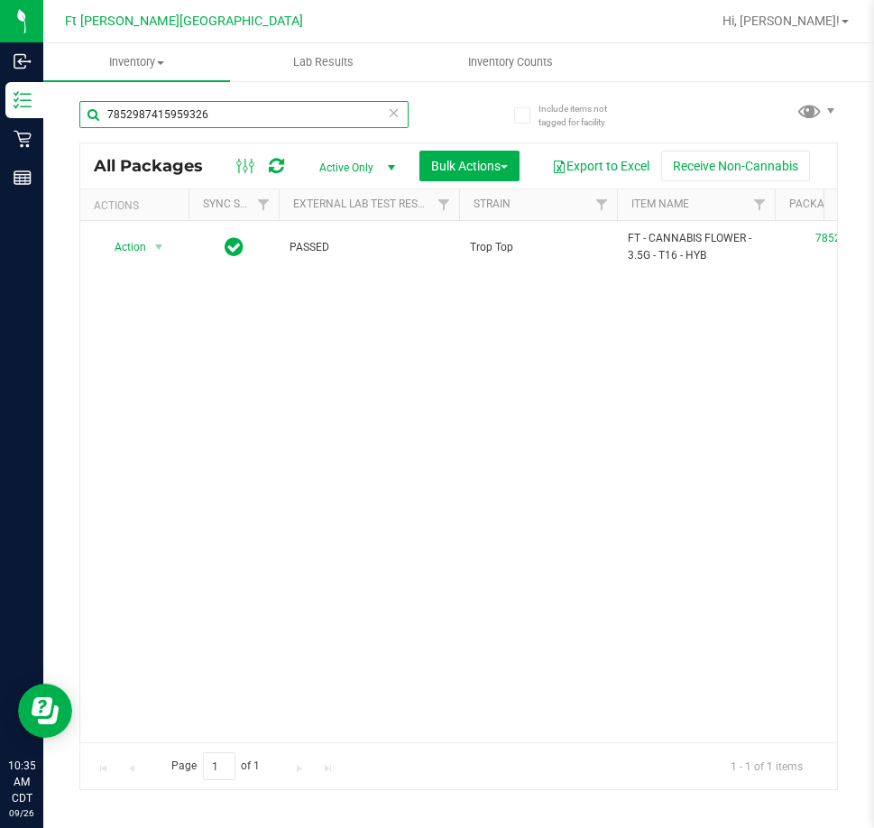
type input "7852987415959326"
drag, startPoint x: 188, startPoint y: 161, endPoint x: 605, endPoint y: 657, distance: 648.2
click at [605, 657] on div "Action Action Edit attributes Global inventory Locate package Package audit log…" at bounding box center [458, 482] width 757 height 522
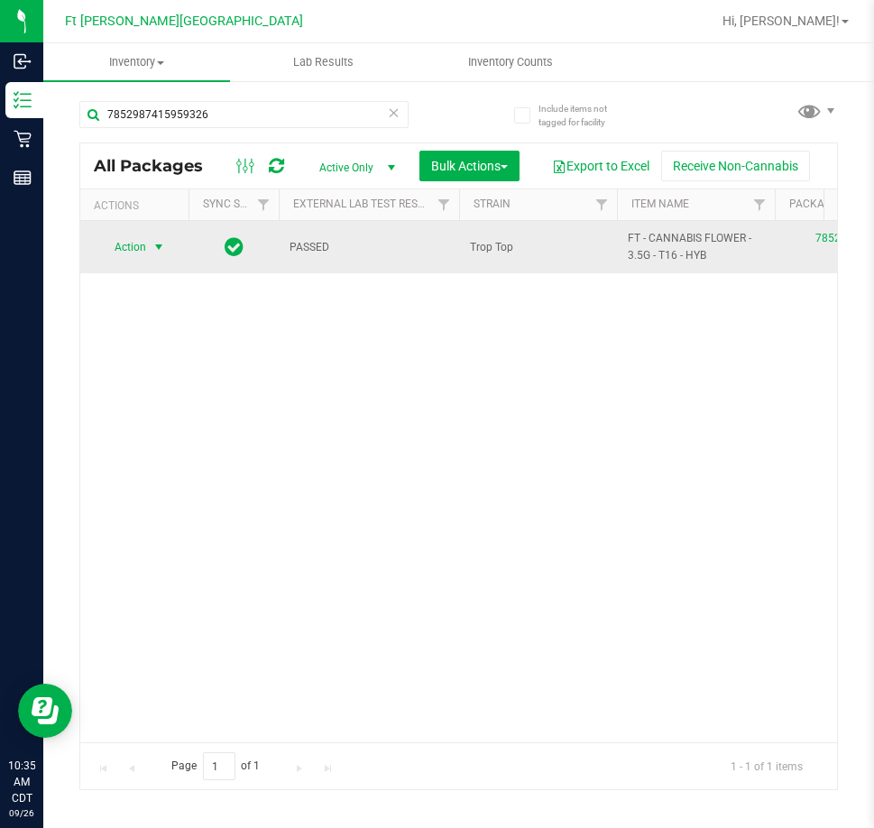
click at [137, 249] on span "Action" at bounding box center [122, 247] width 49 height 25
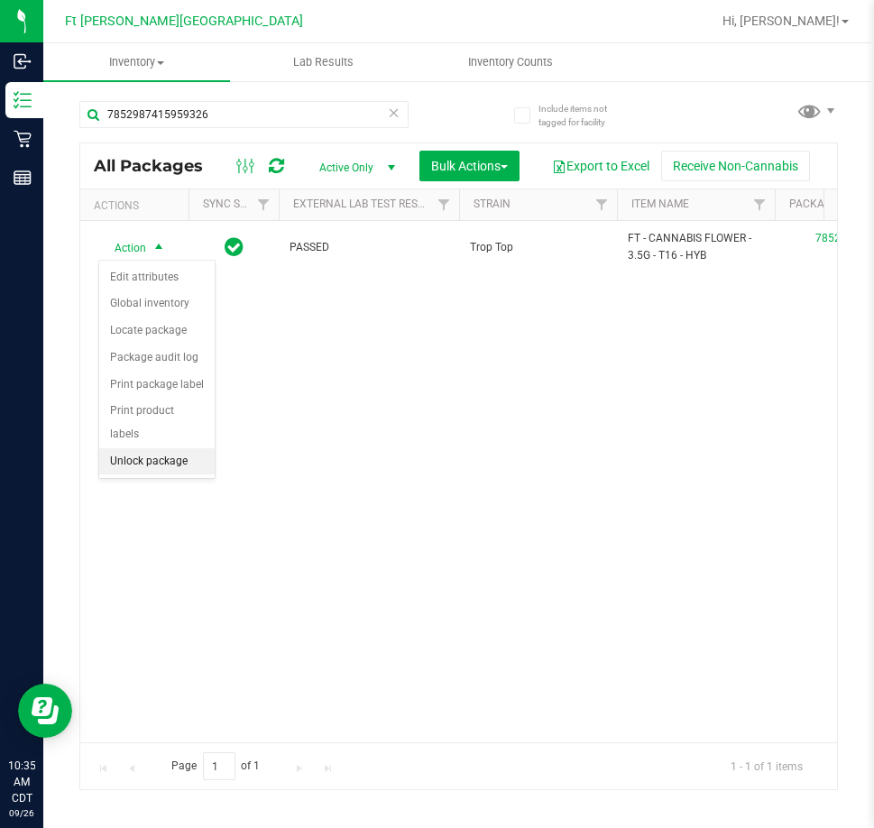
click at [138, 449] on li "Unlock package" at bounding box center [157, 462] width 116 height 27
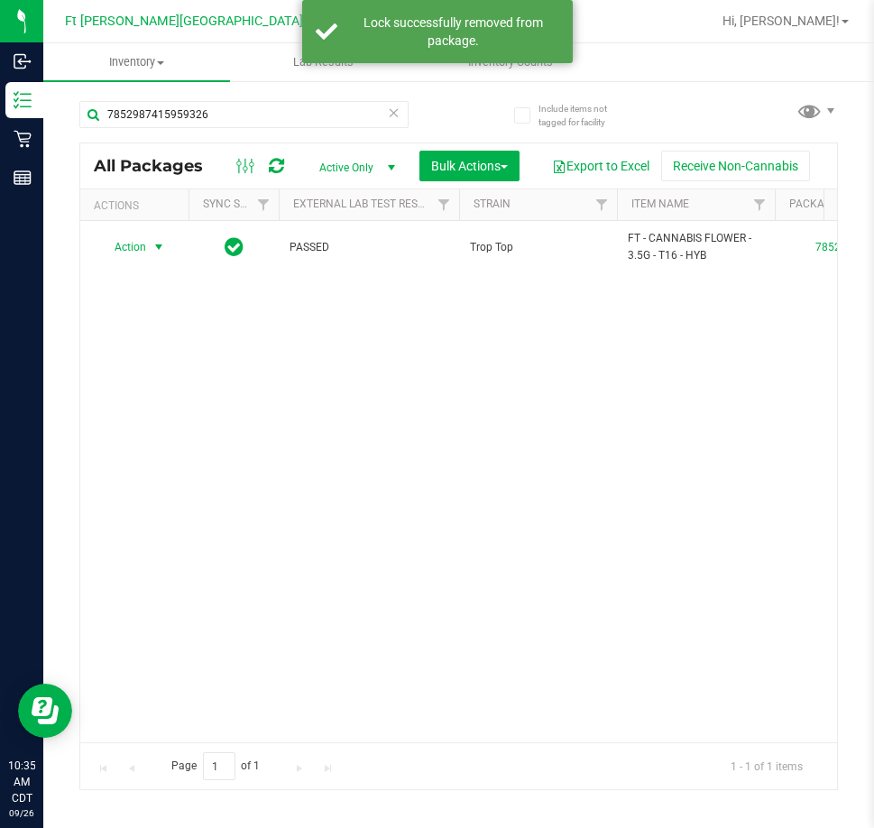
click at [135, 253] on span "Action" at bounding box center [122, 247] width 49 height 25
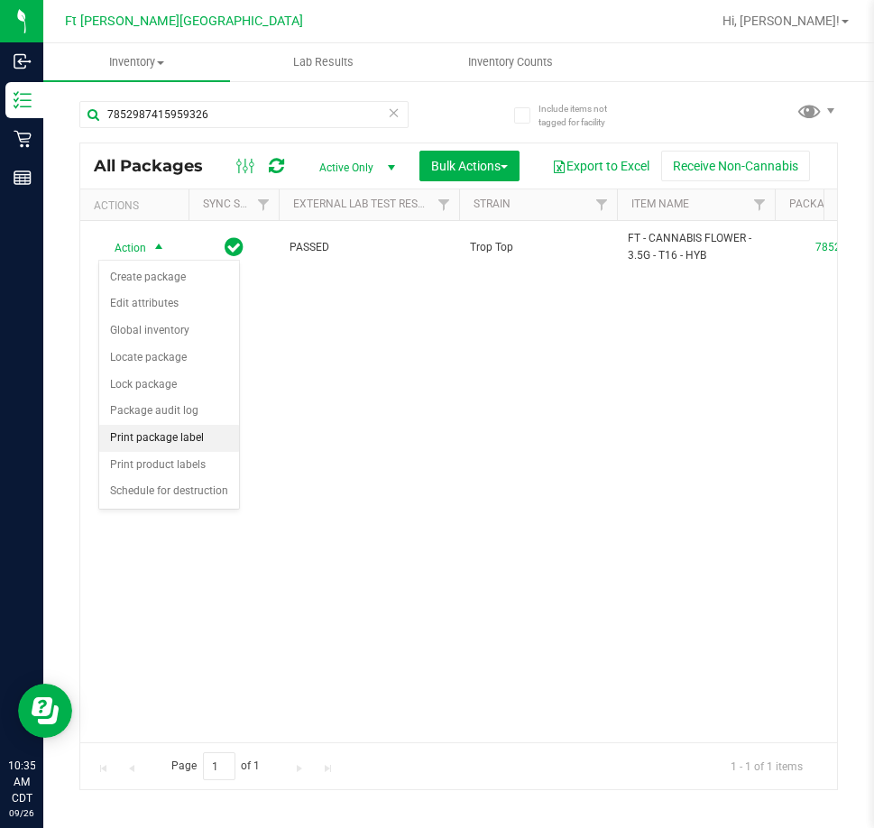
click at [202, 438] on li "Print package label" at bounding box center [169, 438] width 140 height 27
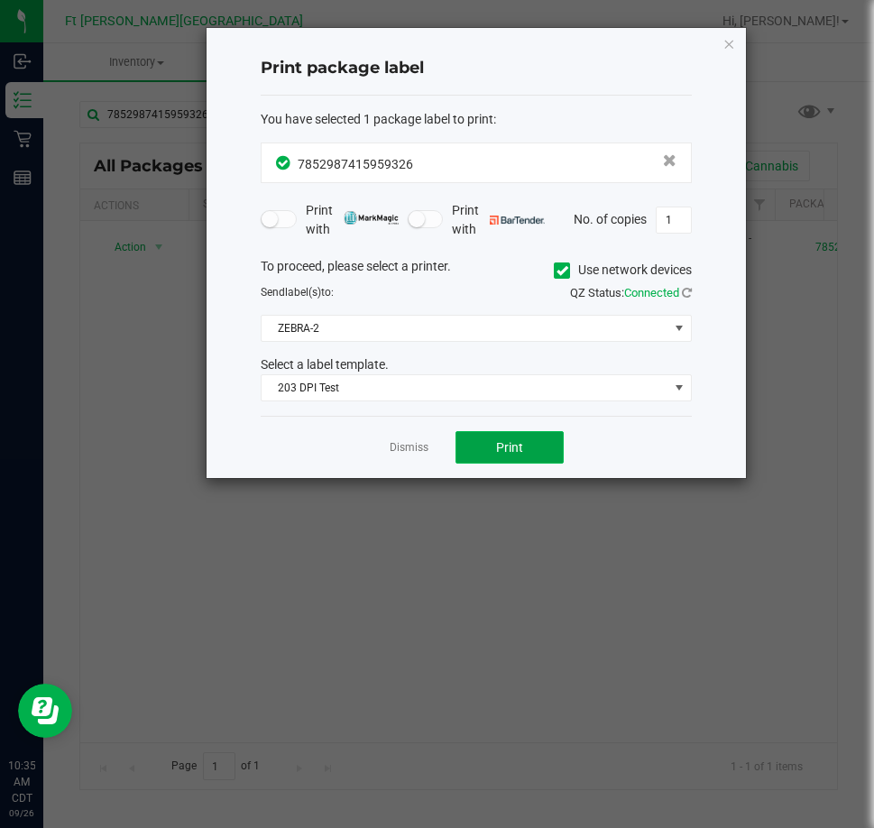
click at [530, 450] on button "Print" at bounding box center [510, 447] width 108 height 32
click at [730, 48] on icon "button" at bounding box center [729, 43] width 13 height 22
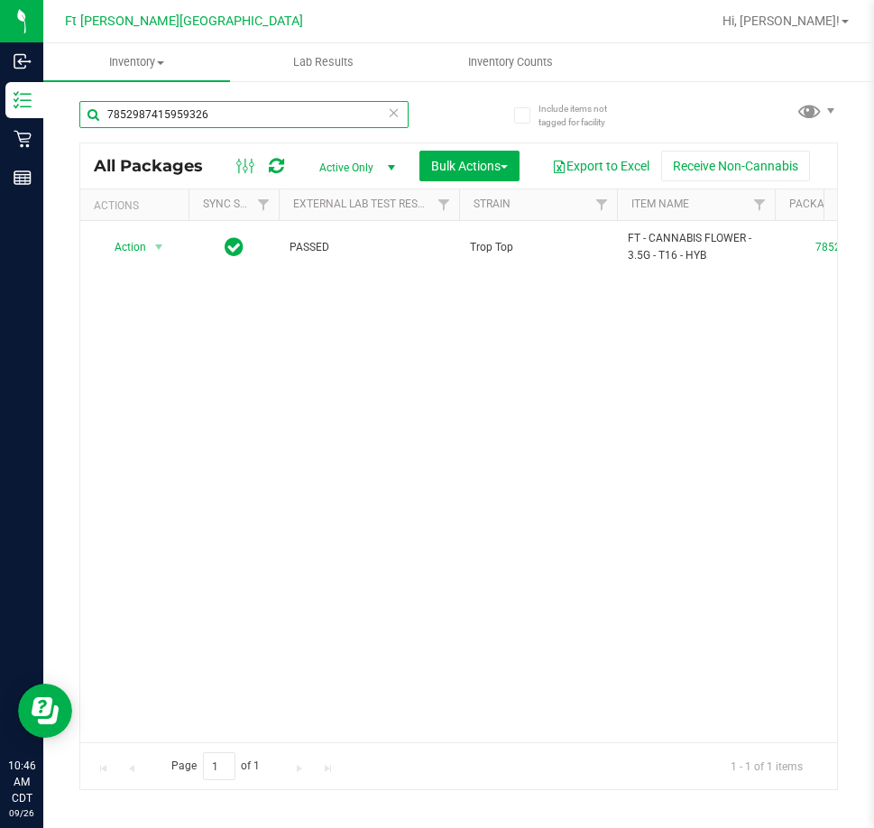
click at [245, 108] on input "7852987415959326" at bounding box center [243, 114] width 329 height 27
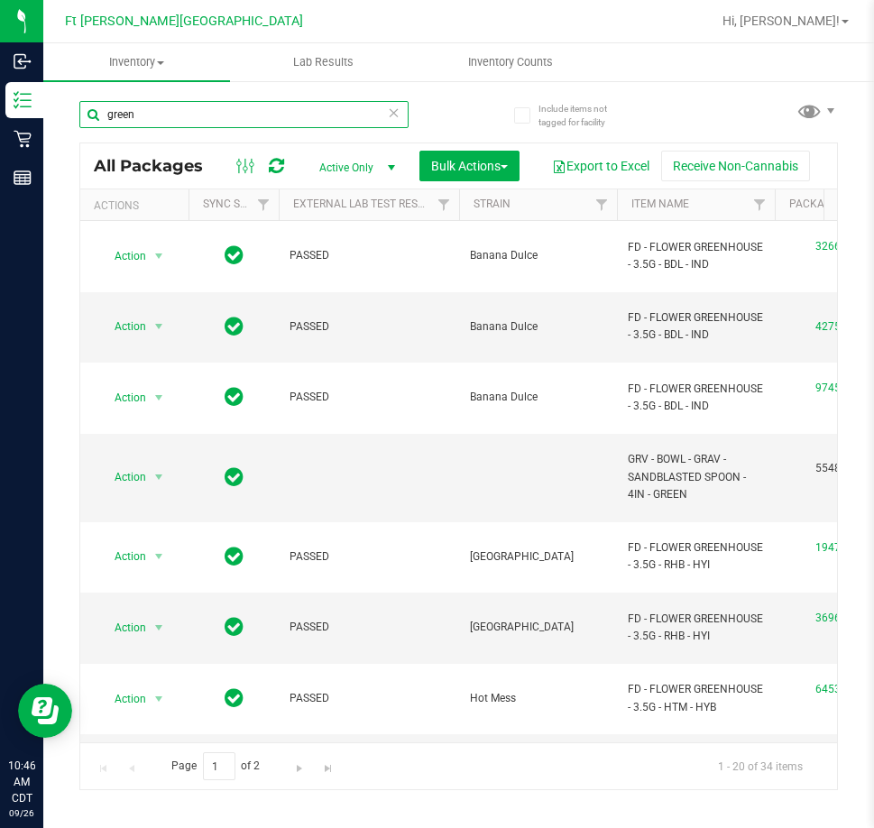
click at [194, 105] on input "green" at bounding box center [243, 114] width 329 height 27
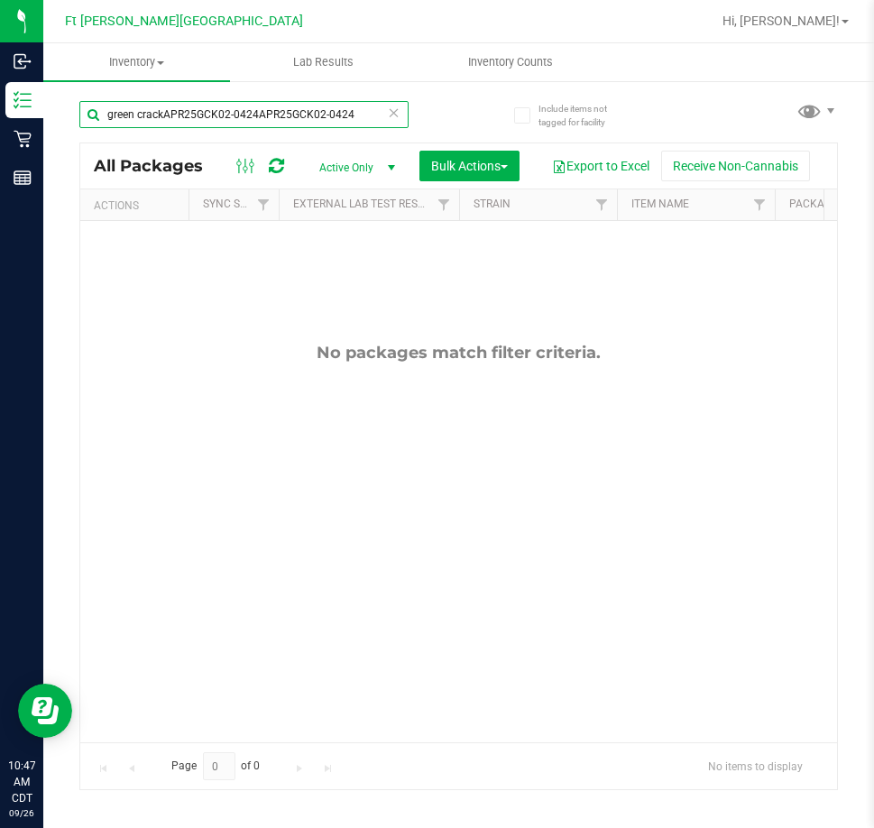
type input "green crackAPR25GCK02-0424APR25GCK02-0424"
click at [396, 114] on icon at bounding box center [394, 112] width 13 height 22
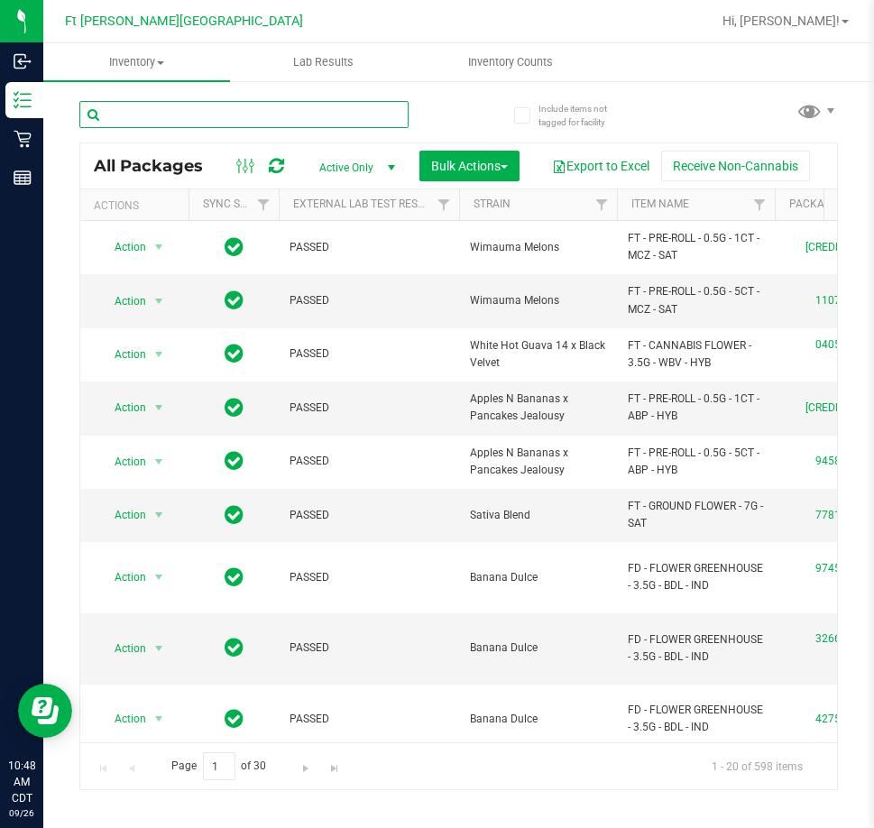
click at [294, 123] on input "text" at bounding box center [243, 114] width 329 height 27
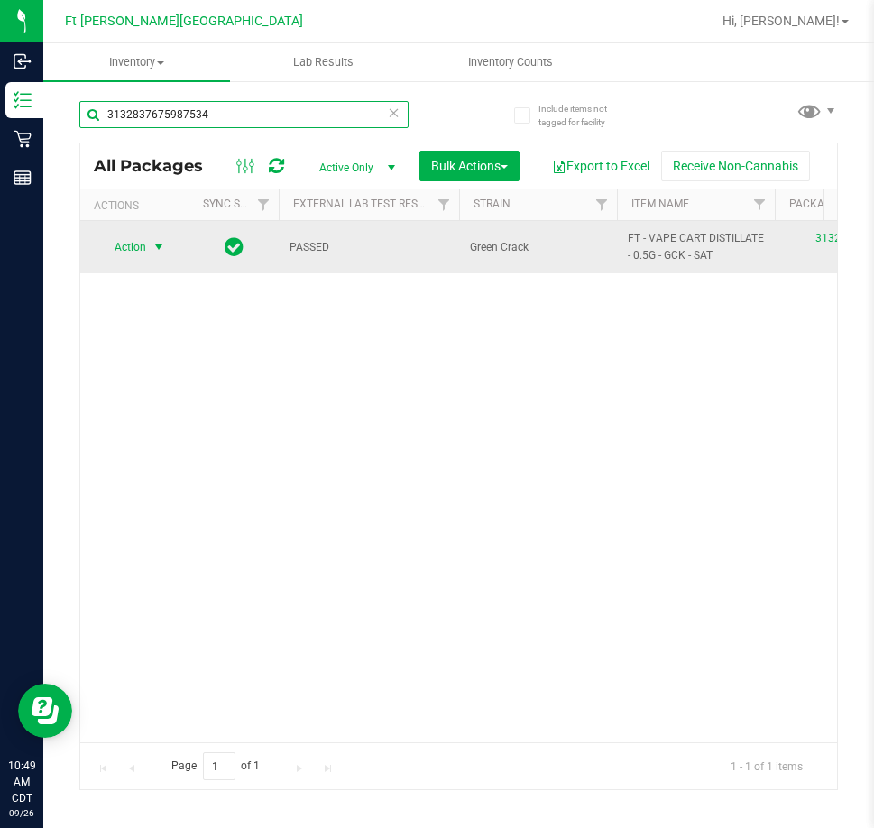
type input "3132837675987534"
click at [142, 249] on span "Action" at bounding box center [122, 247] width 49 height 25
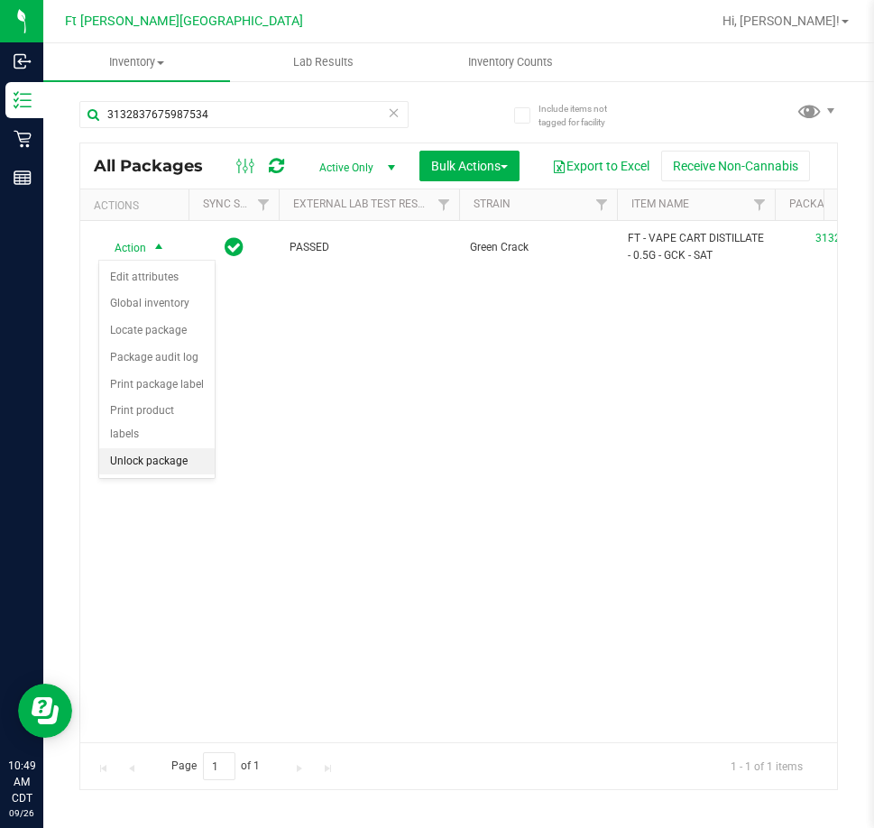
click at [166, 449] on li "Unlock package" at bounding box center [157, 462] width 116 height 27
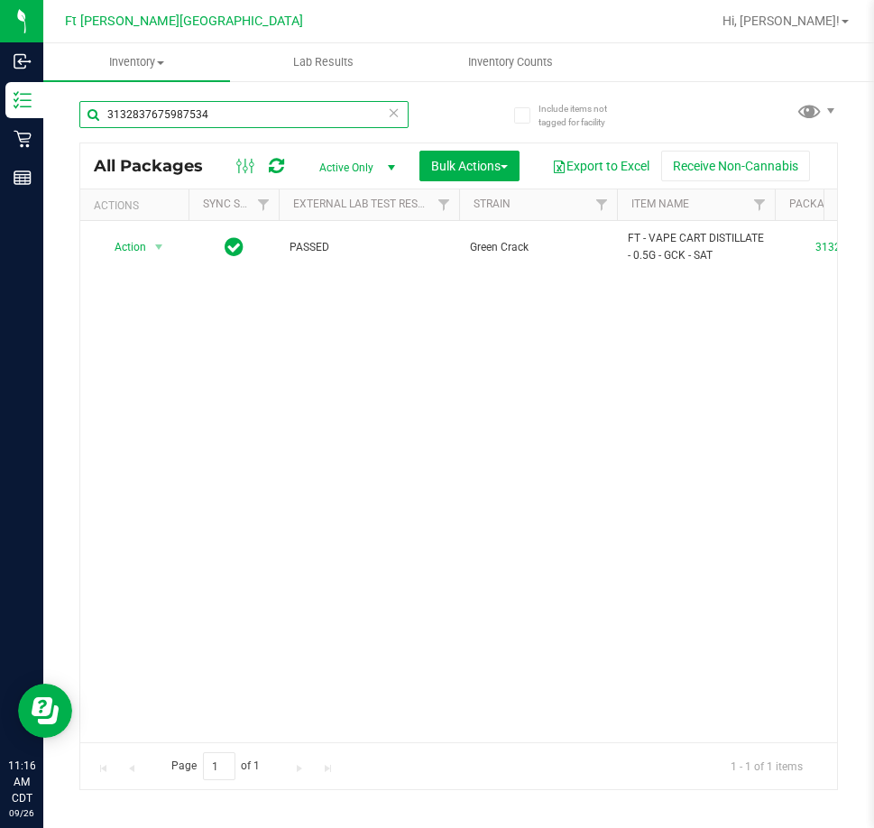
click at [382, 115] on input "3132837675987534" at bounding box center [243, 114] width 329 height 27
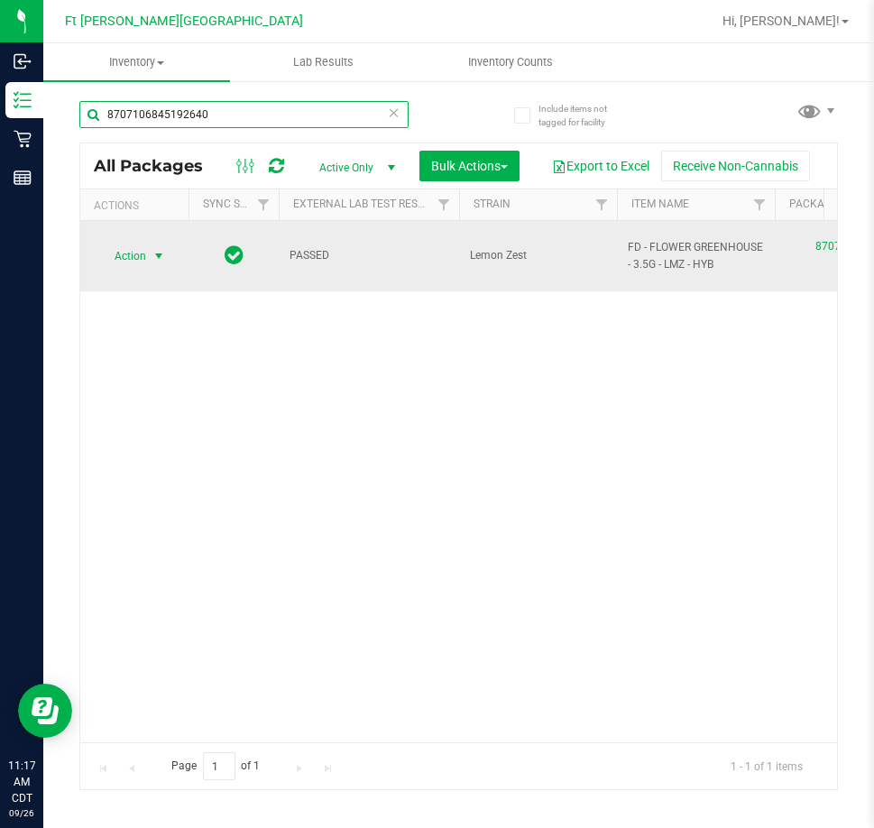
type input "8707106845192640"
click at [131, 248] on span "Action" at bounding box center [122, 256] width 49 height 25
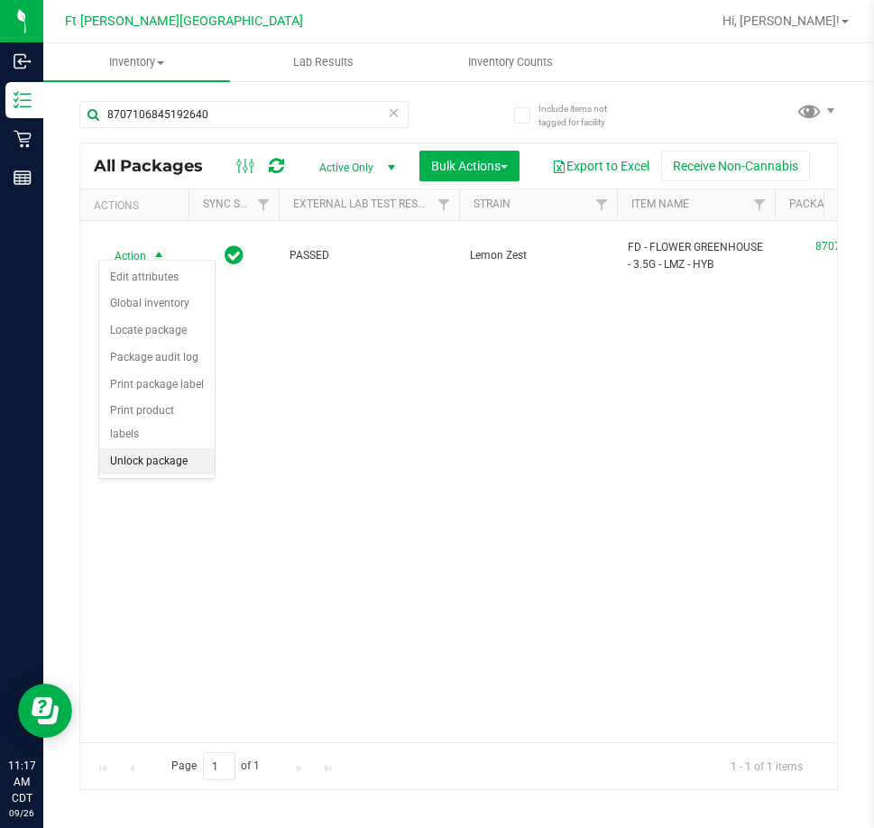
click at [173, 449] on li "Unlock package" at bounding box center [157, 462] width 116 height 27
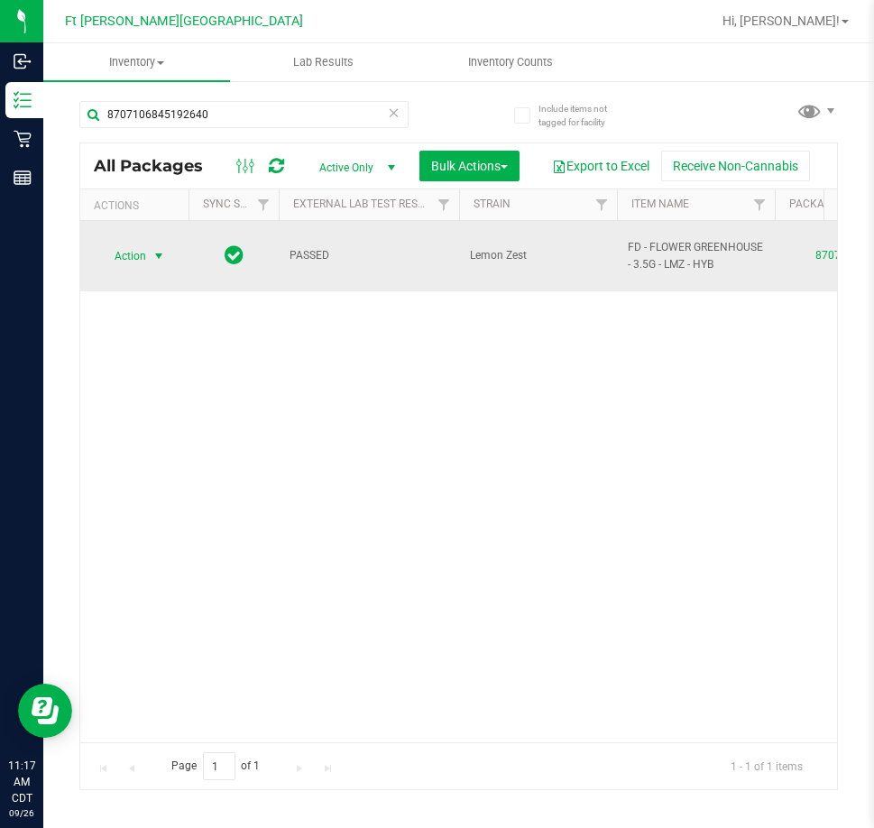
click at [148, 254] on span "select" at bounding box center [159, 256] width 23 height 25
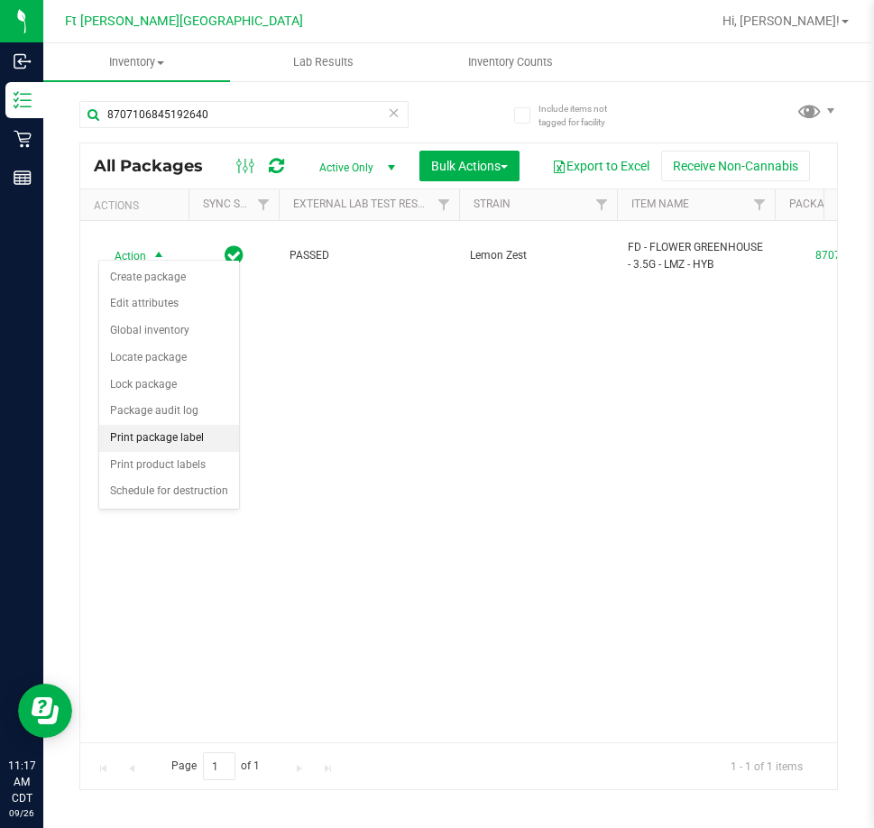
click at [200, 438] on li "Print package label" at bounding box center [169, 438] width 140 height 27
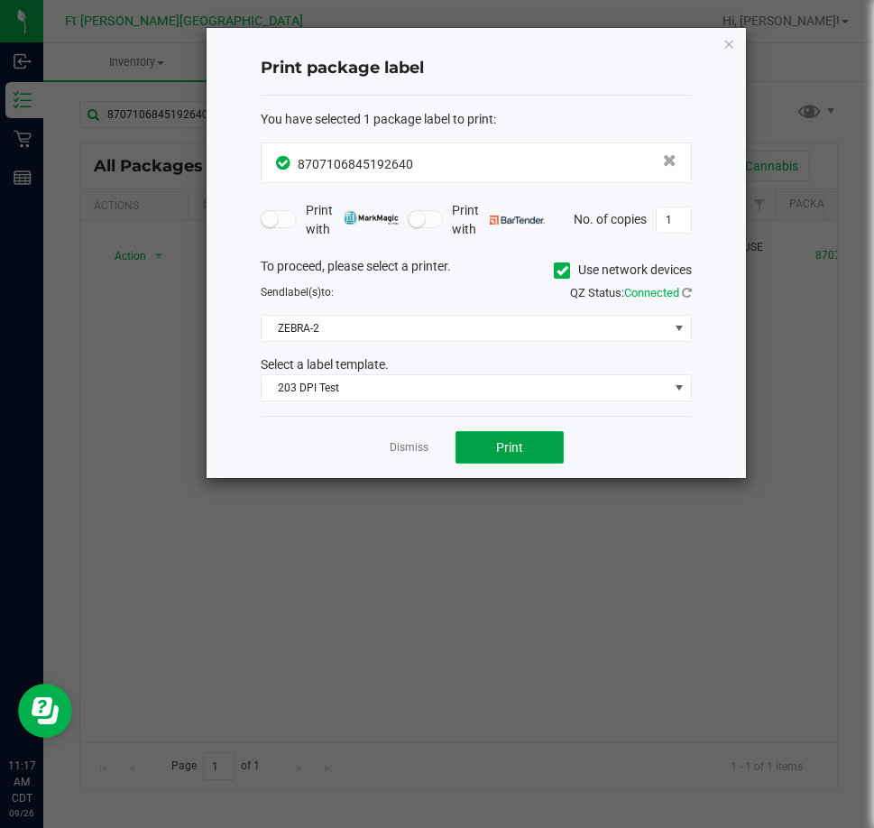
click at [486, 433] on button "Print" at bounding box center [510, 447] width 108 height 32
click at [400, 462] on div "Dismiss Print" at bounding box center [476, 447] width 431 height 62
click at [422, 445] on link "Dismiss" at bounding box center [409, 447] width 39 height 15
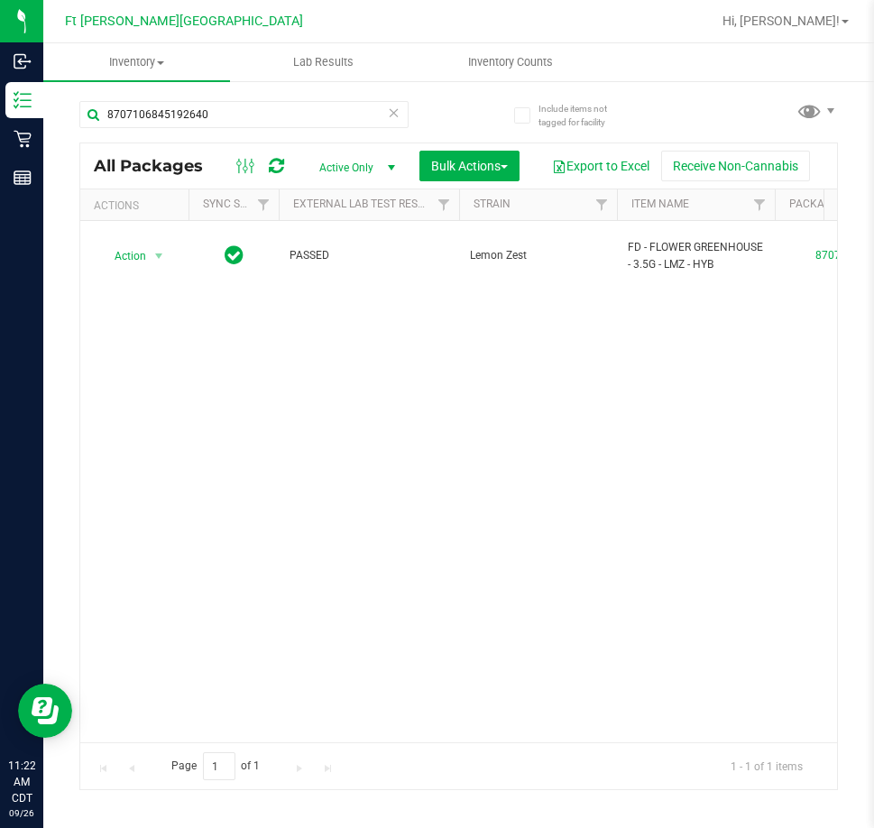
click at [348, 128] on div "8707106845192640" at bounding box center [243, 122] width 329 height 42
click at [341, 124] on input "8707106845192640" at bounding box center [243, 114] width 329 height 27
click at [338, 125] on input "8707106845192640" at bounding box center [243, 114] width 329 height 27
click at [339, 125] on input "8707106845192640" at bounding box center [243, 114] width 329 height 27
type input "white"
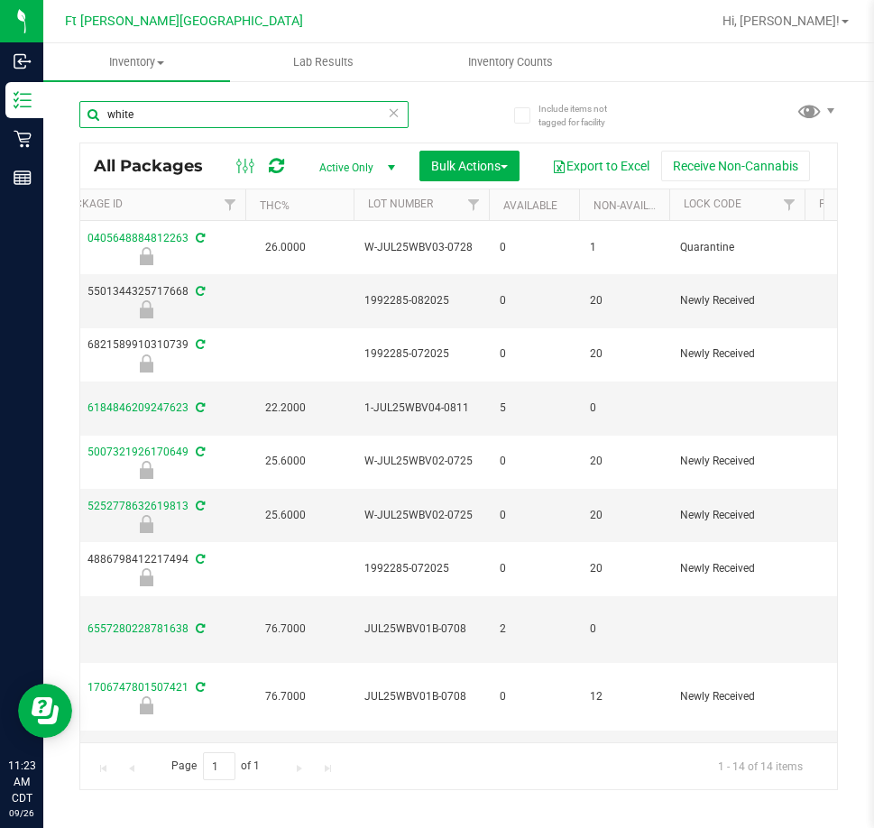
scroll to position [0, 686]
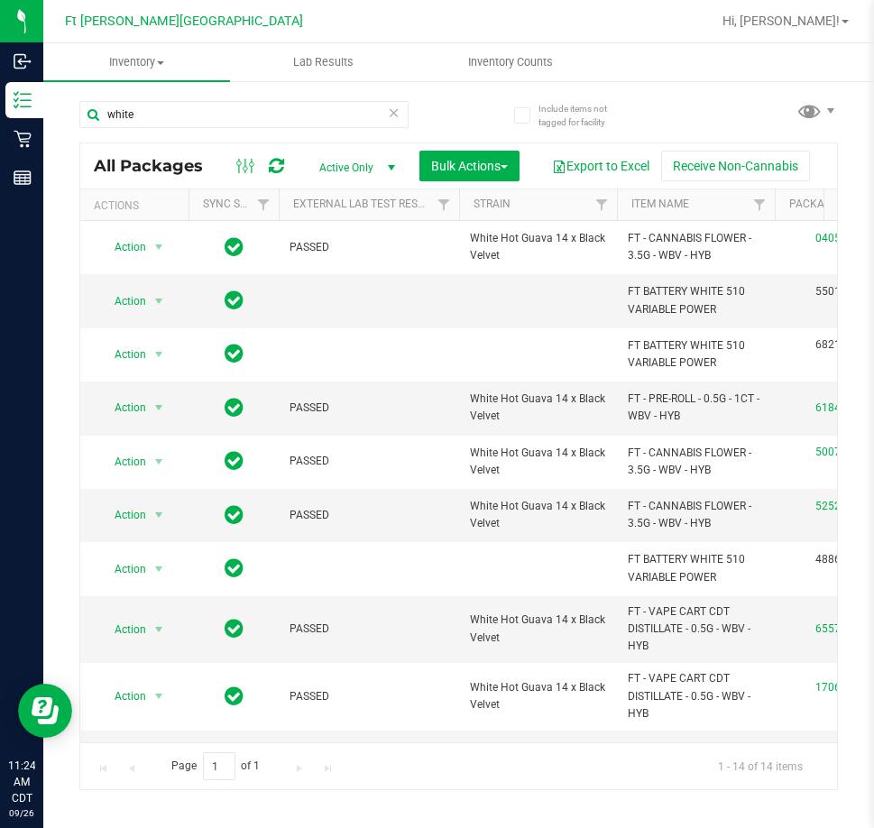
click at [393, 118] on icon at bounding box center [394, 112] width 13 height 22
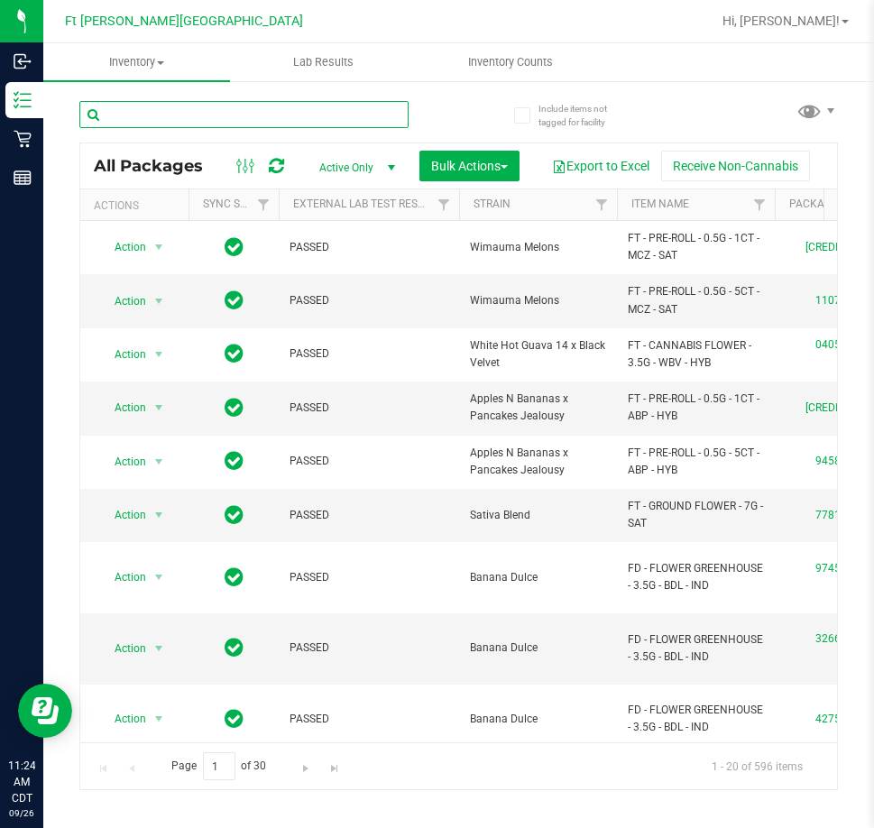
click at [246, 116] on input "text" at bounding box center [243, 114] width 329 height 27
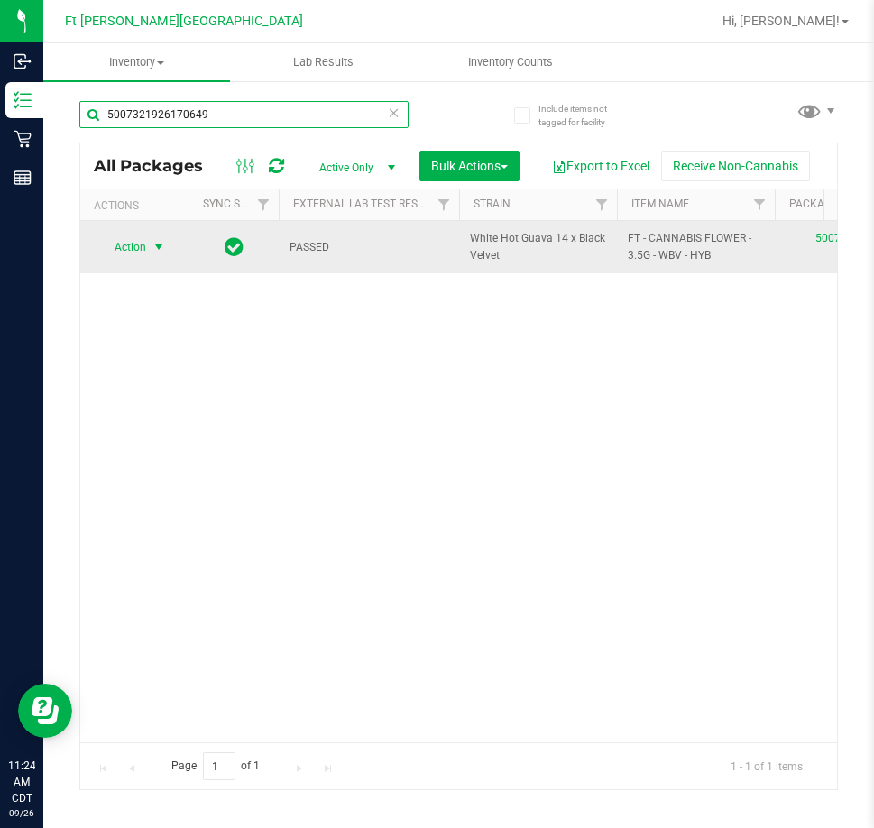
type input "5007321926170649"
click at [153, 251] on span "select" at bounding box center [159, 247] width 14 height 14
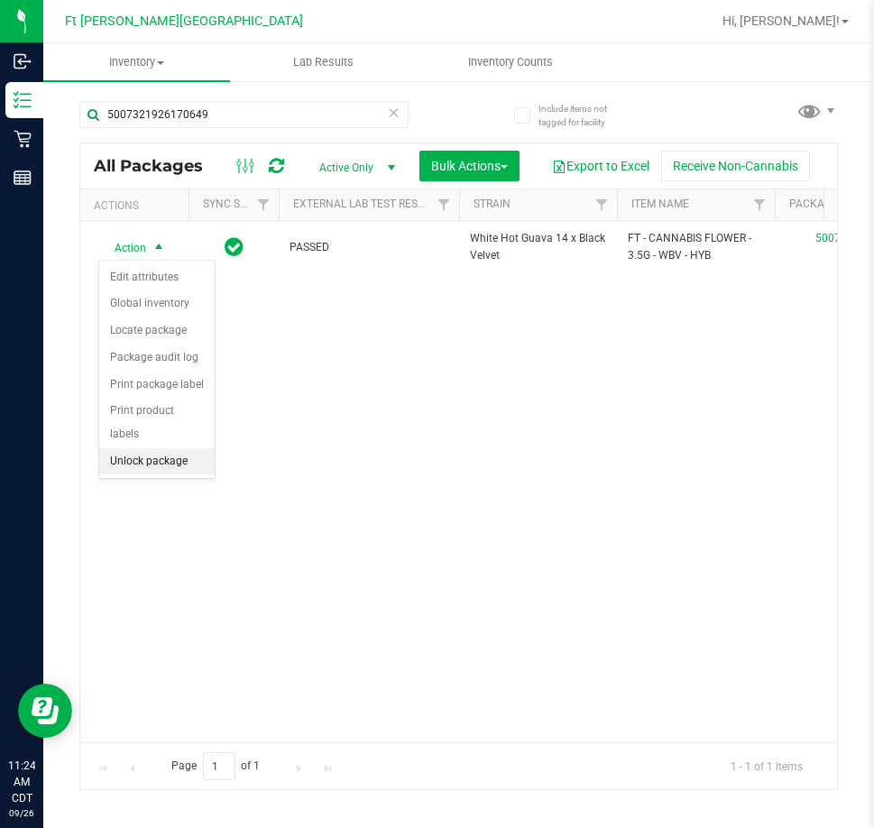
click at [168, 449] on li "Unlock package" at bounding box center [157, 462] width 116 height 27
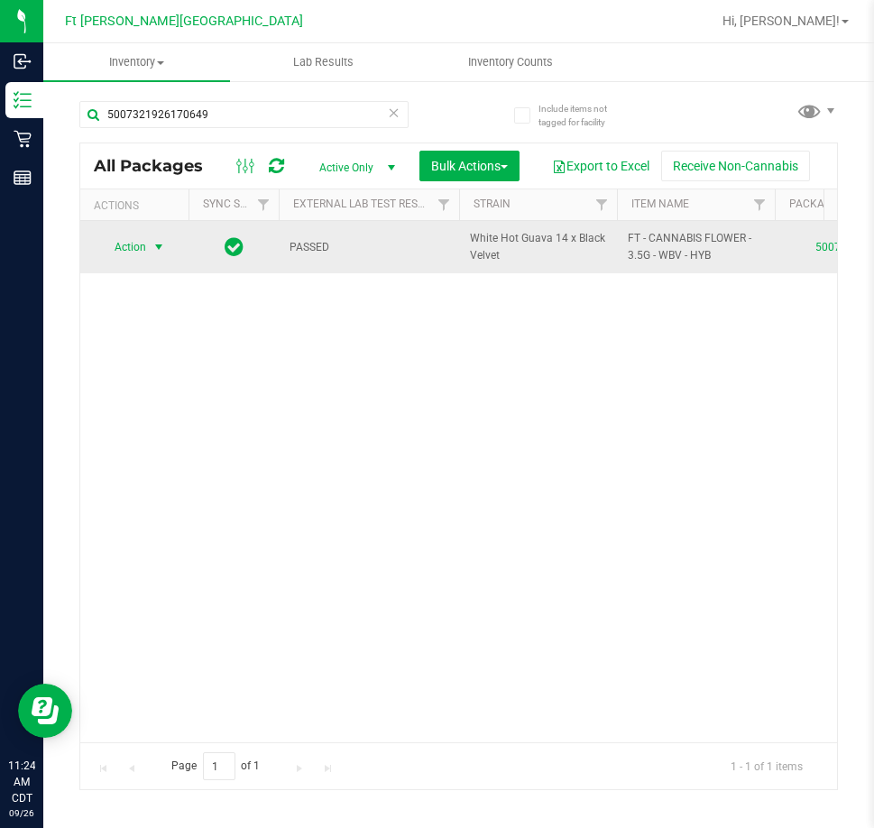
click at [136, 245] on span "Action" at bounding box center [122, 247] width 49 height 25
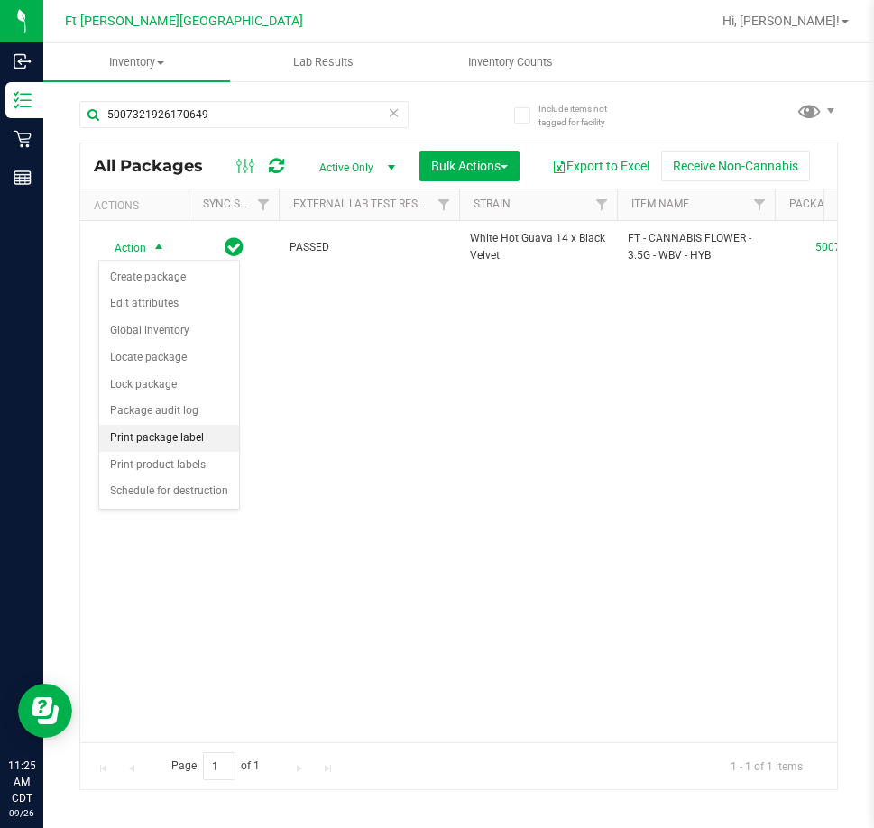
click at [150, 439] on li "Print package label" at bounding box center [169, 438] width 140 height 27
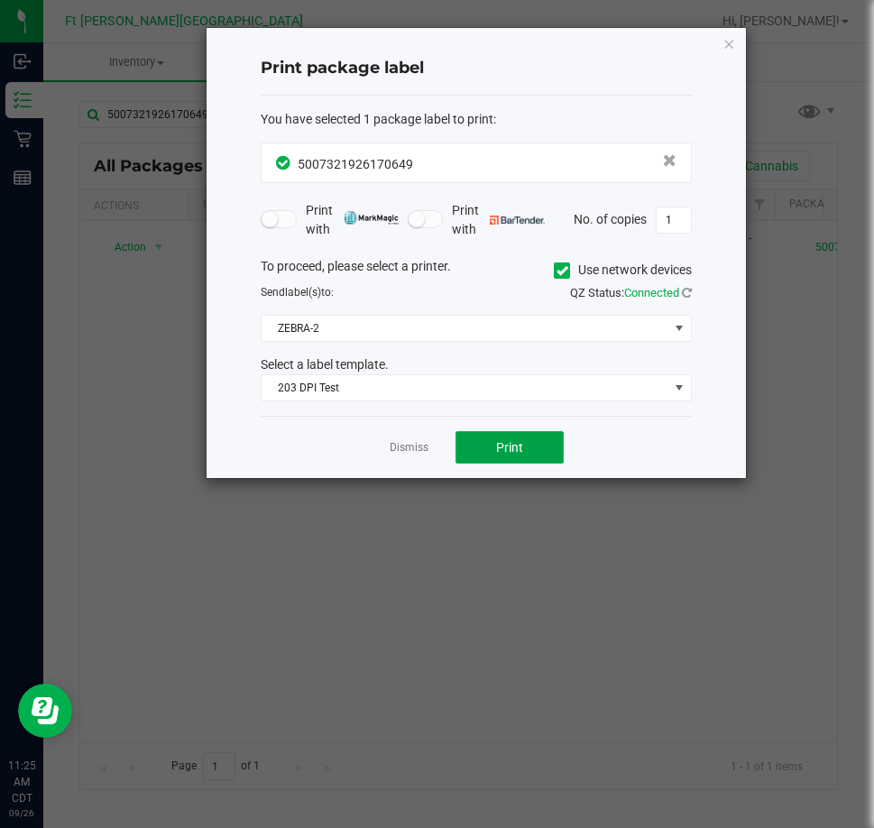
click at [512, 440] on span "Print" at bounding box center [509, 447] width 27 height 14
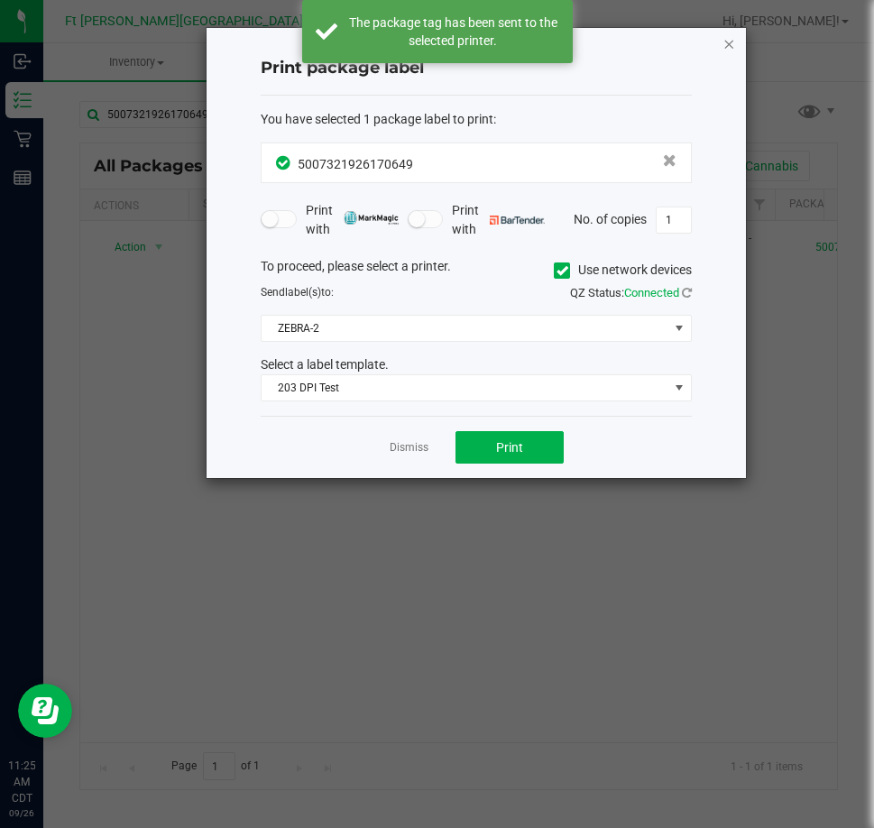
click at [730, 46] on icon "button" at bounding box center [729, 43] width 13 height 22
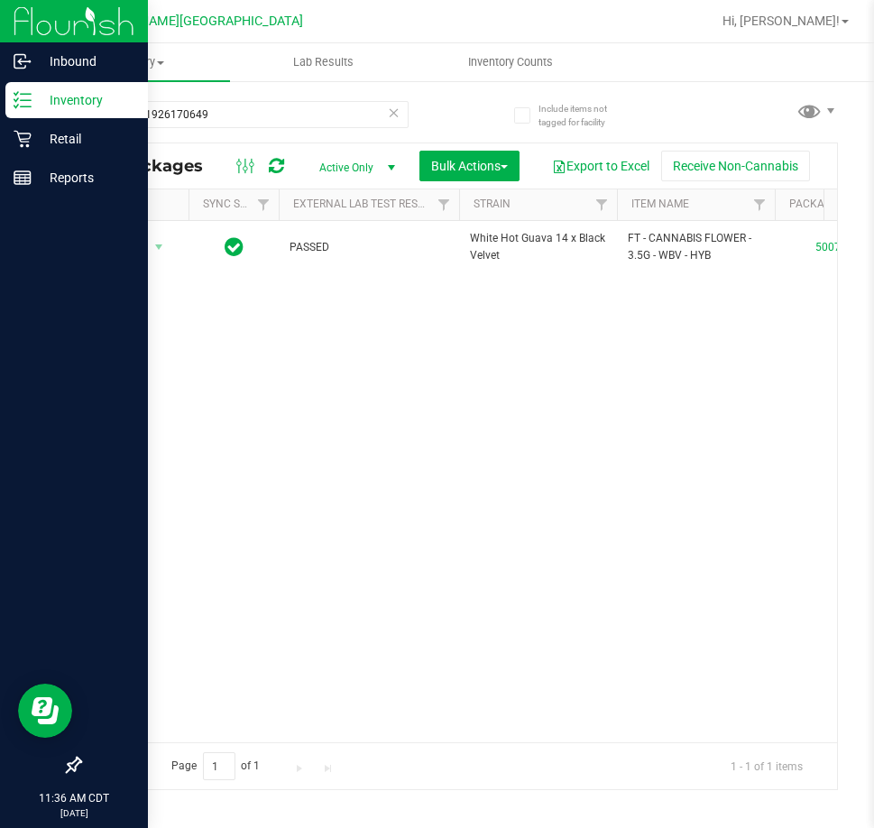
click at [24, 110] on div "Inventory" at bounding box center [76, 100] width 143 height 36
click at [41, 136] on p "Retail" at bounding box center [86, 139] width 108 height 22
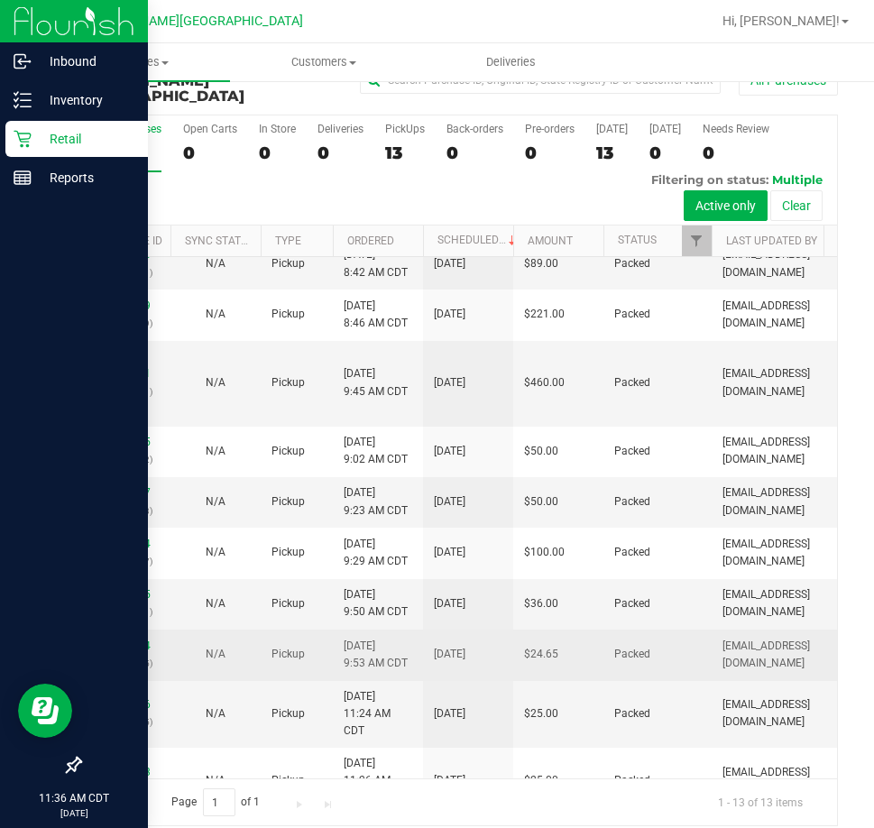
scroll to position [209, 0]
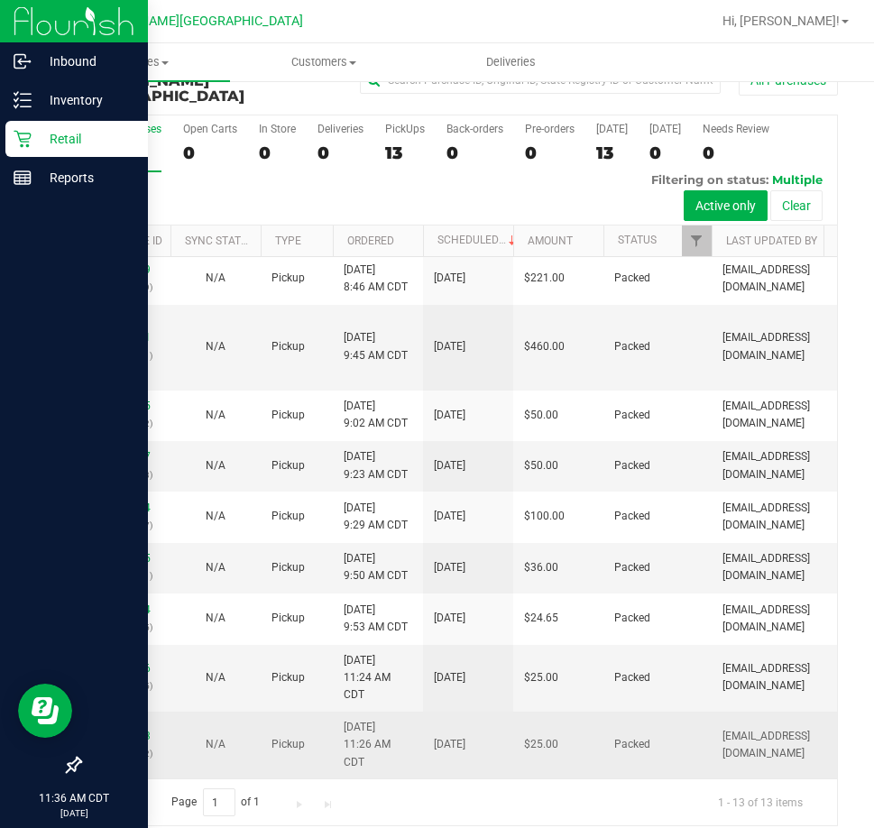
click at [397, 745] on td "[DATE] 11:26 AM CDT" at bounding box center [378, 745] width 90 height 67
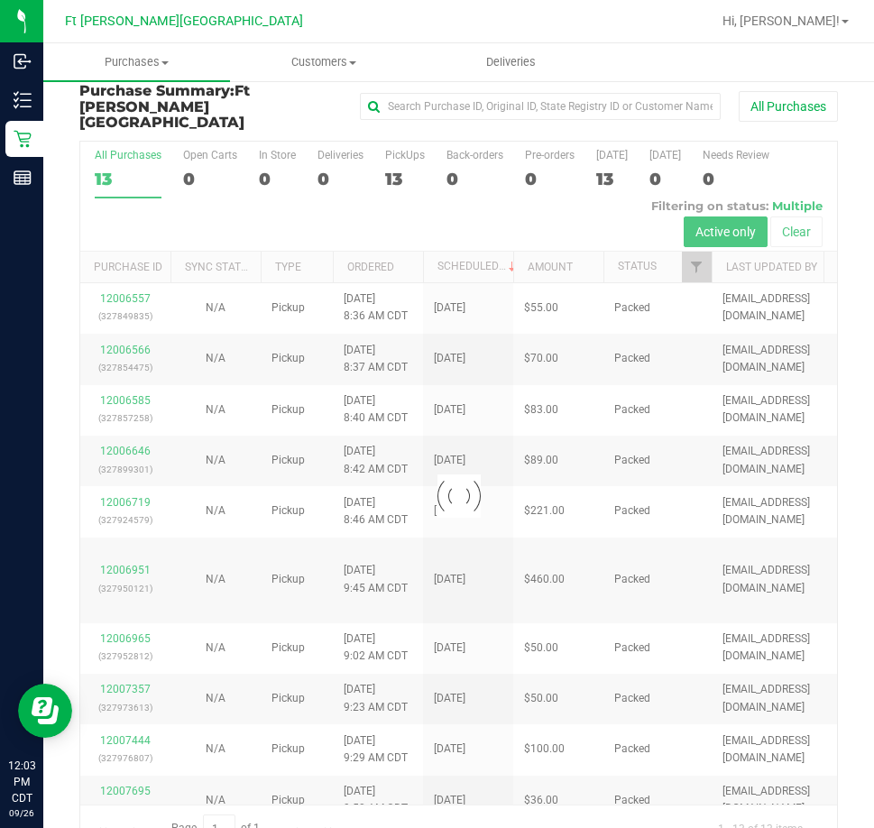
scroll to position [0, 0]
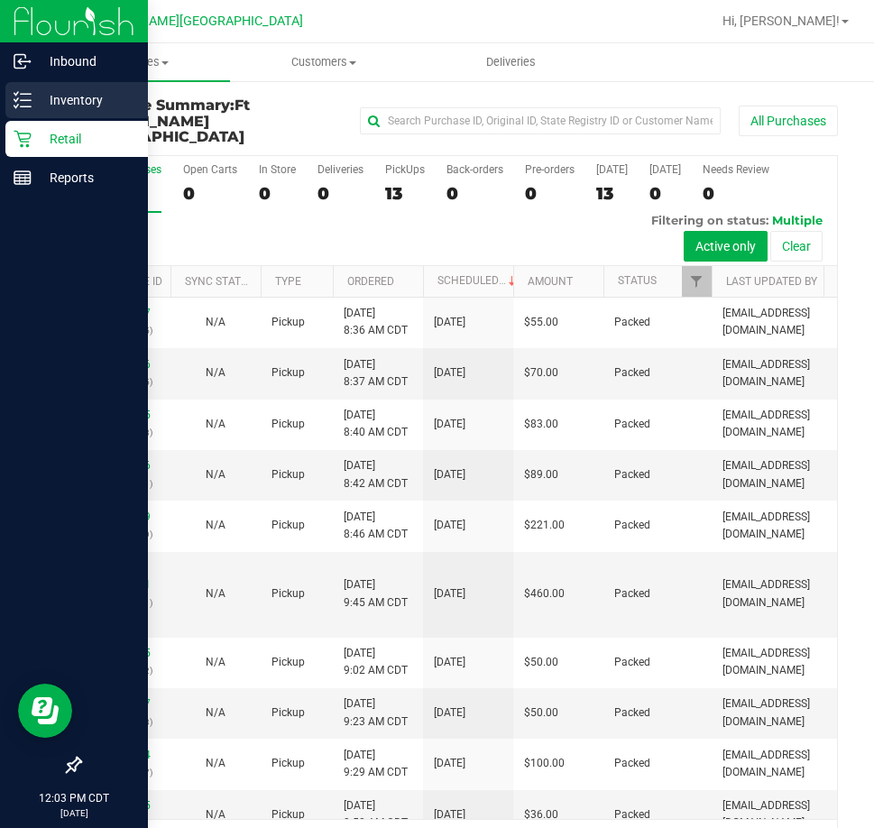
click at [14, 100] on icon at bounding box center [16, 99] width 4 height 3
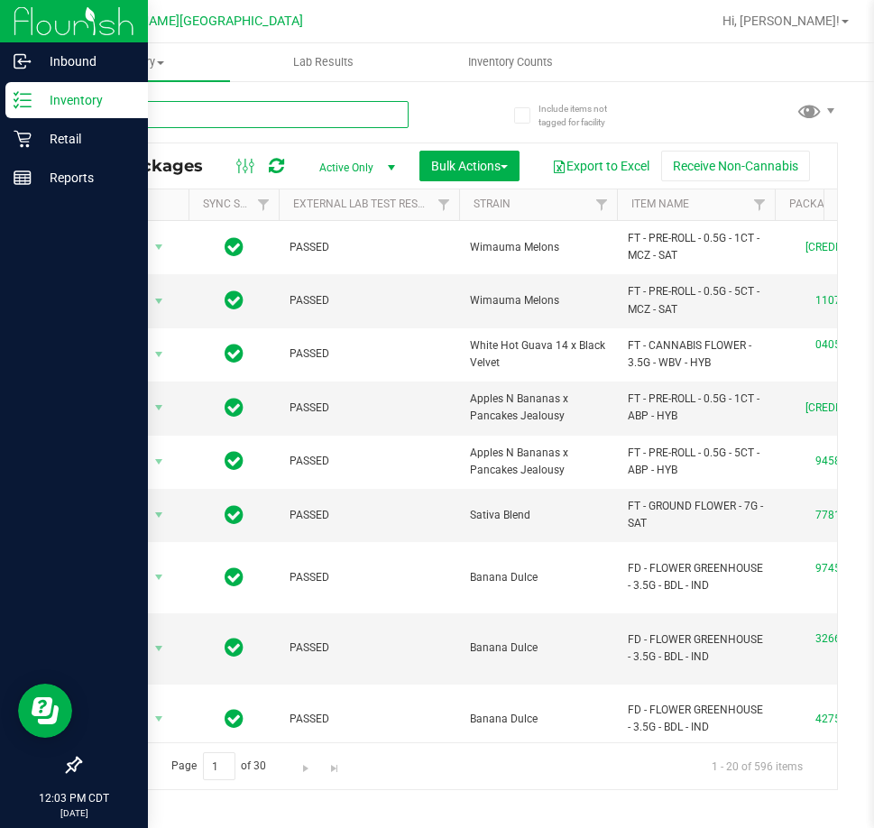
click at [277, 117] on input "text" at bounding box center [243, 114] width 329 height 27
type input "cone"
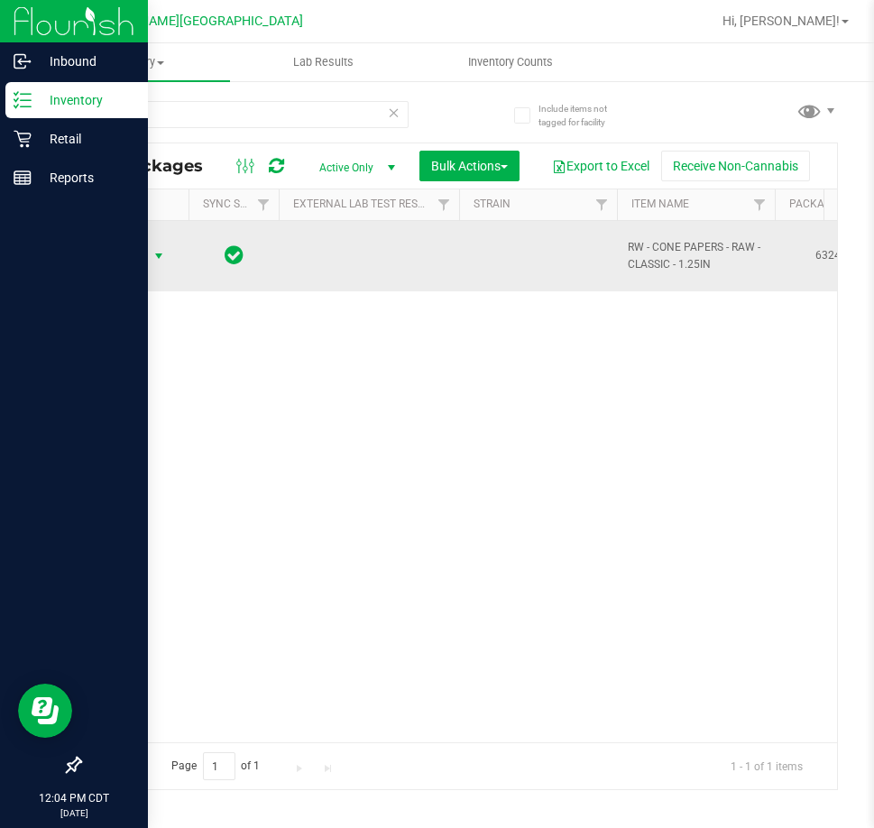
click at [127, 259] on span "Action" at bounding box center [122, 256] width 49 height 25
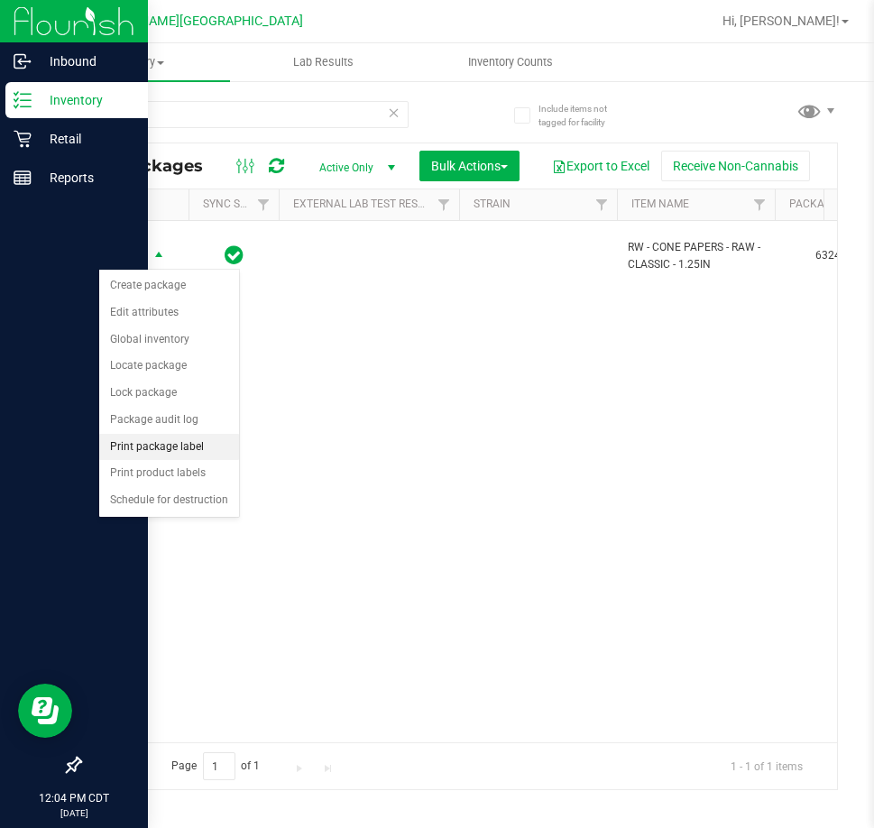
click at [192, 435] on li "Print package label" at bounding box center [169, 447] width 140 height 27
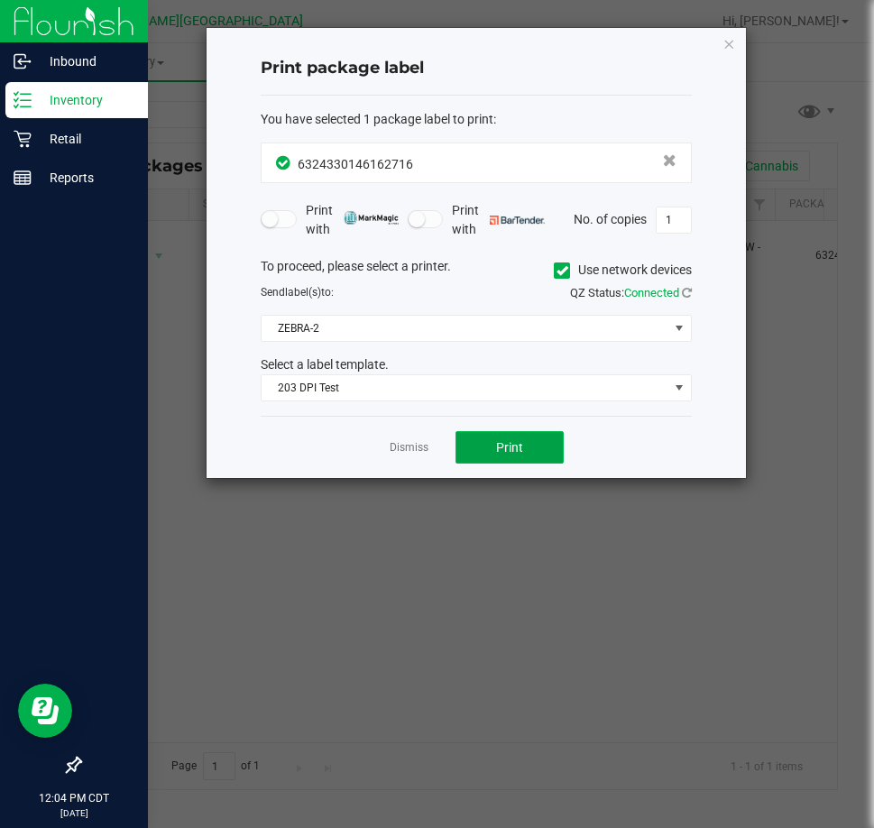
click at [535, 449] on button "Print" at bounding box center [510, 447] width 108 height 32
click at [731, 42] on icon "button" at bounding box center [729, 43] width 13 height 22
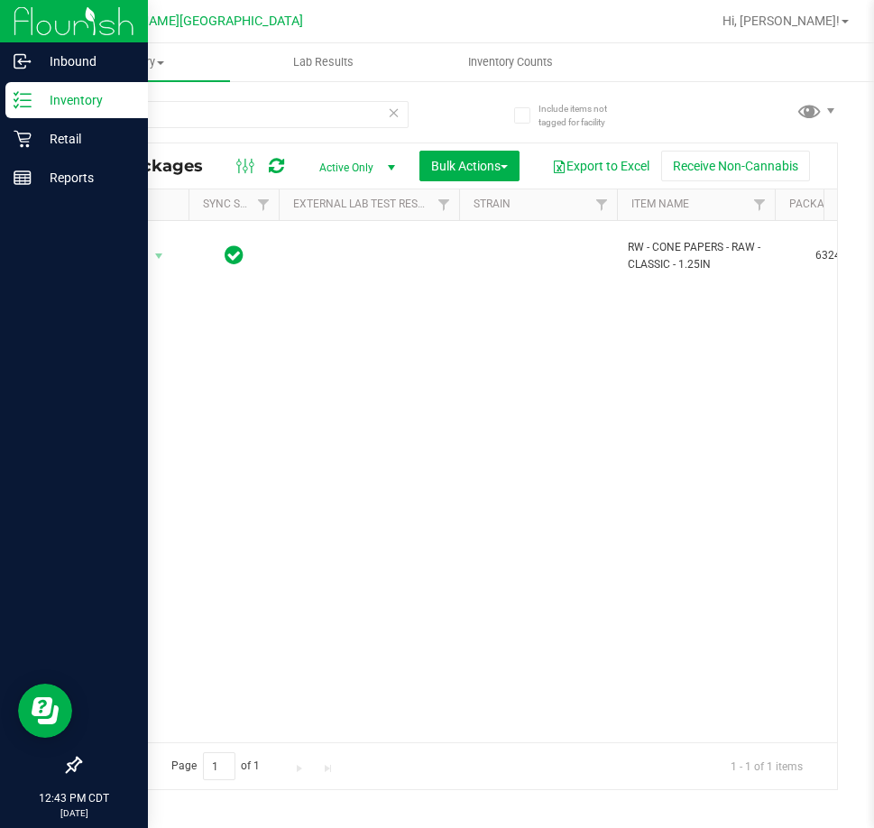
click at [65, 109] on p "Inventory" at bounding box center [86, 100] width 108 height 22
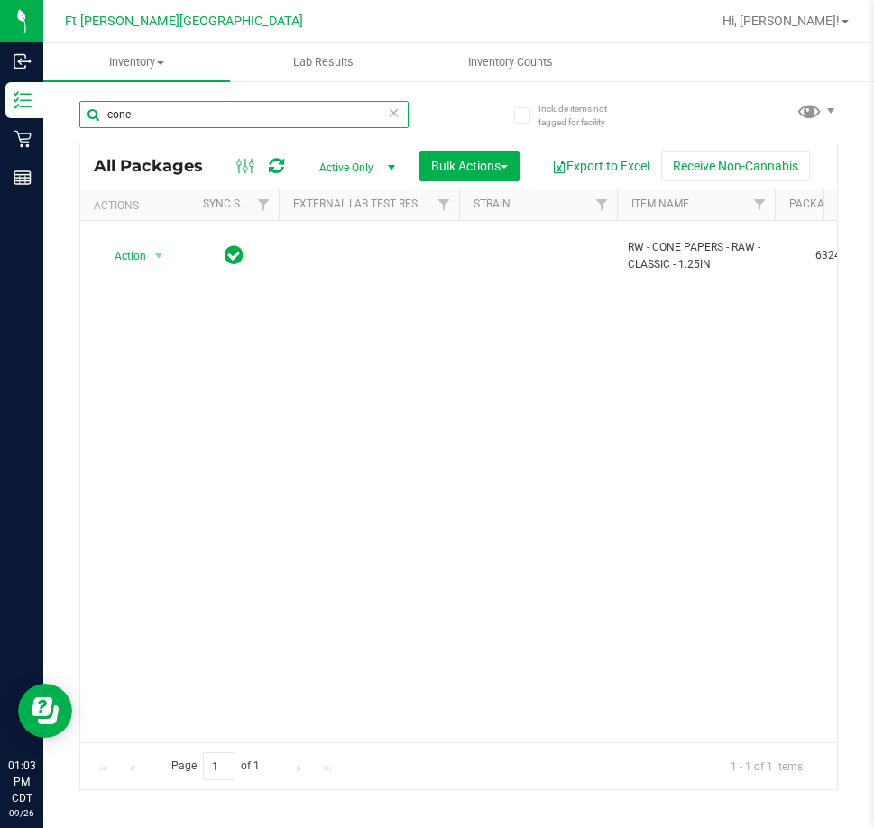
click at [332, 105] on input "cone" at bounding box center [243, 114] width 329 height 27
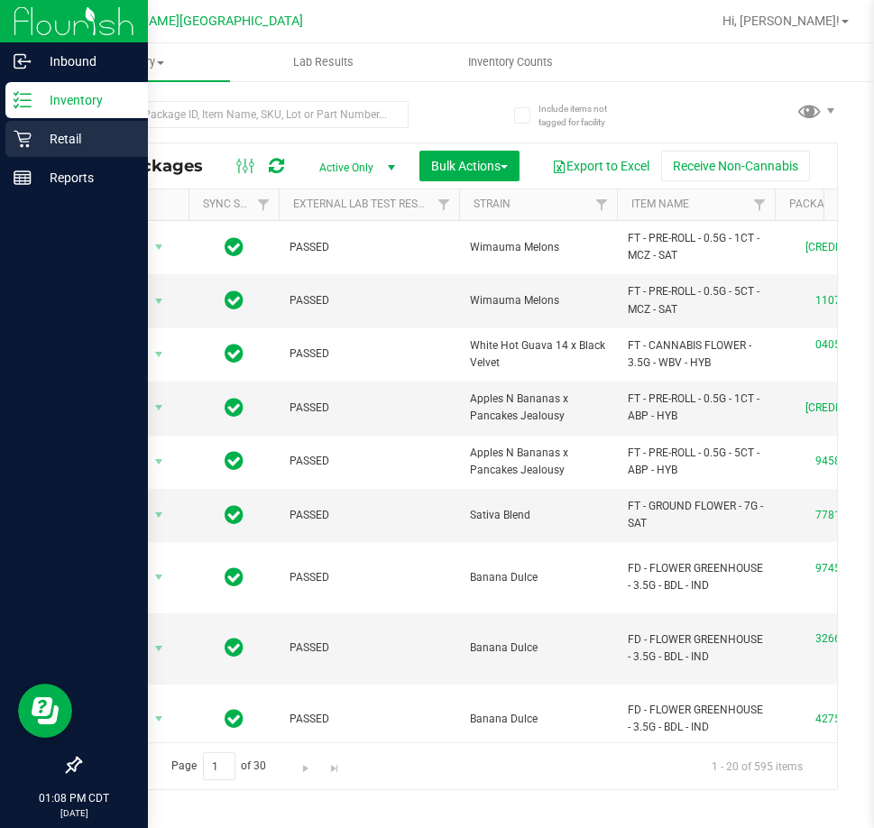
click at [27, 144] on icon at bounding box center [22, 139] width 17 height 17
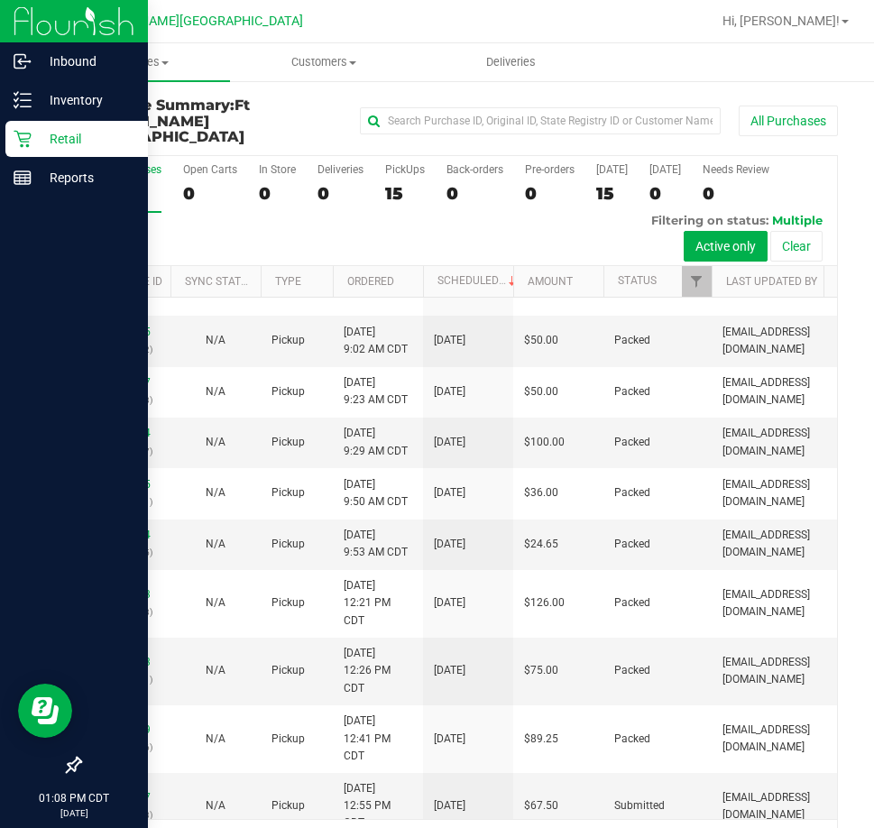
scroll to position [345, 0]
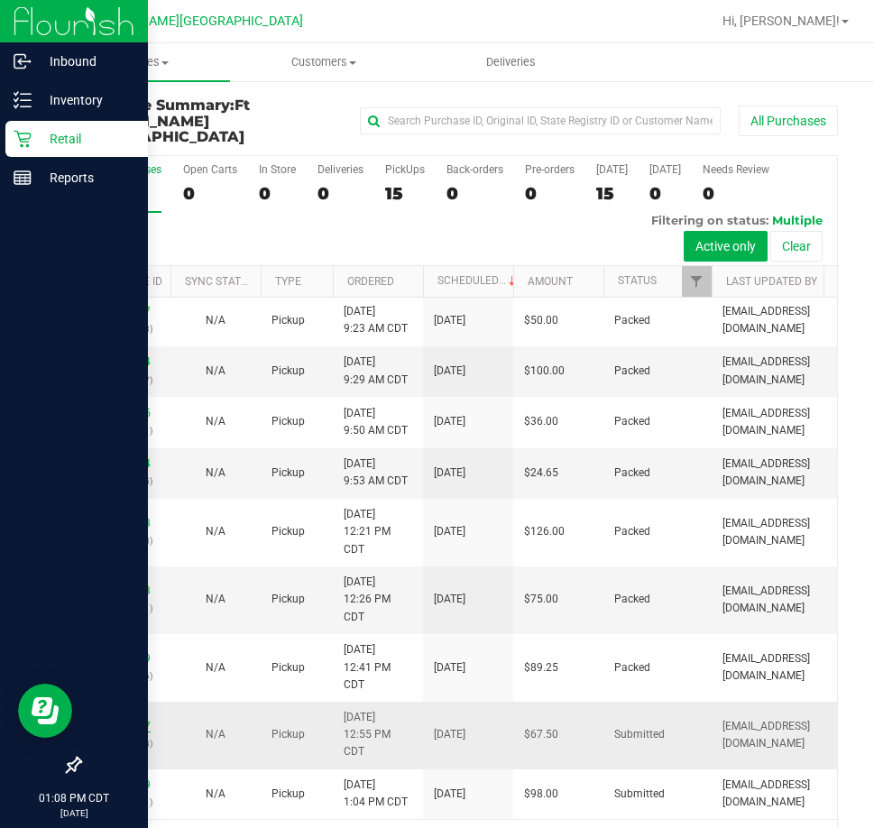
click at [111, 720] on link "12009337" at bounding box center [125, 726] width 51 height 13
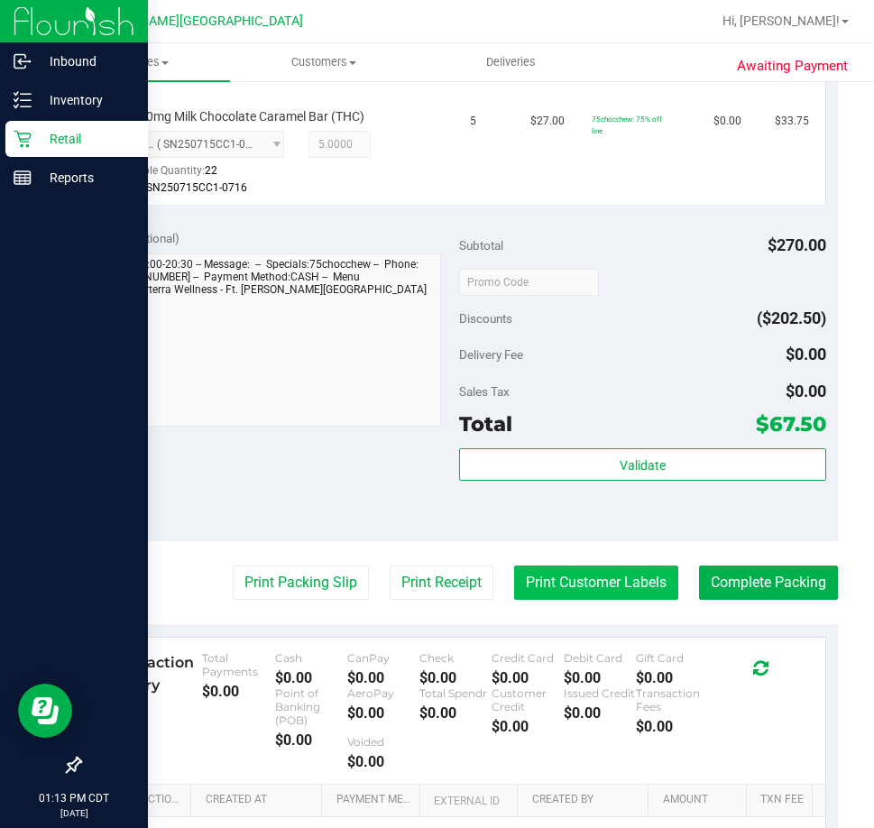
scroll to position [632, 0]
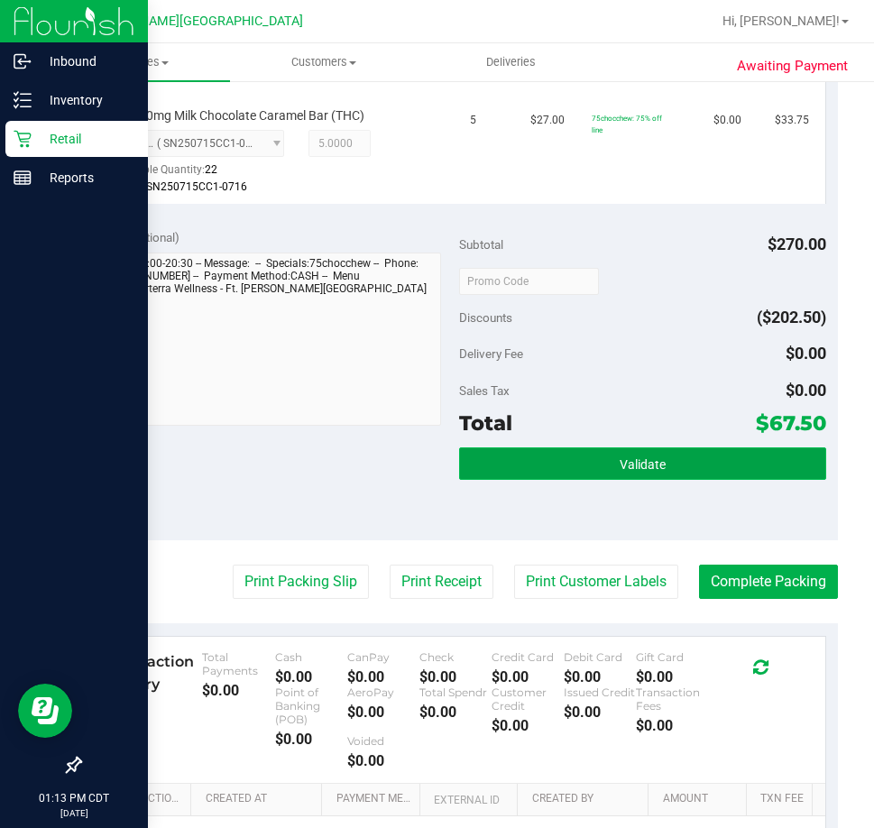
drag, startPoint x: 520, startPoint y: 465, endPoint x: 495, endPoint y: 464, distance: 25.3
click at [517, 465] on button "Validate" at bounding box center [642, 464] width 367 height 32
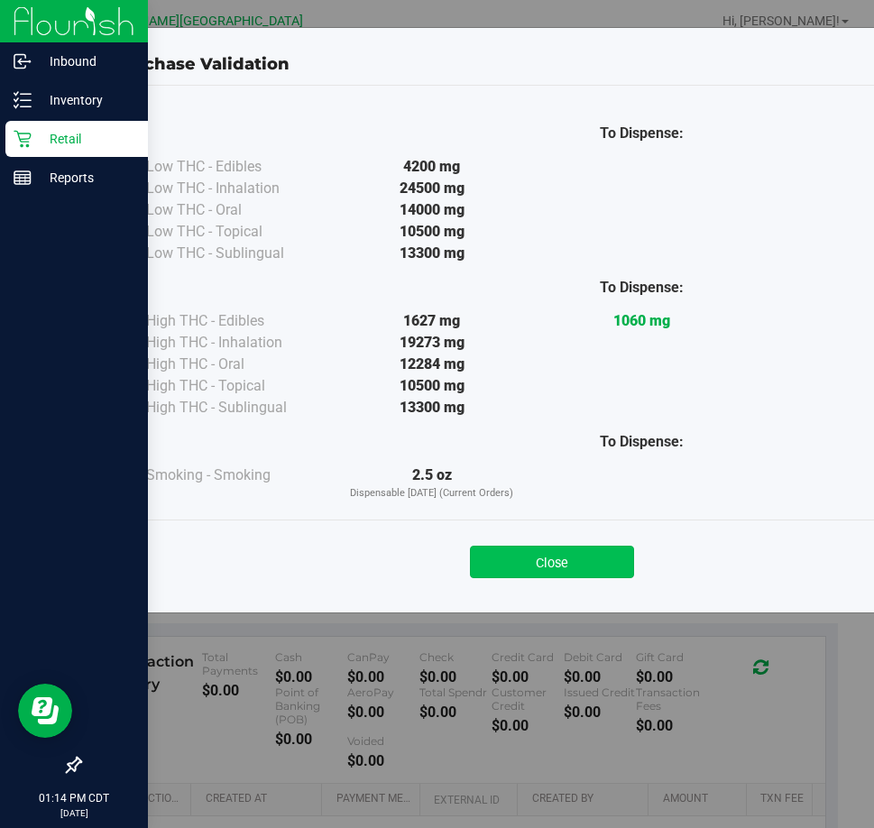
click at [512, 566] on button "Close" at bounding box center [552, 562] width 164 height 32
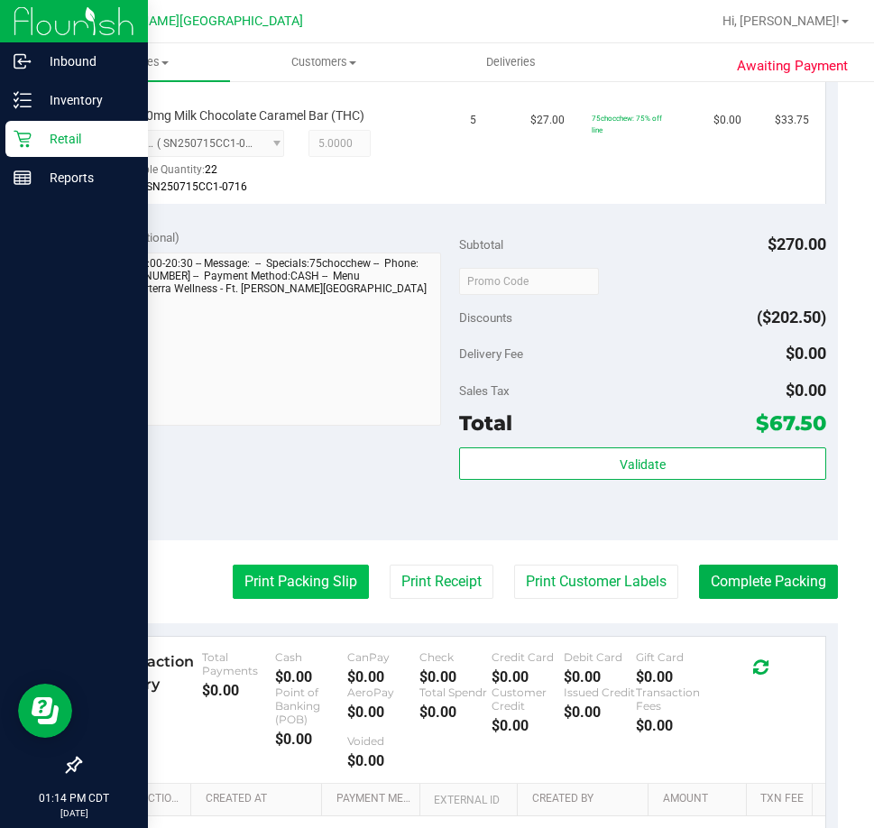
click at [301, 579] on button "Print Packing Slip" at bounding box center [301, 582] width 136 height 34
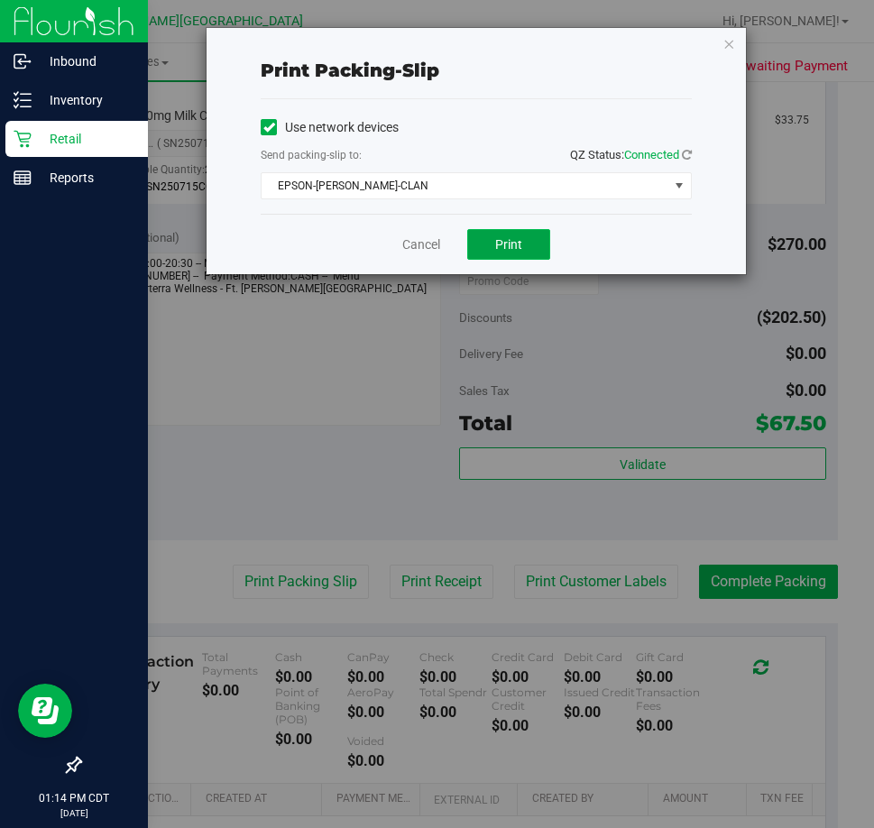
click at [504, 242] on span "Print" at bounding box center [508, 244] width 27 height 14
click at [543, 242] on button "Print" at bounding box center [508, 244] width 83 height 31
click at [427, 240] on link "Cancel" at bounding box center [421, 245] width 38 height 19
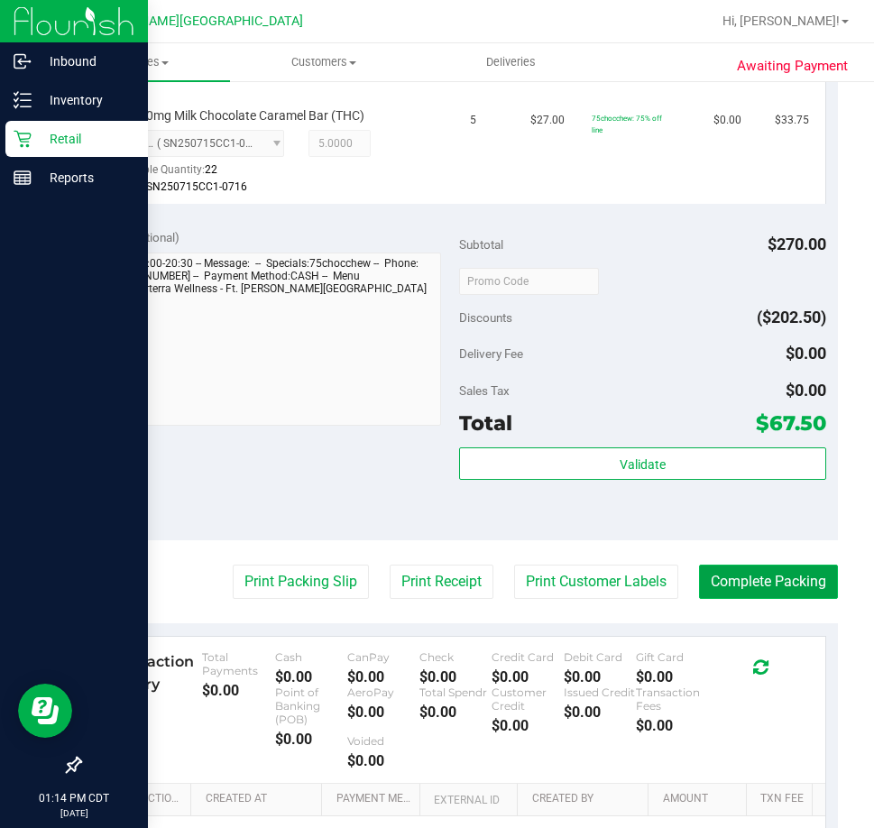
click at [745, 588] on button "Complete Packing" at bounding box center [768, 582] width 139 height 34
